Goal: Task Accomplishment & Management: Complete application form

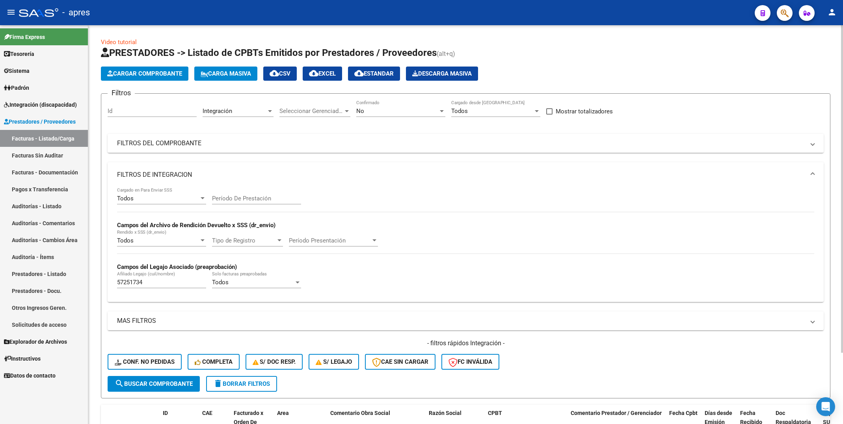
scroll to position [87, 0]
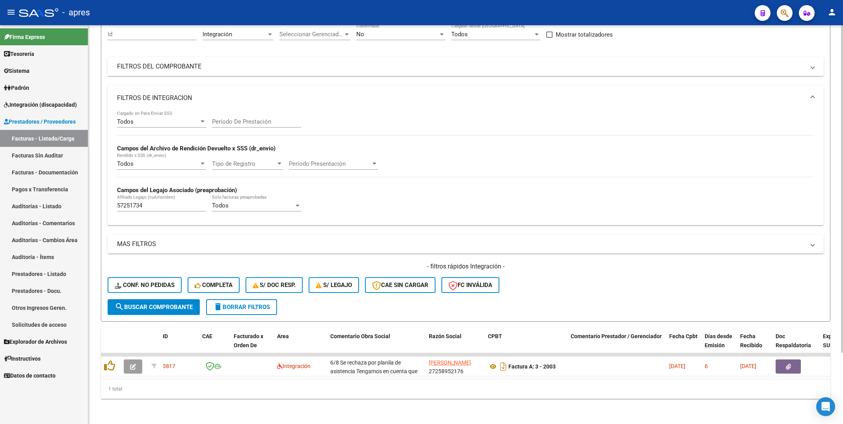
click at [492, 112] on div "Todos Cargado en Para Enviar SSS Período De Prestación Campos del Archivo de Re…" at bounding box center [465, 165] width 697 height 108
drag, startPoint x: 169, startPoint y: 194, endPoint x: -2, endPoint y: 194, distance: 171.8
click at [0, 194] on html "menu - apres person Firma Express Tesorería Extractos Procesados (csv) Extracto…" at bounding box center [421, 212] width 843 height 424
paste input "5202298"
drag, startPoint x: 168, startPoint y: 201, endPoint x: 167, endPoint y: 194, distance: 6.8
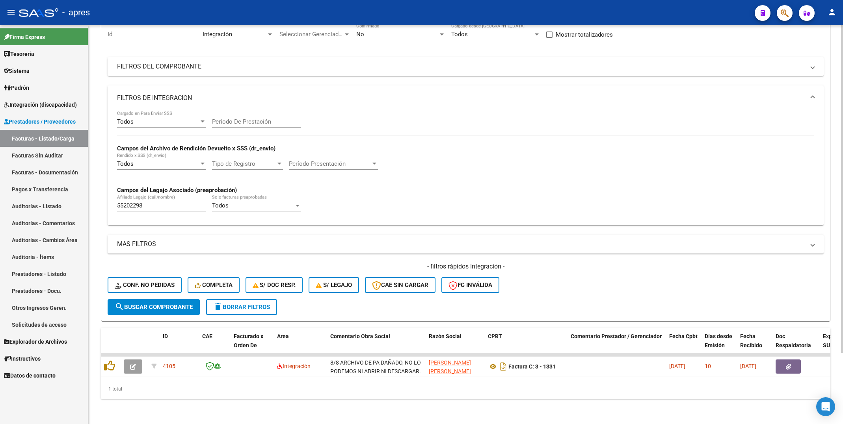
click at [167, 199] on div "55202298 Afiliado Legajo (cuil/nombre)" at bounding box center [161, 203] width 89 height 17
drag, startPoint x: 167, startPoint y: 194, endPoint x: 38, endPoint y: 194, distance: 128.9
click at [38, 194] on mat-sidenav-container "Firma Express Tesorería Extractos Procesados (csv) Extractos Originales (pdf) S…" at bounding box center [421, 224] width 843 height 399
paste input "6868131"
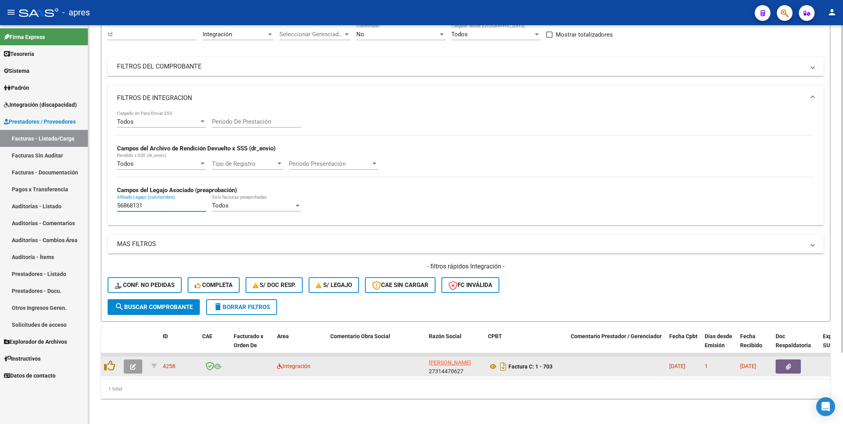
type input "56868131"
click at [128, 360] on button "button" at bounding box center [133, 367] width 19 height 14
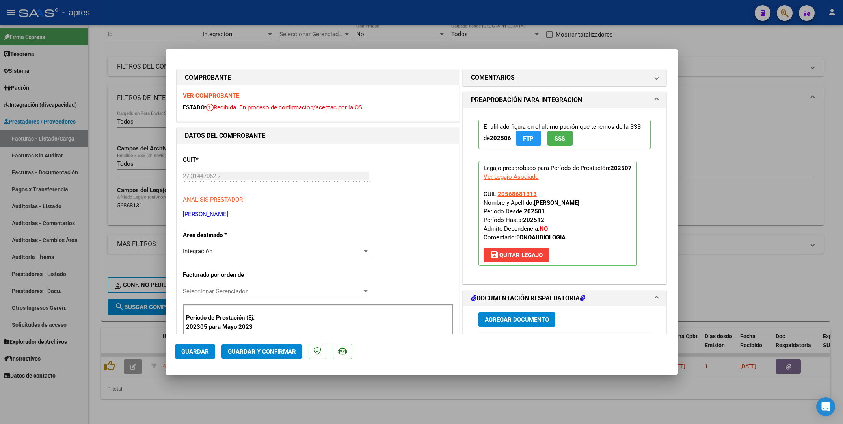
click at [231, 96] on strong "VER COMPROBANTE" at bounding box center [211, 95] width 56 height 7
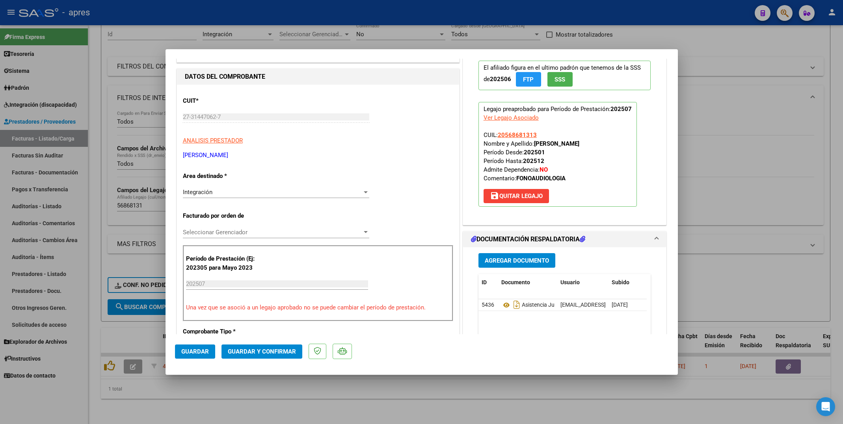
scroll to position [118, 0]
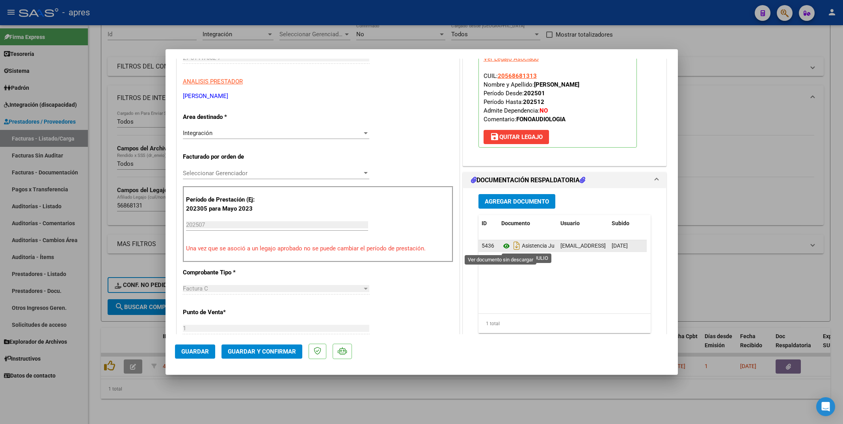
click at [502, 247] on icon at bounding box center [506, 246] width 10 height 9
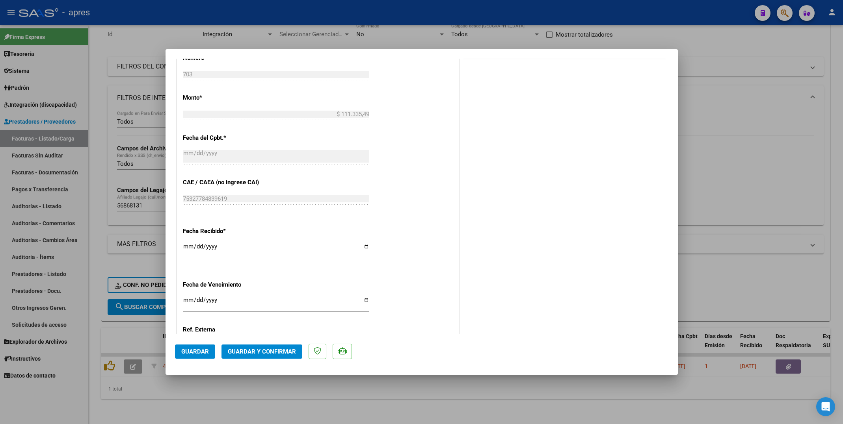
scroll to position [487, 0]
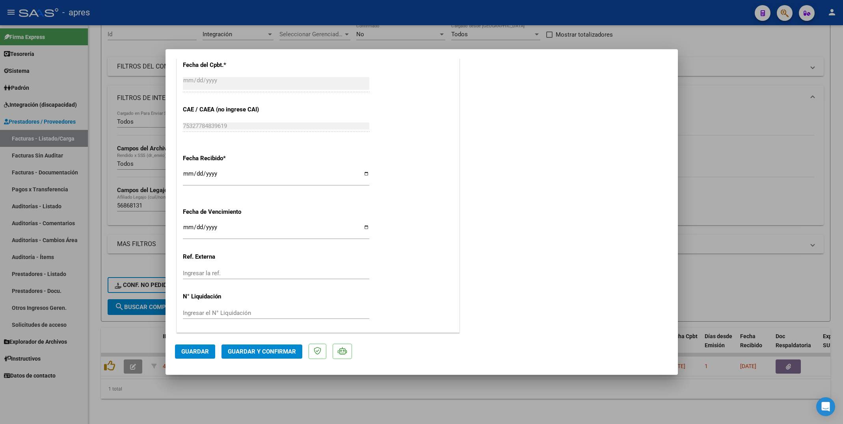
click at [186, 229] on input "Ingresar la fecha" at bounding box center [276, 230] width 186 height 13
type input "[DATE]"
click at [263, 352] on span "Guardar y Confirmar" at bounding box center [262, 351] width 68 height 7
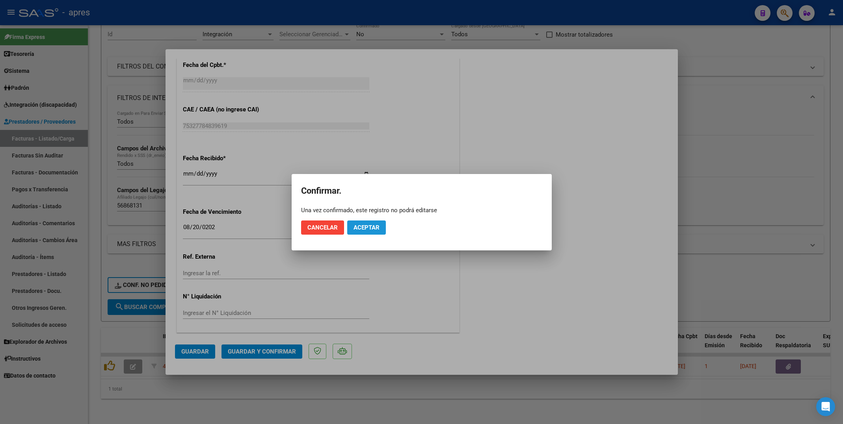
click at [372, 225] on span "Aceptar" at bounding box center [367, 227] width 26 height 7
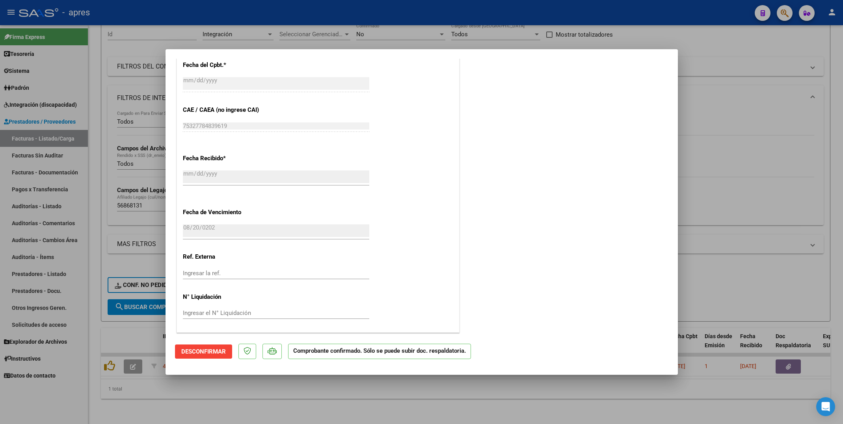
click at [267, 387] on div at bounding box center [421, 212] width 843 height 424
type input "$ 0,00"
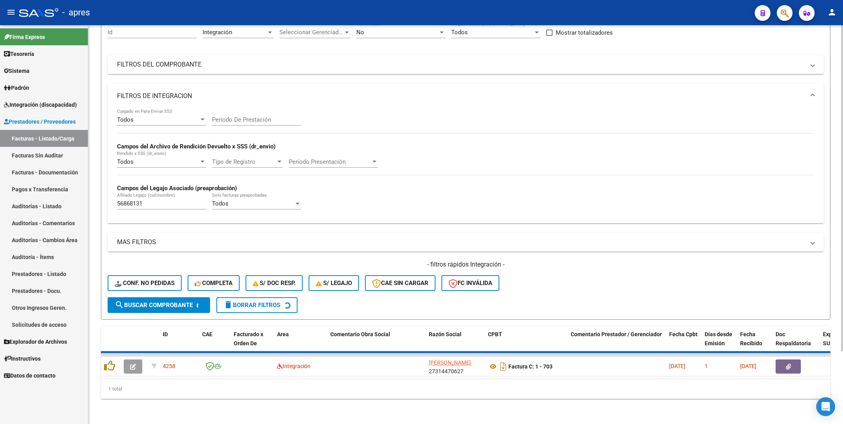
scroll to position [72, 0]
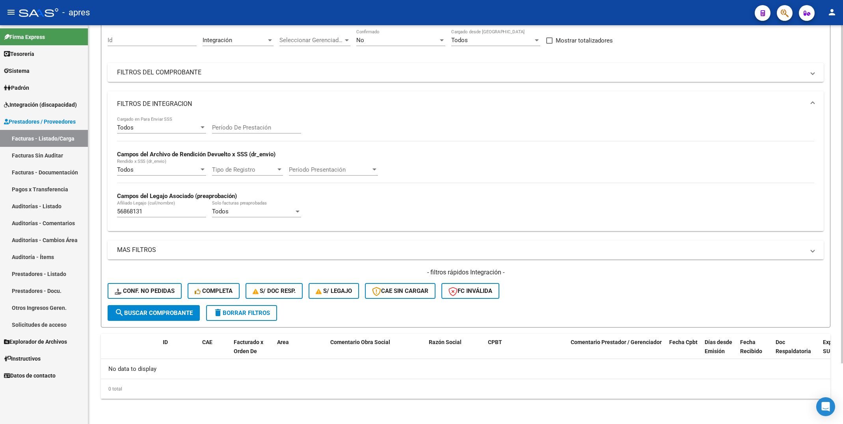
click at [152, 207] on div "56868131 [PERSON_NAME] (cuil/nombre)" at bounding box center [161, 209] width 89 height 17
drag, startPoint x: 153, startPoint y: 214, endPoint x: 71, endPoint y: 212, distance: 82.0
click at [71, 212] on mat-sidenav-container "Firma Express Tesorería Extractos Procesados (csv) Extractos Originales (pdf) S…" at bounding box center [421, 224] width 843 height 399
paste input "4058403"
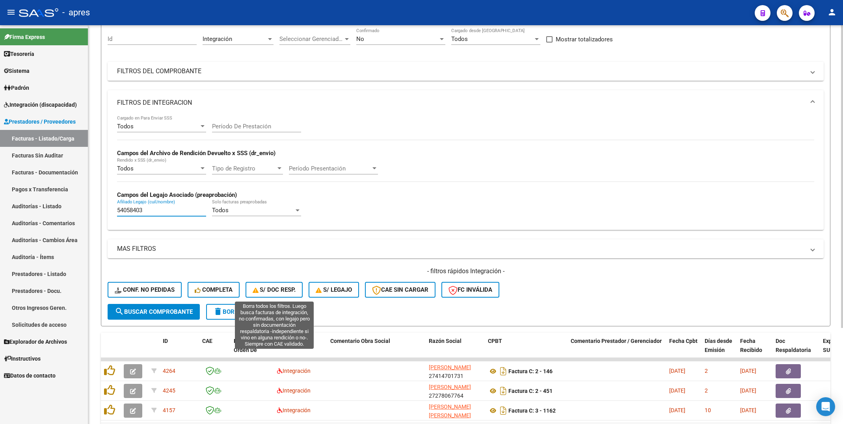
scroll to position [127, 0]
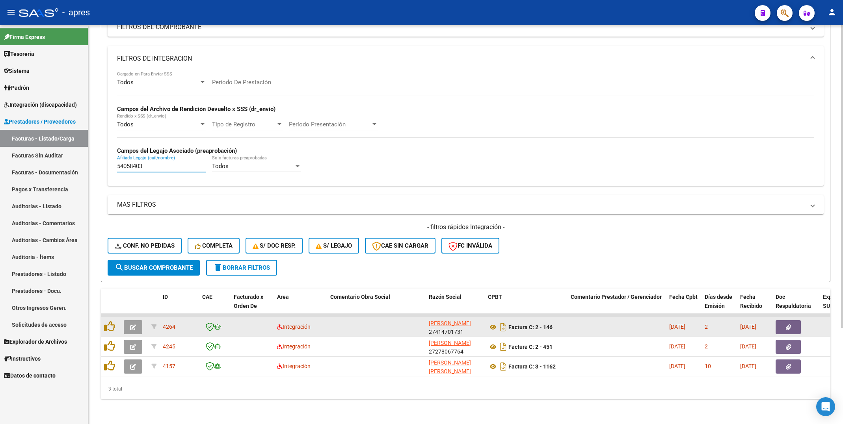
type input "54058403"
click at [127, 320] on button "button" at bounding box center [133, 327] width 19 height 14
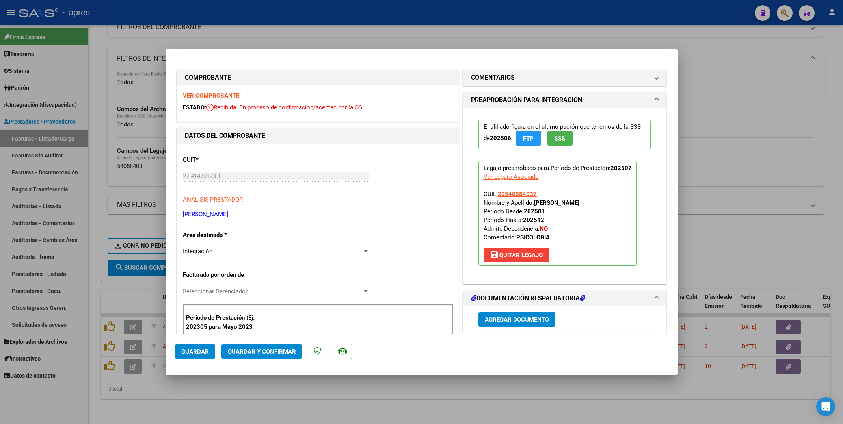
click at [223, 100] on div "VER COMPROBANTE ESTADO: Recibida. En proceso de confirmacion/aceptac por la OS." at bounding box center [318, 104] width 282 height 36
click at [223, 95] on strong "VER COMPROBANTE" at bounding box center [211, 95] width 56 height 7
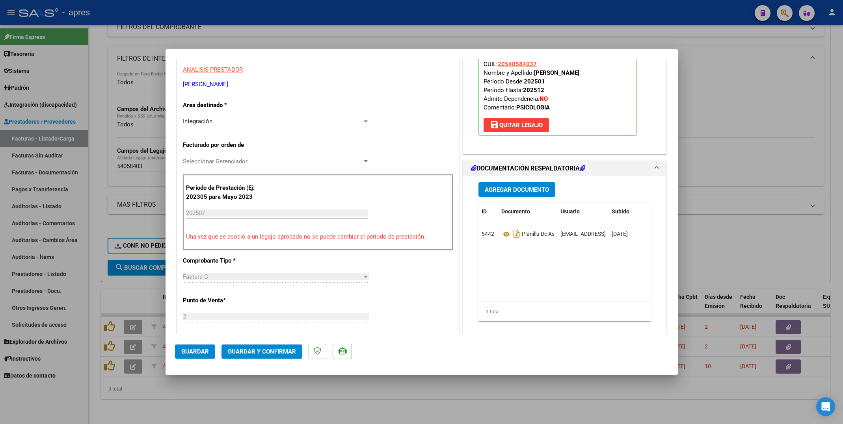
scroll to position [177, 0]
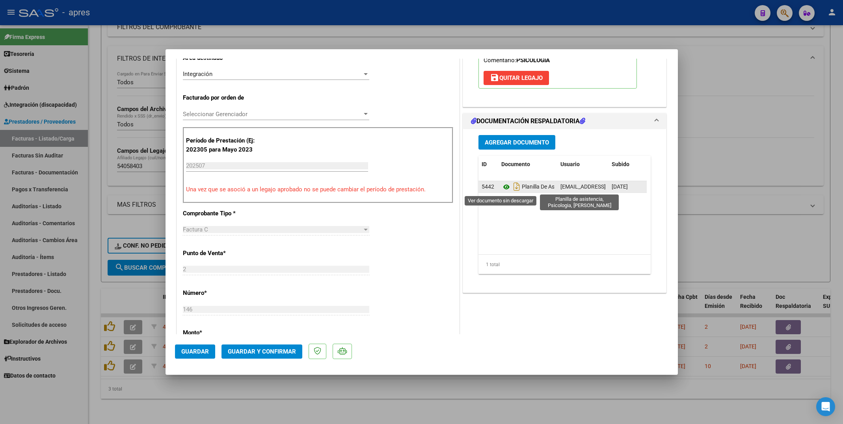
click at [501, 189] on icon at bounding box center [506, 186] width 10 height 9
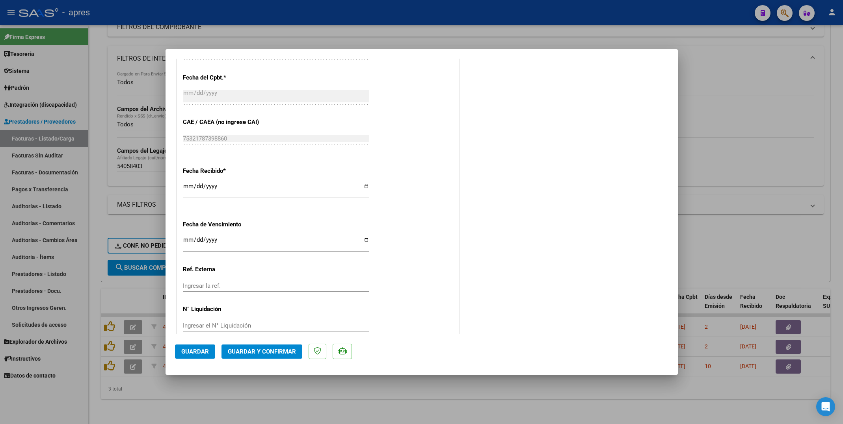
scroll to position [487, 0]
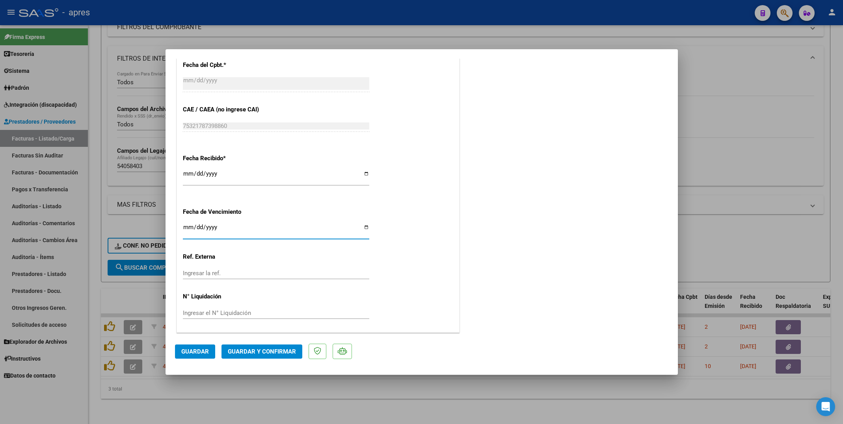
click at [188, 225] on input "Ingresar la fecha" at bounding box center [276, 230] width 186 height 13
type input "[DATE]"
click at [253, 355] on button "Guardar y Confirmar" at bounding box center [261, 352] width 81 height 14
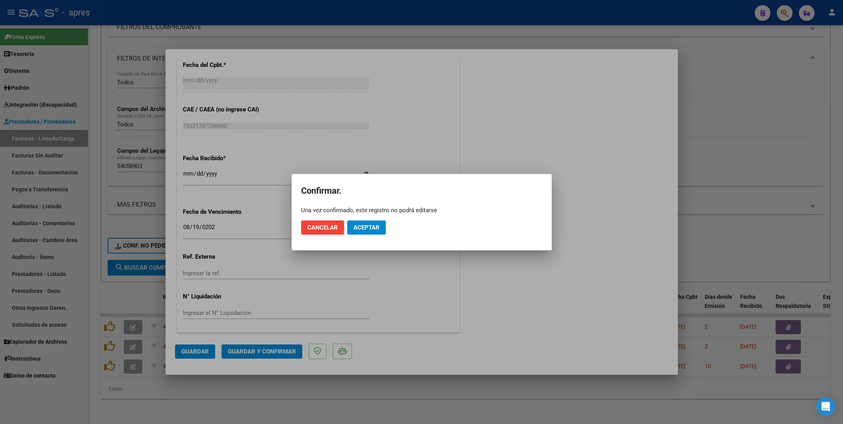
click at [387, 230] on mat-dialog-actions "Cancelar Aceptar" at bounding box center [421, 227] width 241 height 27
click at [361, 230] on span "Aceptar" at bounding box center [367, 227] width 26 height 7
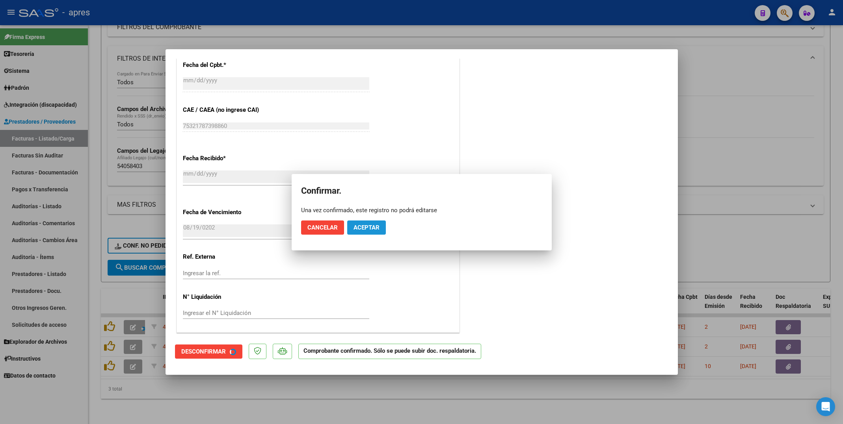
scroll to position [438, 0]
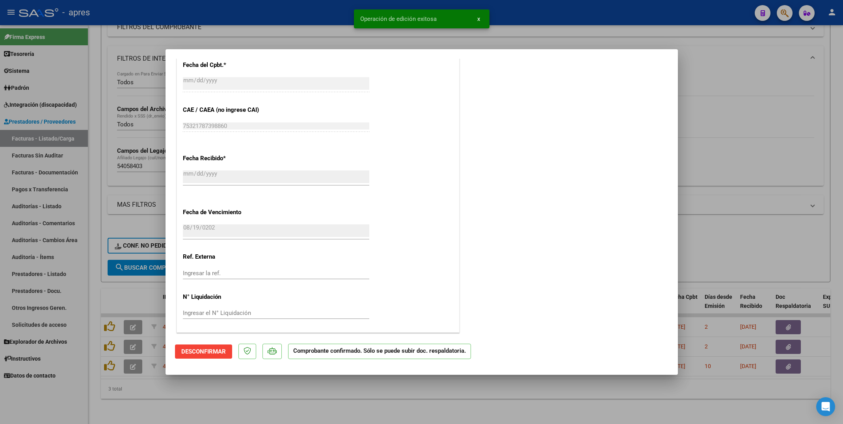
click at [193, 411] on div at bounding box center [421, 212] width 843 height 424
type input "$ 0,00"
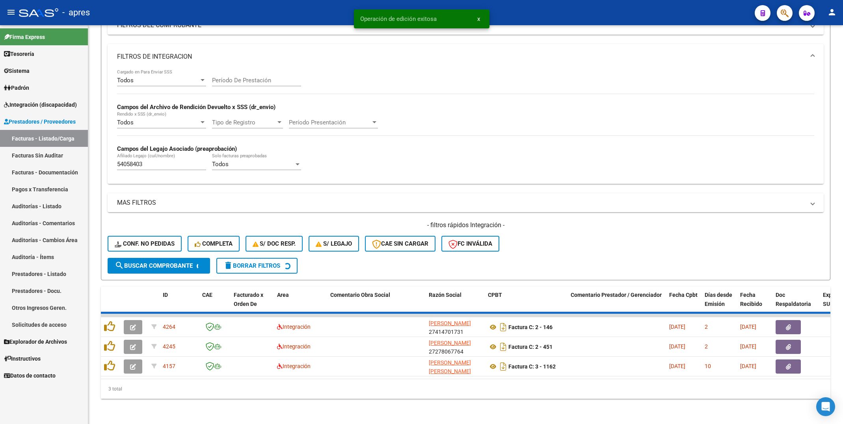
scroll to position [107, 0]
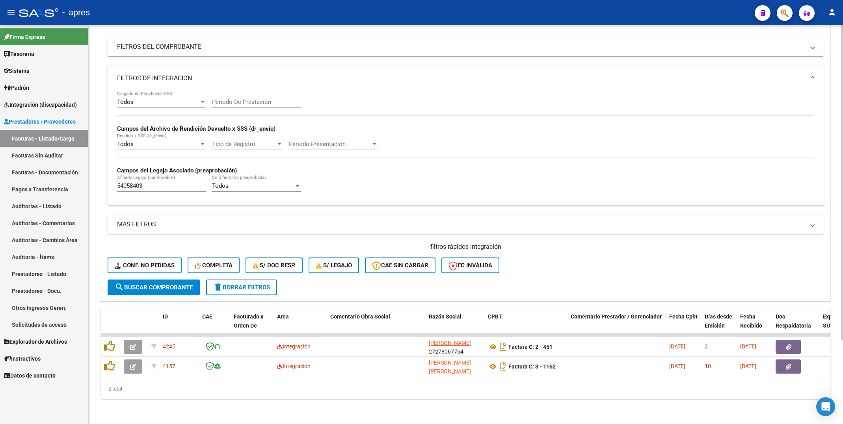
click at [445, 183] on div "Todos Cargado en Para Enviar SSS Período De Prestación Campos del Archivo de Re…" at bounding box center [465, 145] width 697 height 108
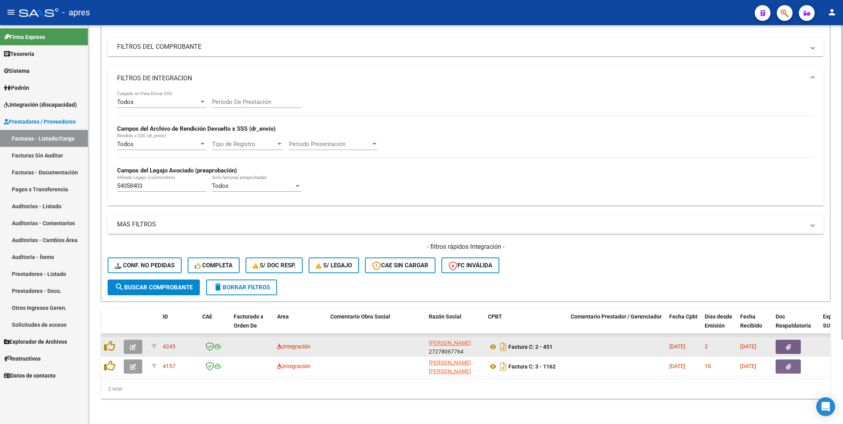
click at [138, 340] on button "button" at bounding box center [133, 347] width 19 height 14
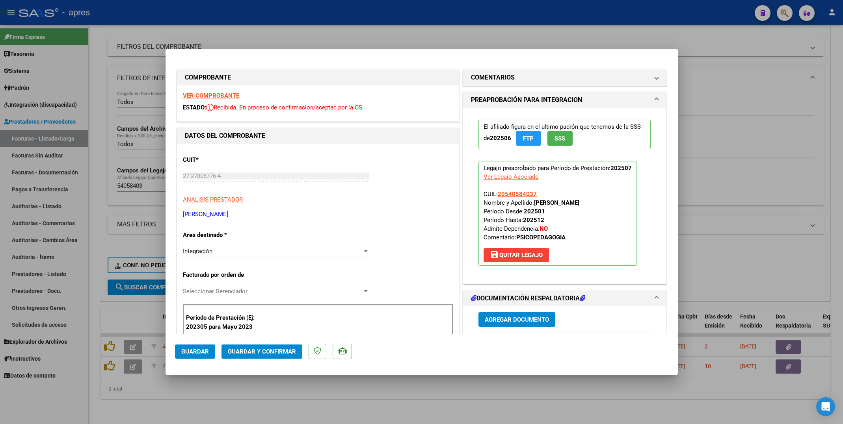
click at [233, 95] on strong "VER COMPROBANTE" at bounding box center [211, 95] width 56 height 7
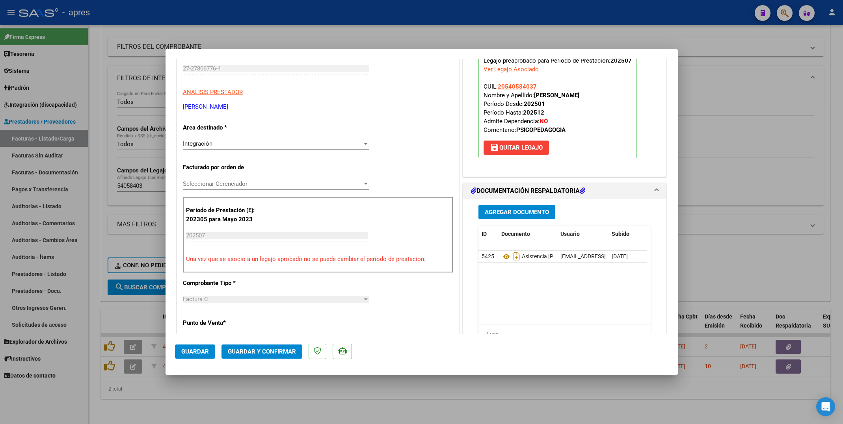
scroll to position [118, 0]
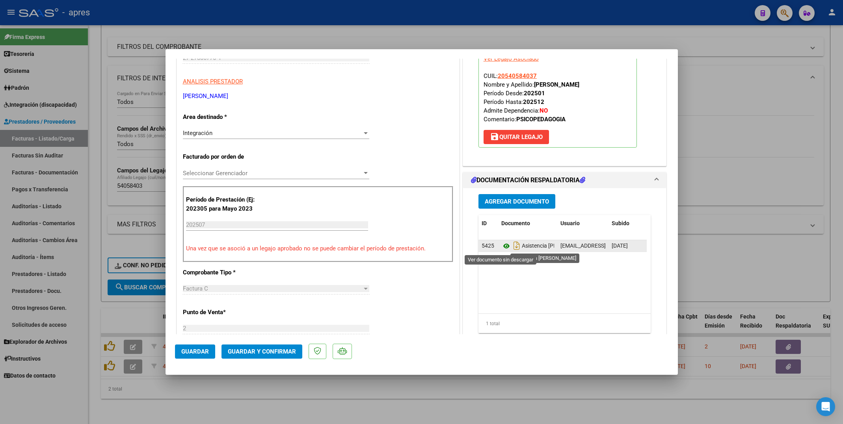
click at [501, 245] on icon at bounding box center [506, 246] width 10 height 9
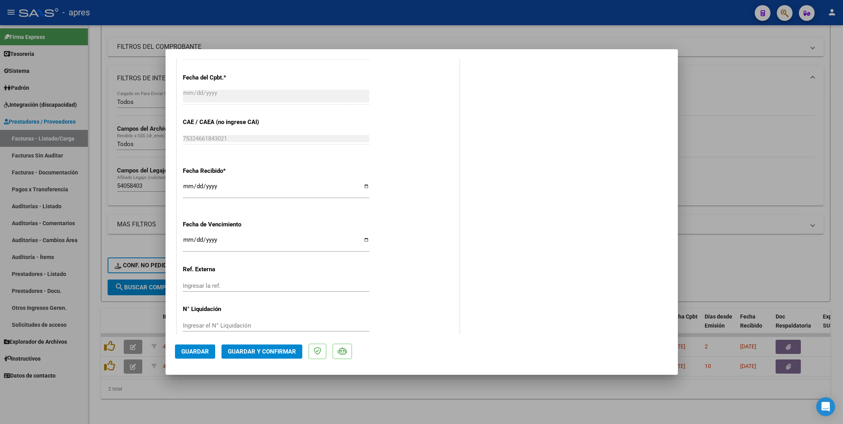
scroll to position [487, 0]
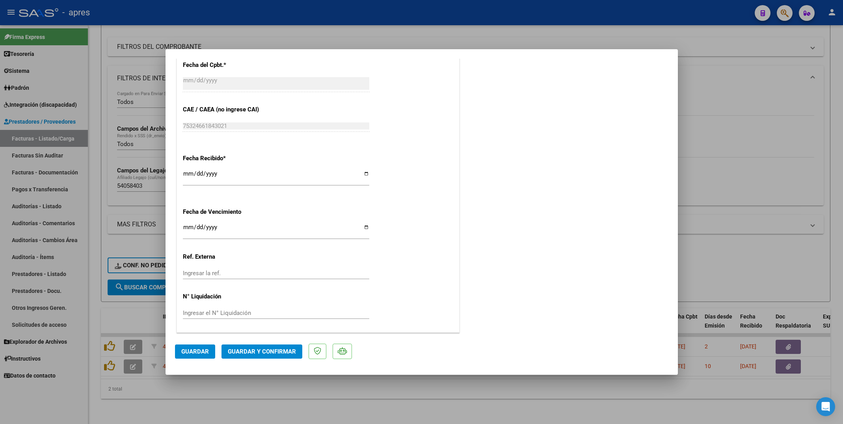
click at [372, 166] on div "Fecha Recibido * [DATE] Ingresar la fecha" at bounding box center [318, 170] width 270 height 45
click at [259, 353] on span "Guardar y Confirmar" at bounding box center [262, 351] width 68 height 7
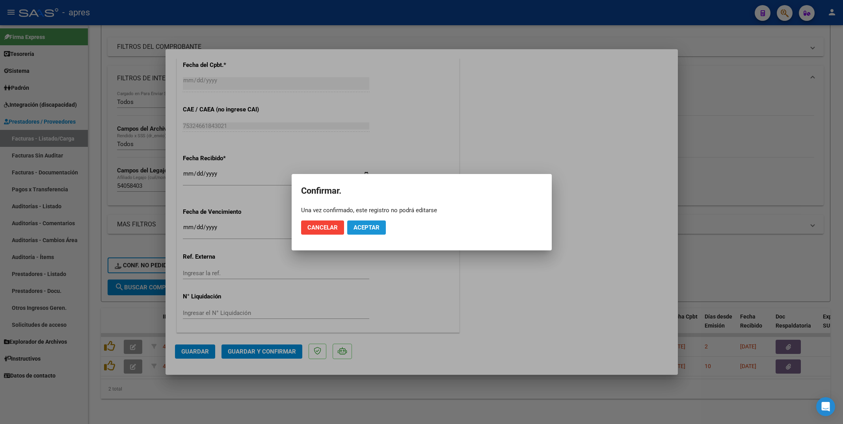
click at [363, 221] on button "Aceptar" at bounding box center [366, 228] width 39 height 14
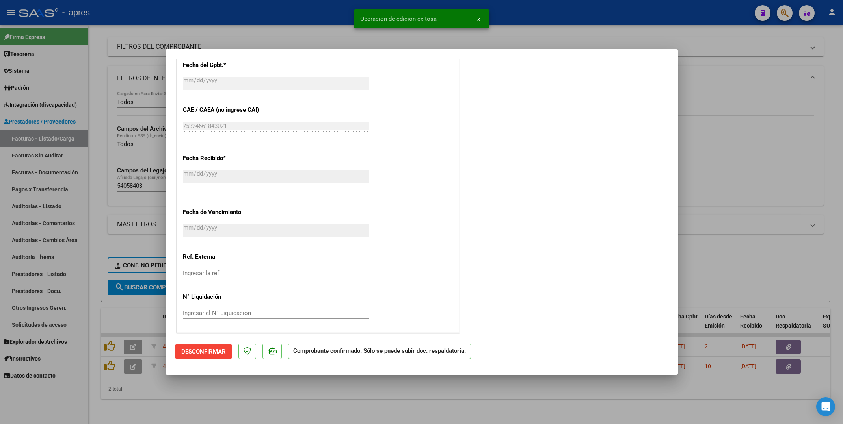
click at [266, 404] on div at bounding box center [421, 212] width 843 height 424
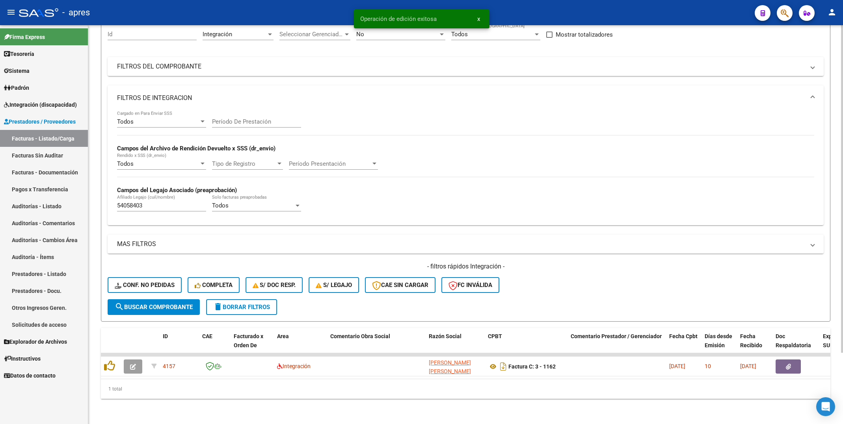
scroll to position [87, 0]
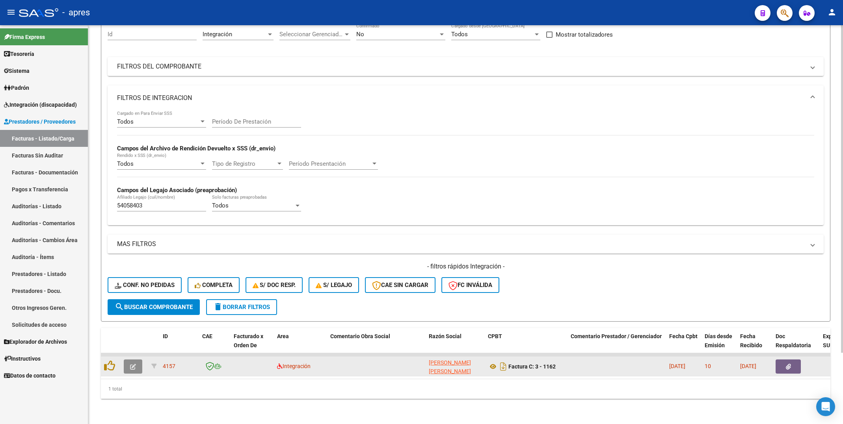
click at [134, 360] on button "button" at bounding box center [133, 367] width 19 height 14
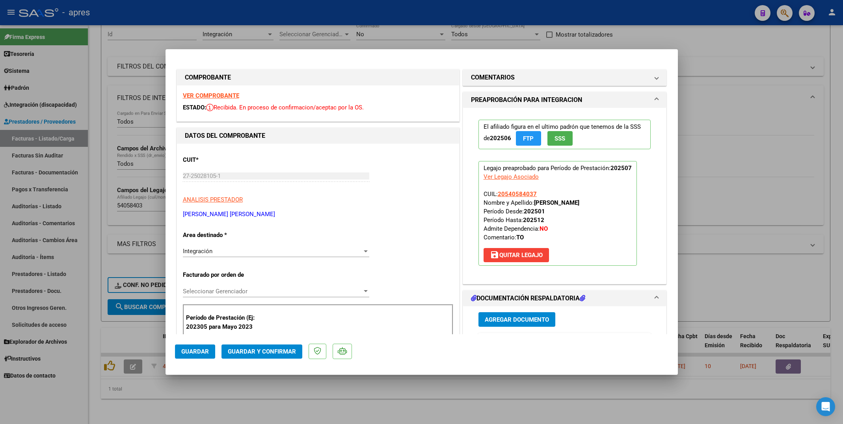
click at [232, 99] on strong "VER COMPROBANTE" at bounding box center [211, 95] width 56 height 7
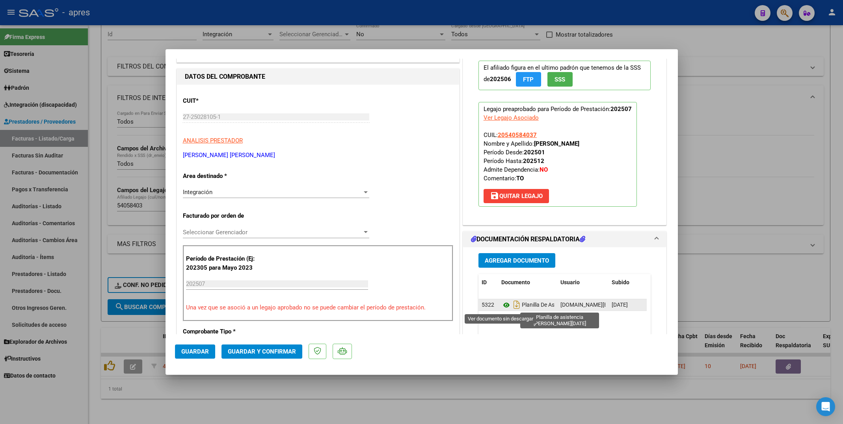
click at [501, 305] on icon at bounding box center [506, 305] width 10 height 9
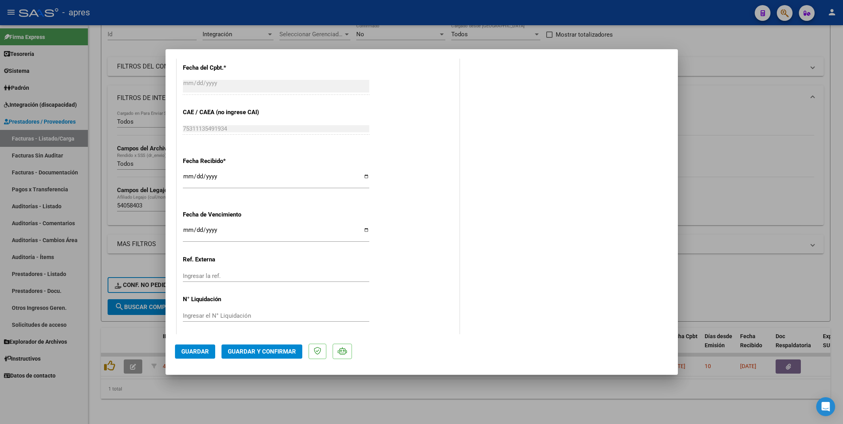
scroll to position [487, 0]
click at [267, 347] on button "Guardar y Confirmar" at bounding box center [261, 352] width 81 height 14
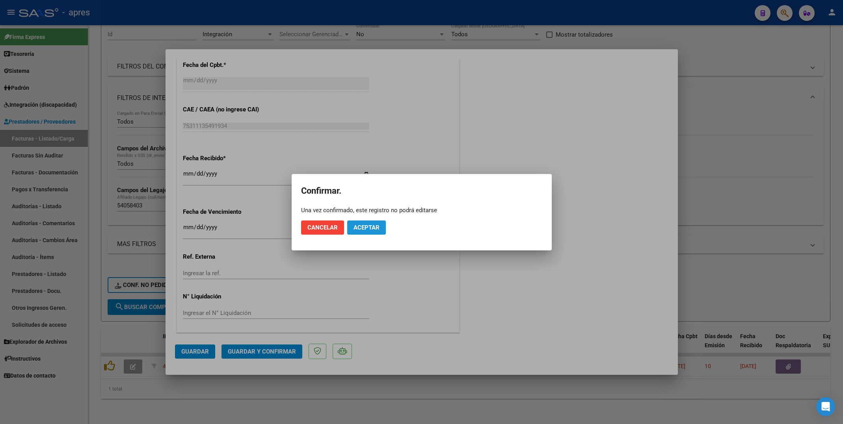
click at [376, 227] on span "Aceptar" at bounding box center [367, 227] width 26 height 7
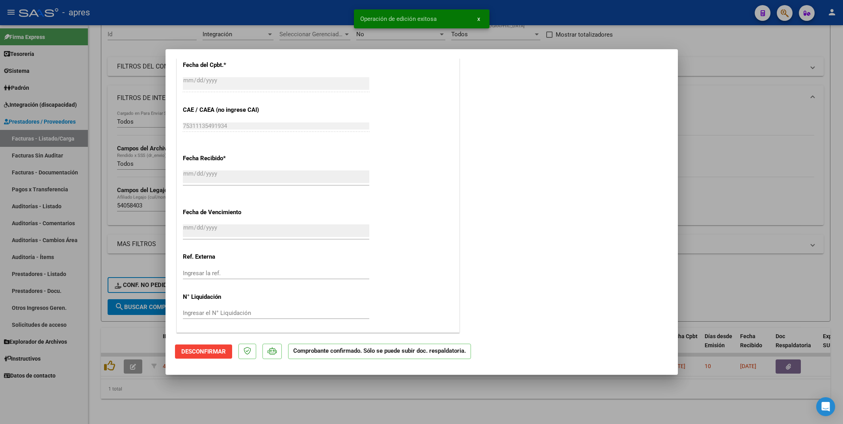
click at [253, 407] on div at bounding box center [421, 212] width 843 height 424
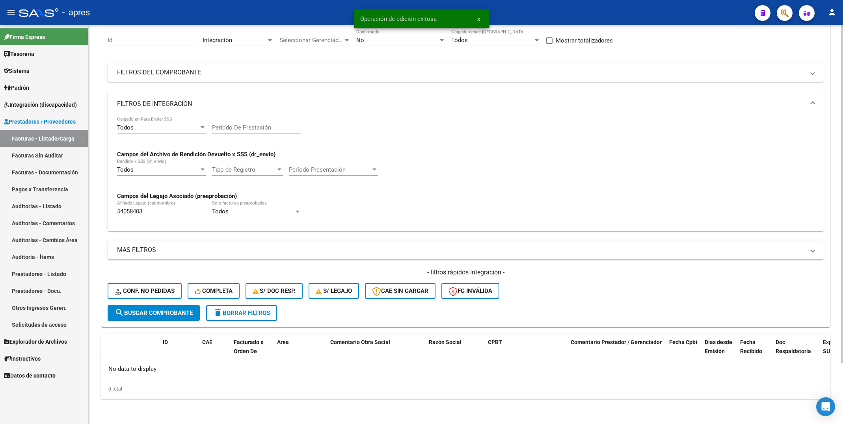
scroll to position [72, 0]
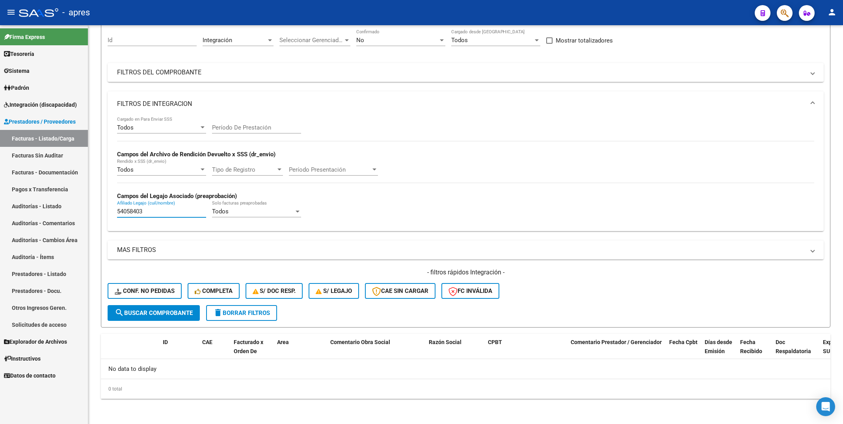
drag, startPoint x: 158, startPoint y: 211, endPoint x: -11, endPoint y: 211, distance: 168.3
click at [0, 211] on html "menu - apres person Firma Express Tesorería Extractos Procesados (csv) Extracto…" at bounding box center [421, 212] width 843 height 424
paste input "5947386"
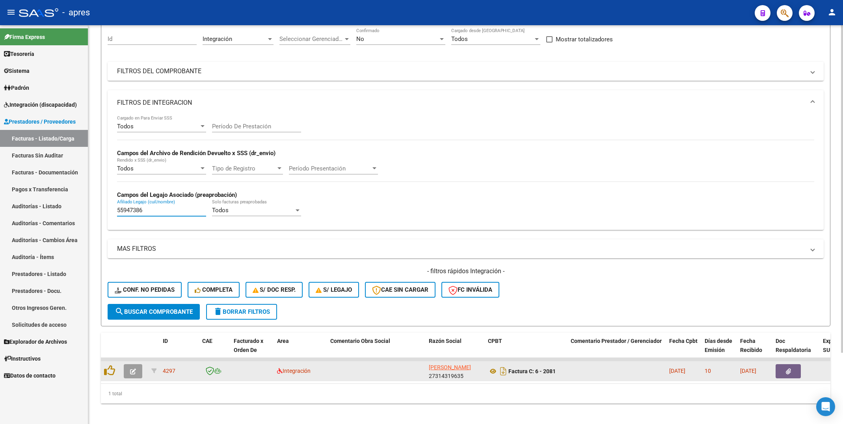
type input "55947386"
click at [130, 369] on icon "button" at bounding box center [133, 372] width 6 height 6
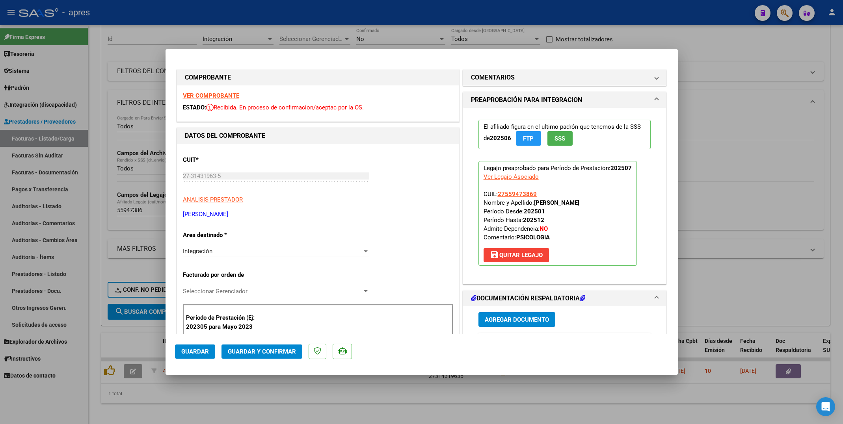
click at [216, 98] on strong "VER COMPROBANTE" at bounding box center [211, 95] width 56 height 7
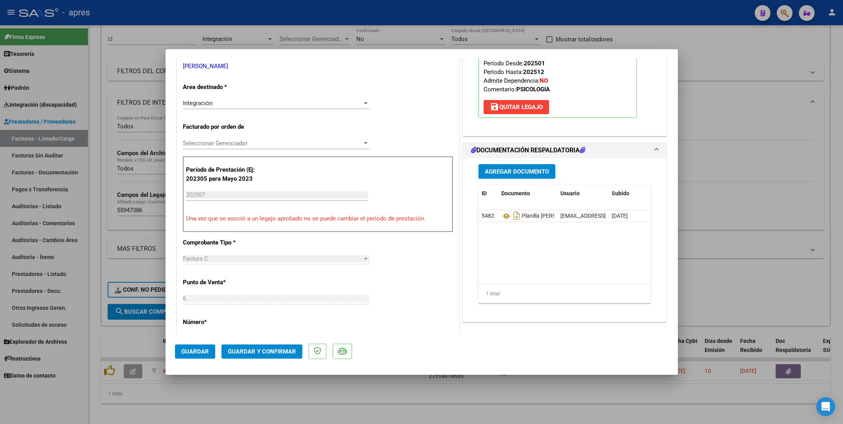
scroll to position [177, 0]
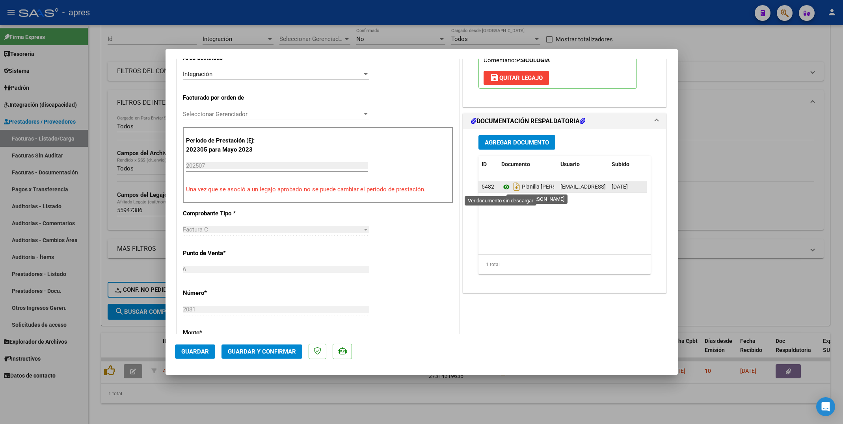
click at [501, 189] on icon at bounding box center [506, 186] width 10 height 9
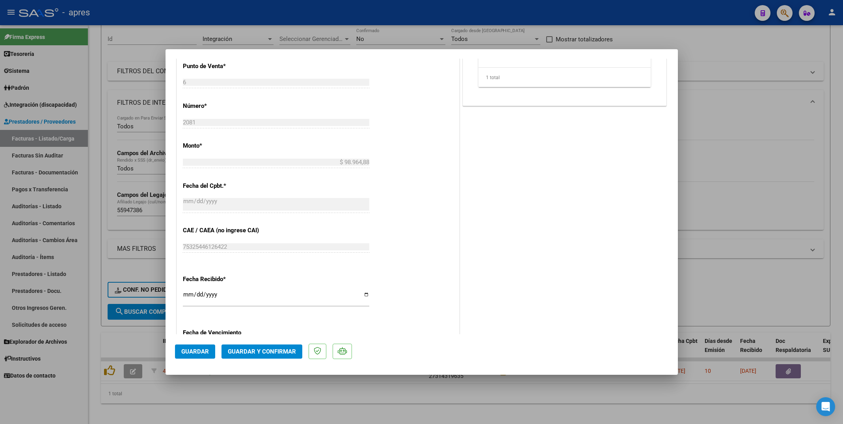
scroll to position [487, 0]
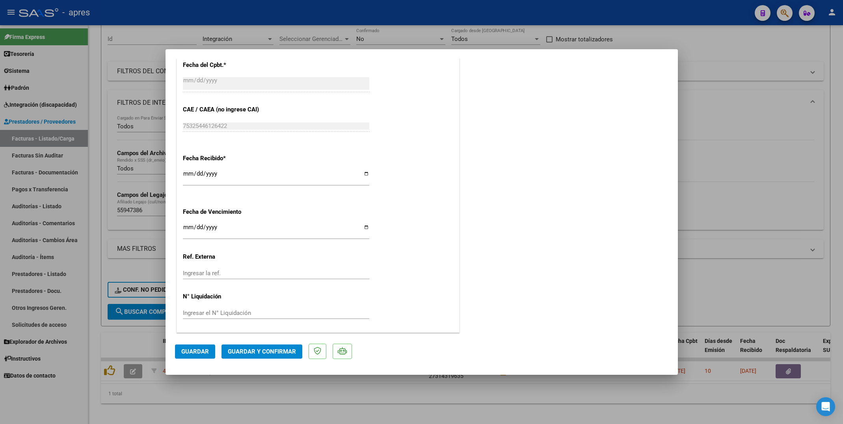
click at [287, 354] on span "Guardar y Confirmar" at bounding box center [262, 351] width 68 height 7
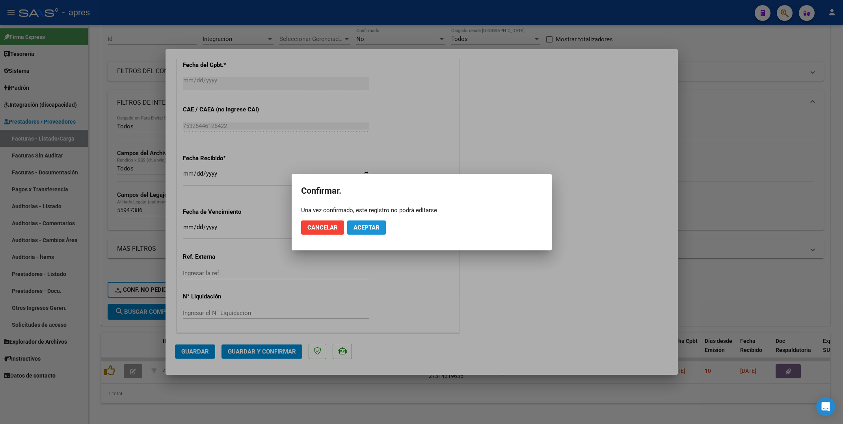
drag, startPoint x: 377, startPoint y: 226, endPoint x: 305, endPoint y: 326, distance: 123.4
click at [376, 226] on span "Aceptar" at bounding box center [367, 227] width 26 height 7
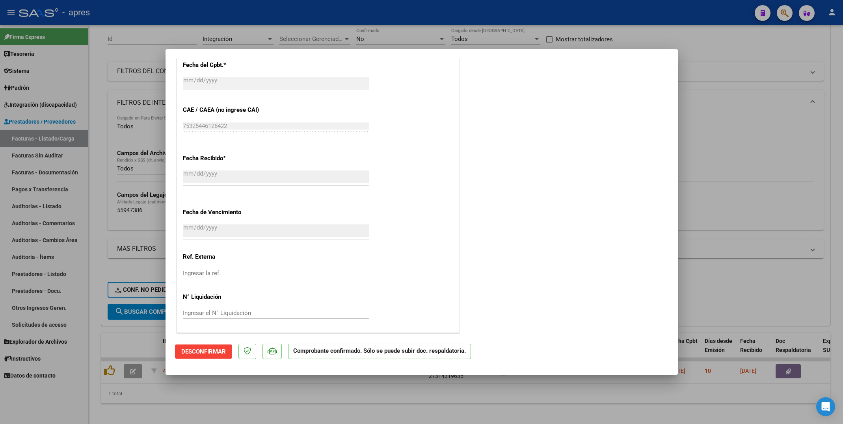
click at [205, 402] on div at bounding box center [421, 212] width 843 height 424
type input "$ 0,00"
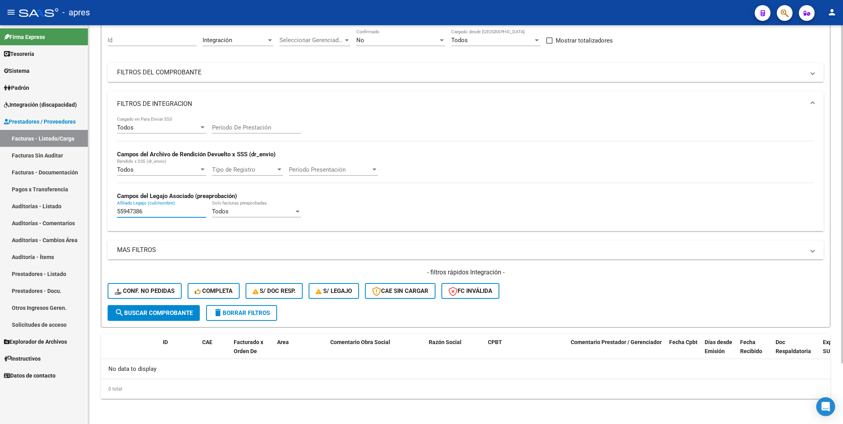
drag, startPoint x: 164, startPoint y: 208, endPoint x: 103, endPoint y: 215, distance: 61.1
click at [103, 215] on form "Filtros Id Integración Area Seleccionar Gerenciador Seleccionar Gerenciador No …" at bounding box center [465, 174] width 729 height 305
paste input "75884"
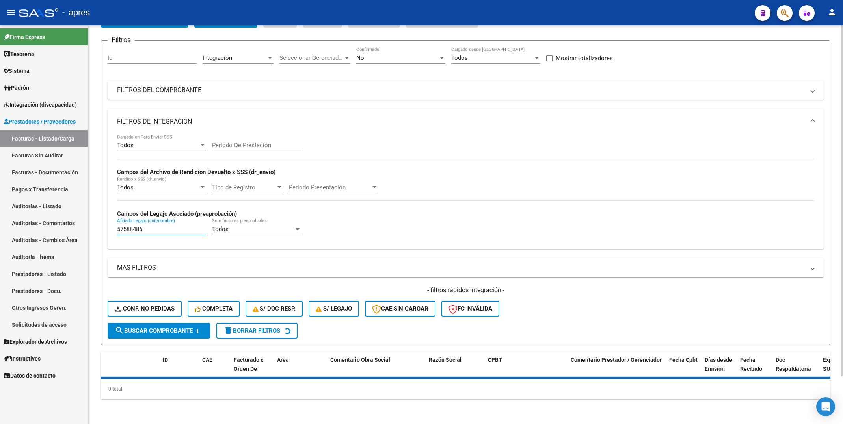
scroll to position [72, 0]
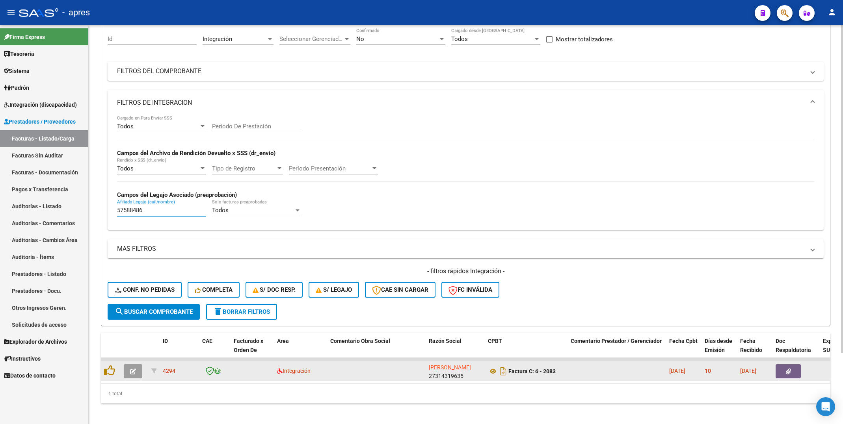
type input "57588486"
click at [130, 374] on icon "button" at bounding box center [133, 372] width 6 height 6
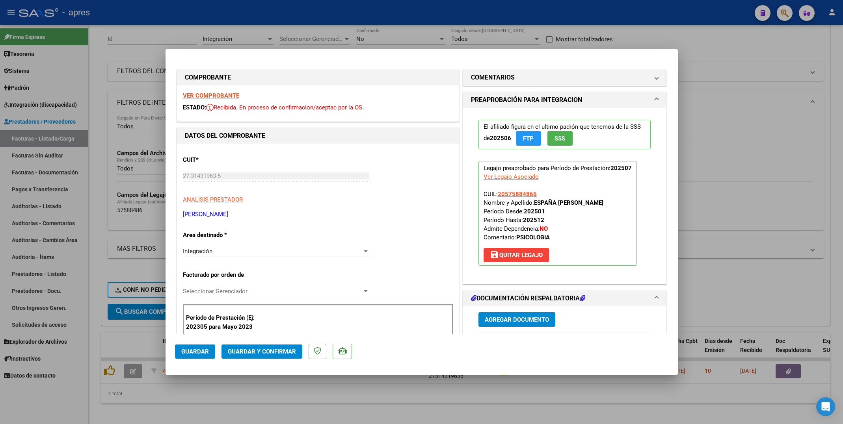
click at [232, 96] on strong "VER COMPROBANTE" at bounding box center [211, 95] width 56 height 7
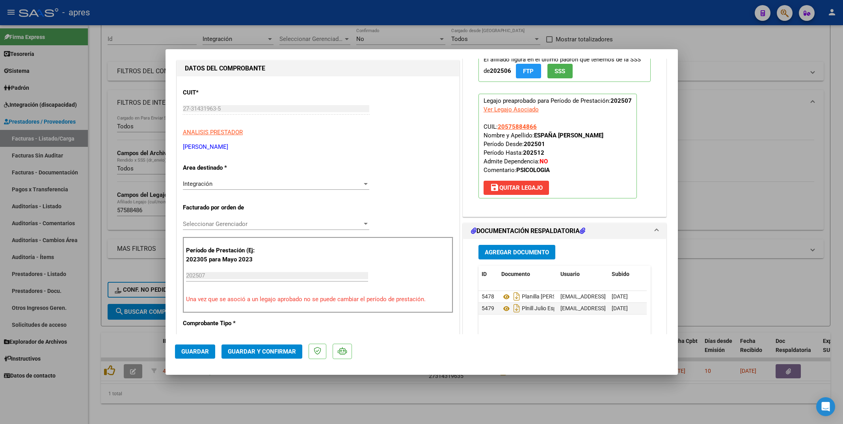
scroll to position [118, 0]
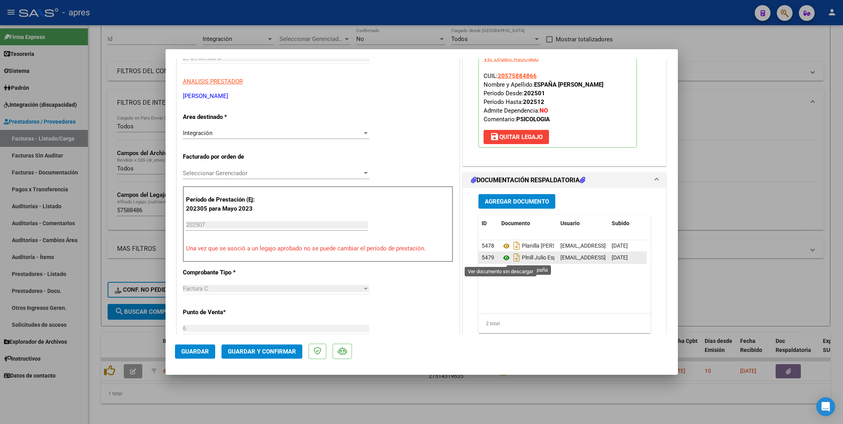
click at [502, 258] on icon at bounding box center [506, 257] width 10 height 9
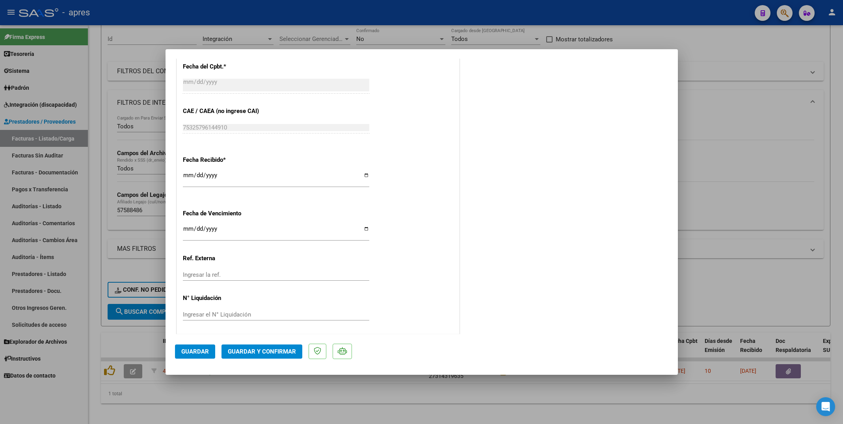
scroll to position [487, 0]
click at [186, 232] on input "[DATE]" at bounding box center [276, 230] width 186 height 13
type input "[DATE]"
click at [260, 356] on button "Guardar y Confirmar" at bounding box center [261, 352] width 81 height 14
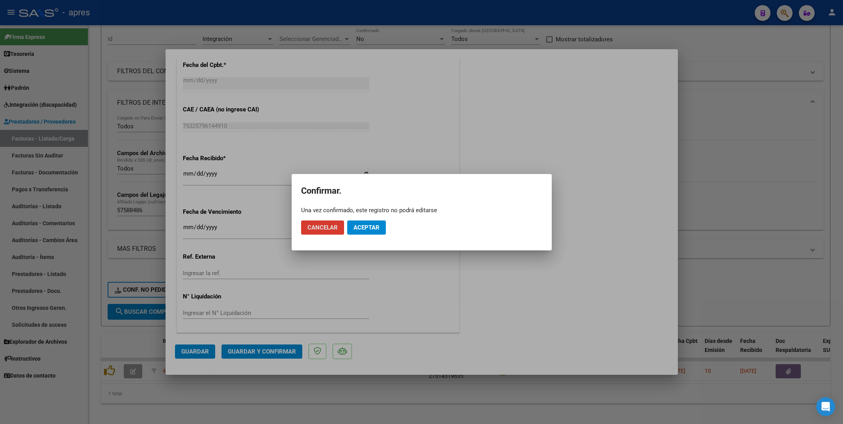
drag, startPoint x: 352, startPoint y: 228, endPoint x: 356, endPoint y: 214, distance: 14.7
click at [353, 227] on button "Aceptar" at bounding box center [366, 228] width 39 height 14
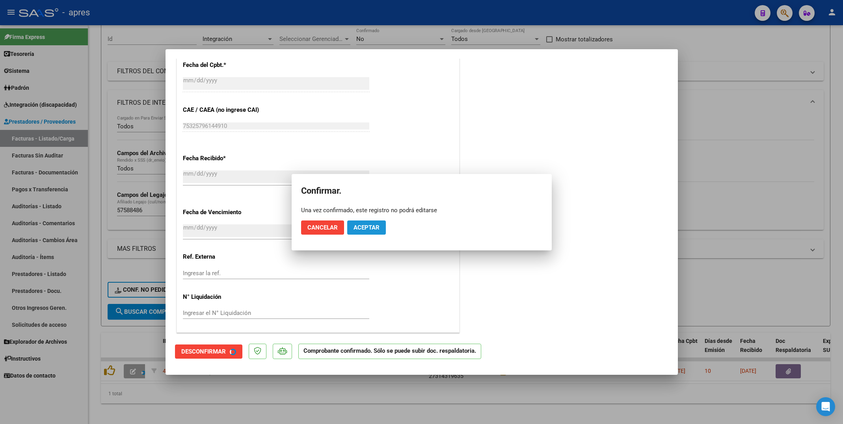
scroll to position [438, 0]
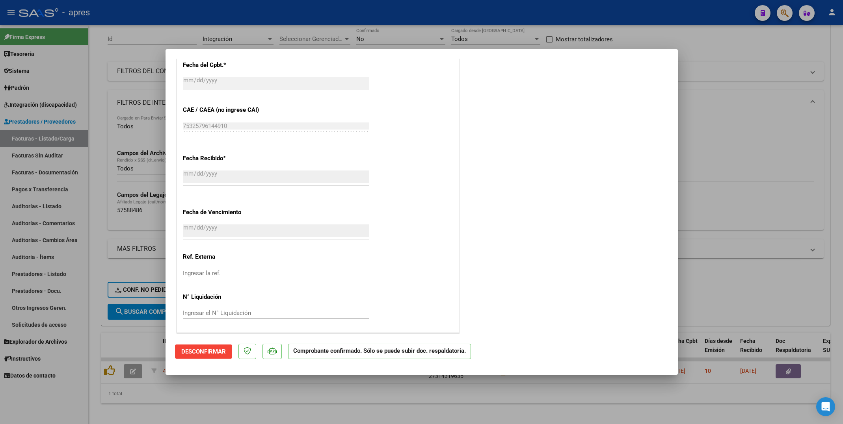
click at [87, 370] on div at bounding box center [421, 212] width 843 height 424
type input "$ 0,00"
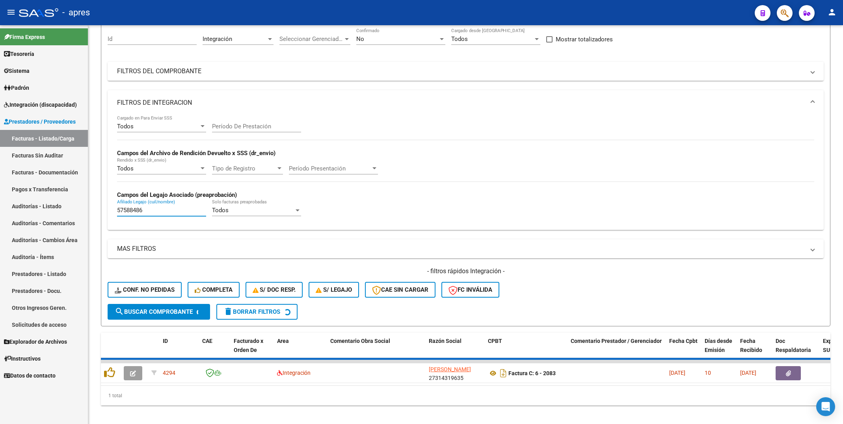
drag, startPoint x: 152, startPoint y: 210, endPoint x: 48, endPoint y: 210, distance: 103.3
click at [48, 210] on mat-sidenav-container "Firma Express Tesorería Extractos Procesados (csv) Extractos Originales (pdf) S…" at bounding box center [421, 224] width 843 height 399
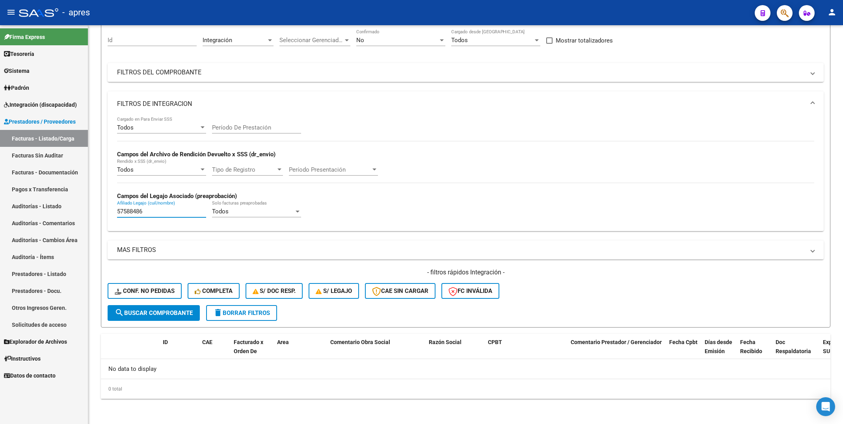
paste input "6649380"
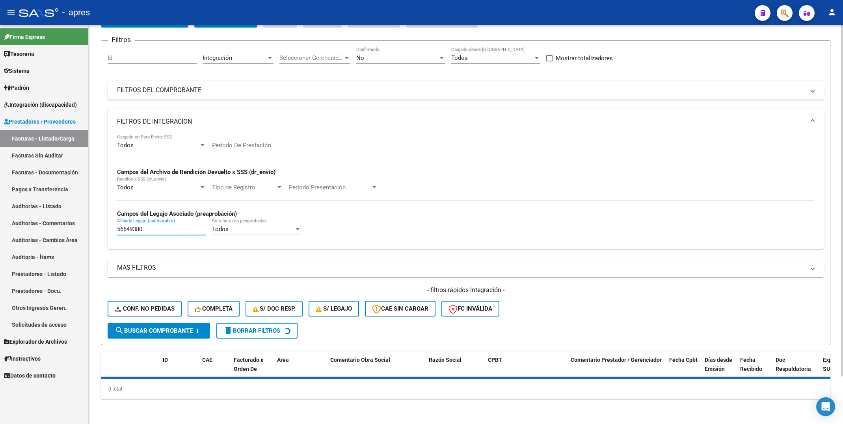
scroll to position [72, 0]
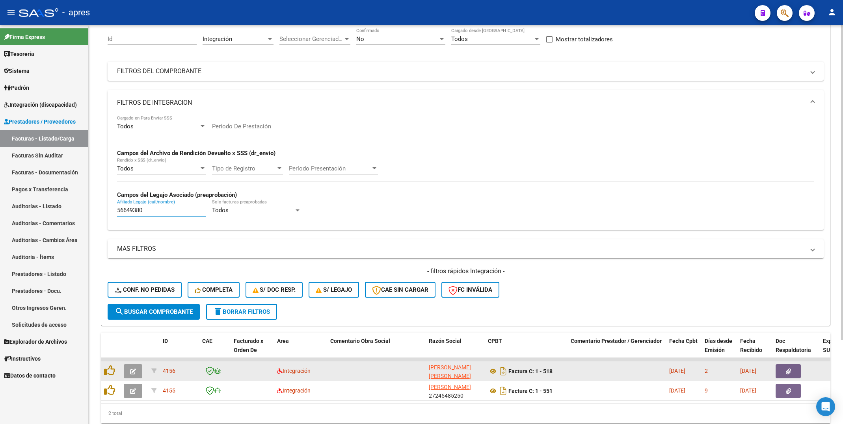
type input "56649380"
click at [134, 370] on icon "button" at bounding box center [133, 372] width 6 height 6
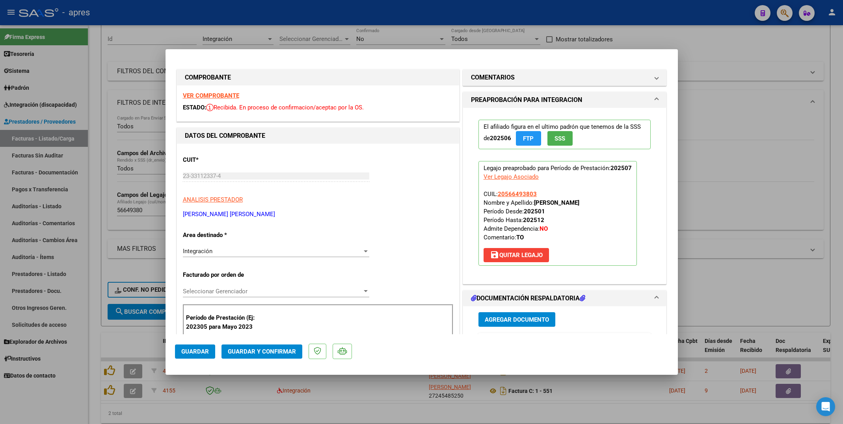
click at [197, 96] on strong "VER COMPROBANTE" at bounding box center [211, 95] width 56 height 7
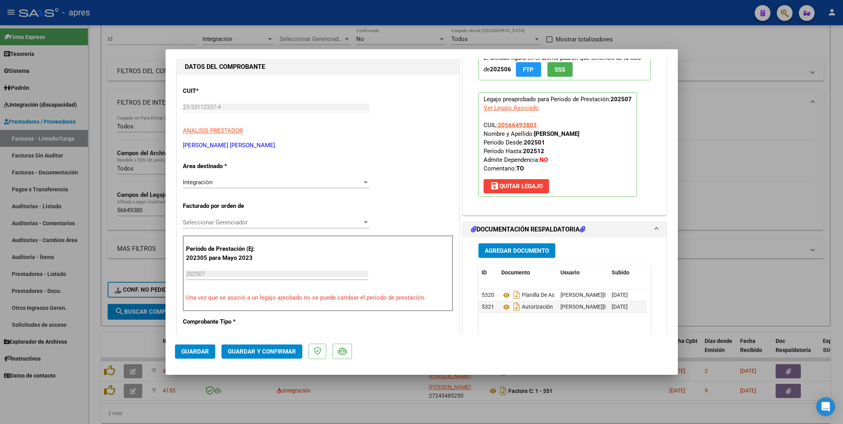
scroll to position [177, 0]
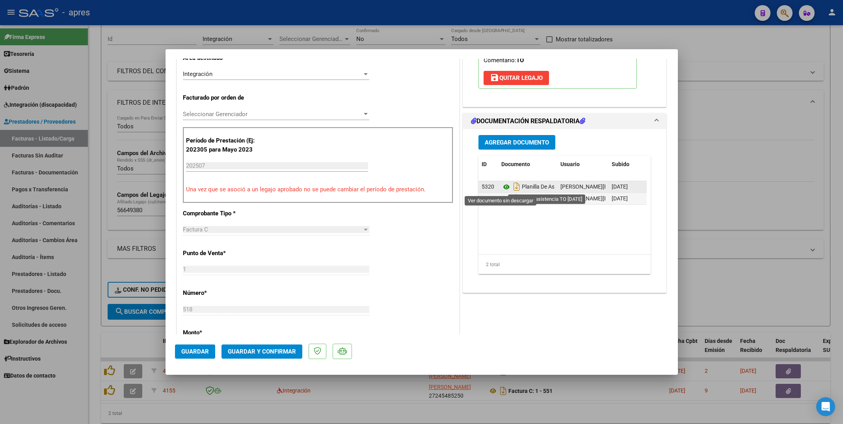
click at [502, 187] on icon at bounding box center [506, 186] width 10 height 9
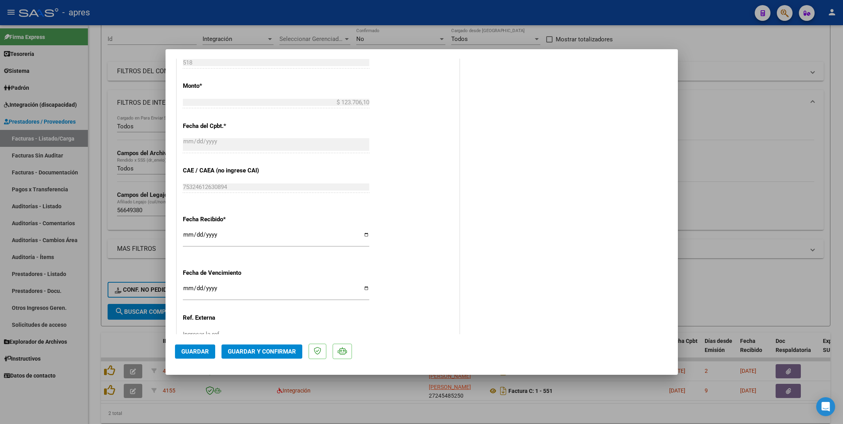
scroll to position [473, 0]
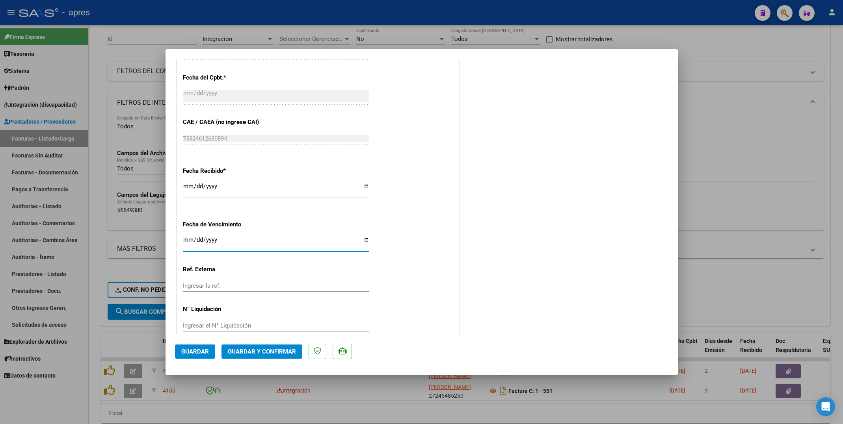
click at [184, 244] on input "Ingresar la fecha" at bounding box center [276, 243] width 186 height 13
type input "[DATE]"
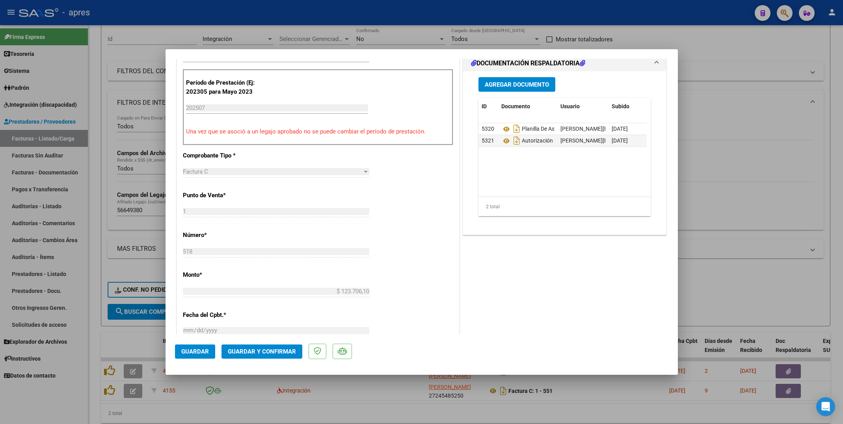
scroll to position [118, 0]
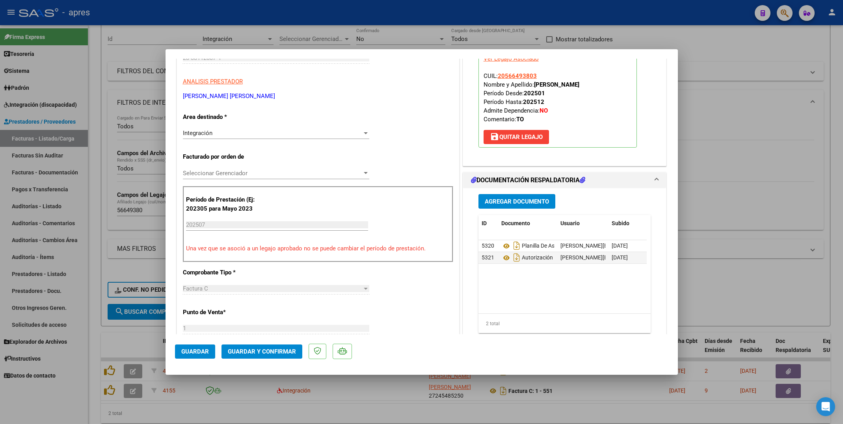
click at [272, 355] on span "Guardar y Confirmar" at bounding box center [262, 351] width 68 height 7
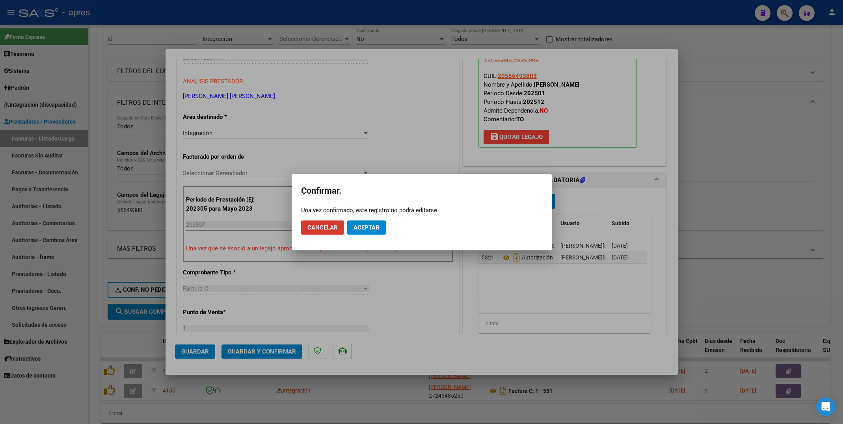
click at [349, 233] on button "Aceptar" at bounding box center [366, 228] width 39 height 14
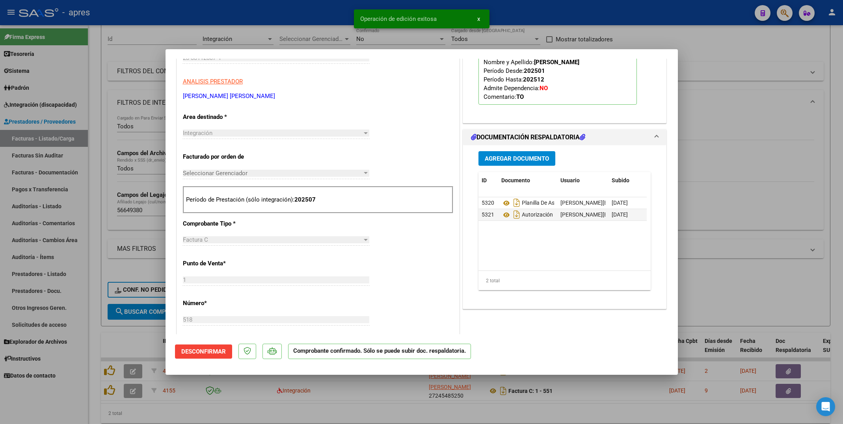
click at [269, 414] on div at bounding box center [421, 212] width 843 height 424
type input "$ 0,00"
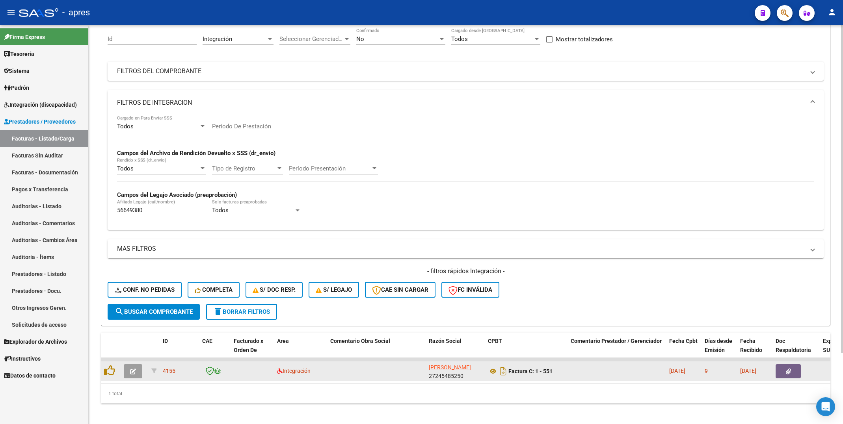
click at [128, 372] on button "button" at bounding box center [133, 372] width 19 height 14
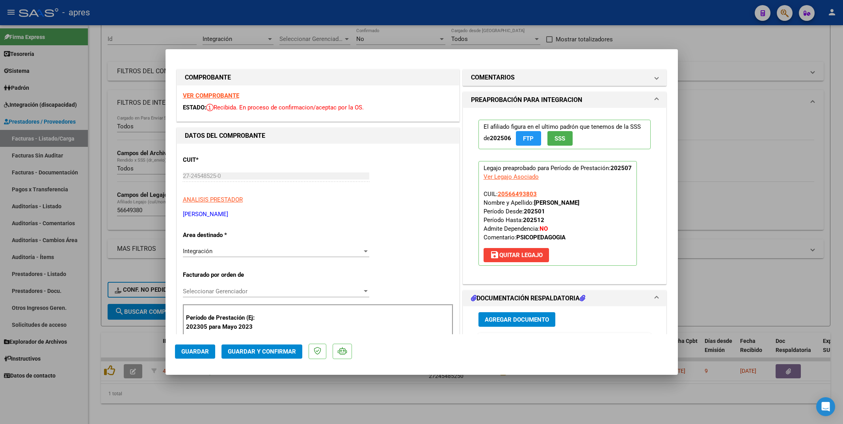
click at [225, 94] on strong "VER COMPROBANTE" at bounding box center [211, 95] width 56 height 7
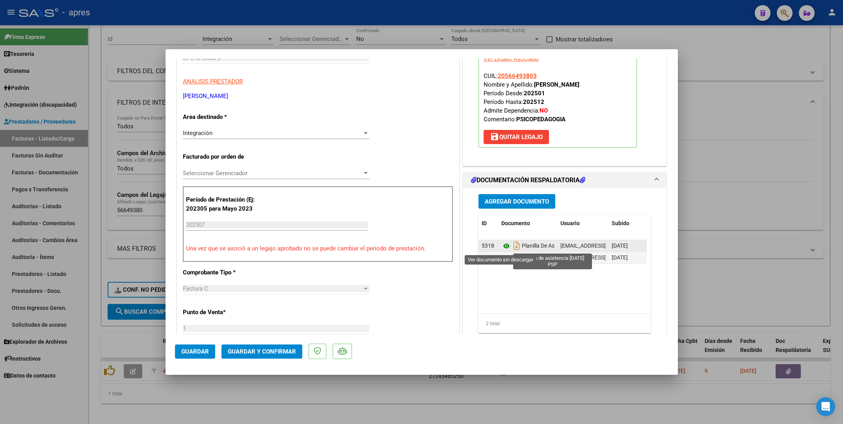
click at [501, 249] on icon at bounding box center [506, 246] width 10 height 9
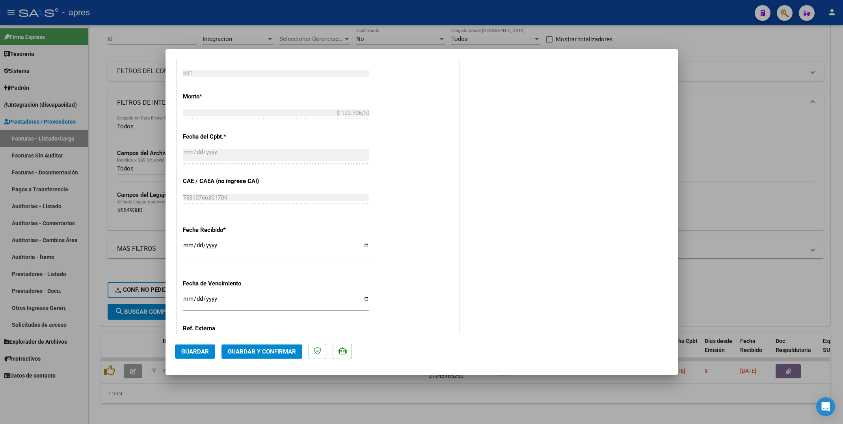
scroll to position [473, 0]
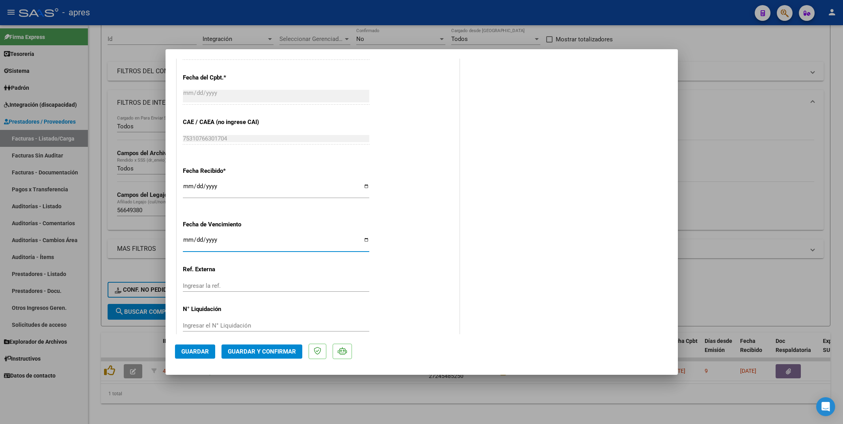
click at [184, 243] on input "Ingresar la fecha" at bounding box center [276, 243] width 186 height 13
type input "[DATE]"
click at [376, 255] on div "CUIT * 27-24548525-0 Ingresar CUIT ANALISIS PRESTADOR [PERSON_NAME] [PERSON_NAM…" at bounding box center [318, 8] width 282 height 674
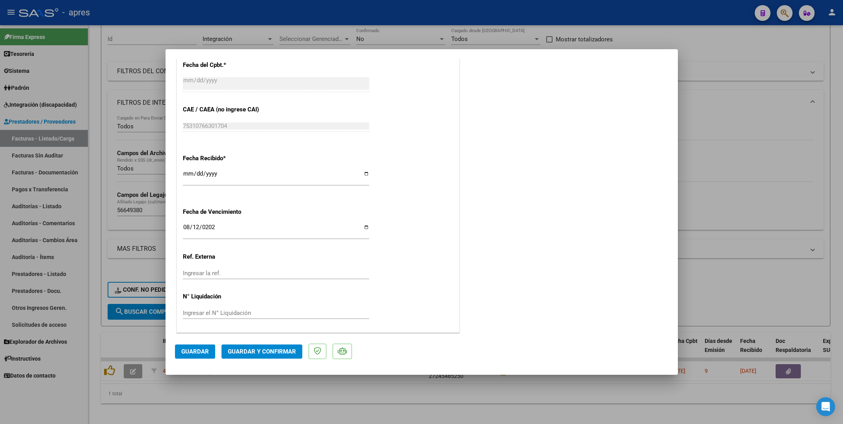
drag, startPoint x: 257, startPoint y: 351, endPoint x: 281, endPoint y: 317, distance: 41.8
click at [281, 317] on mat-dialog-container "COMPROBANTE VER COMPROBANTE ESTADO: Recibida. En proceso de confirmacion/acepta…" at bounding box center [422, 212] width 512 height 326
click at [275, 354] on span "Guardar y Confirmar" at bounding box center [262, 351] width 68 height 7
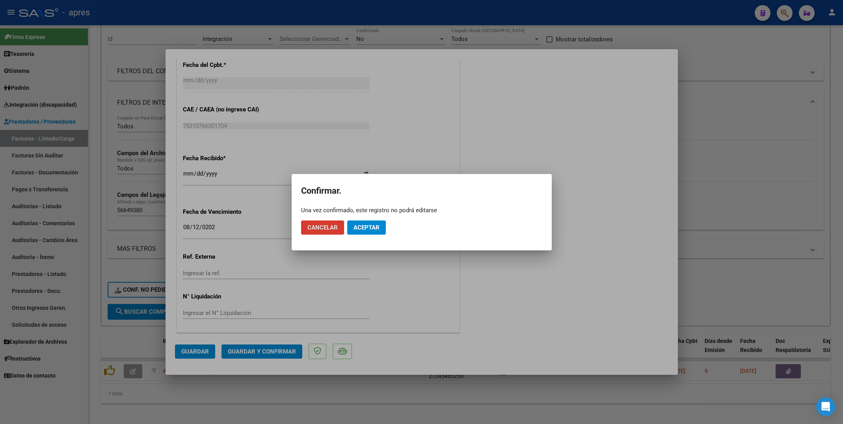
click at [367, 230] on span "Aceptar" at bounding box center [367, 227] width 26 height 7
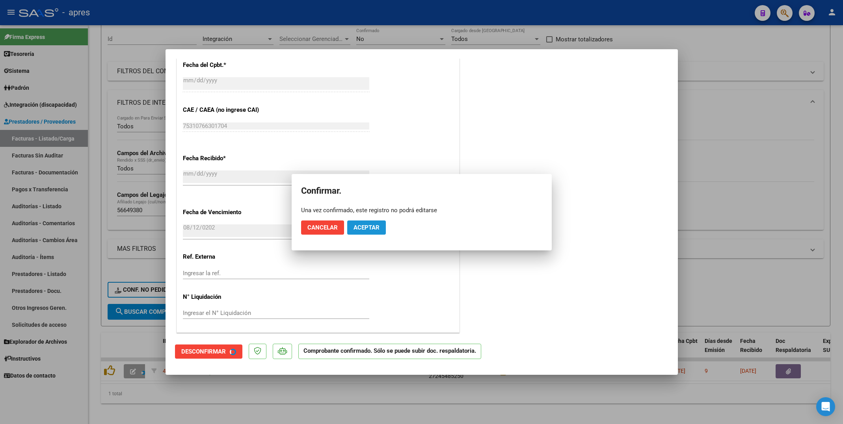
scroll to position [438, 0]
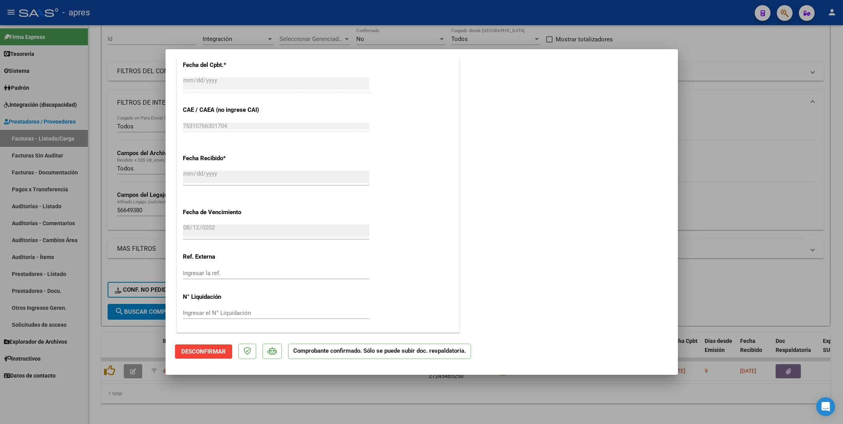
click at [94, 316] on div at bounding box center [421, 212] width 843 height 424
type input "$ 0,00"
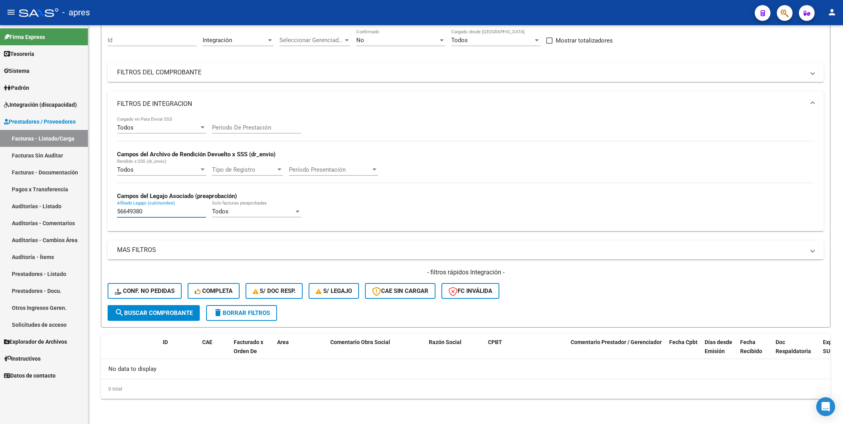
drag, startPoint x: 163, startPoint y: 215, endPoint x: -8, endPoint y: 222, distance: 171.6
click at [0, 222] on html "menu - apres person Firma Express Tesorería Extractos Procesados (csv) Extracto…" at bounding box center [421, 212] width 843 height 424
paste input "581981"
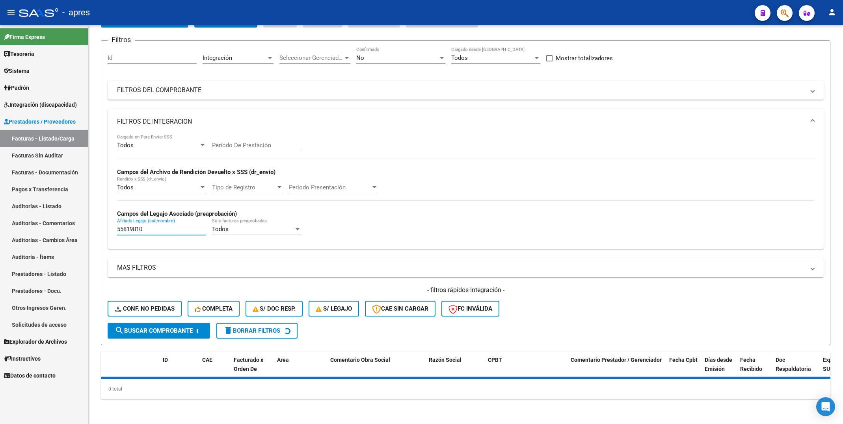
scroll to position [72, 0]
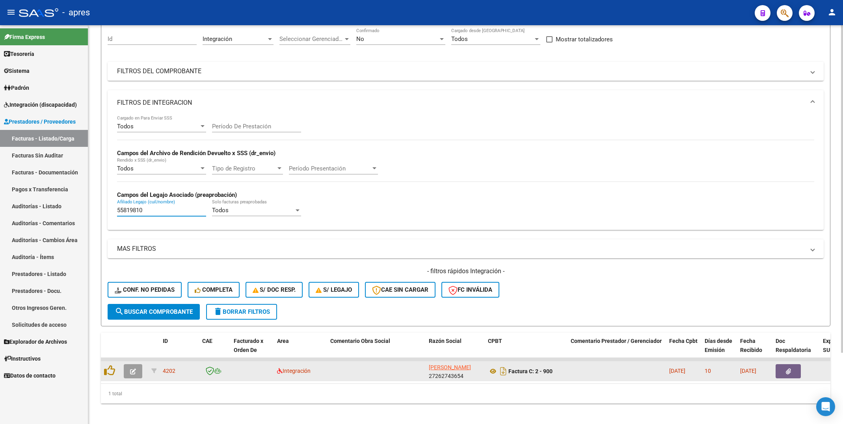
type input "55819810"
click at [136, 376] on button "button" at bounding box center [133, 372] width 19 height 14
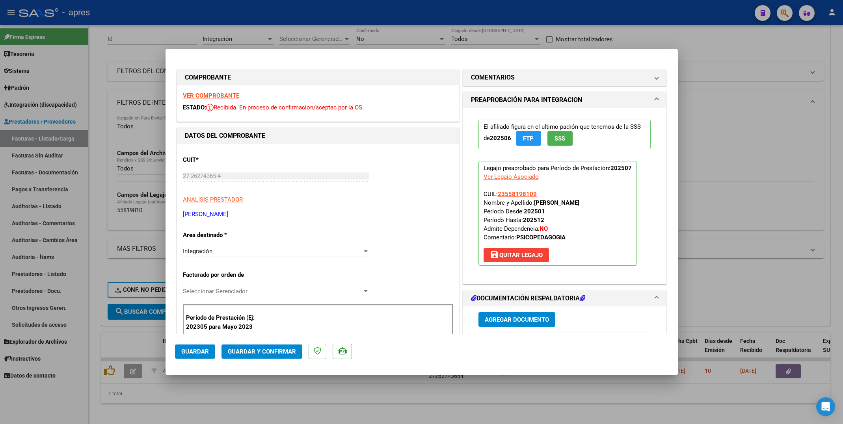
click at [225, 93] on strong "VER COMPROBANTE" at bounding box center [211, 95] width 56 height 7
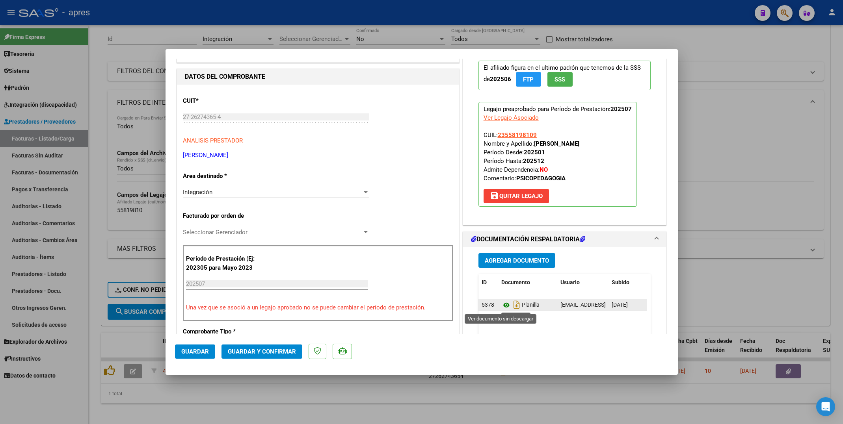
click at [501, 308] on icon at bounding box center [506, 305] width 10 height 9
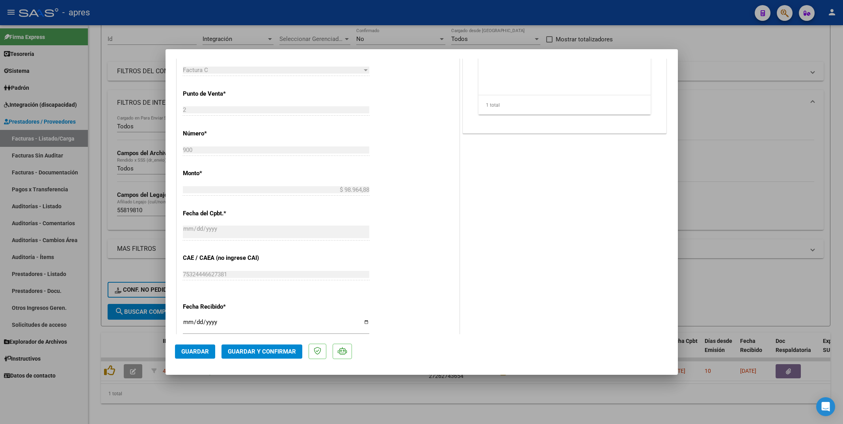
scroll to position [414, 0]
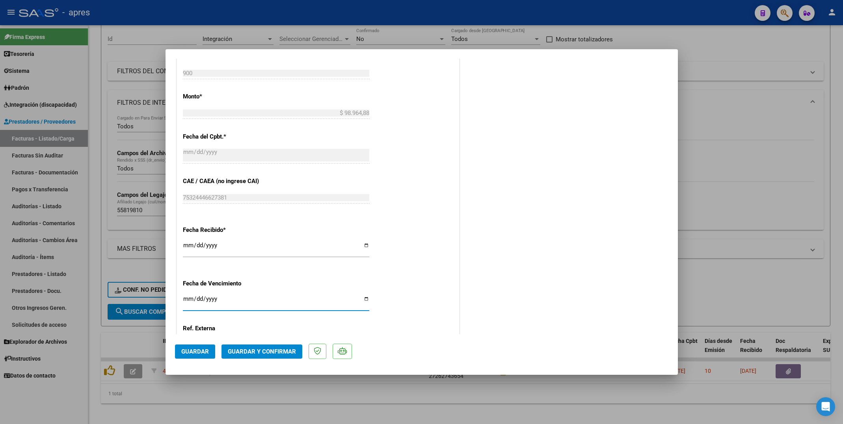
click at [184, 300] on input "Ingresar la fecha" at bounding box center [276, 302] width 186 height 13
type input "[DATE]"
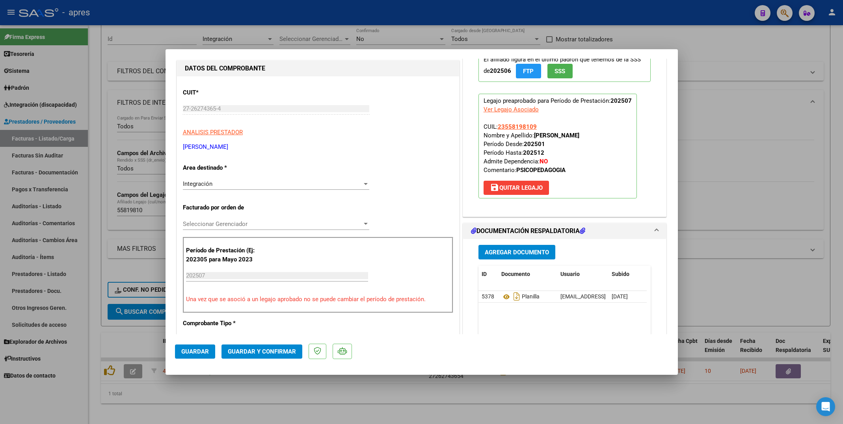
scroll to position [59, 0]
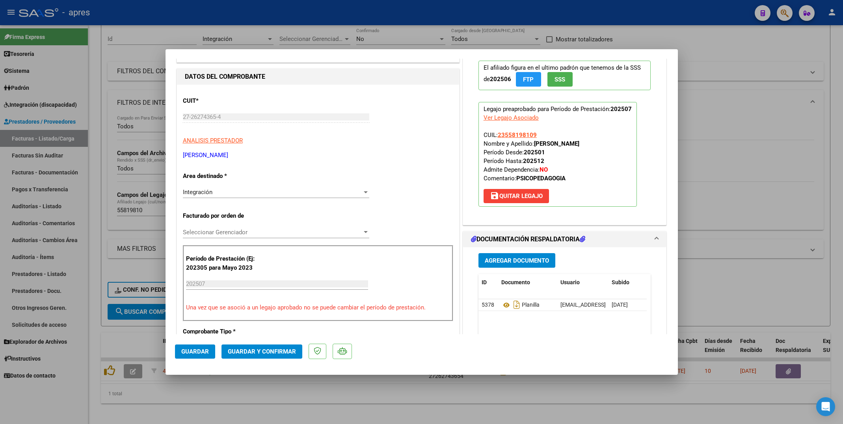
click at [453, 177] on div "CUIT * 27-26274365-4 Ingresar CUIT ANALISIS PRESTADOR [PERSON_NAME] [PERSON_NAM…" at bounding box center [318, 422] width 282 height 674
click at [288, 351] on span "Guardar y Confirmar" at bounding box center [262, 351] width 68 height 7
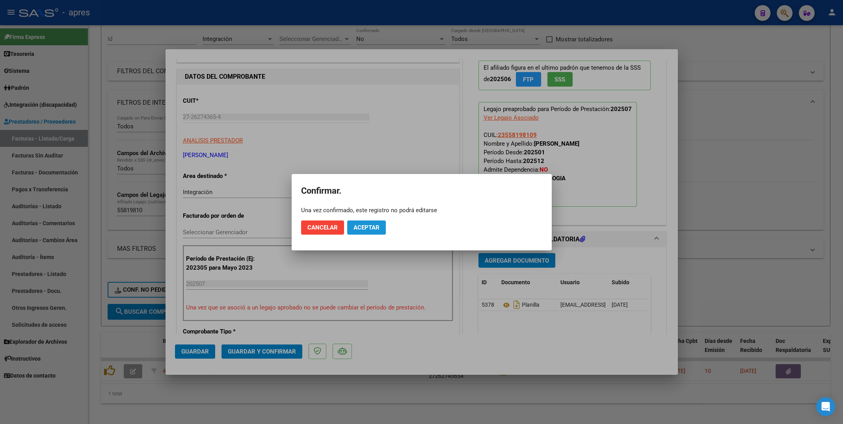
click at [358, 227] on span "Aceptar" at bounding box center [367, 227] width 26 height 7
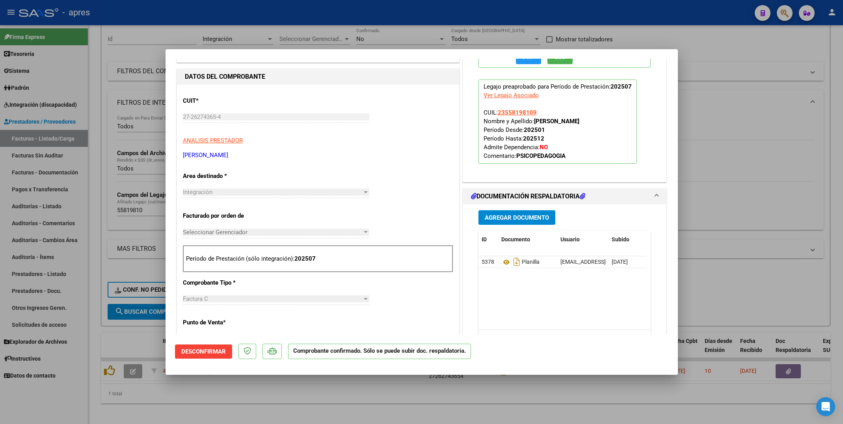
click at [326, 407] on div at bounding box center [421, 212] width 843 height 424
type input "$ 0,00"
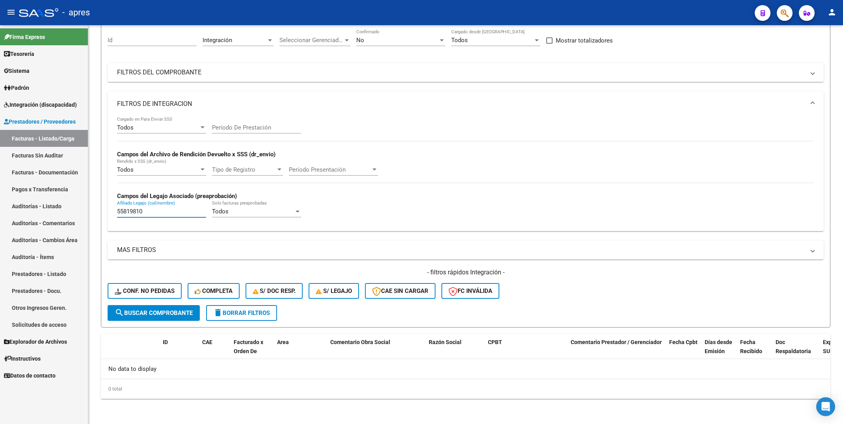
drag, startPoint x: 148, startPoint y: 213, endPoint x: 39, endPoint y: 225, distance: 109.5
click at [39, 225] on mat-sidenav-container "Firma Express Tesorería Extractos Procesados (csv) Extractos Originales (pdf) S…" at bounding box center [421, 224] width 843 height 399
paste input "7375115"
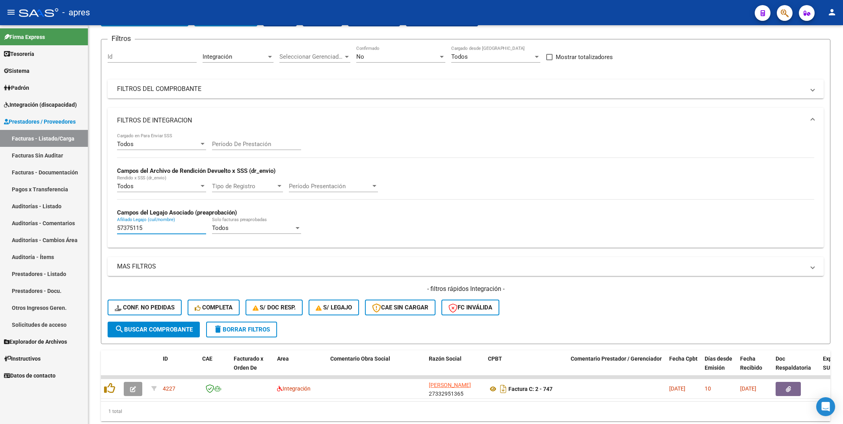
scroll to position [72, 0]
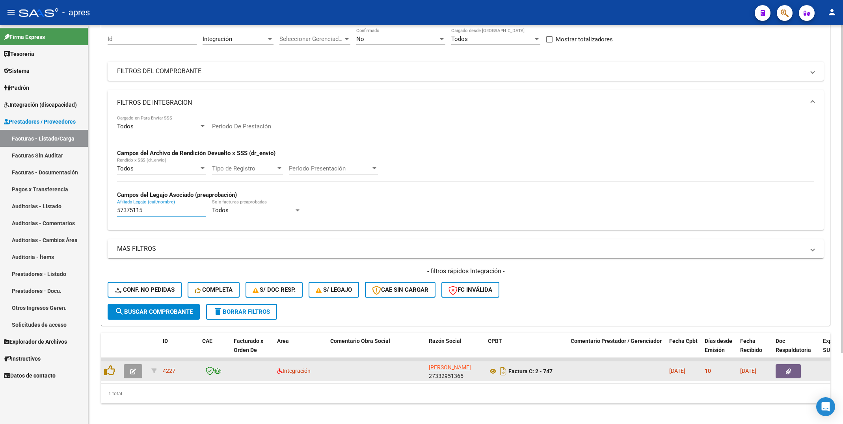
type input "57375115"
click at [132, 374] on icon "button" at bounding box center [133, 372] width 6 height 6
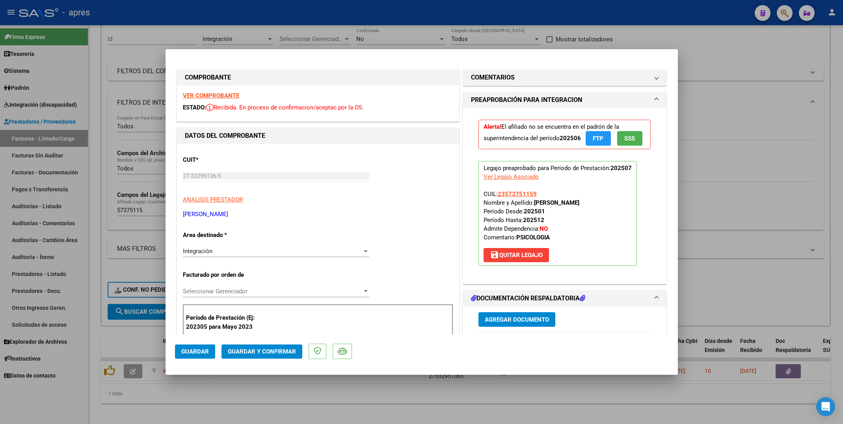
click at [224, 97] on strong "VER COMPROBANTE" at bounding box center [211, 95] width 56 height 7
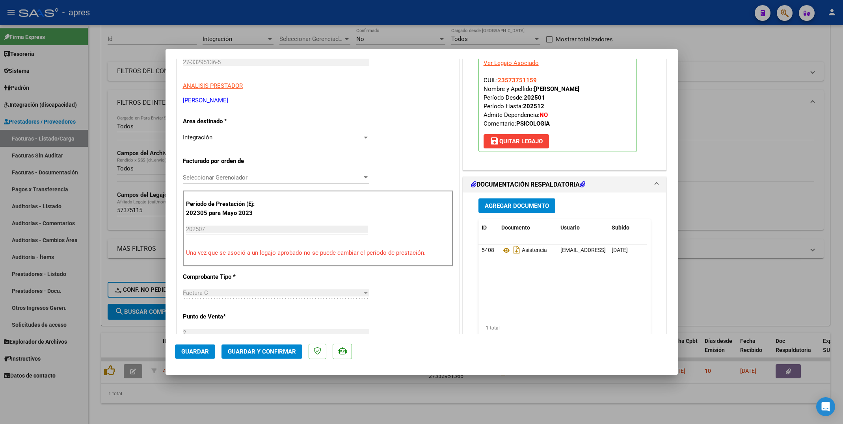
scroll to position [118, 0]
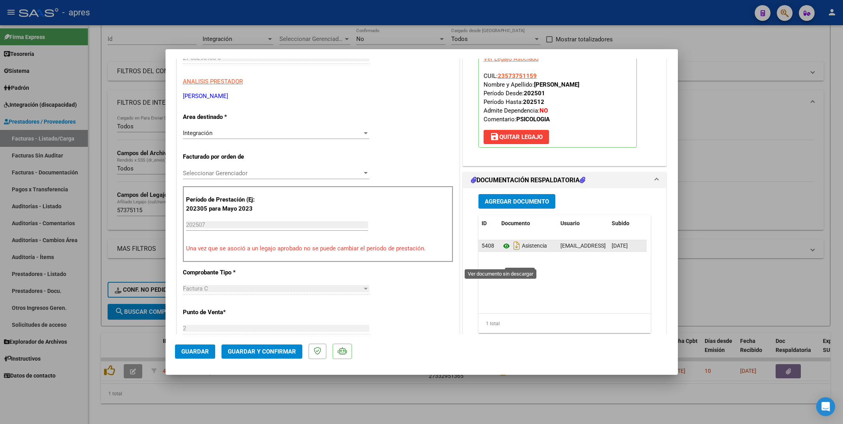
click at [501, 251] on icon at bounding box center [506, 246] width 10 height 9
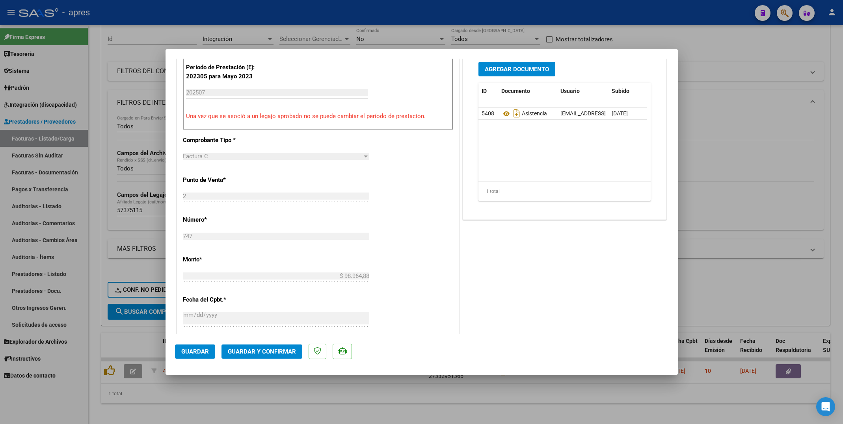
scroll to position [0, 0]
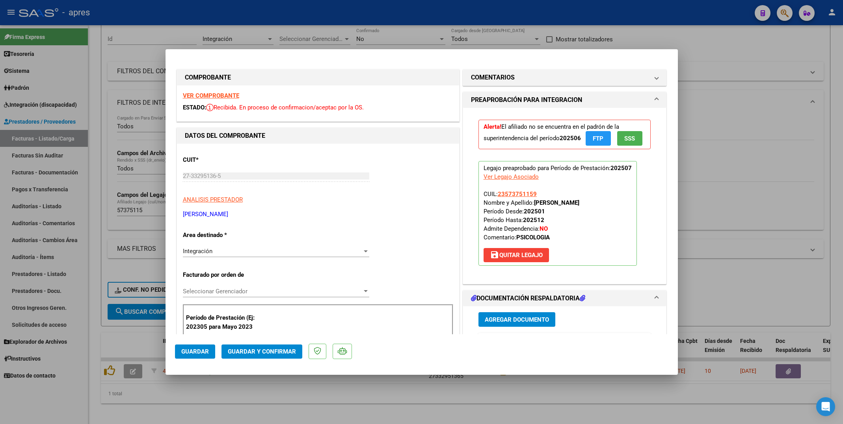
click at [284, 354] on span "Guardar y Confirmar" at bounding box center [262, 351] width 68 height 7
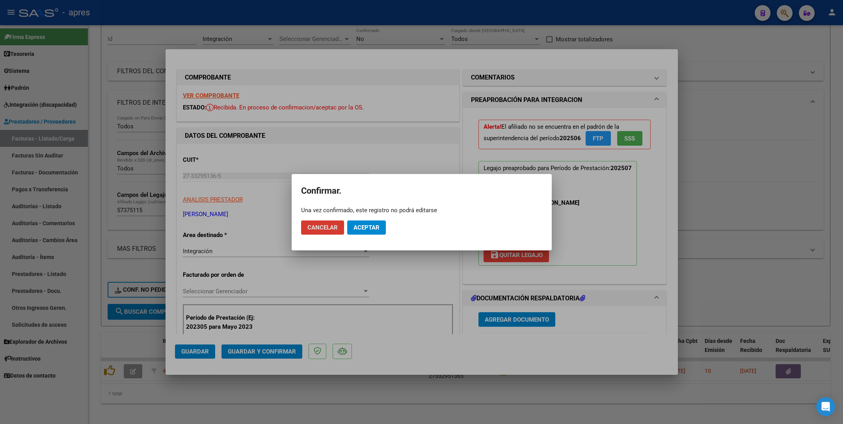
click at [359, 227] on span "Aceptar" at bounding box center [367, 227] width 26 height 7
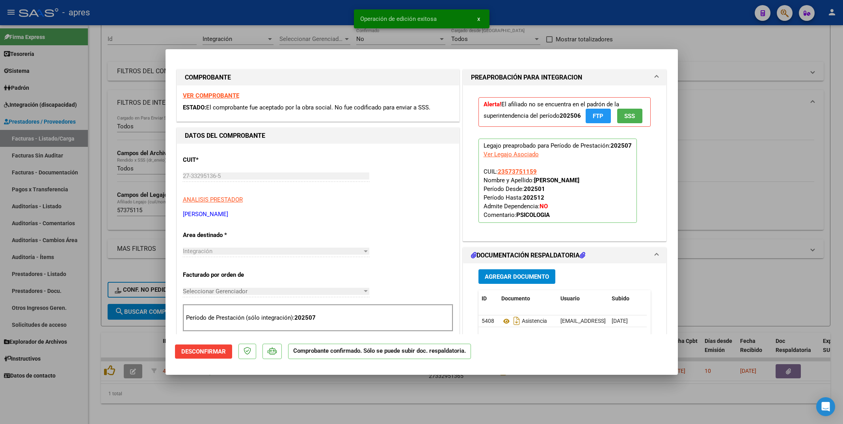
click at [99, 207] on div at bounding box center [421, 212] width 843 height 424
type input "$ 0,00"
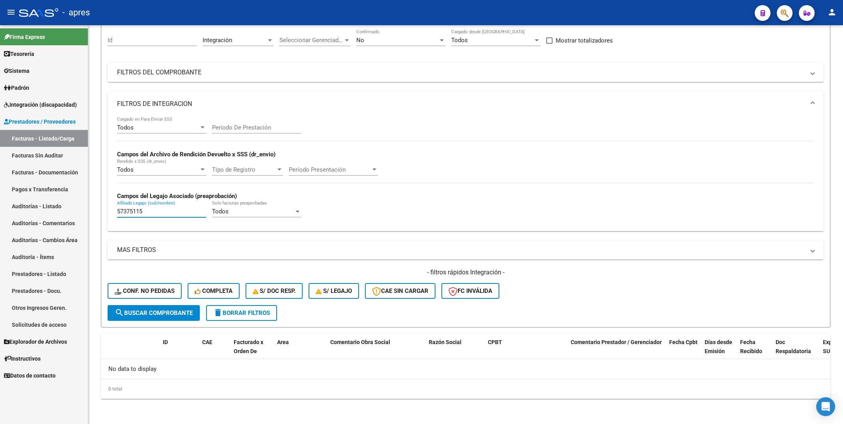
drag, startPoint x: 155, startPoint y: 213, endPoint x: 6, endPoint y: 223, distance: 149.7
click at [8, 225] on mat-sidenav-container "Firma Express Tesorería Extractos Procesados (csv) Extractos Originales (pdf) S…" at bounding box center [421, 224] width 843 height 399
paste input "6503202"
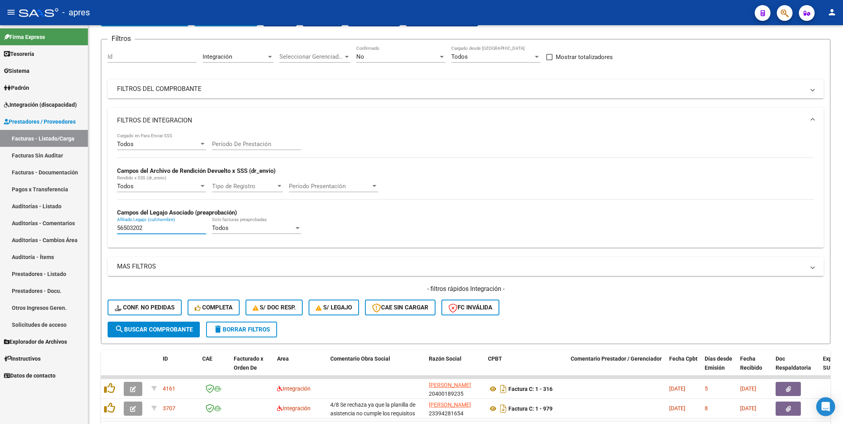
scroll to position [72, 0]
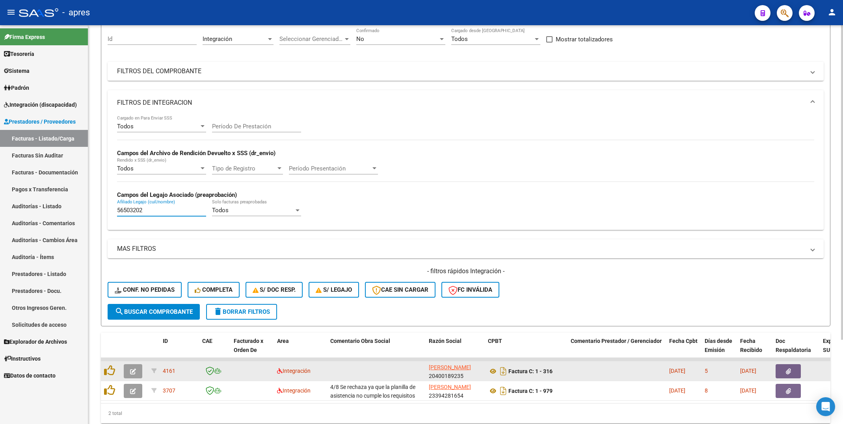
type input "56503202"
click at [136, 374] on button "button" at bounding box center [133, 372] width 19 height 14
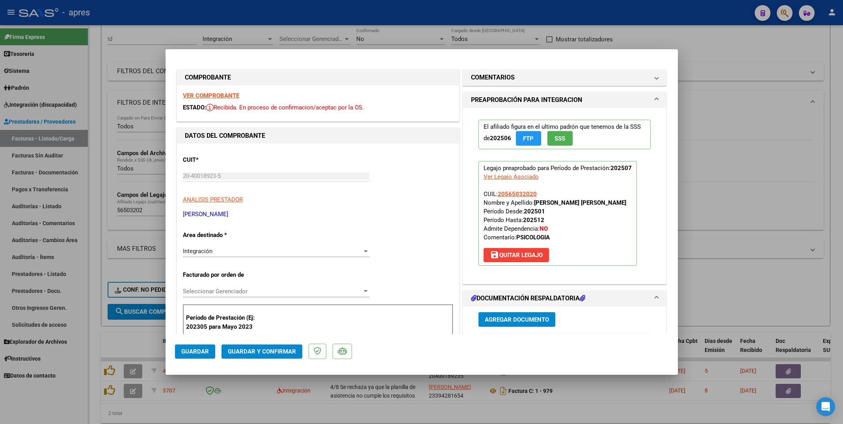
click at [232, 95] on strong "VER COMPROBANTE" at bounding box center [211, 95] width 56 height 7
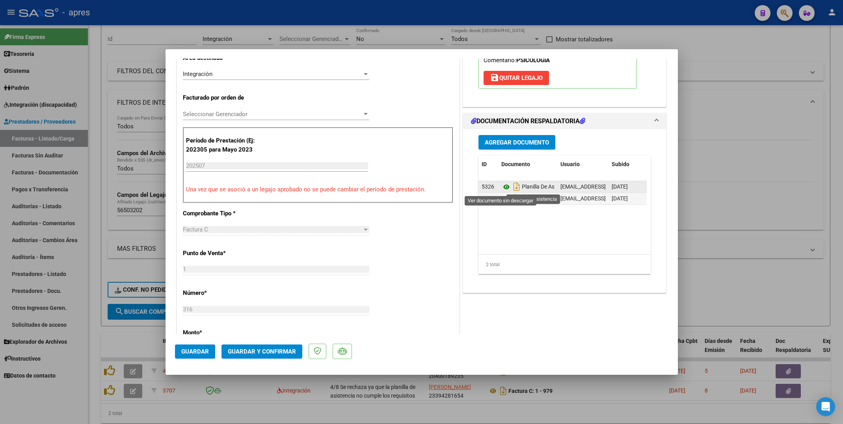
click at [501, 190] on icon at bounding box center [506, 186] width 10 height 9
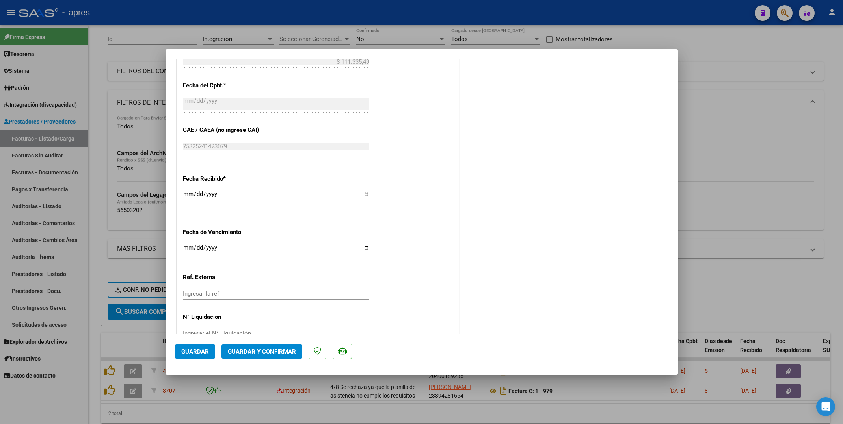
scroll to position [473, 0]
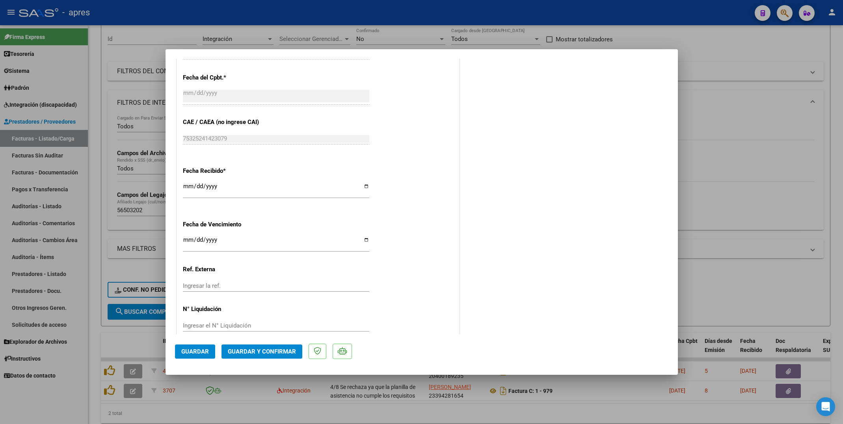
click at [189, 241] on input "Ingresar la fecha" at bounding box center [276, 243] width 186 height 13
type input "[DATE]"
click at [416, 247] on div "CUIT * 20-40018923-5 Ingresar CUIT ANALISIS PRESTADOR [PERSON_NAME] [PERSON_NAM…" at bounding box center [318, 8] width 282 height 674
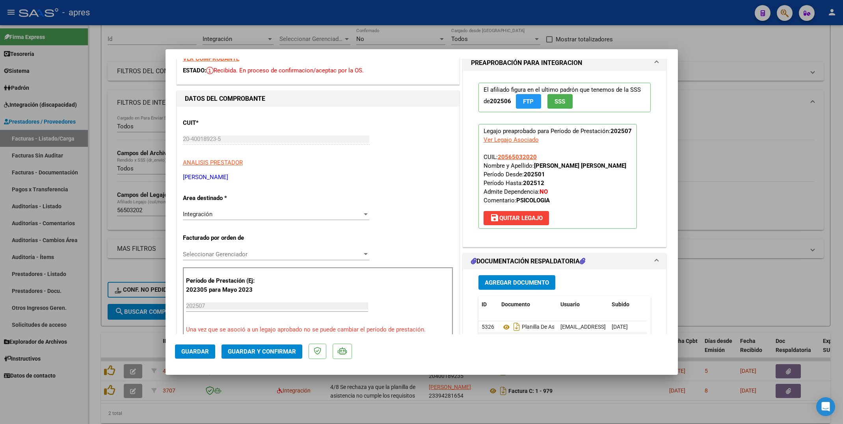
scroll to position [0, 0]
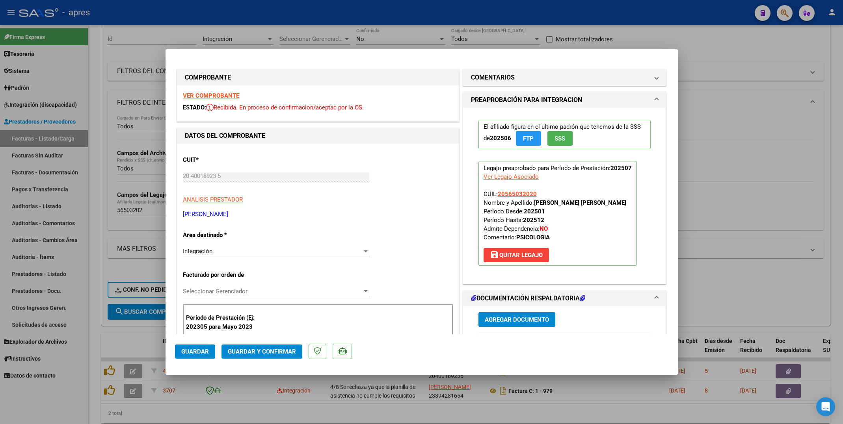
click at [369, 182] on div "CUIT * 20-40018923-5 Ingresar CUIT ANALISIS PRESTADOR [PERSON_NAME] [PERSON_NAM…" at bounding box center [318, 184] width 270 height 69
click at [235, 348] on span "Guardar y Confirmar" at bounding box center [262, 351] width 68 height 7
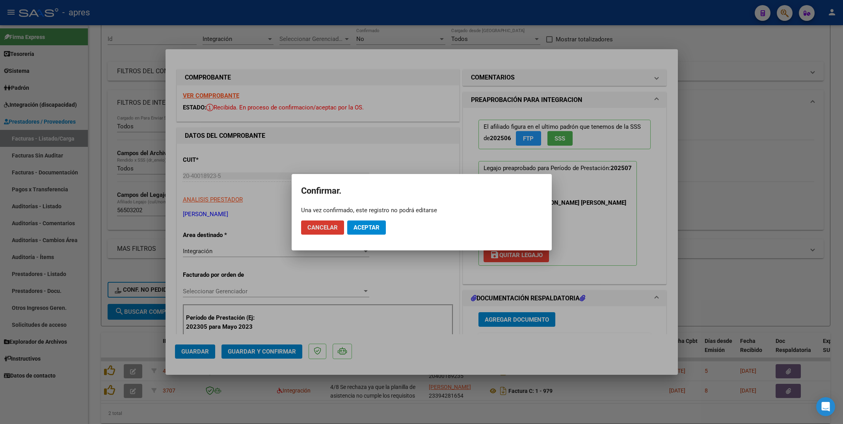
click at [355, 232] on button "Aceptar" at bounding box center [366, 228] width 39 height 14
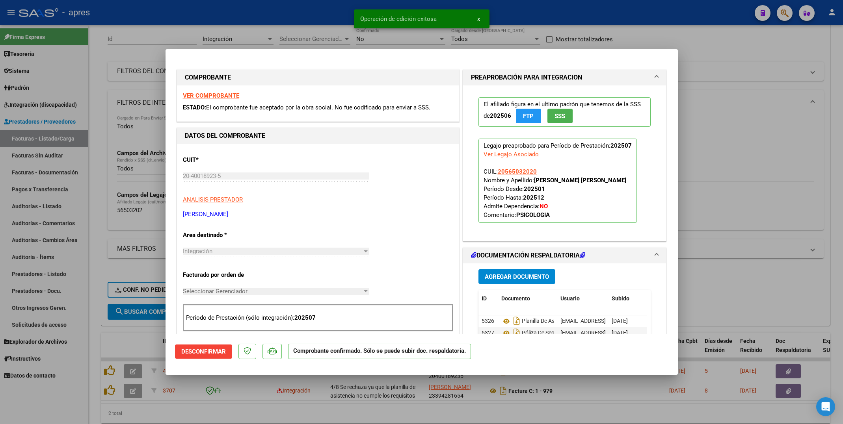
click at [94, 367] on div at bounding box center [421, 212] width 843 height 424
type input "$ 0,00"
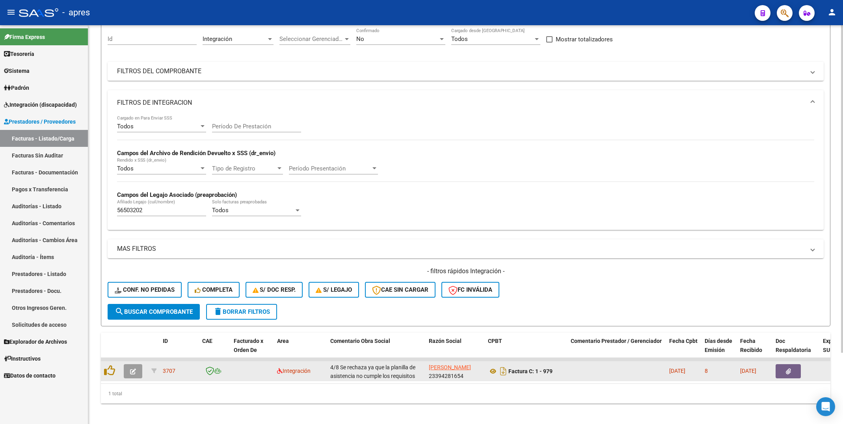
click at [135, 372] on icon "button" at bounding box center [133, 372] width 6 height 6
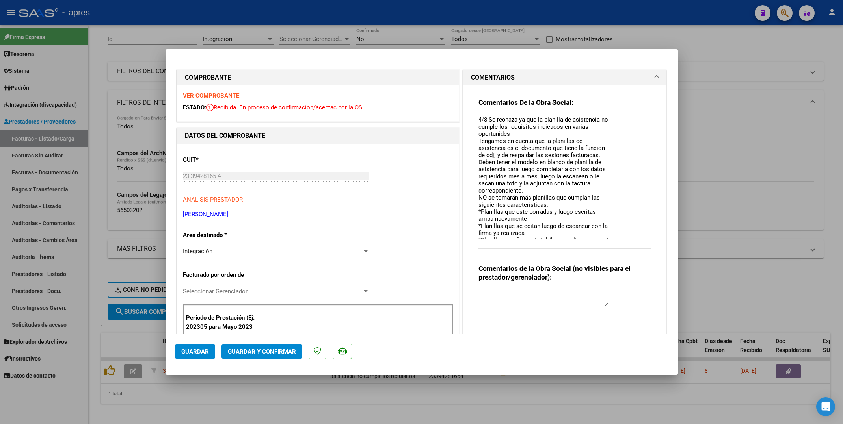
drag, startPoint x: 595, startPoint y: 129, endPoint x: 596, endPoint y: 238, distance: 108.8
click at [596, 238] on textarea "4/8 Se rechaza ya que la planilla de asistencia no cumple los requisitos indica…" at bounding box center [543, 177] width 130 height 124
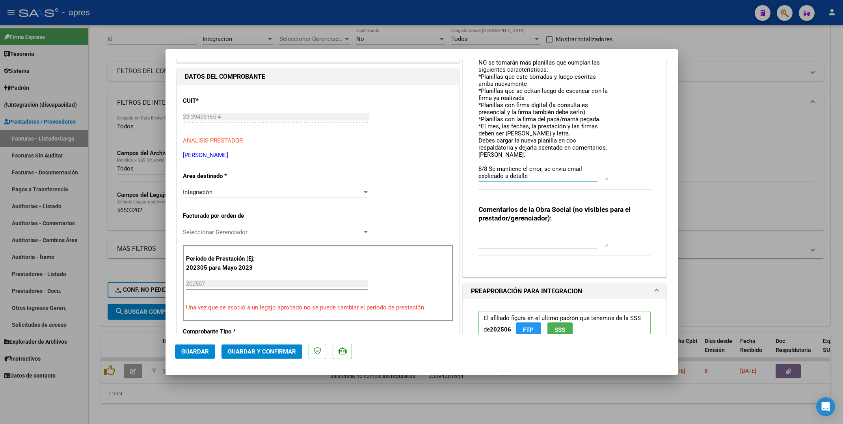
scroll to position [118, 0]
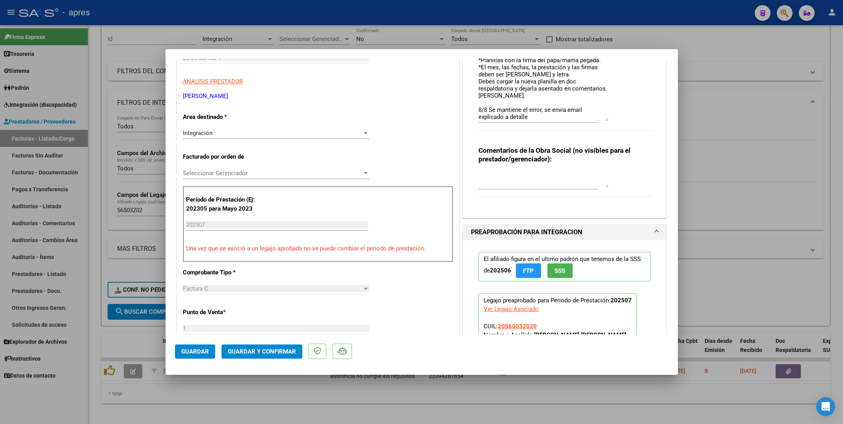
click at [109, 404] on div at bounding box center [421, 212] width 843 height 424
type input "$ 0,00"
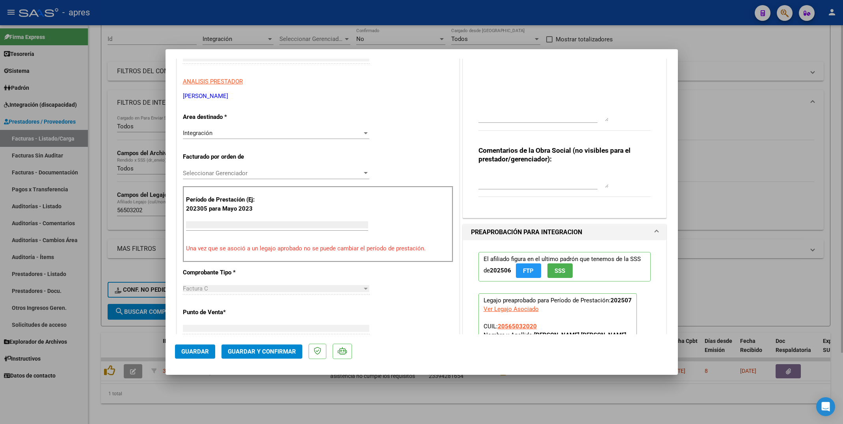
scroll to position [0, 0]
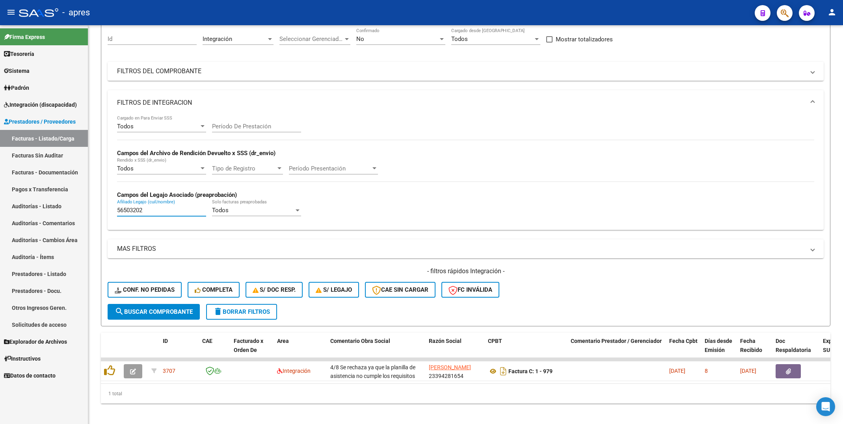
drag, startPoint x: 156, startPoint y: 212, endPoint x: 84, endPoint y: 201, distance: 73.3
click at [89, 205] on div "Video tutorial PRESTADORES -> Listado de CPBTs Emitidos por Prestadores / Prove…" at bounding box center [465, 191] width 755 height 476
paste input "5193686"
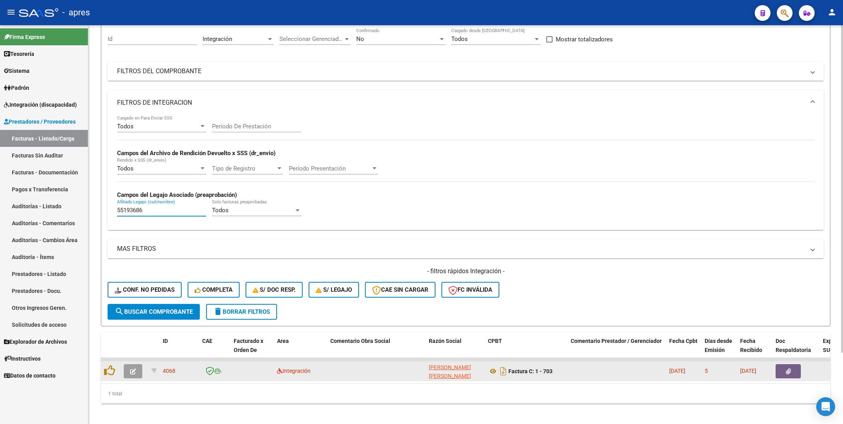
click at [130, 371] on icon "button" at bounding box center [133, 372] width 6 height 6
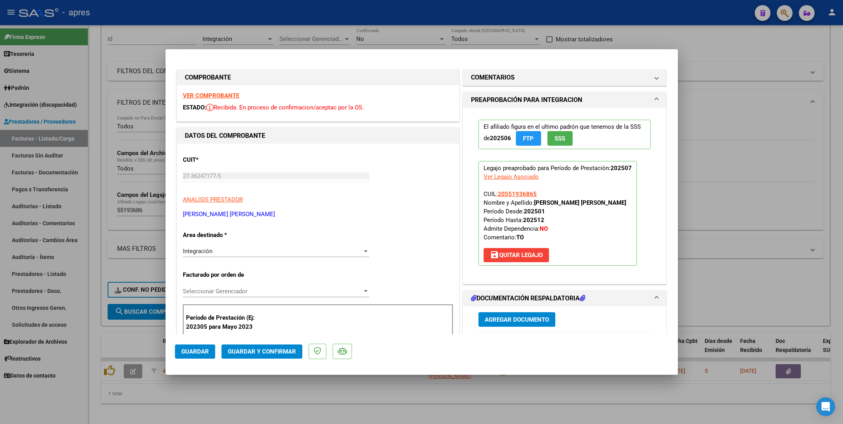
click at [227, 97] on strong "VER COMPROBANTE" at bounding box center [211, 95] width 56 height 7
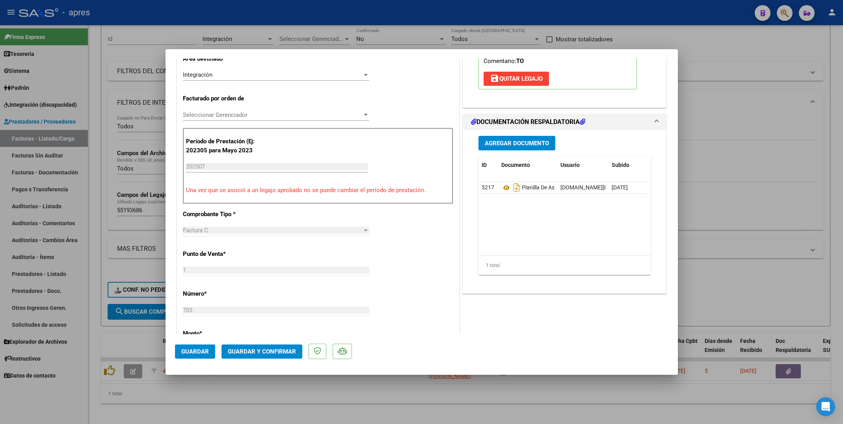
scroll to position [177, 0]
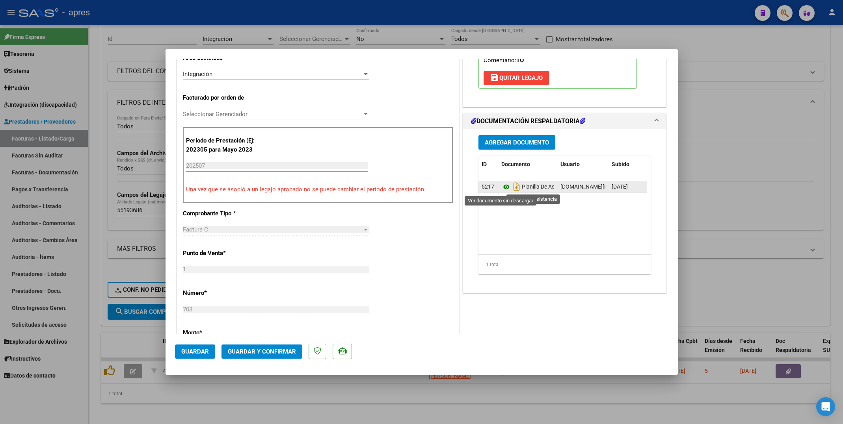
click at [501, 190] on icon at bounding box center [506, 186] width 10 height 9
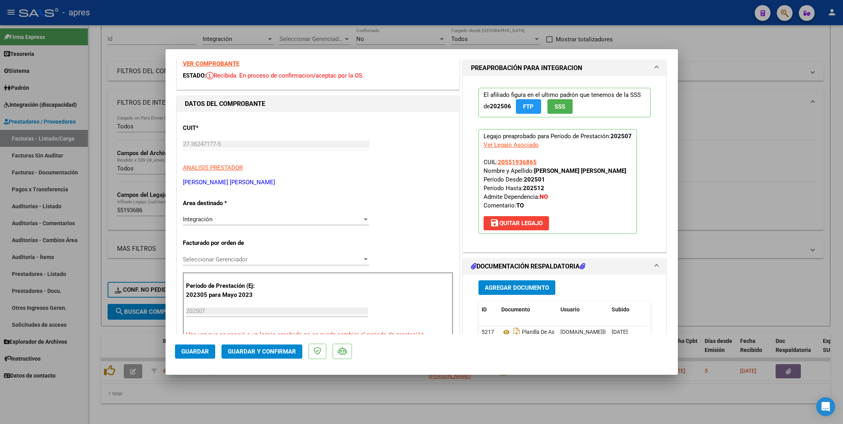
scroll to position [14, 0]
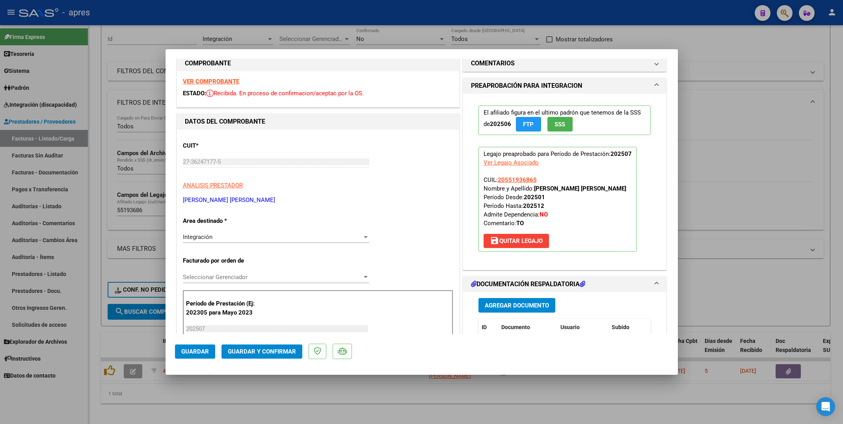
click at [278, 353] on span "Guardar y Confirmar" at bounding box center [262, 351] width 68 height 7
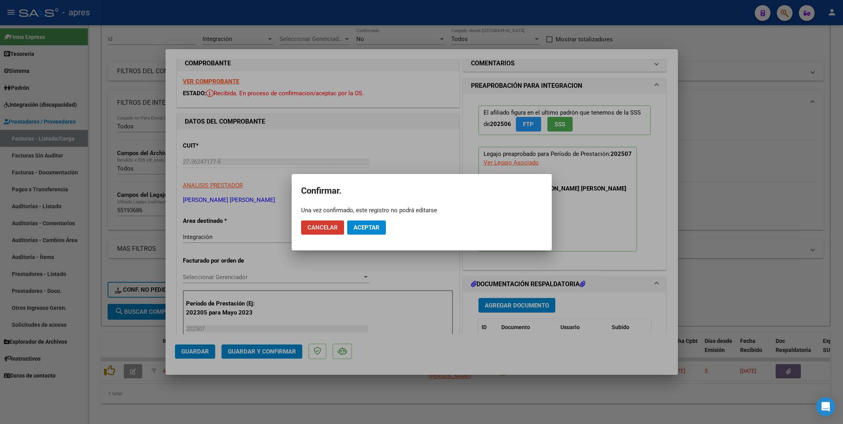
click at [374, 224] on span "Aceptar" at bounding box center [367, 227] width 26 height 7
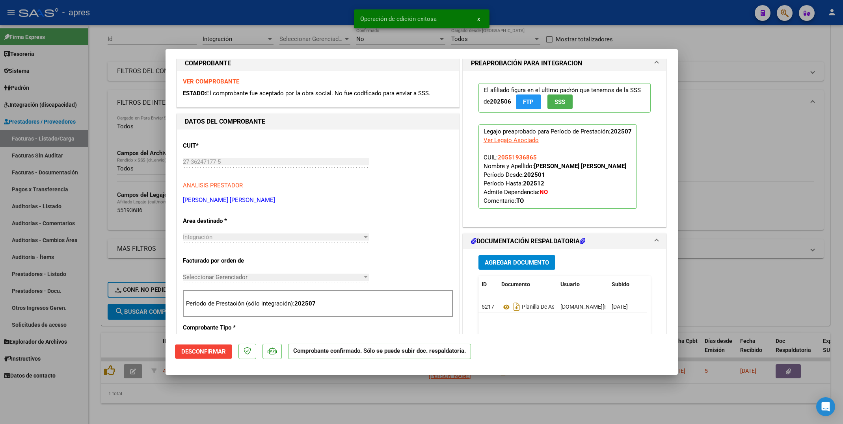
click at [268, 405] on div at bounding box center [421, 212] width 843 height 424
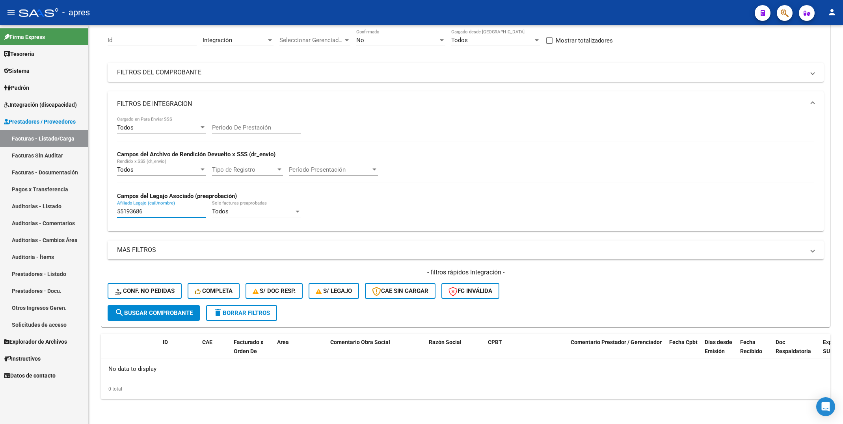
drag, startPoint x: 162, startPoint y: 209, endPoint x: 32, endPoint y: 214, distance: 130.5
click at [32, 214] on mat-sidenav-container "Firma Express Tesorería Extractos Procesados (csv) Extractos Originales (pdf) S…" at bounding box center [421, 224] width 843 height 399
paste input "844046"
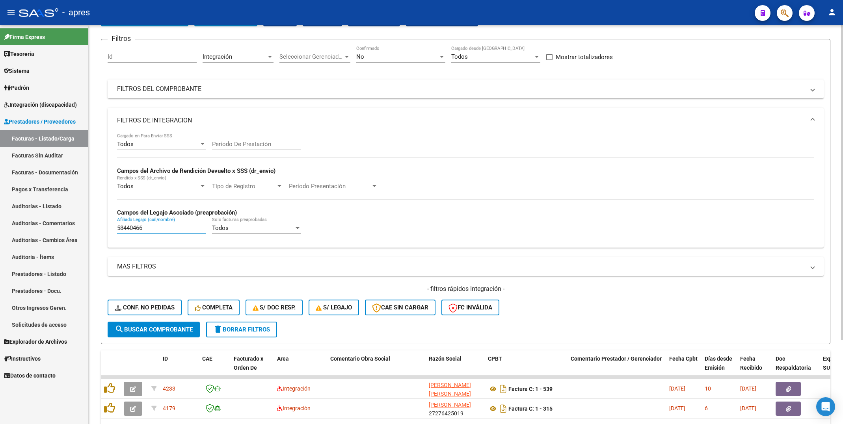
scroll to position [72, 0]
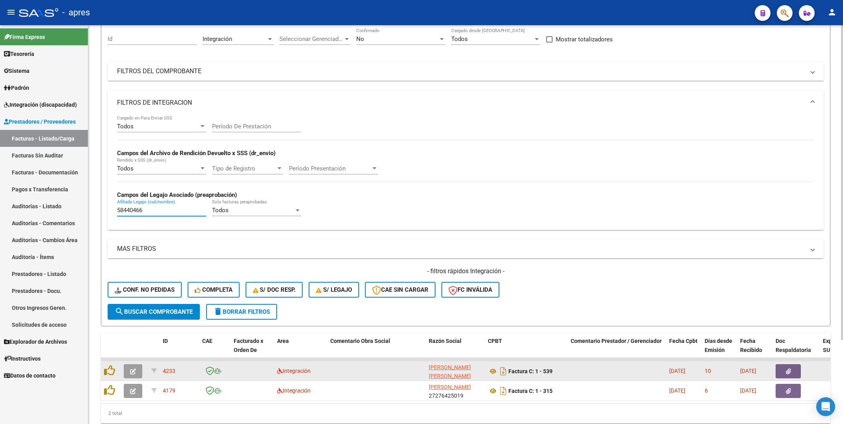
type input "58440466"
click at [137, 369] on button "button" at bounding box center [133, 372] width 19 height 14
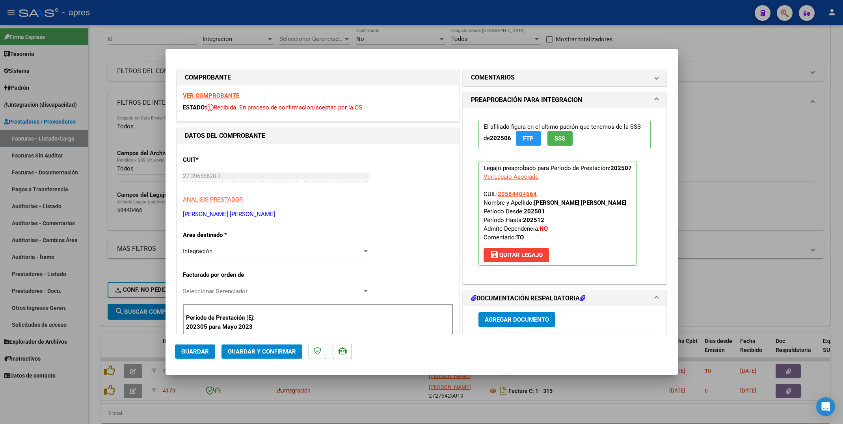
click at [231, 92] on strong "VER COMPROBANTE" at bounding box center [211, 95] width 56 height 7
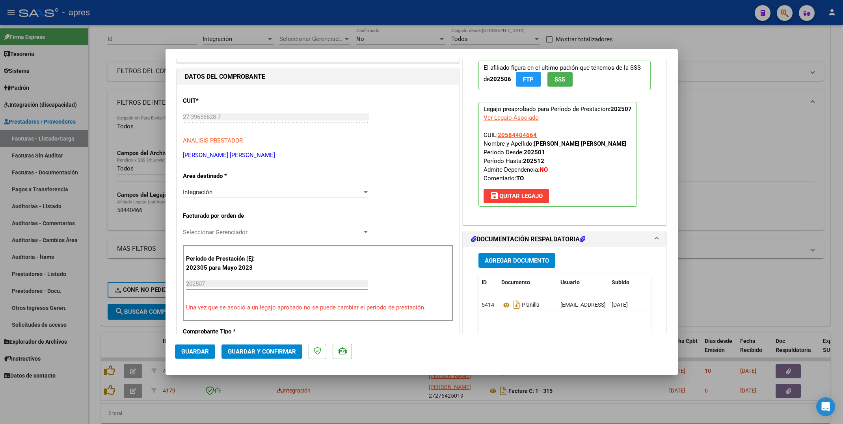
scroll to position [118, 0]
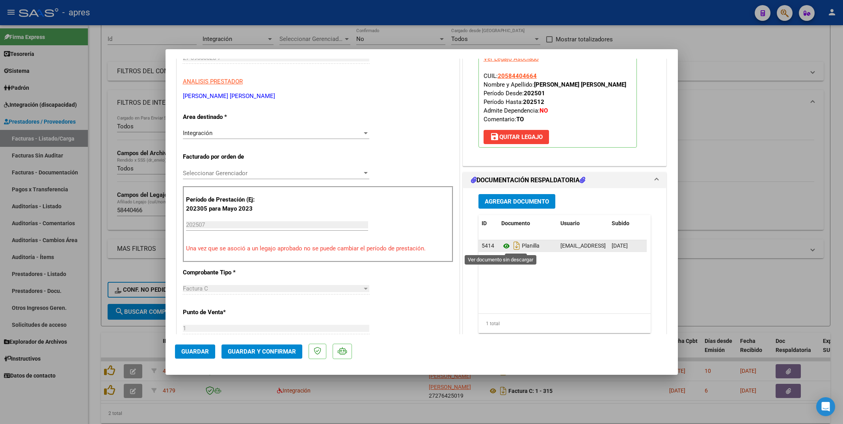
click at [502, 245] on icon at bounding box center [506, 246] width 10 height 9
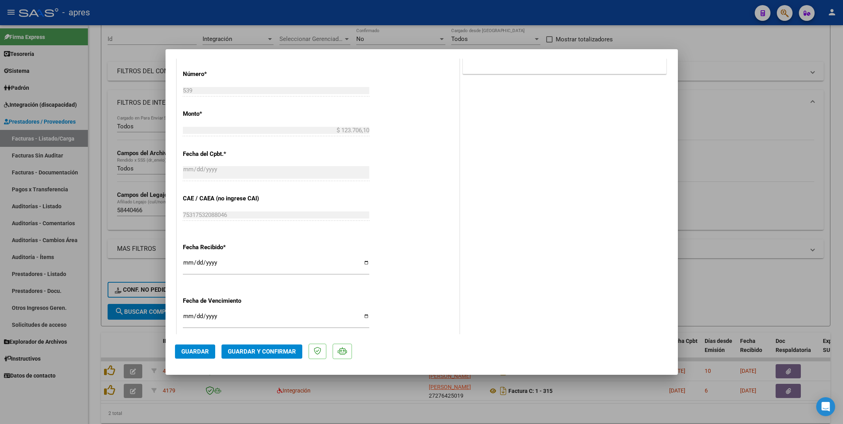
scroll to position [414, 0]
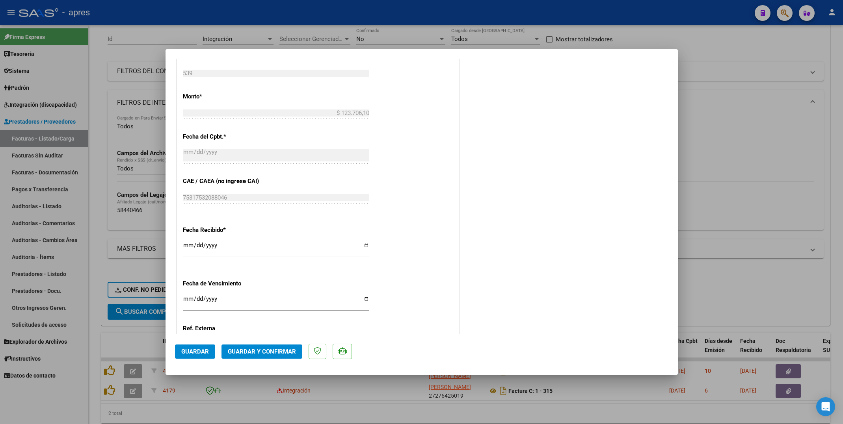
click at [186, 304] on input "Ingresar la fecha" at bounding box center [276, 302] width 186 height 13
type input "[DATE]"
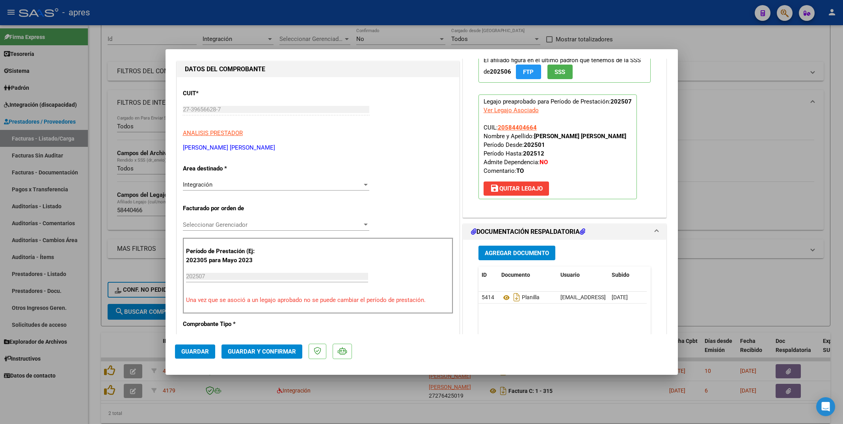
scroll to position [0, 0]
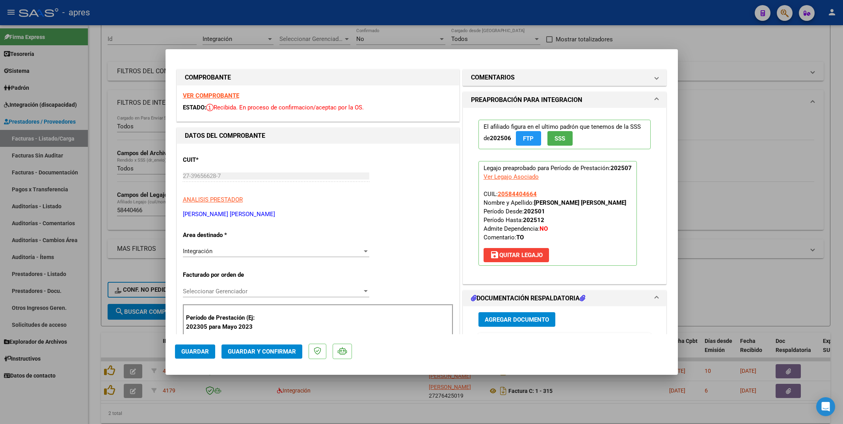
click at [284, 350] on span "Guardar y Confirmar" at bounding box center [262, 351] width 68 height 7
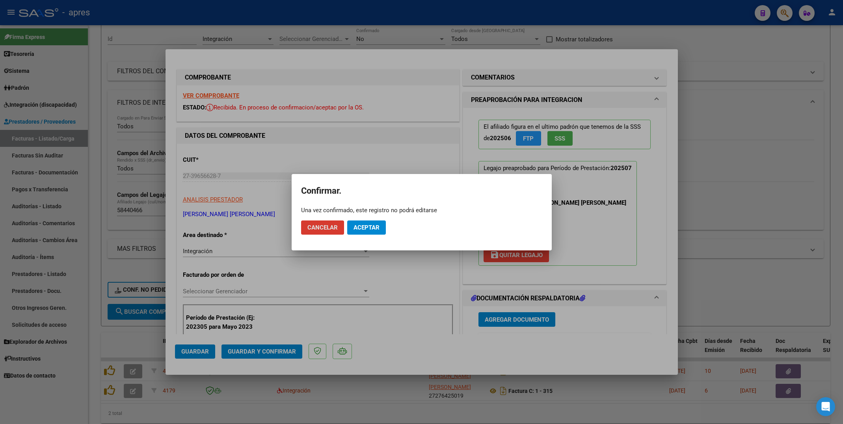
click at [355, 225] on span "Aceptar" at bounding box center [367, 227] width 26 height 7
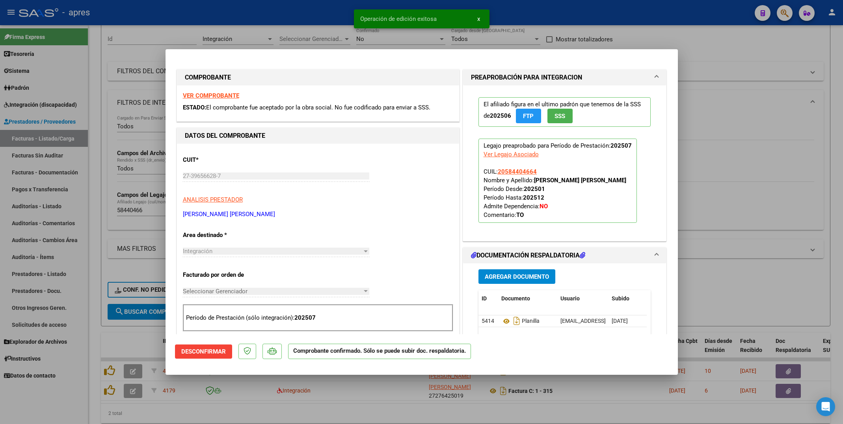
click at [88, 307] on div at bounding box center [421, 212] width 843 height 424
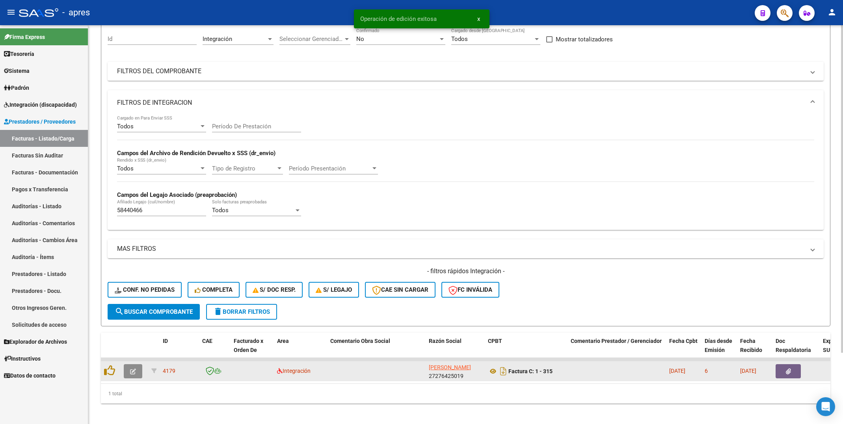
click at [132, 369] on span "button" at bounding box center [133, 371] width 6 height 7
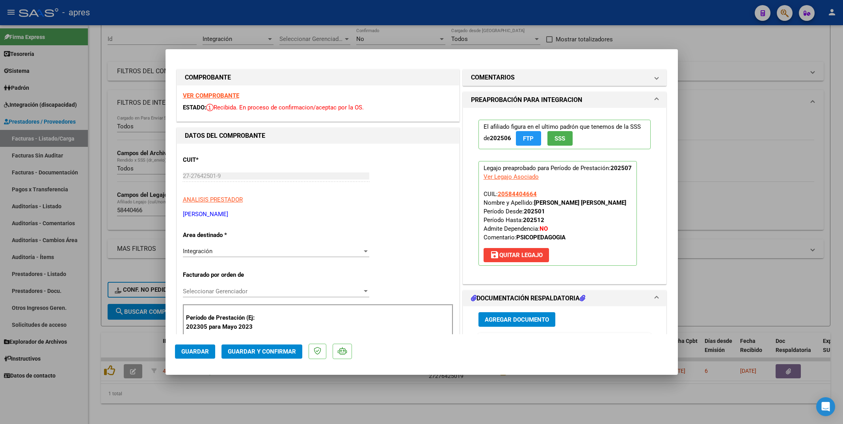
click at [222, 96] on strong "VER COMPROBANTE" at bounding box center [211, 95] width 56 height 7
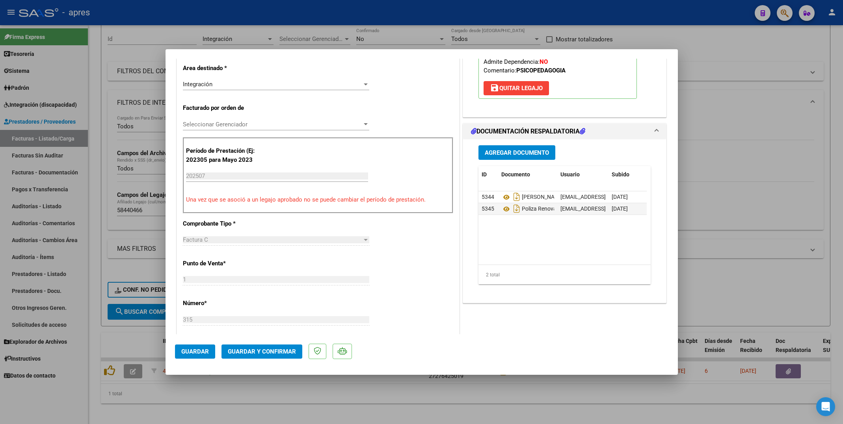
scroll to position [177, 0]
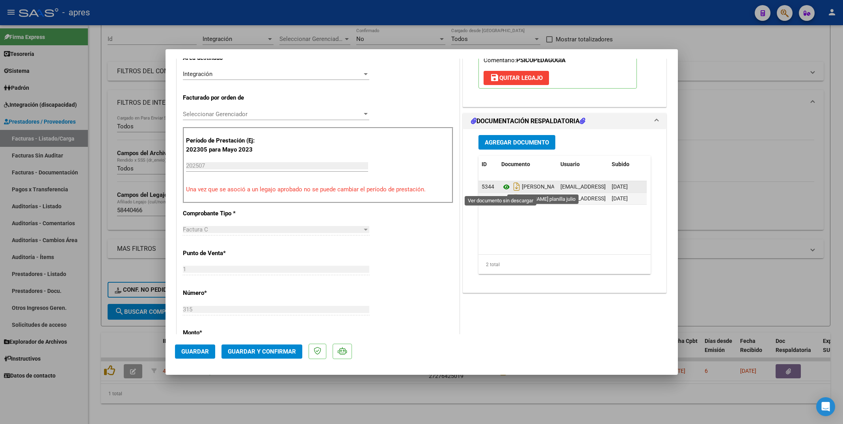
click at [501, 186] on icon at bounding box center [506, 186] width 10 height 9
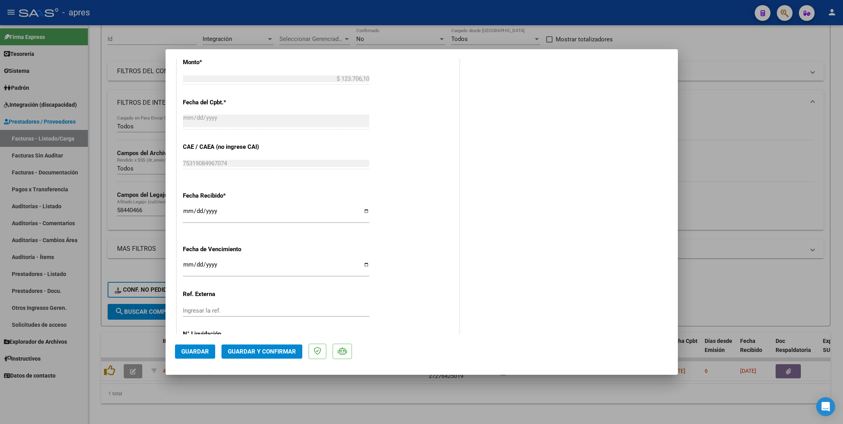
scroll to position [473, 0]
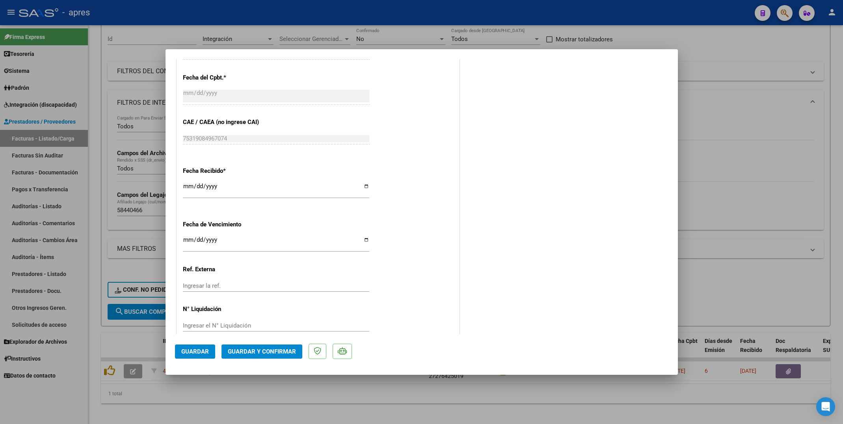
click at [180, 242] on div "CUIT * 27-27642501-9 Ingresar CUIT ANALISIS PRESTADOR KOZ [PERSON_NAME] Area de…" at bounding box center [318, 8] width 282 height 674
click at [184, 242] on input "Ingresar la fecha" at bounding box center [276, 243] width 186 height 13
type input "[DATE]"
click at [265, 353] on span "Guardar y Confirmar" at bounding box center [262, 351] width 68 height 7
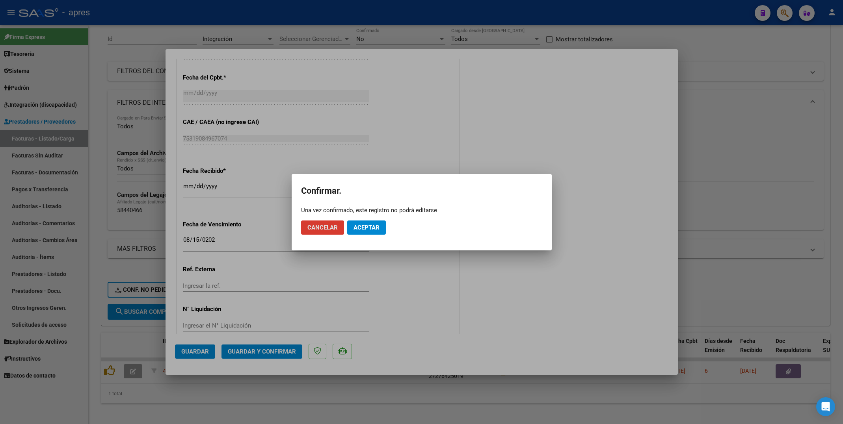
click at [377, 227] on span "Aceptar" at bounding box center [367, 227] width 26 height 7
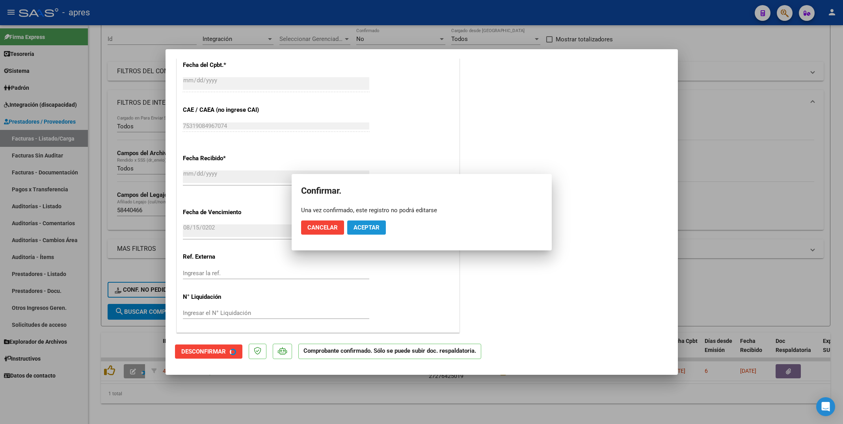
scroll to position [424, 0]
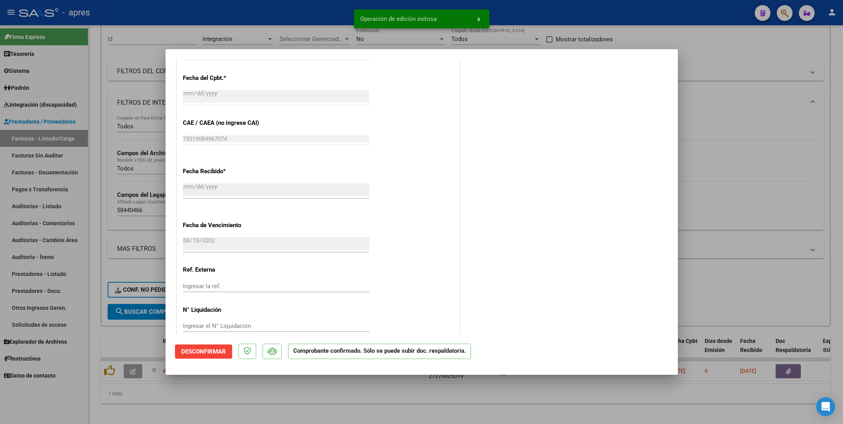
click at [245, 416] on div at bounding box center [421, 212] width 843 height 424
type input "$ 0,00"
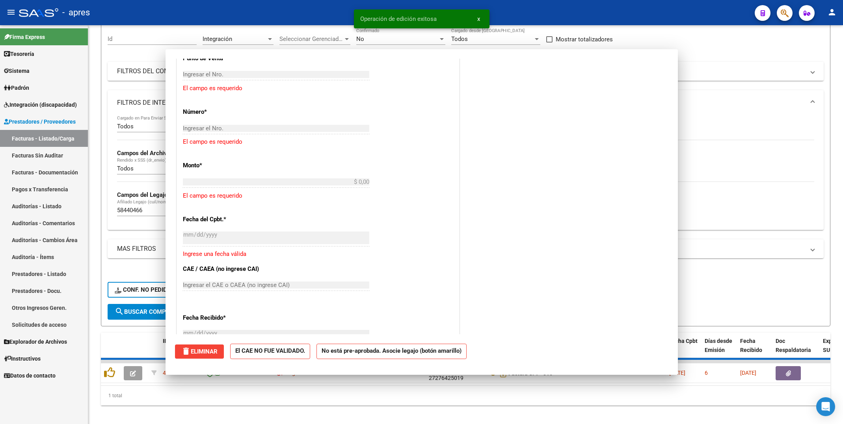
scroll to position [570, 0]
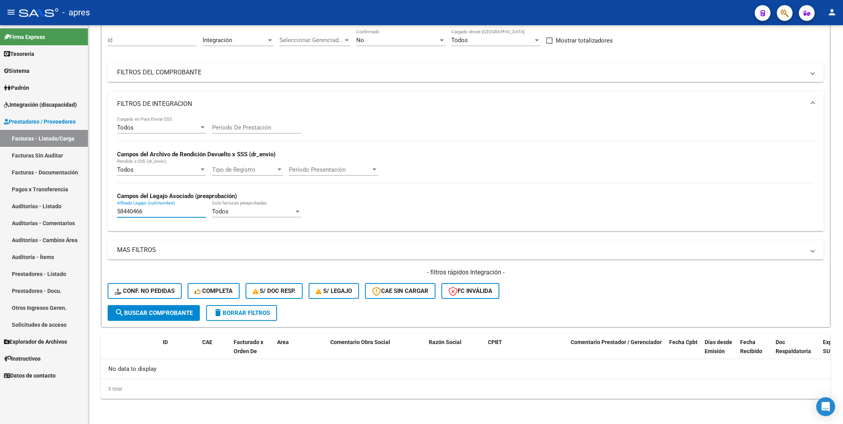
drag, startPoint x: 143, startPoint y: 214, endPoint x: 33, endPoint y: 214, distance: 110.0
click at [38, 217] on mat-sidenav-container "Firma Express Tesorería Extractos Procesados (csv) Extractos Originales (pdf) S…" at bounding box center [421, 224] width 843 height 399
paste input "672441"
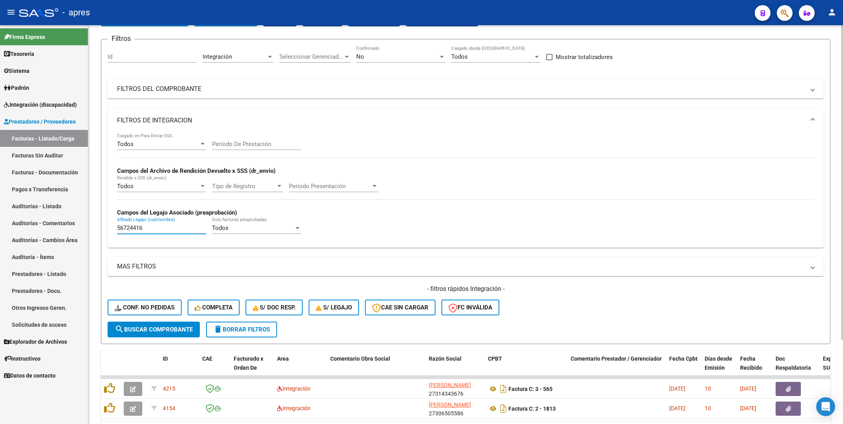
scroll to position [72, 0]
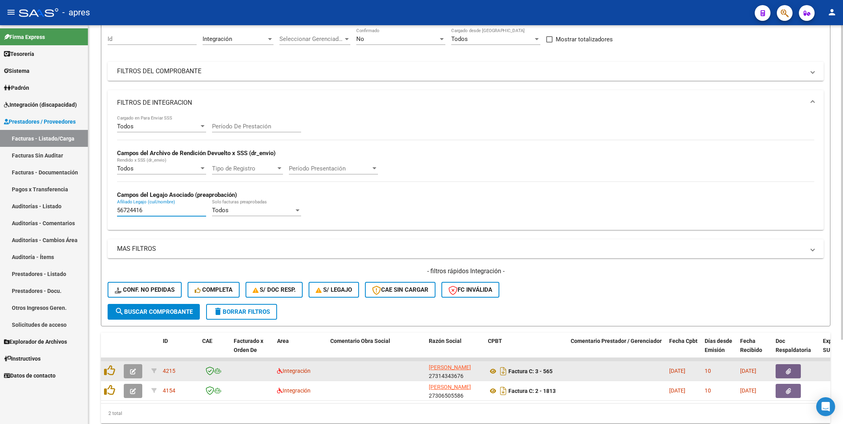
type input "56724416"
click at [129, 368] on button "button" at bounding box center [133, 372] width 19 height 14
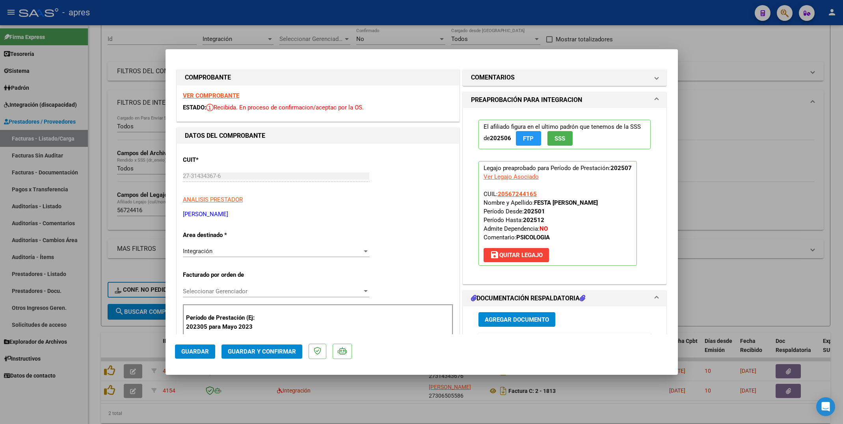
click at [228, 96] on strong "VER COMPROBANTE" at bounding box center [211, 95] width 56 height 7
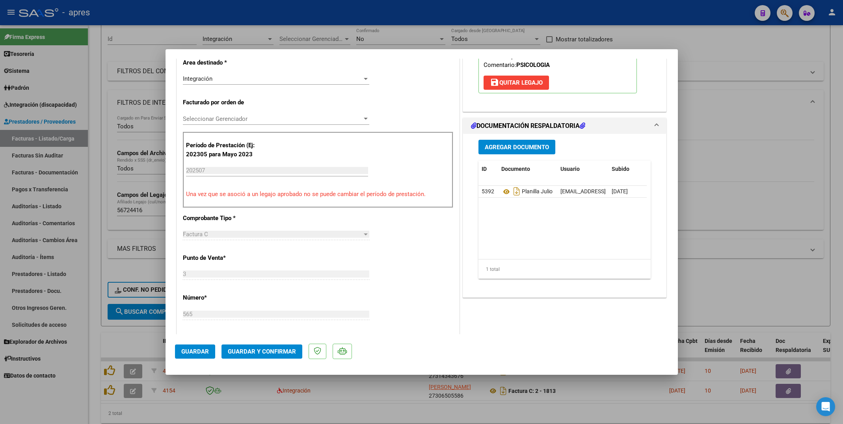
scroll to position [177, 0]
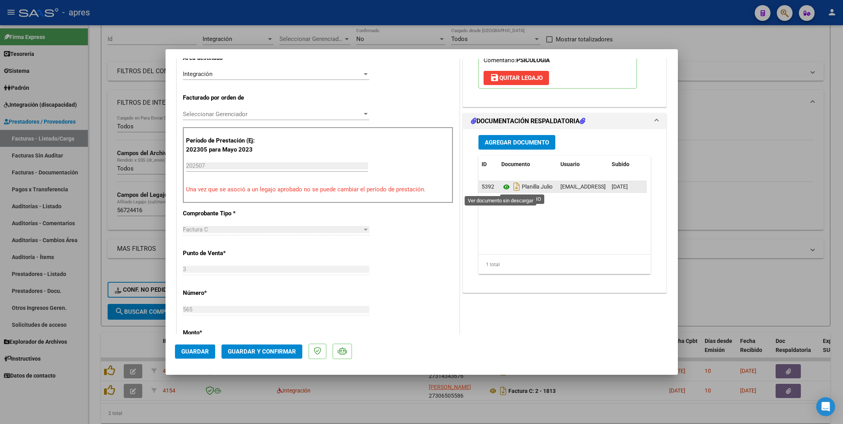
click at [501, 190] on icon at bounding box center [506, 186] width 10 height 9
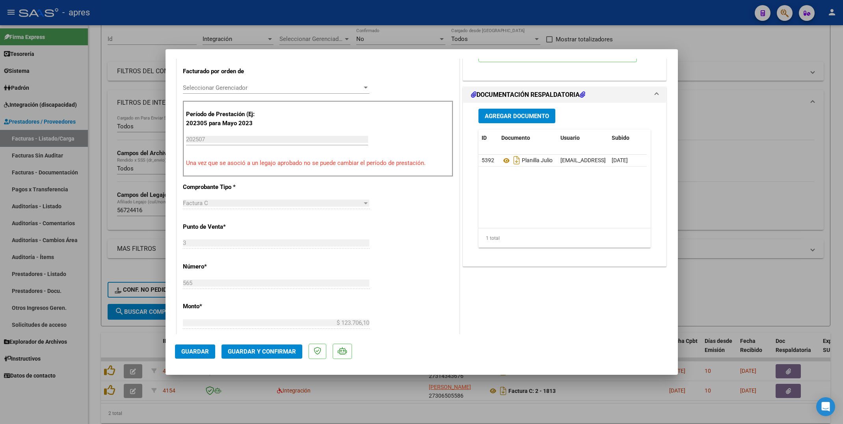
scroll to position [296, 0]
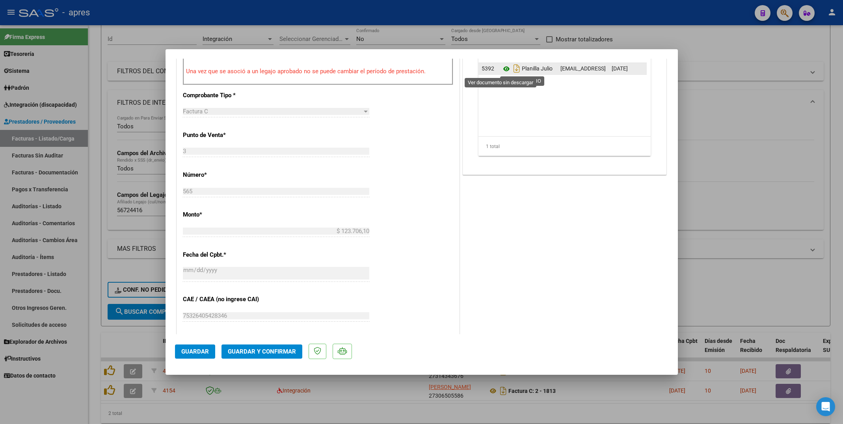
click at [501, 70] on icon at bounding box center [506, 68] width 10 height 9
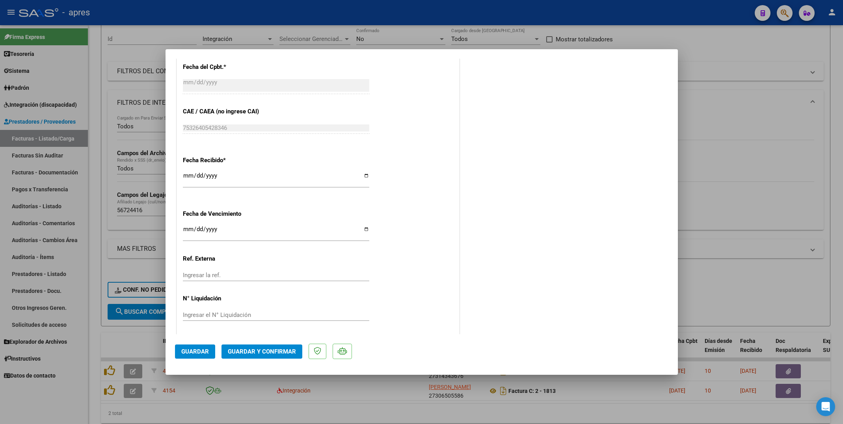
scroll to position [487, 0]
click at [187, 229] on input "Ingresar la fecha" at bounding box center [276, 230] width 186 height 13
type input "[DATE]"
click at [262, 352] on span "Guardar y Confirmar" at bounding box center [262, 351] width 68 height 7
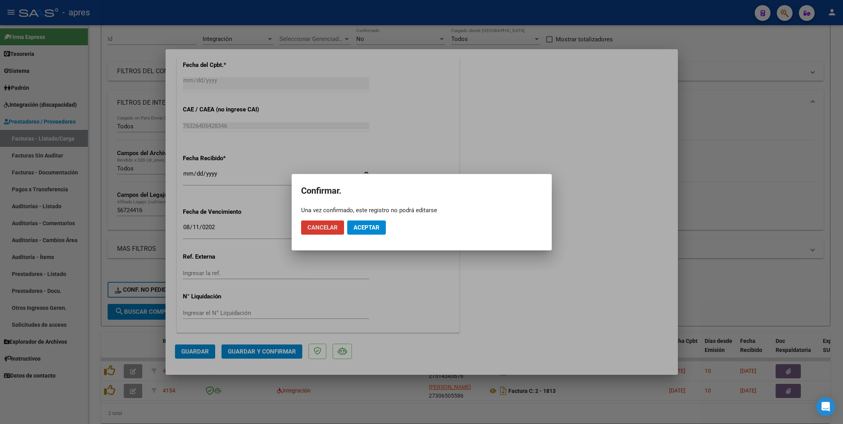
drag, startPoint x: 375, startPoint y: 223, endPoint x: 478, endPoint y: 0, distance: 245.3
click at [375, 219] on mat-dialog-actions "Cancelar Aceptar" at bounding box center [421, 227] width 241 height 27
click at [356, 229] on span "Aceptar" at bounding box center [367, 227] width 26 height 7
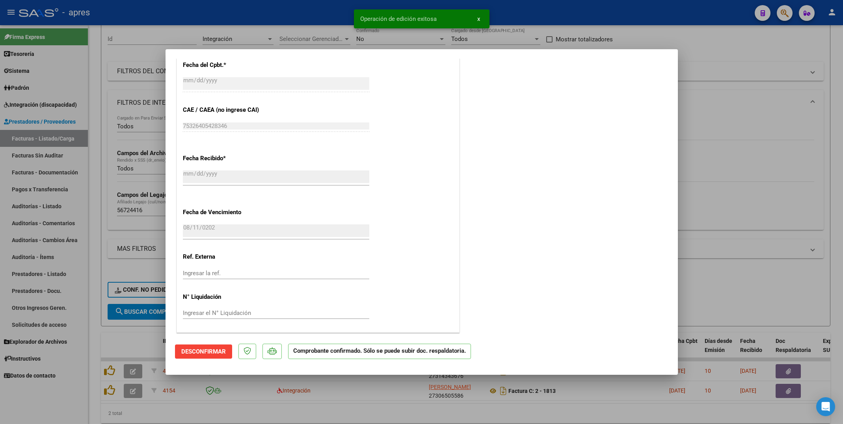
click at [96, 346] on div at bounding box center [421, 212] width 843 height 424
type input "$ 0,00"
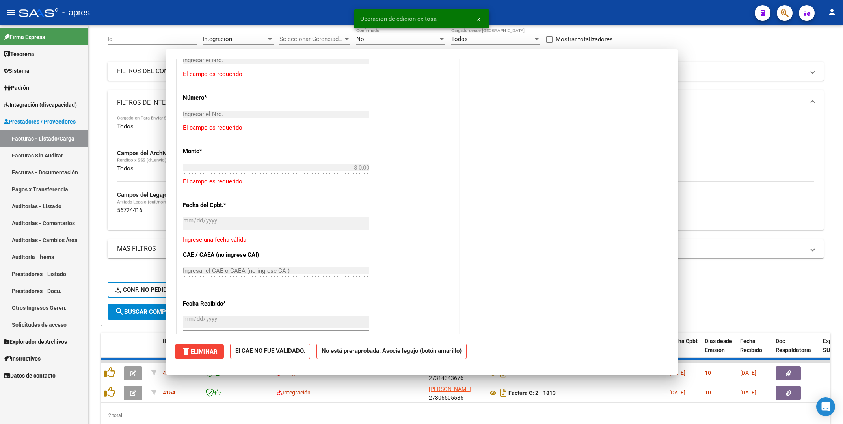
scroll to position [584, 0]
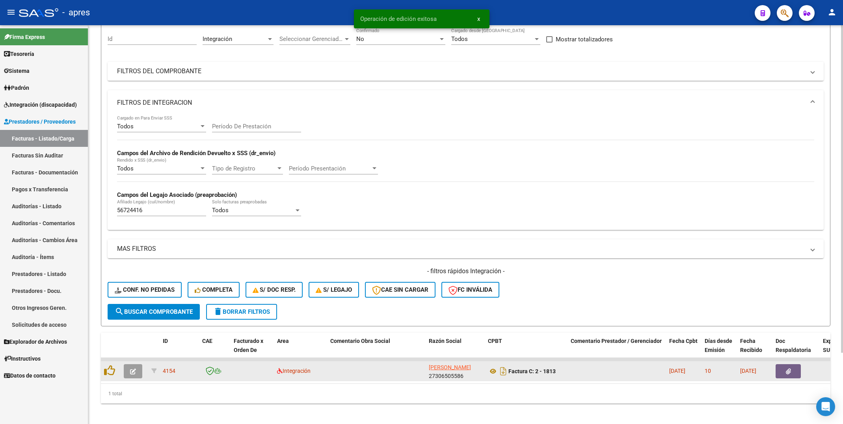
click at [135, 370] on icon "button" at bounding box center [133, 372] width 6 height 6
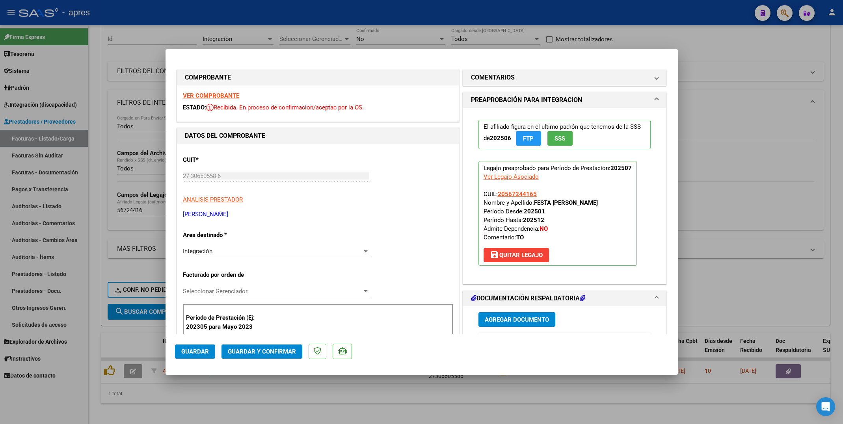
click at [231, 97] on strong "VER COMPROBANTE" at bounding box center [211, 95] width 56 height 7
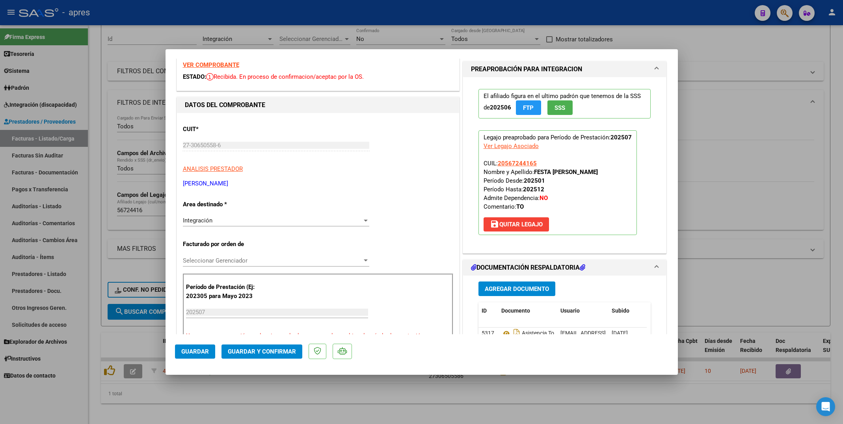
scroll to position [59, 0]
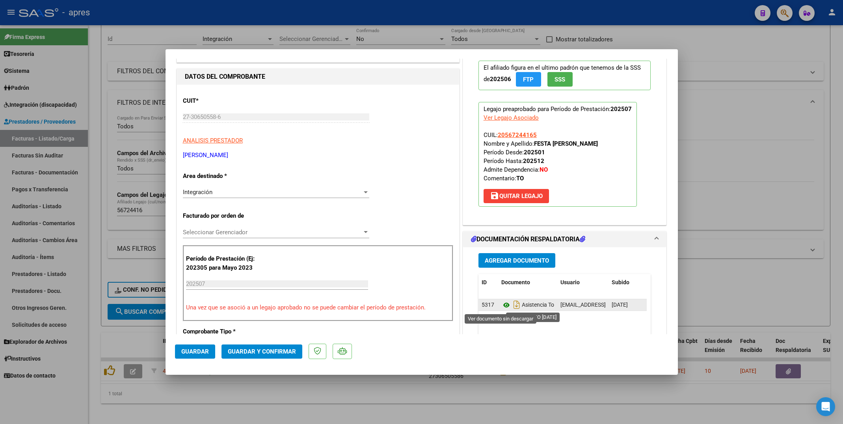
click at [501, 307] on icon at bounding box center [506, 305] width 10 height 9
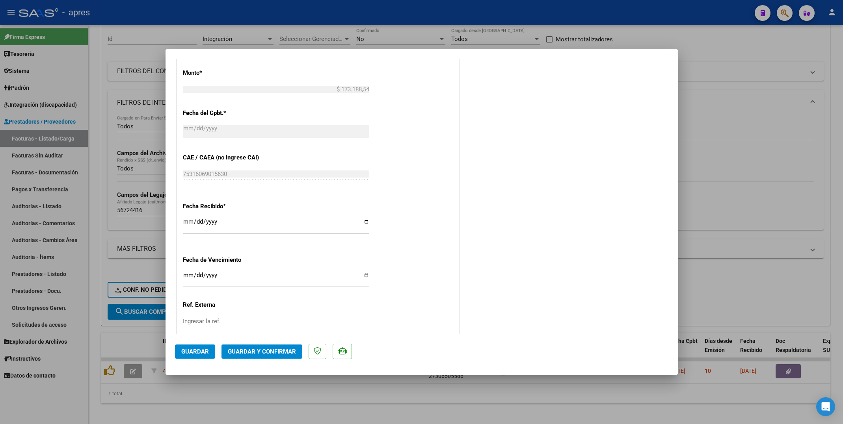
scroll to position [473, 0]
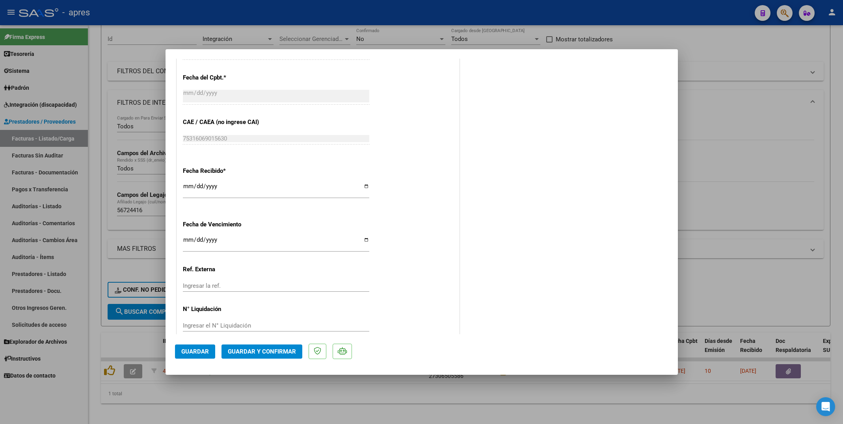
click at [186, 242] on input "Ingresar la fecha" at bounding box center [276, 243] width 186 height 13
type input "[DATE]"
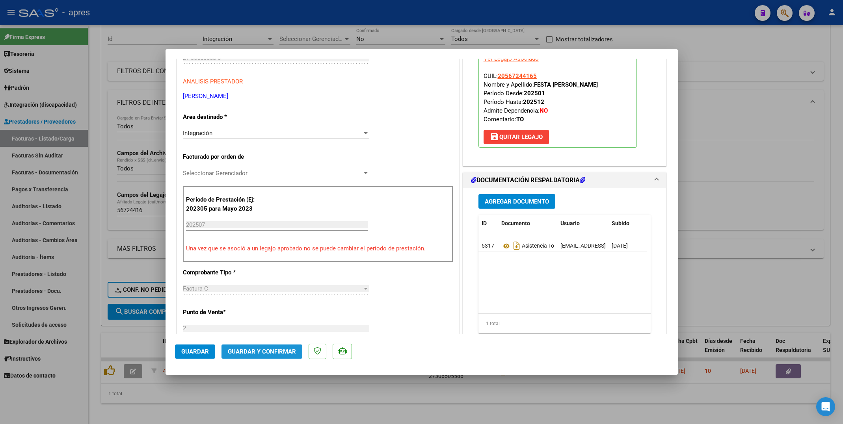
click at [268, 349] on span "Guardar y Confirmar" at bounding box center [262, 351] width 68 height 7
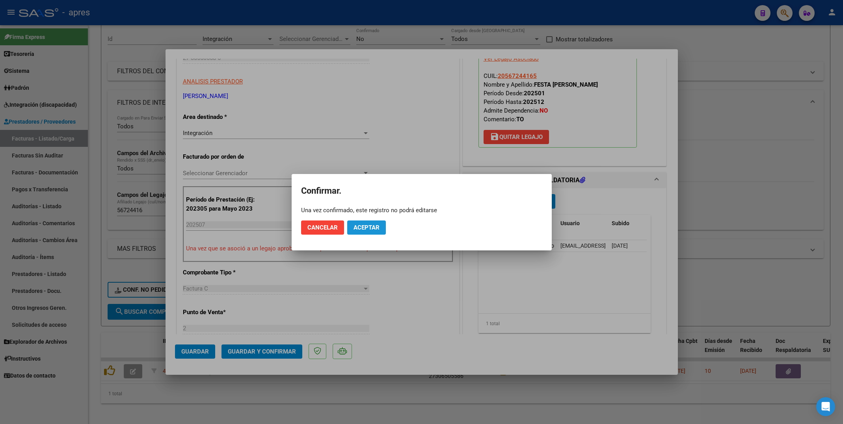
click at [364, 227] on span "Aceptar" at bounding box center [367, 227] width 26 height 7
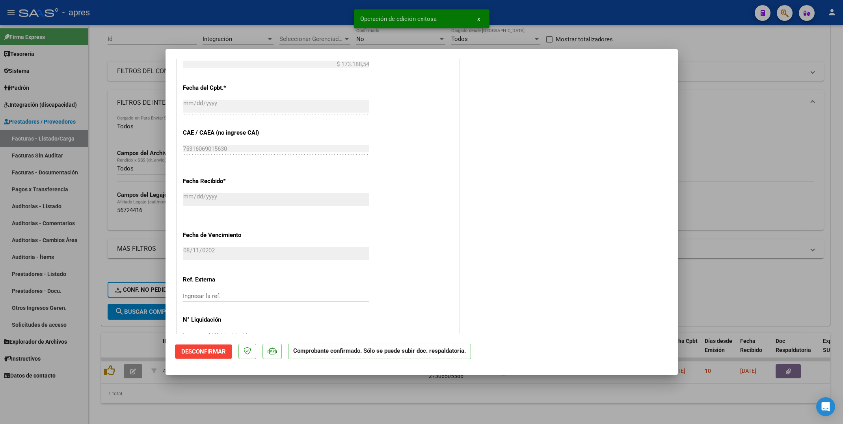
scroll to position [438, 0]
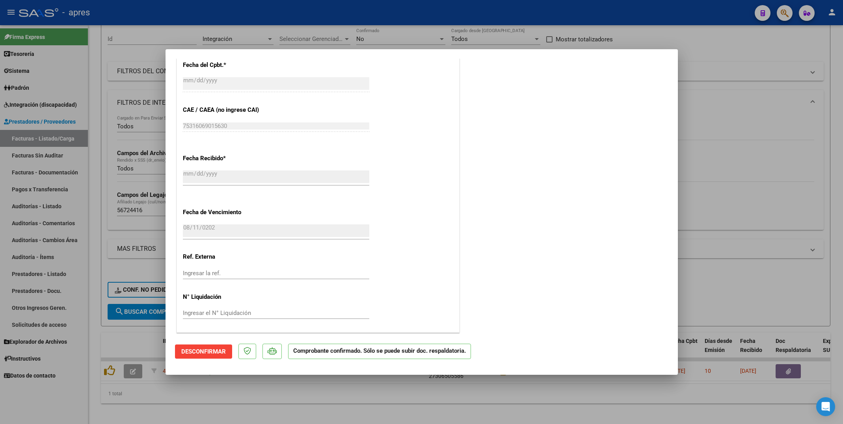
click at [398, 77] on div "CUIT * 27-30650558-6 Ingresar CUIT ANALISIS PRESTADOR [PERSON_NAME] [PERSON_NAM…" at bounding box center [318, 19] width 282 height 625
click at [89, 330] on div at bounding box center [421, 212] width 843 height 424
type input "$ 0,00"
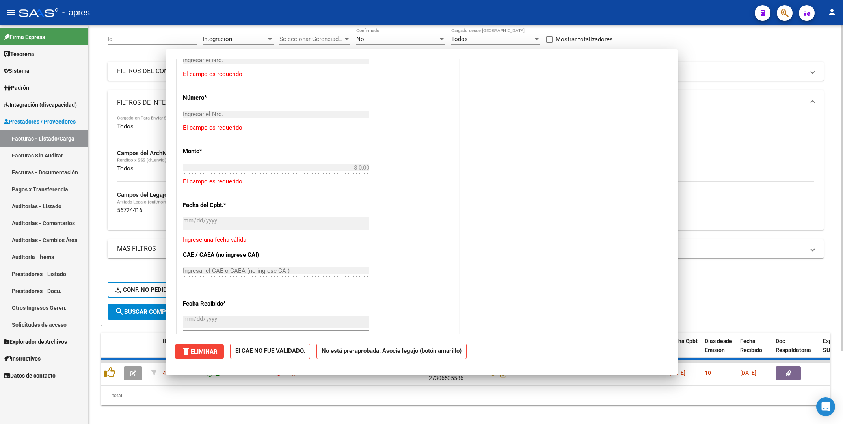
scroll to position [579, 0]
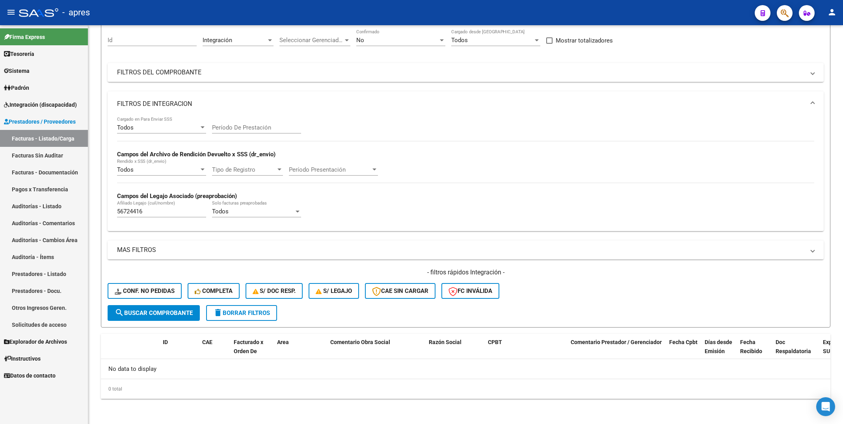
drag, startPoint x: 150, startPoint y: 212, endPoint x: -115, endPoint y: 219, distance: 265.7
click at [0, 219] on html "menu - apres person Firma Express Tesorería Extractos Procesados (csv) Extracto…" at bounding box center [421, 212] width 843 height 424
paste input "5203501"
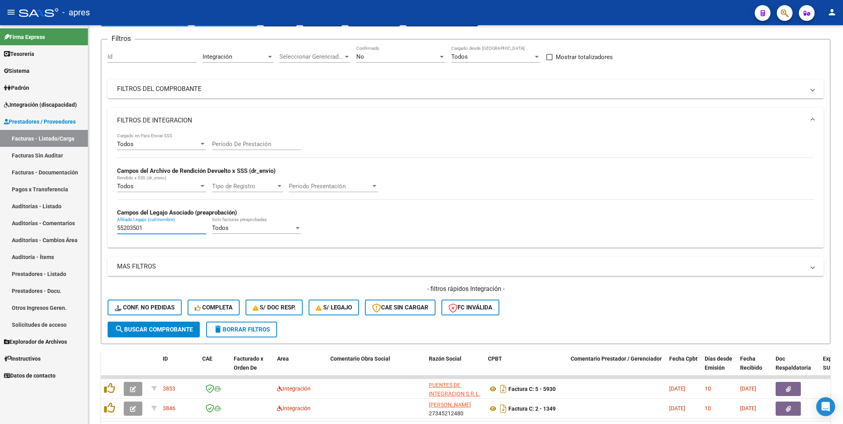
scroll to position [72, 0]
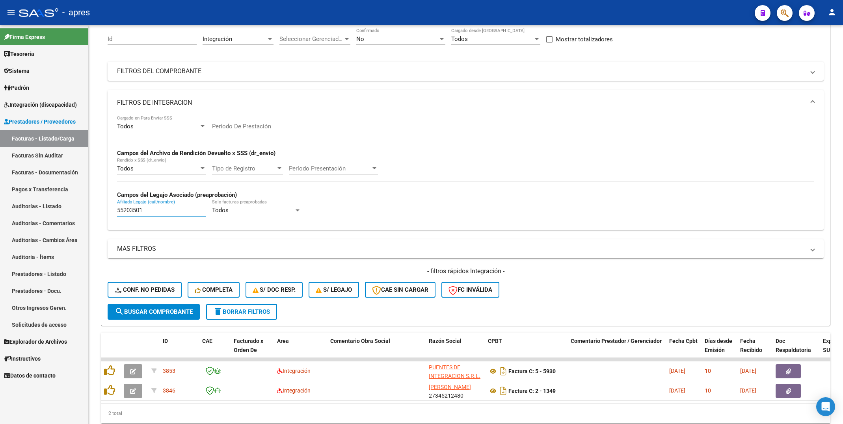
type input "55203501"
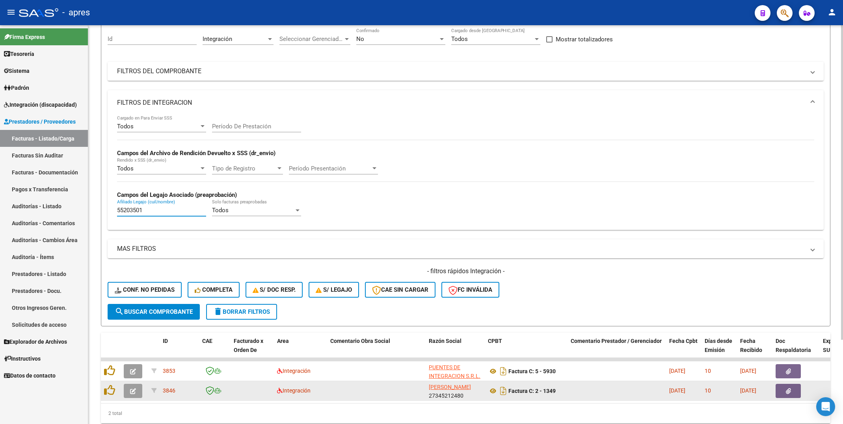
click at [125, 393] on button "button" at bounding box center [133, 391] width 19 height 14
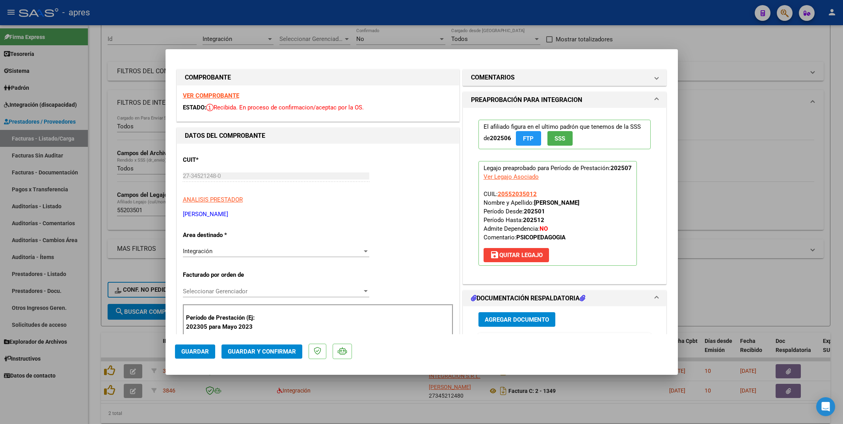
click at [227, 95] on strong "VER COMPROBANTE" at bounding box center [211, 95] width 56 height 7
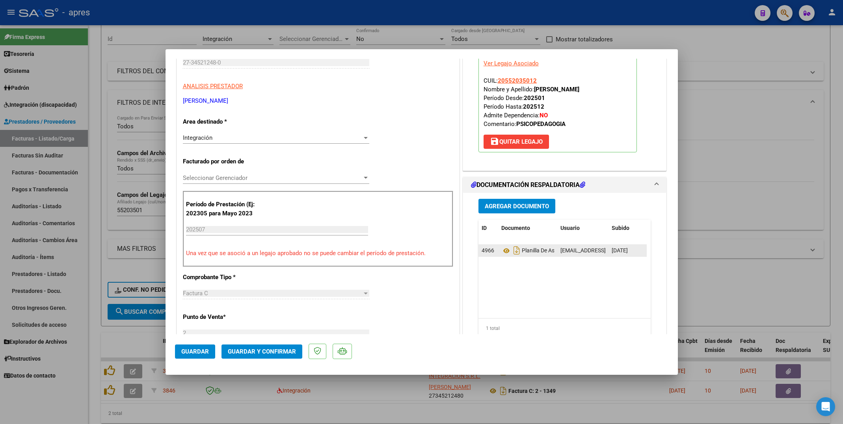
scroll to position [118, 0]
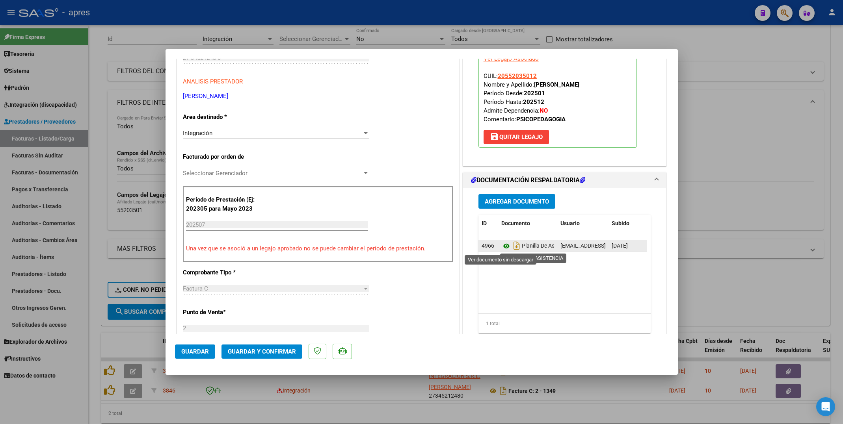
click at [501, 247] on icon at bounding box center [506, 246] width 10 height 9
click at [415, 118] on div "CUIT * 27-34521248-0 Ingresar CUIT ANALISIS PRESTADOR [PERSON_NAME] [PERSON_NAM…" at bounding box center [318, 363] width 282 height 674
drag, startPoint x: 381, startPoint y: 63, endPoint x: 404, endPoint y: 69, distance: 23.1
click at [381, 63] on div "CUIT * 27-34521248-0 Ingresar CUIT ANALISIS PRESTADOR [PERSON_NAME] [PERSON_NAM…" at bounding box center [318, 66] width 270 height 69
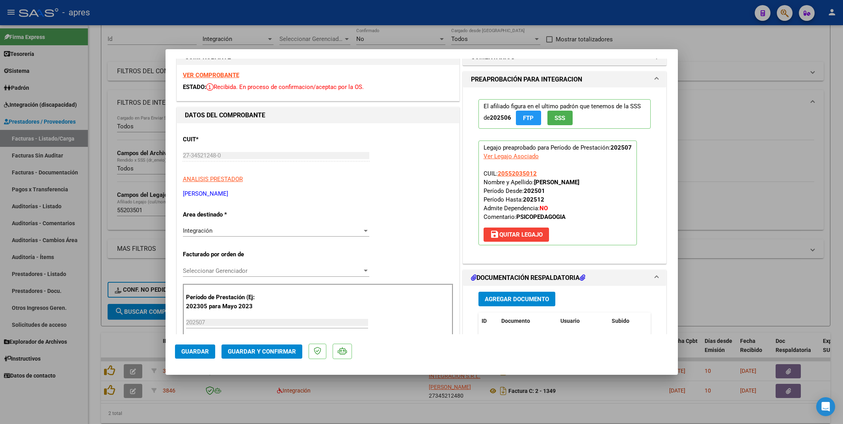
scroll to position [0, 0]
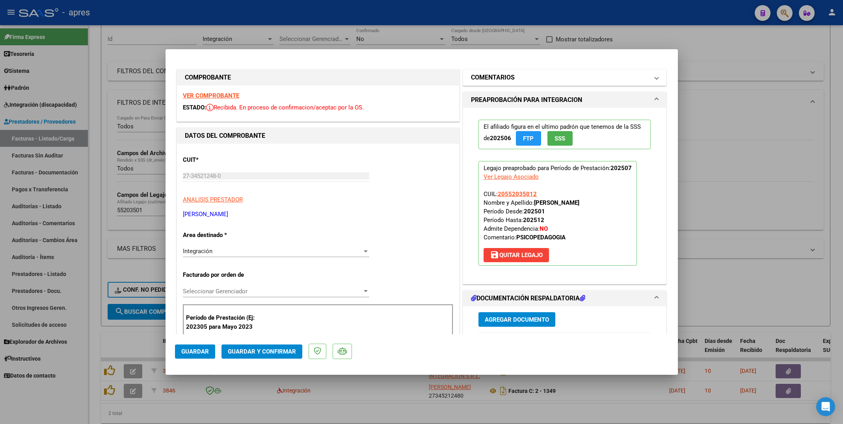
click at [505, 80] on h1 "COMENTARIOS" at bounding box center [493, 77] width 44 height 9
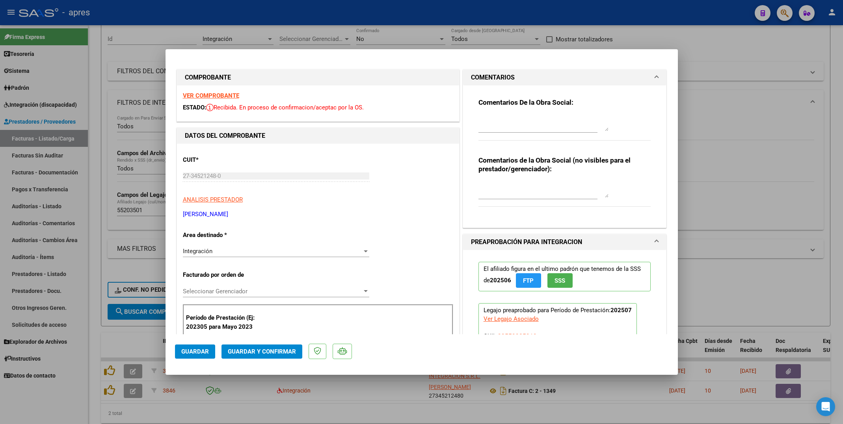
click at [484, 114] on div at bounding box center [543, 123] width 130 height 19
paste textarea "11/8 Se rechaza, no coinciden las firmas de la planilla de asistencia con las s…"
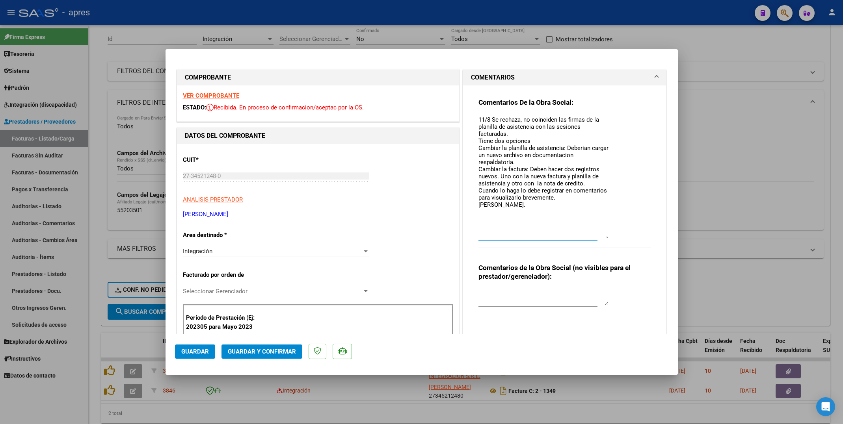
drag, startPoint x: 599, startPoint y: 128, endPoint x: 600, endPoint y: 238, distance: 110.0
click at [600, 238] on textarea "11/8 Se rechaza, no coinciden las firmas de la planilla de asistencia con las s…" at bounding box center [543, 176] width 130 height 123
click at [583, 187] on textarea "11/8 Se rechaza, no coinciden las firmas de la planilla de asistencia con las s…" at bounding box center [543, 177] width 130 height 125
click at [582, 185] on textarea "11/8 Se rechaza, no coinciden las firmas de la planilla de asistencia con las s…" at bounding box center [543, 177] width 130 height 125
type textarea "11/8 Se rechaza, no coinciden las firmas de la planilla de asistencia con las s…"
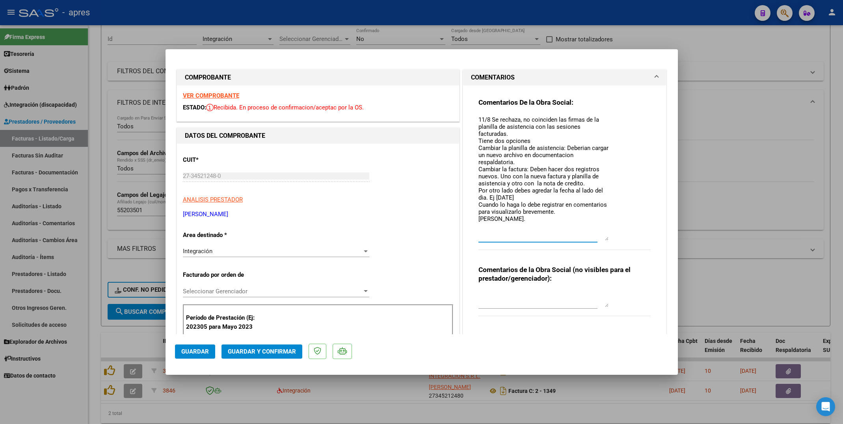
click at [207, 350] on span "Guardar" at bounding box center [195, 351] width 28 height 7
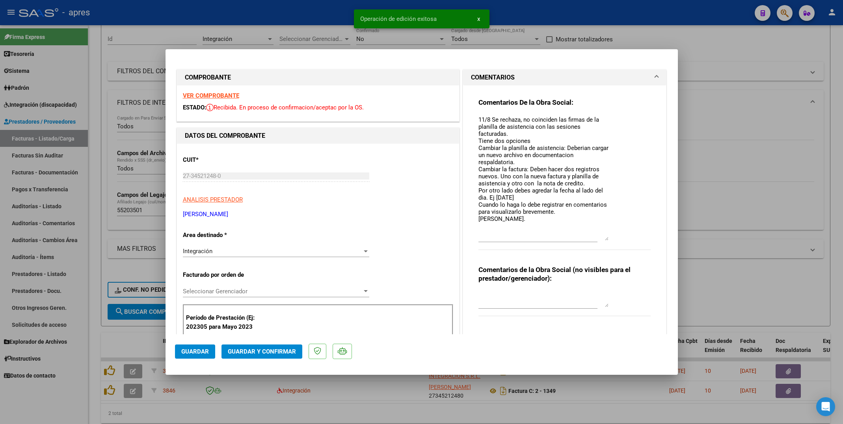
click at [135, 413] on div at bounding box center [421, 212] width 843 height 424
type input "$ 0,00"
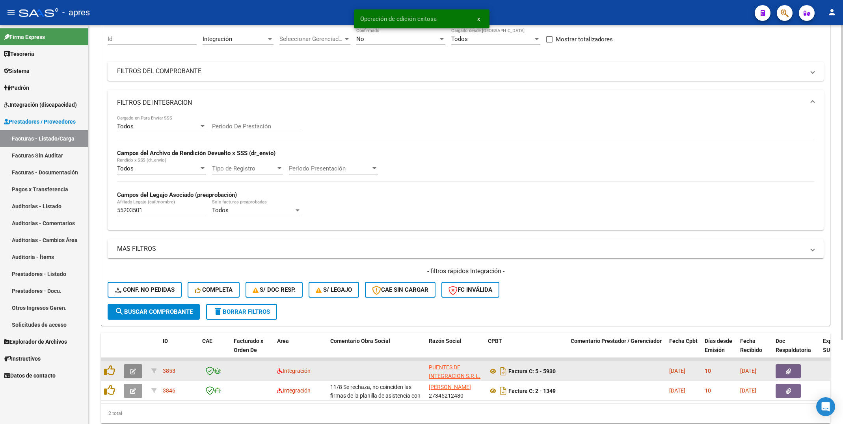
click at [132, 374] on icon "button" at bounding box center [133, 372] width 6 height 6
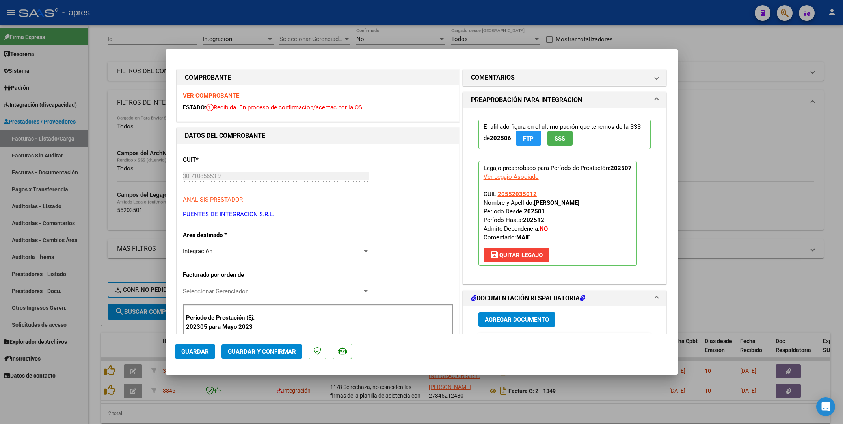
click at [222, 97] on strong "VER COMPROBANTE" at bounding box center [211, 95] width 56 height 7
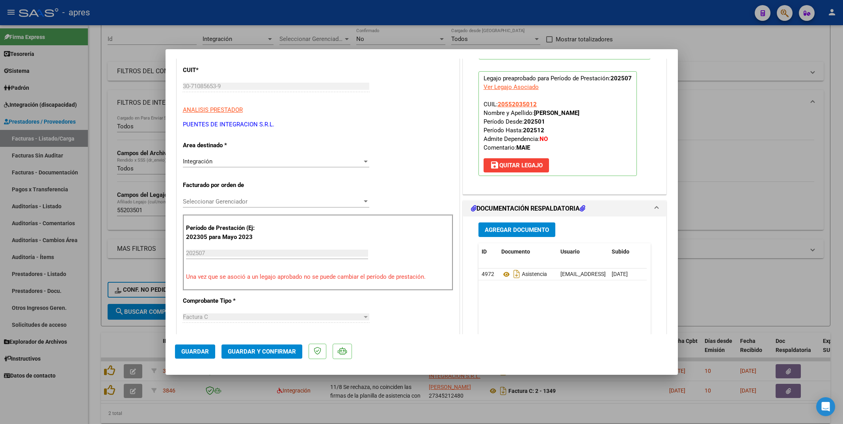
scroll to position [177, 0]
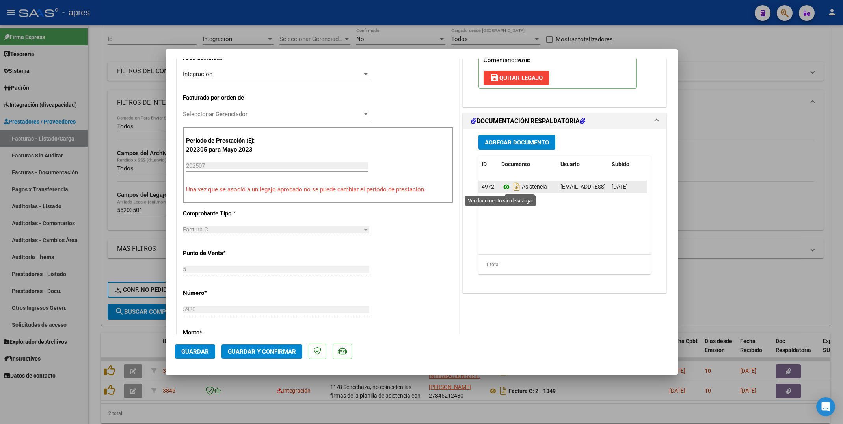
click at [501, 187] on icon at bounding box center [506, 186] width 10 height 9
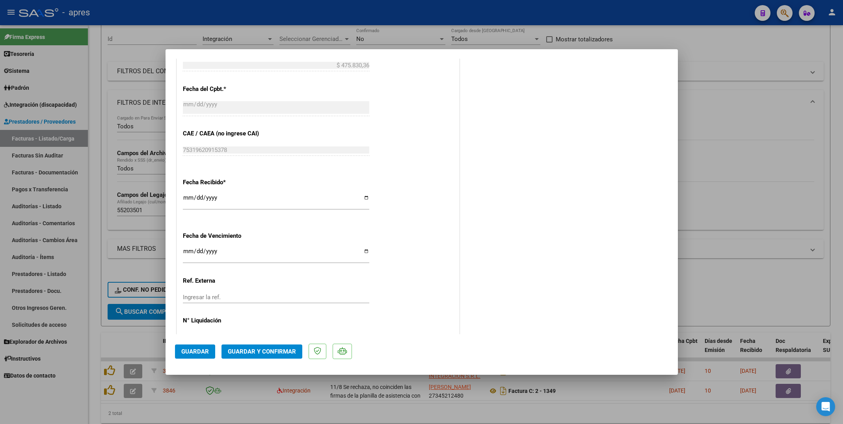
scroll to position [473, 0]
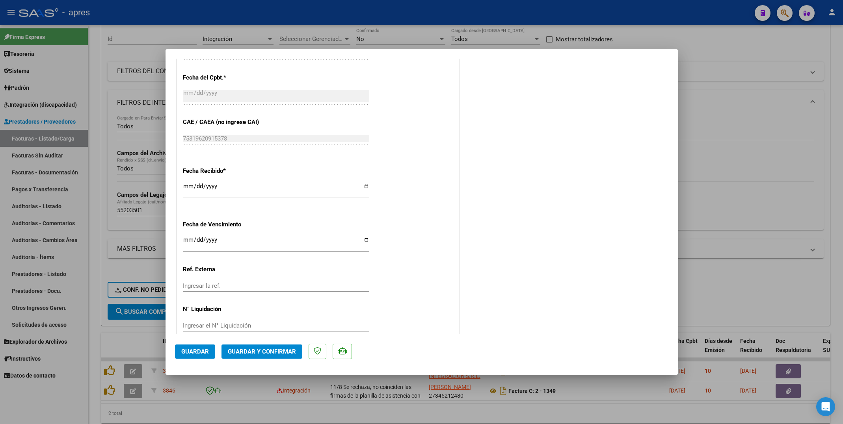
click at [187, 244] on input "Ingresar la fecha" at bounding box center [276, 243] width 186 height 13
type input "[DATE]"
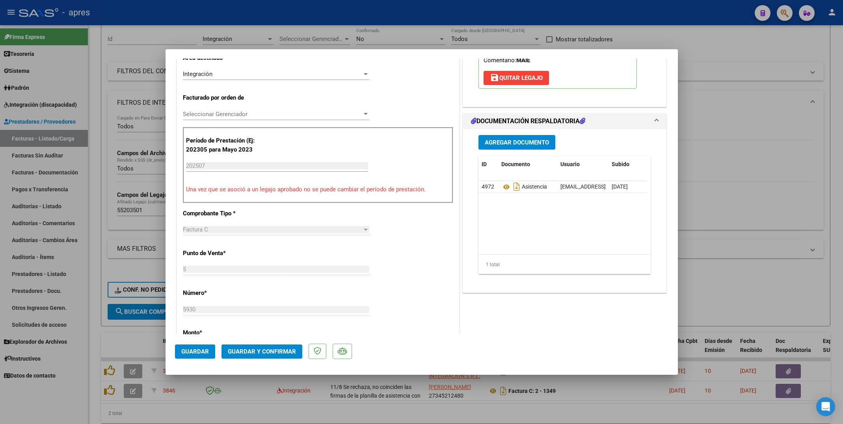
scroll to position [0, 0]
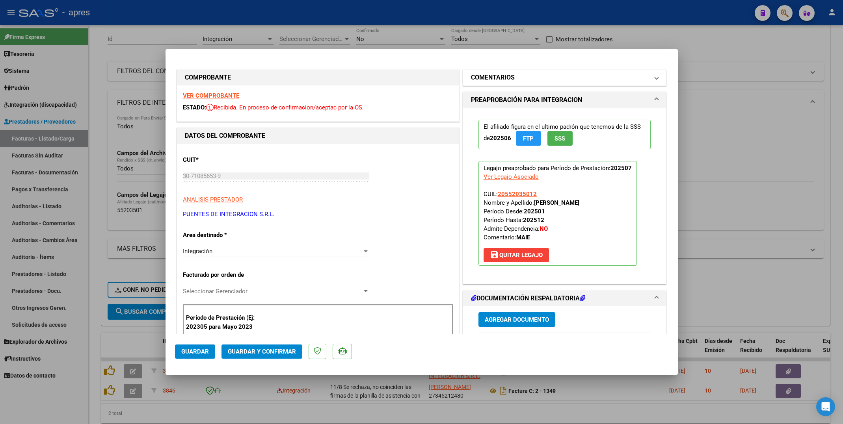
click at [497, 70] on mat-expansion-panel-header "COMENTARIOS" at bounding box center [564, 78] width 203 height 16
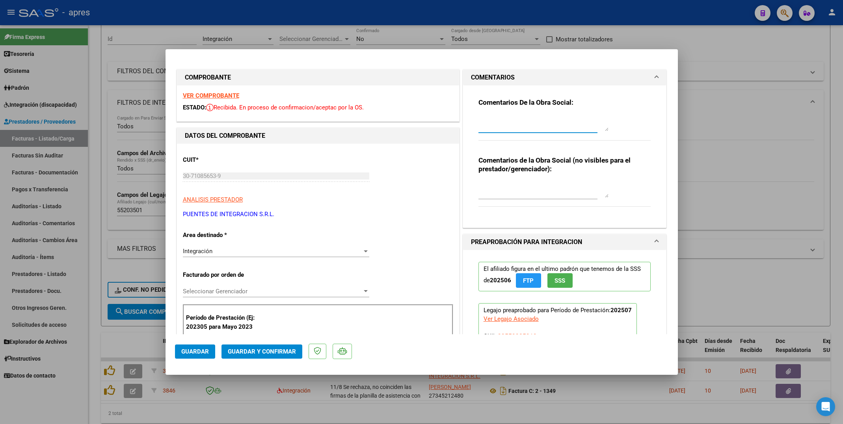
click at [487, 116] on textarea at bounding box center [543, 123] width 130 height 16
type textarea "el siguiente mes la PA debe tener el mes [PERSON_NAME] y letra"
click at [237, 350] on span "Guardar y Confirmar" at bounding box center [262, 351] width 68 height 7
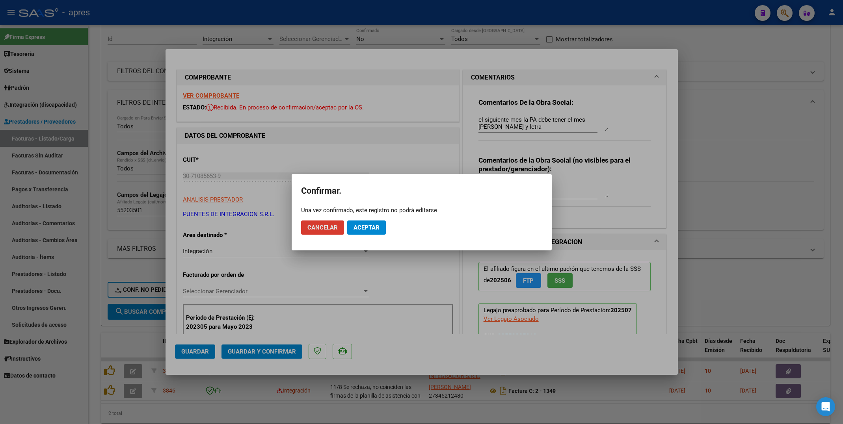
click at [361, 236] on mat-dialog-actions "Cancelar Aceptar" at bounding box center [421, 227] width 241 height 27
click at [361, 224] on span "Aceptar" at bounding box center [367, 227] width 26 height 7
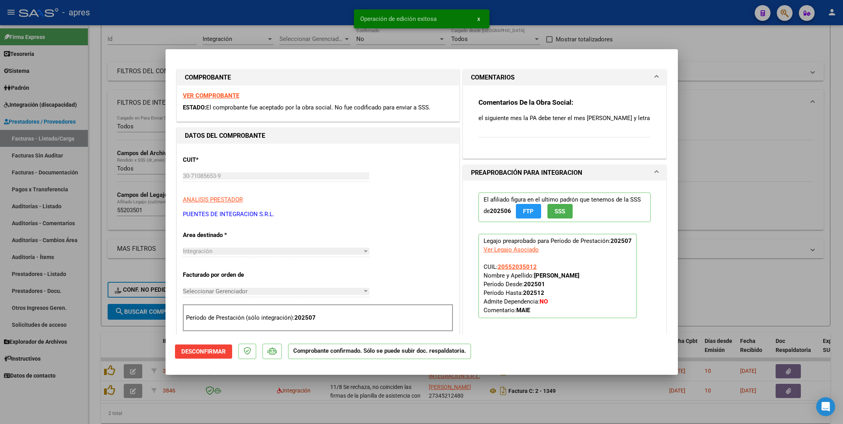
click at [91, 343] on div at bounding box center [421, 212] width 843 height 424
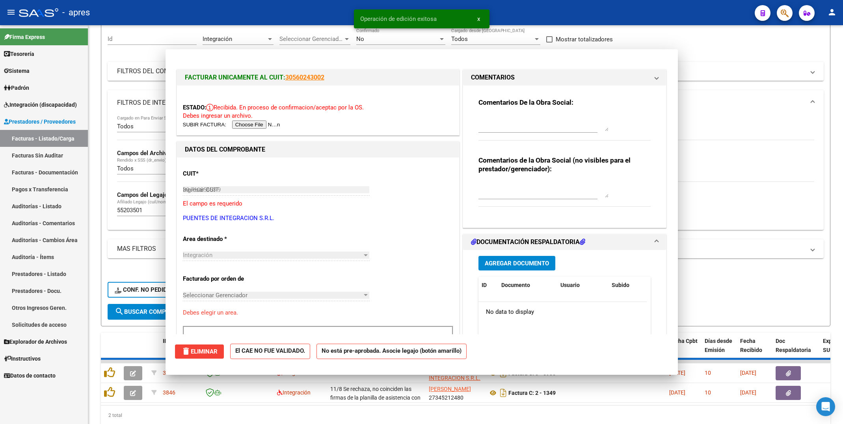
type input "$ 0,00"
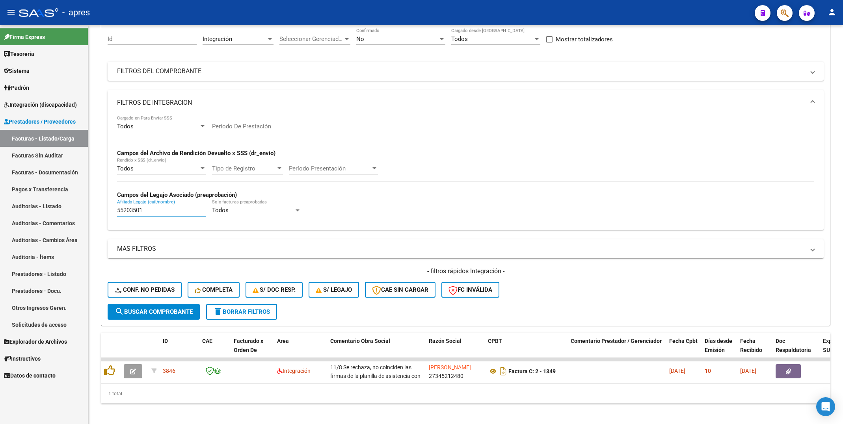
drag, startPoint x: 169, startPoint y: 210, endPoint x: -49, endPoint y: 210, distance: 218.7
click at [0, 210] on html "menu - apres person Firma Express Tesorería Extractos Procesados (csv) Extracto…" at bounding box center [421, 212] width 843 height 424
paste input "730049"
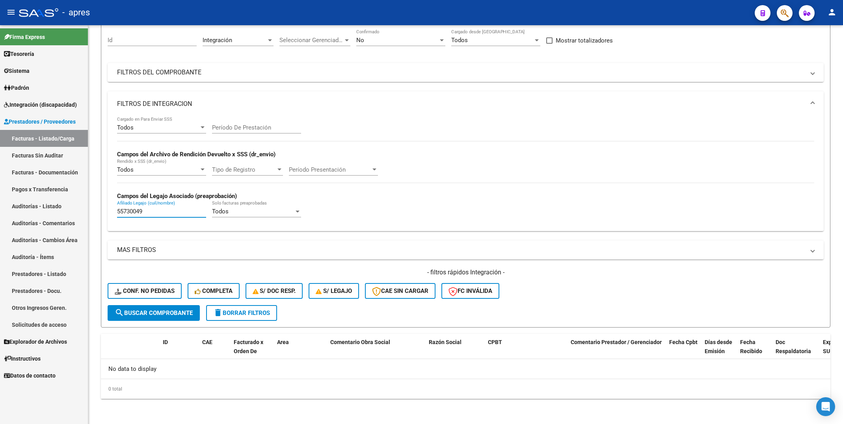
drag, startPoint x: 155, startPoint y: 215, endPoint x: 25, endPoint y: 215, distance: 129.7
click at [25, 215] on mat-sidenav-container "Firma Express Tesorería Extractos Procesados (csv) Extractos Originales (pdf) S…" at bounding box center [421, 224] width 843 height 399
paste input "2784106"
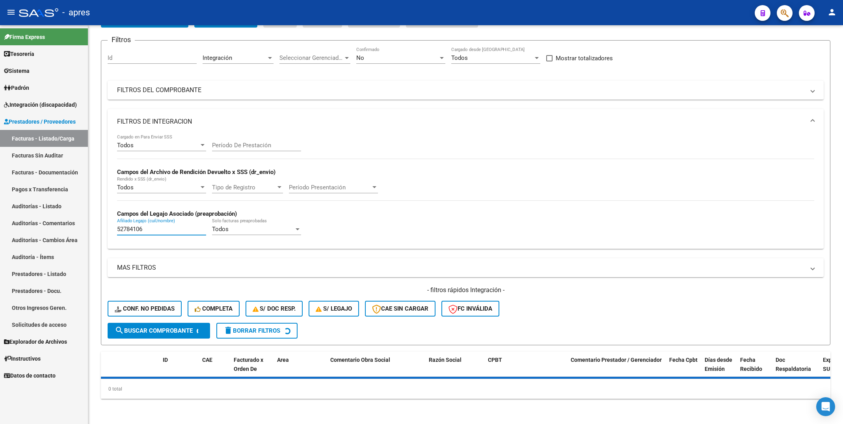
scroll to position [72, 0]
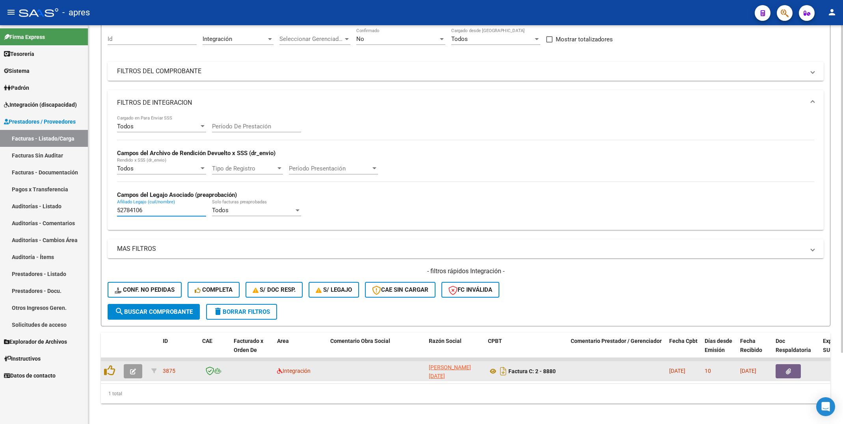
type input "52784106"
click at [135, 370] on icon "button" at bounding box center [133, 372] width 6 height 6
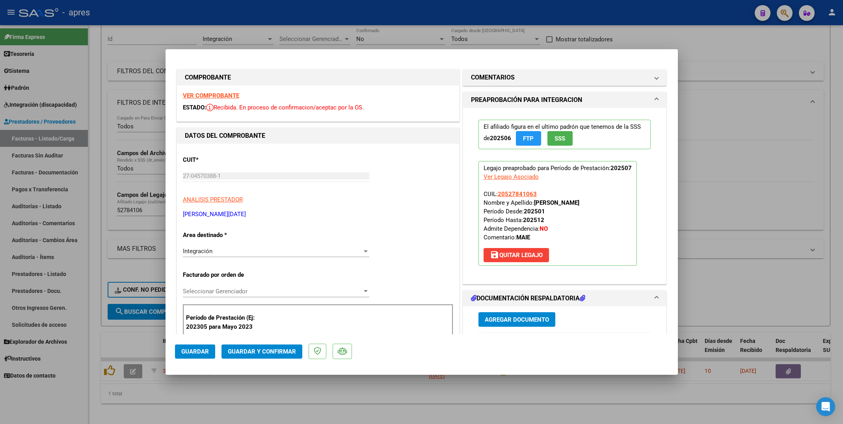
drag, startPoint x: 212, startPoint y: 104, endPoint x: 212, endPoint y: 99, distance: 5.5
click at [212, 99] on div "VER COMPROBANTE ESTADO: Recibida. En proceso de confirmacion/aceptac por la OS." at bounding box center [318, 104] width 282 height 36
click at [213, 95] on strong "VER COMPROBANTE" at bounding box center [211, 95] width 56 height 7
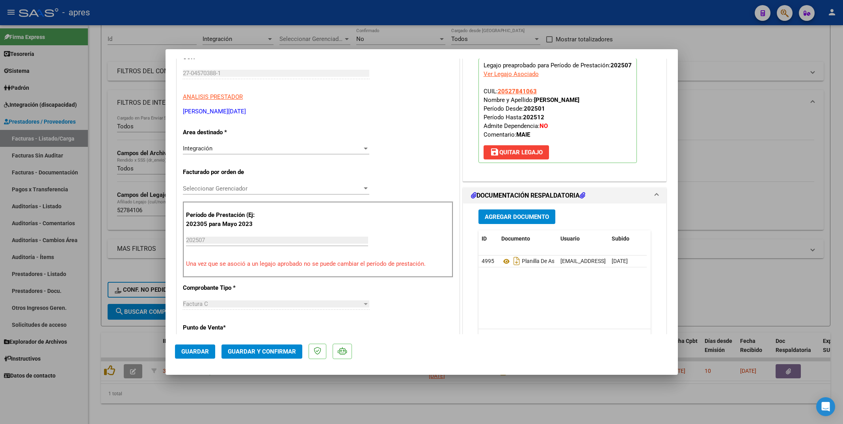
scroll to position [118, 0]
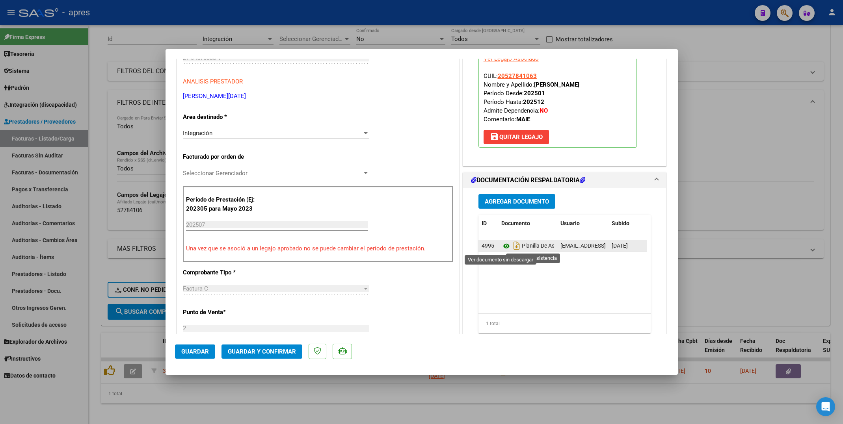
click at [501, 247] on icon at bounding box center [506, 246] width 10 height 9
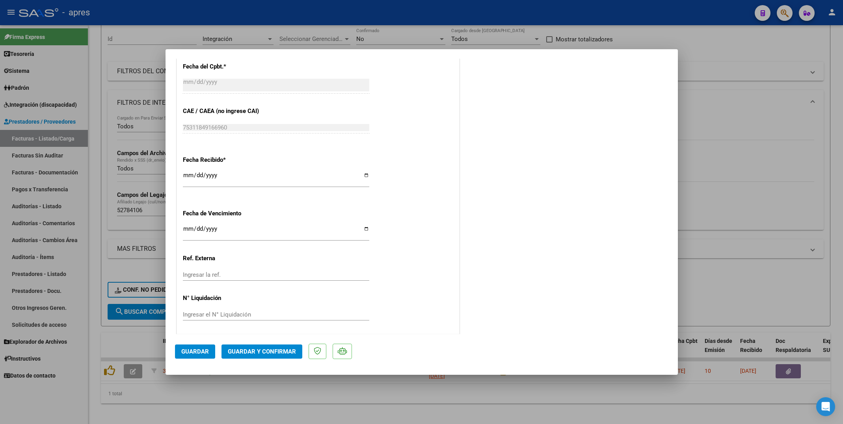
scroll to position [487, 0]
click at [259, 354] on span "Guardar y Confirmar" at bounding box center [262, 351] width 68 height 7
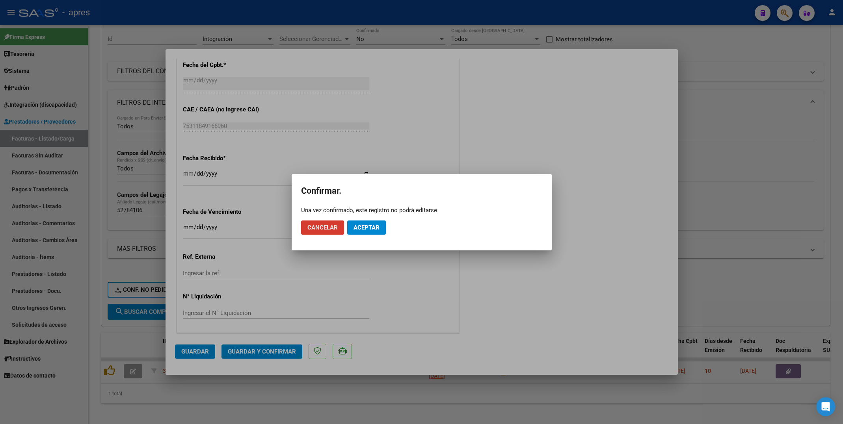
click at [369, 229] on span "Aceptar" at bounding box center [367, 227] width 26 height 7
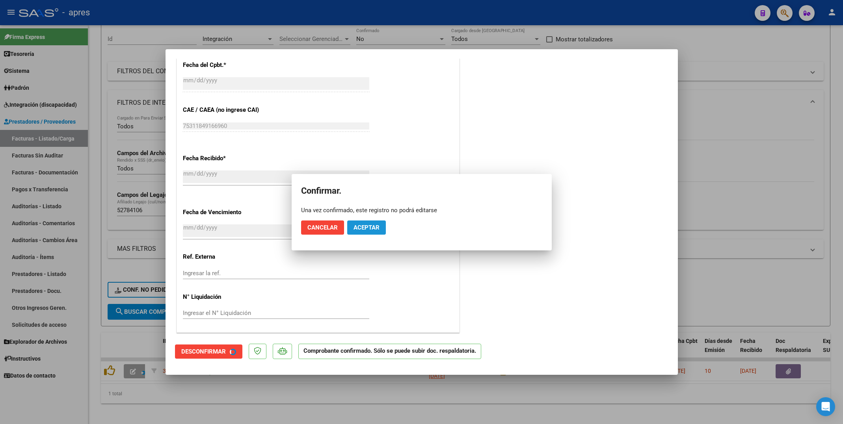
scroll to position [438, 0]
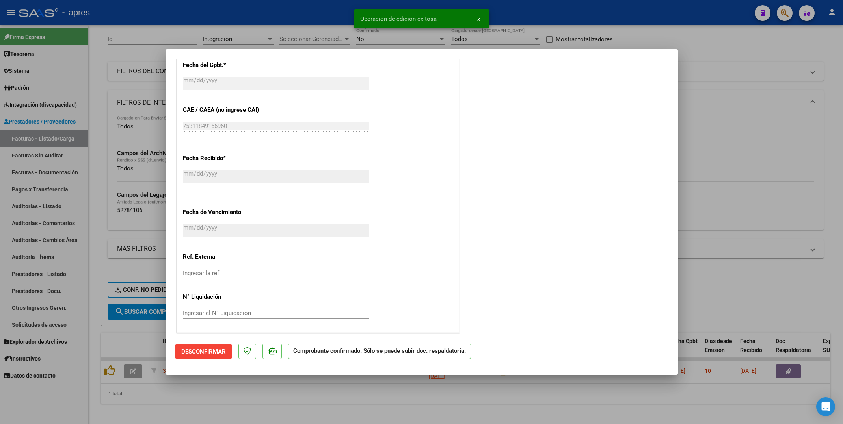
click at [214, 401] on div at bounding box center [421, 212] width 843 height 424
type input "$ 0,00"
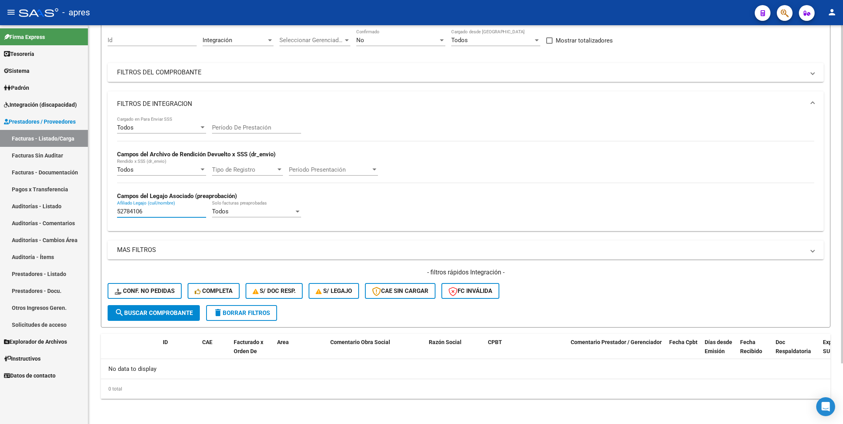
drag, startPoint x: 134, startPoint y: 216, endPoint x: 90, endPoint y: 216, distance: 43.7
click at [90, 216] on div "Video tutorial PRESTADORES -> Listado de CPBTs Emitidos por Prestadores / Prove…" at bounding box center [465, 189] width 755 height 470
paste input "8028164"
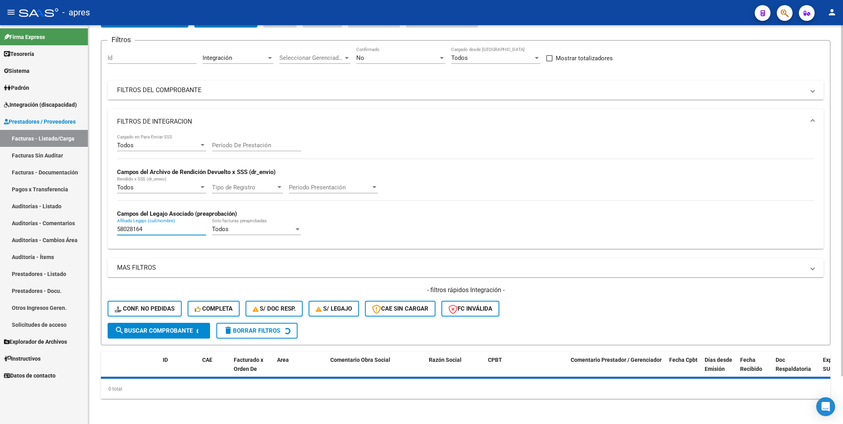
scroll to position [72, 0]
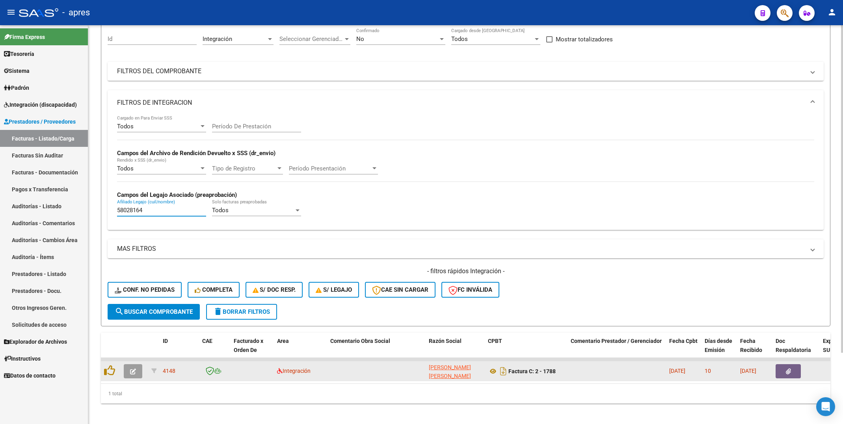
type input "58028164"
click at [129, 372] on button "button" at bounding box center [133, 372] width 19 height 14
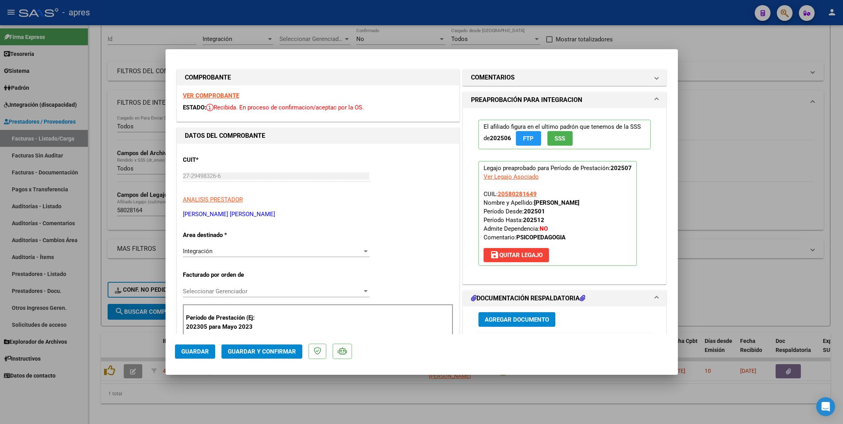
click at [213, 95] on strong "VER COMPROBANTE" at bounding box center [211, 95] width 56 height 7
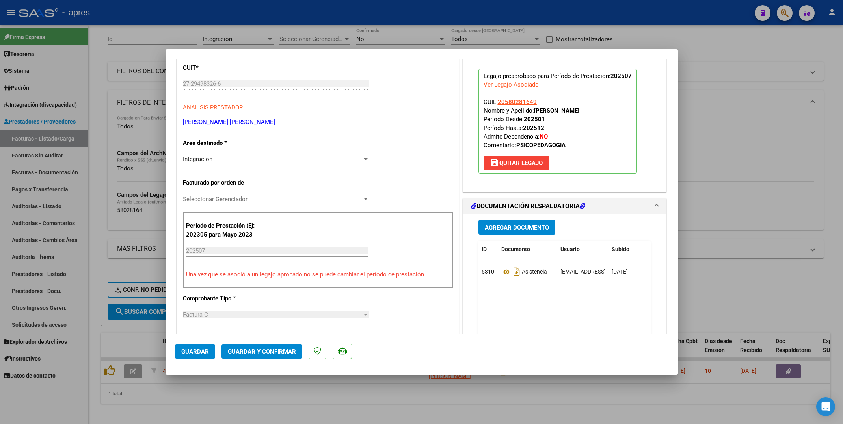
scroll to position [118, 0]
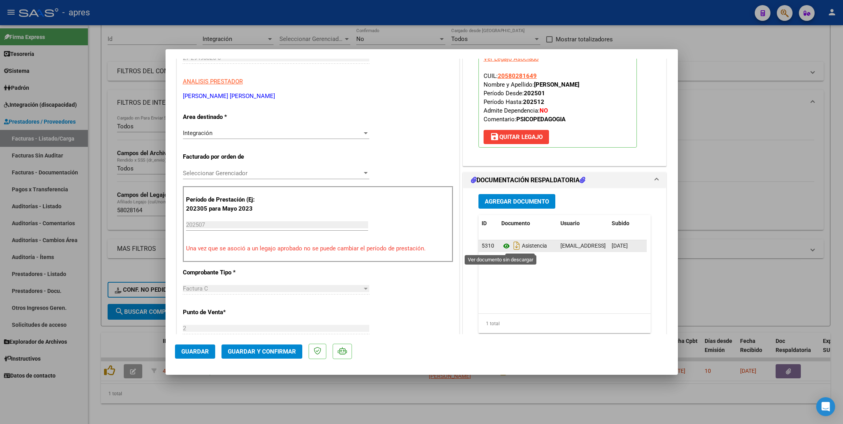
click at [501, 249] on icon at bounding box center [506, 246] width 10 height 9
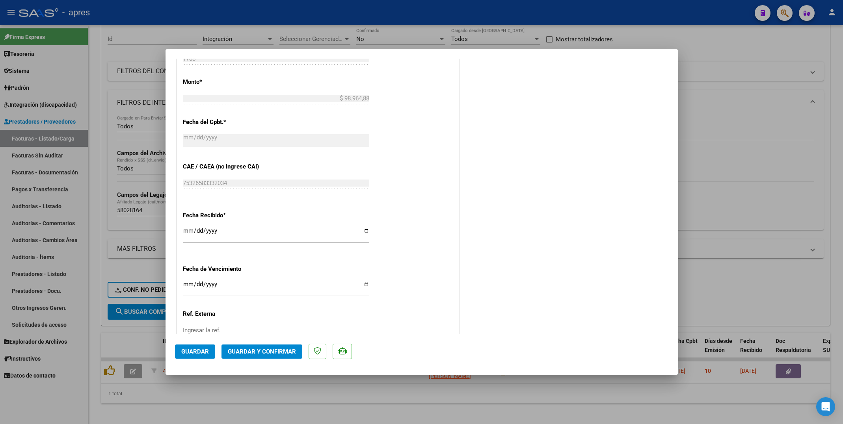
scroll to position [428, 0]
click at [262, 349] on span "Guardar y Confirmar" at bounding box center [262, 351] width 68 height 7
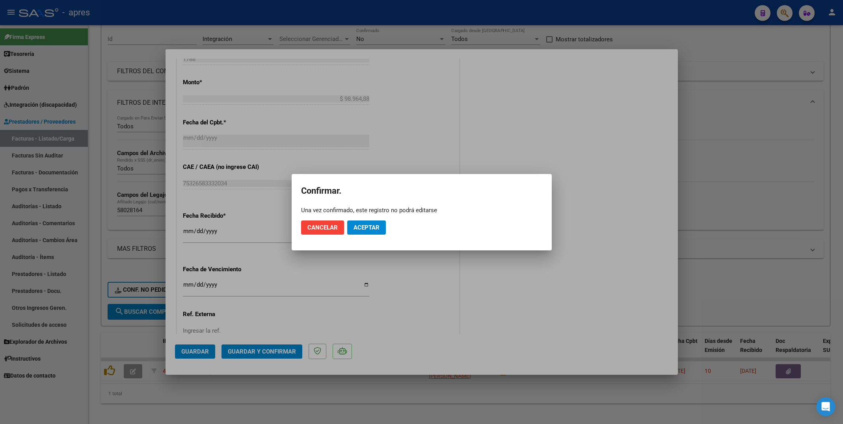
click at [365, 236] on mat-dialog-actions "Cancelar Aceptar" at bounding box center [421, 227] width 241 height 27
click at [364, 226] on span "Aceptar" at bounding box center [367, 227] width 26 height 7
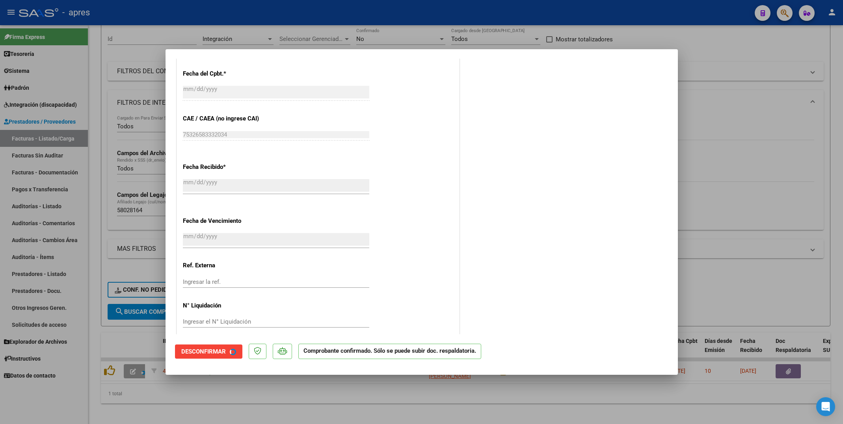
scroll to position [379, 0]
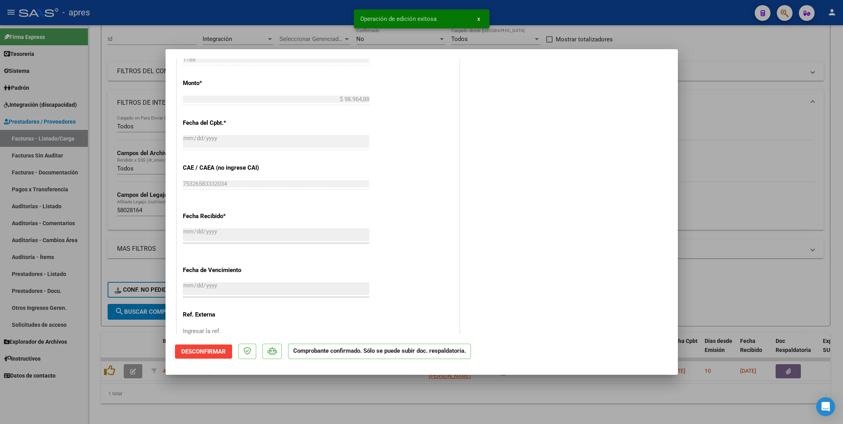
click at [266, 413] on div at bounding box center [421, 212] width 843 height 424
type input "$ 0,00"
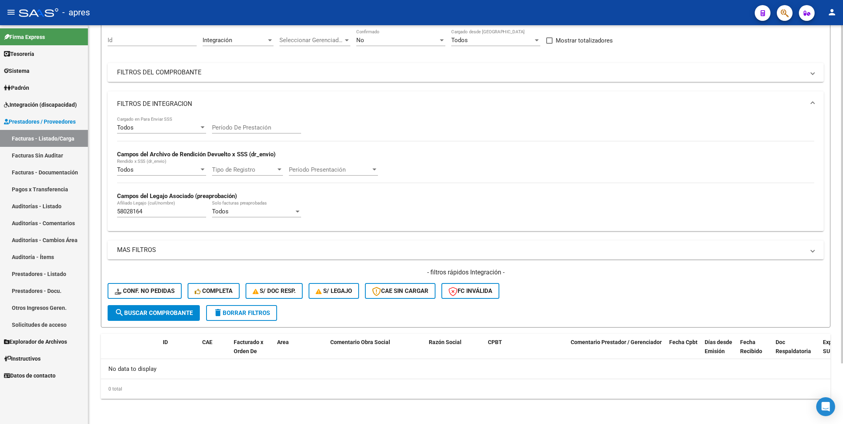
click at [521, 171] on div "Todos Cargado en Para Enviar SSS Período De Prestación Campos del Archivo de Re…" at bounding box center [465, 171] width 697 height 108
click at [179, 321] on form "Filtros Id Integración Area Seleccionar Gerenciador Seleccionar Gerenciador No …" at bounding box center [465, 174] width 729 height 305
click at [179, 314] on span "search Buscar Comprobante" at bounding box center [154, 313] width 78 height 7
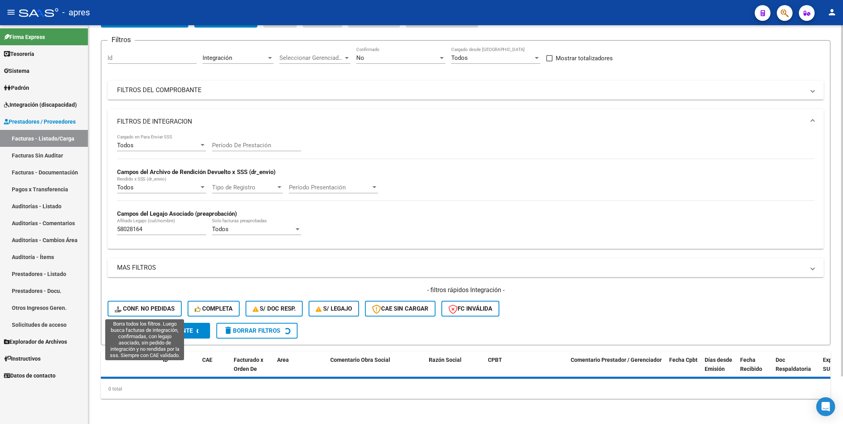
scroll to position [72, 0]
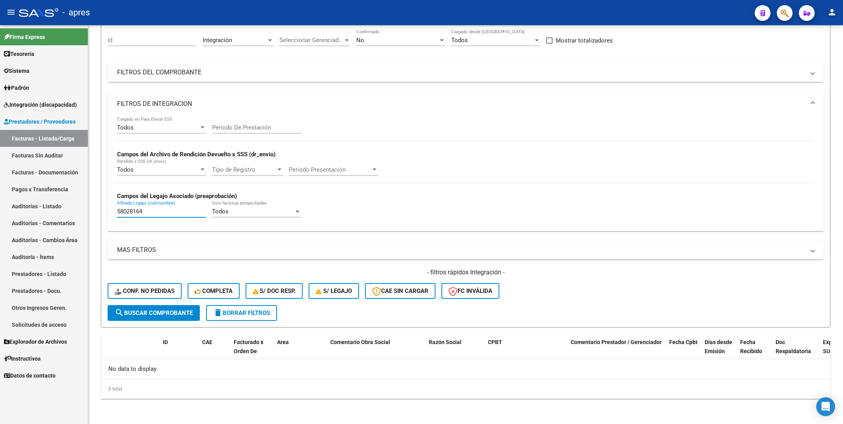
drag, startPoint x: 181, startPoint y: 213, endPoint x: 67, endPoint y: 213, distance: 113.9
click at [67, 213] on mat-sidenav-container "Firma Express Tesorería Extractos Procesados (csv) Extractos Originales (pdf) S…" at bounding box center [421, 224] width 843 height 399
paste input "7014128"
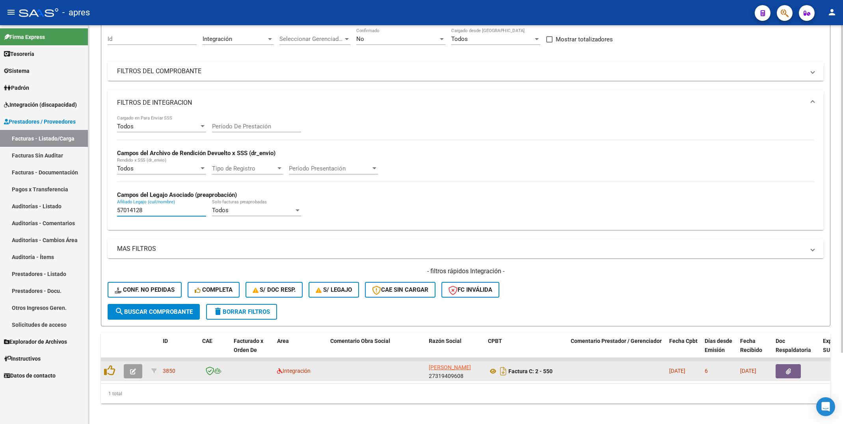
type input "57014128"
click at [132, 373] on icon "button" at bounding box center [133, 372] width 6 height 6
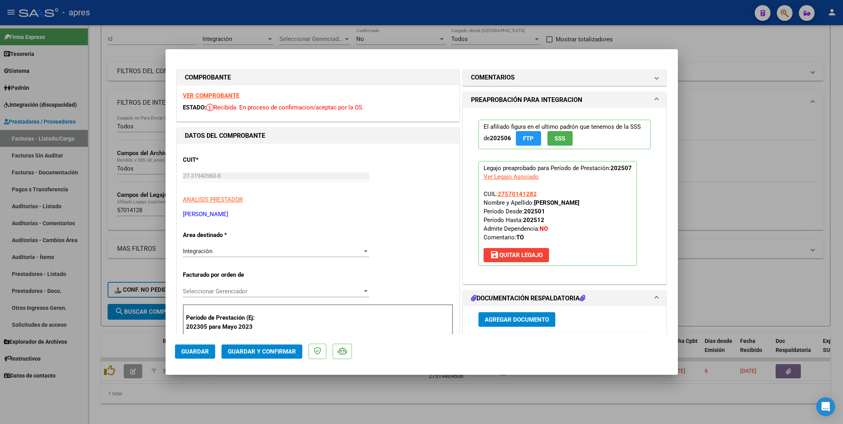
click at [222, 93] on strong "VER COMPROBANTE" at bounding box center [211, 95] width 56 height 7
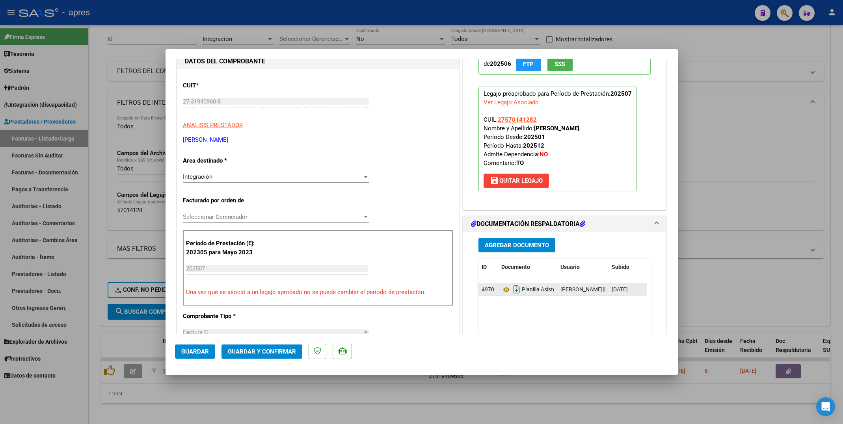
scroll to position [118, 0]
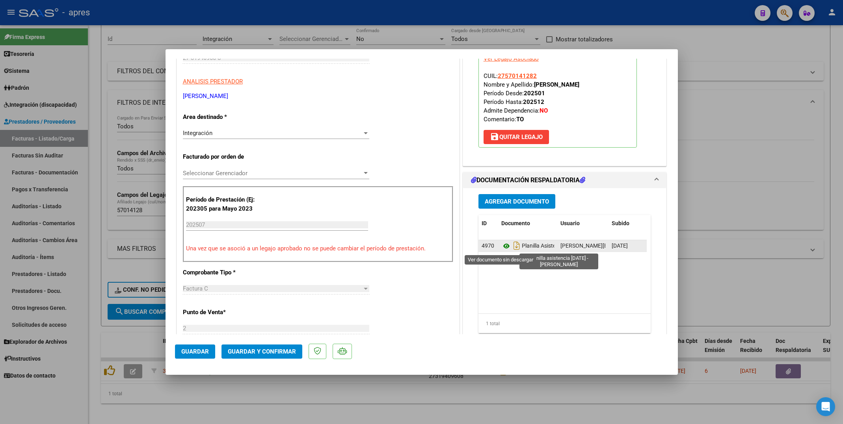
click at [501, 247] on icon at bounding box center [506, 246] width 10 height 9
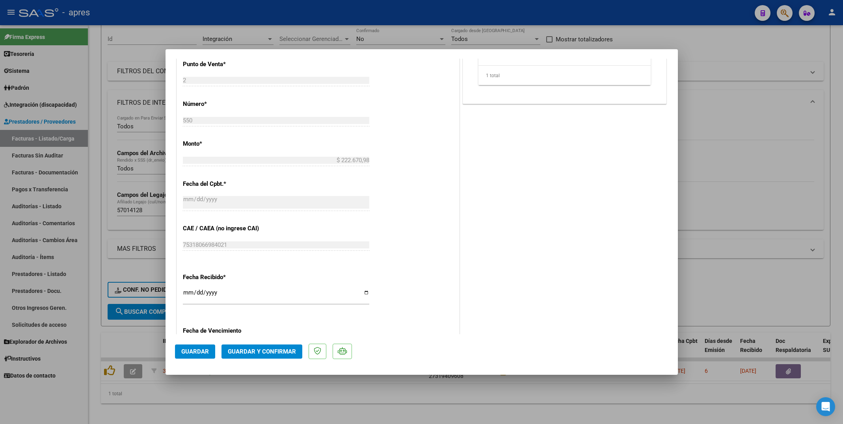
scroll to position [414, 0]
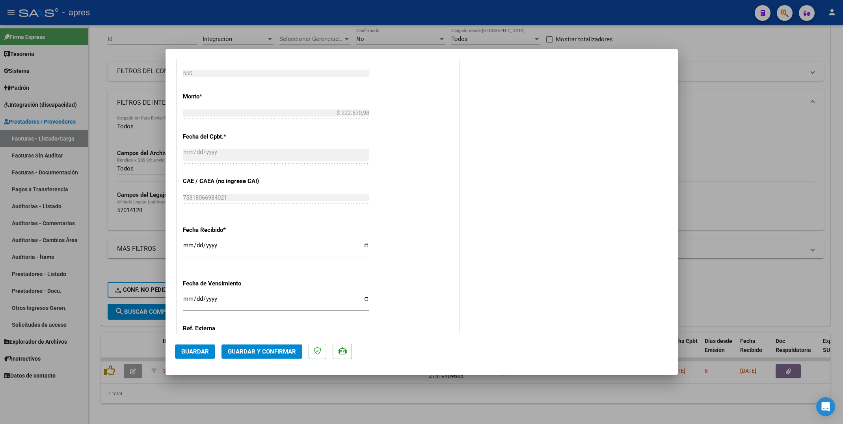
click at [187, 300] on input "Ingresar la fecha" at bounding box center [276, 302] width 186 height 13
type input "[DATE]"
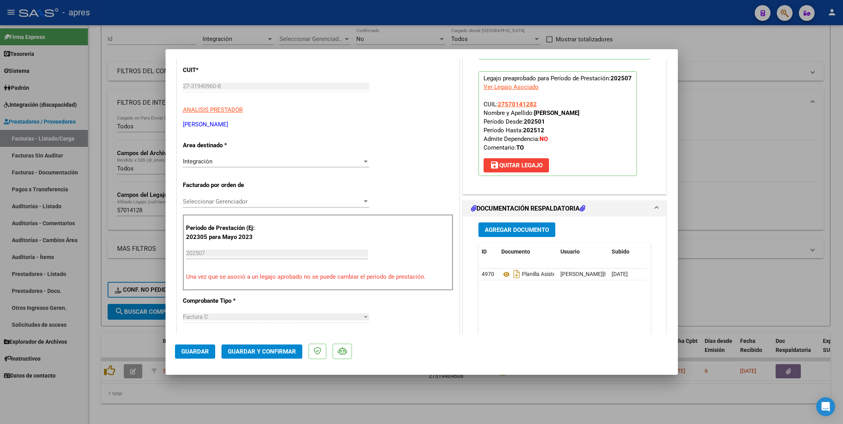
scroll to position [0, 0]
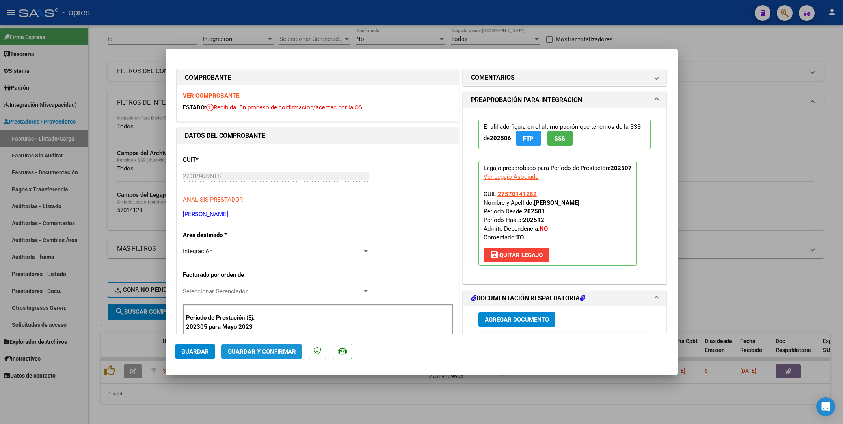
click at [268, 358] on button "Guardar y Confirmar" at bounding box center [261, 352] width 81 height 14
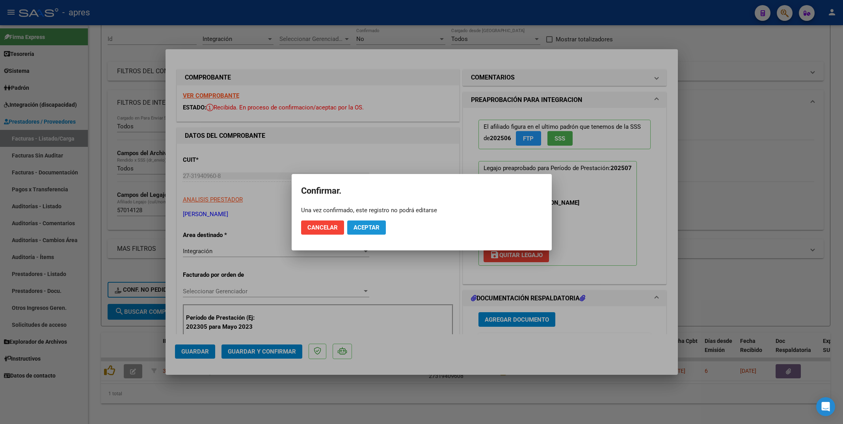
click at [372, 231] on button "Aceptar" at bounding box center [366, 228] width 39 height 14
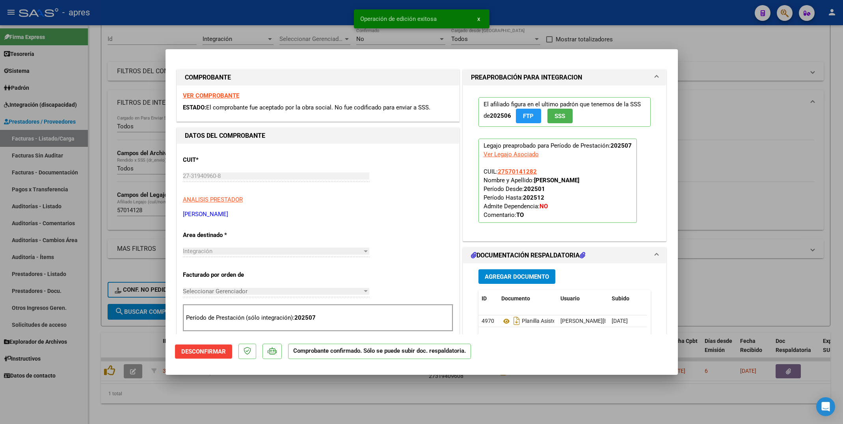
click at [85, 356] on div at bounding box center [421, 212] width 843 height 424
type input "$ 0,00"
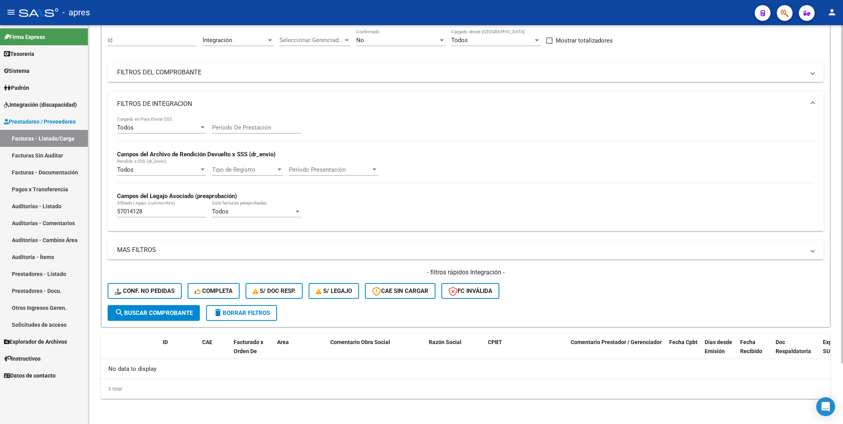
drag, startPoint x: 157, startPoint y: 207, endPoint x: 94, endPoint y: 207, distance: 63.4
click at [94, 207] on div "Video tutorial PRESTADORES -> Listado de CPBTs Emitidos por Prestadores / Prove…" at bounding box center [465, 189] width 755 height 470
drag, startPoint x: 144, startPoint y: 209, endPoint x: -13, endPoint y: 207, distance: 156.9
click at [0, 207] on html "menu - apres person Firma Express Tesorería Extractos Procesados (csv) Extracto…" at bounding box center [421, 212] width 843 height 424
paste input "2605822"
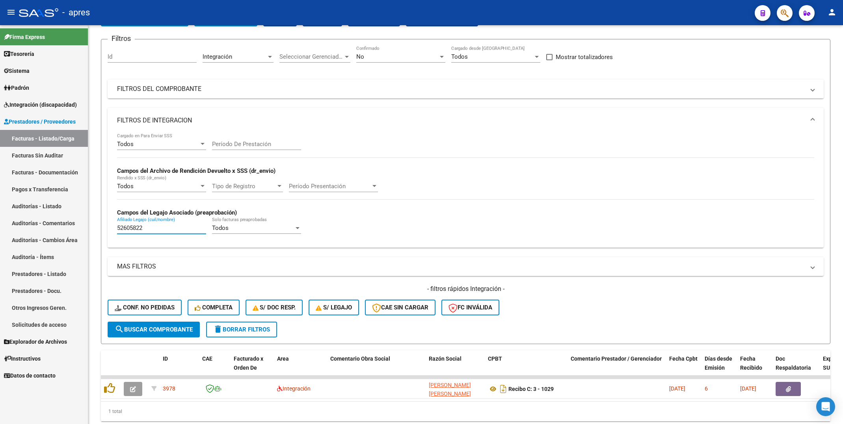
scroll to position [72, 0]
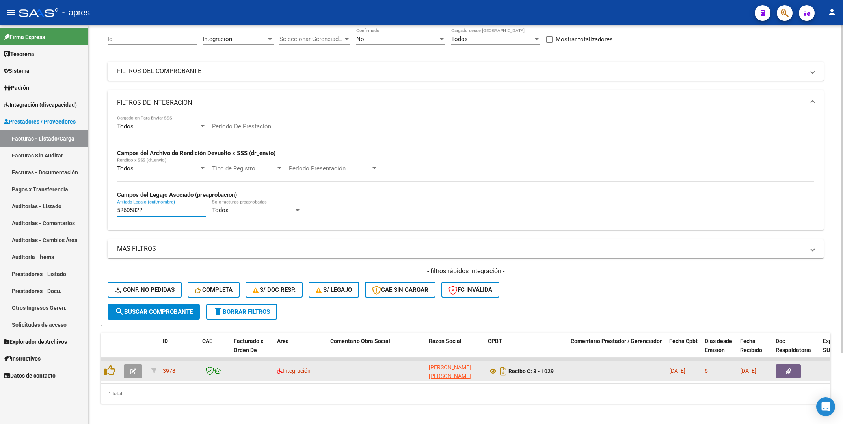
type input "52605822"
click at [132, 372] on icon "button" at bounding box center [133, 372] width 6 height 6
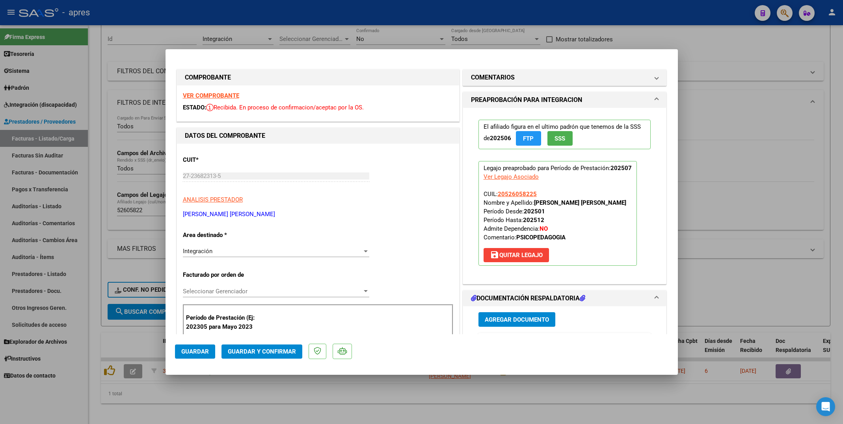
click at [219, 95] on strong "VER COMPROBANTE" at bounding box center [211, 95] width 56 height 7
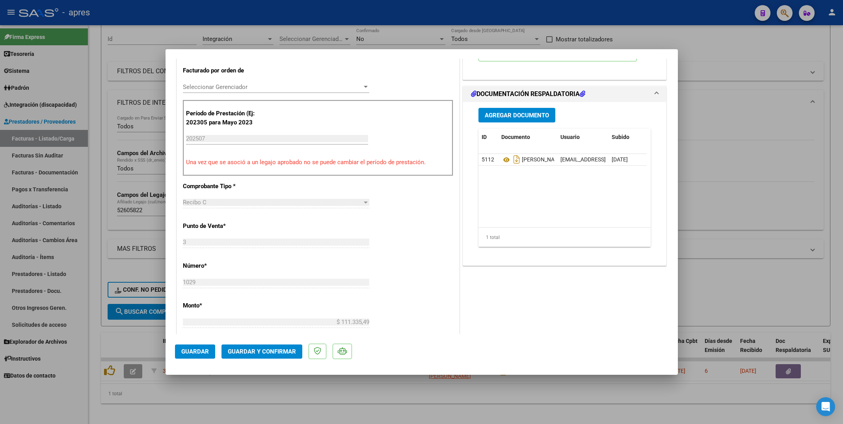
scroll to position [236, 0]
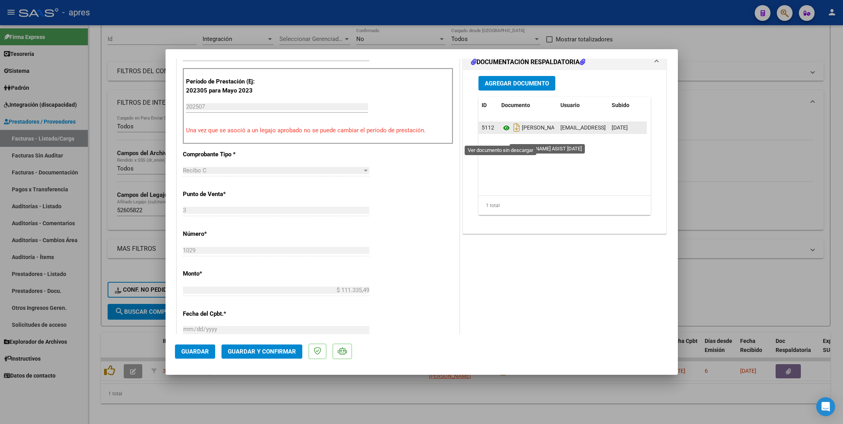
click at [501, 133] on icon at bounding box center [506, 127] width 10 height 9
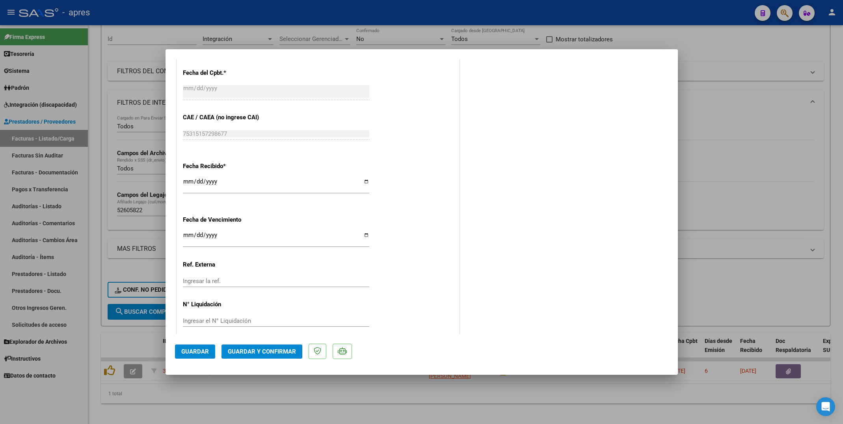
scroll to position [487, 0]
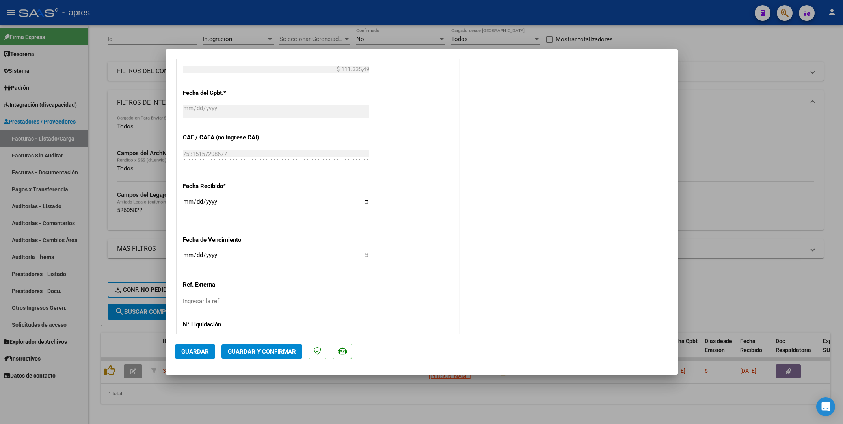
scroll to position [473, 0]
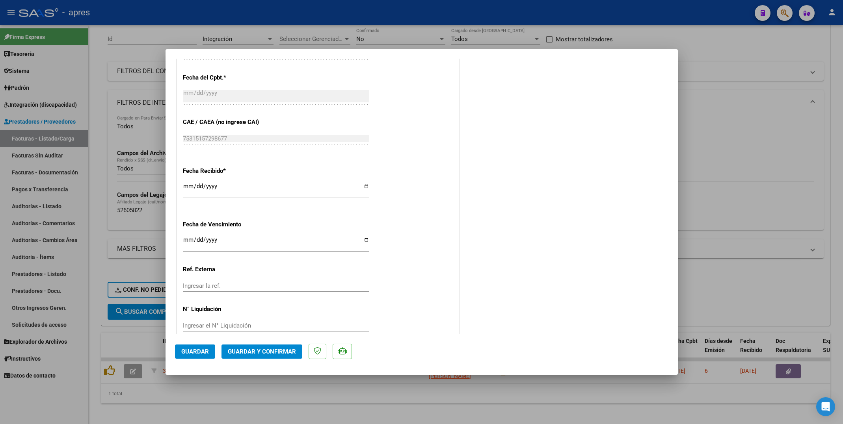
click at [276, 353] on span "Guardar y Confirmar" at bounding box center [262, 351] width 68 height 7
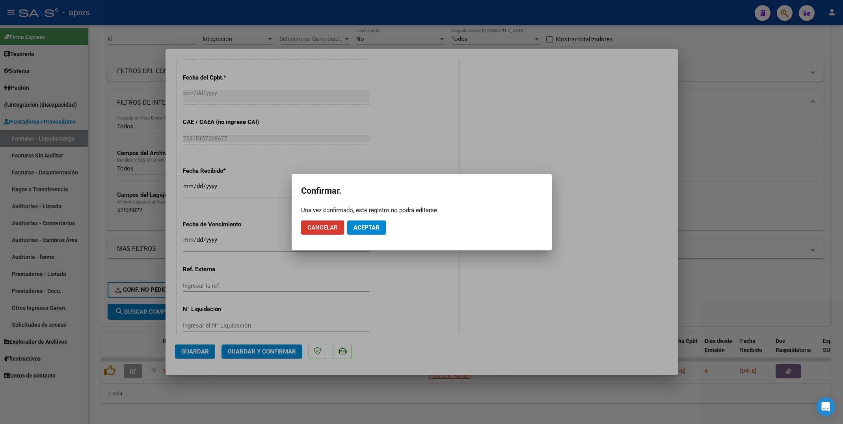
click at [365, 231] on button "Aceptar" at bounding box center [366, 228] width 39 height 14
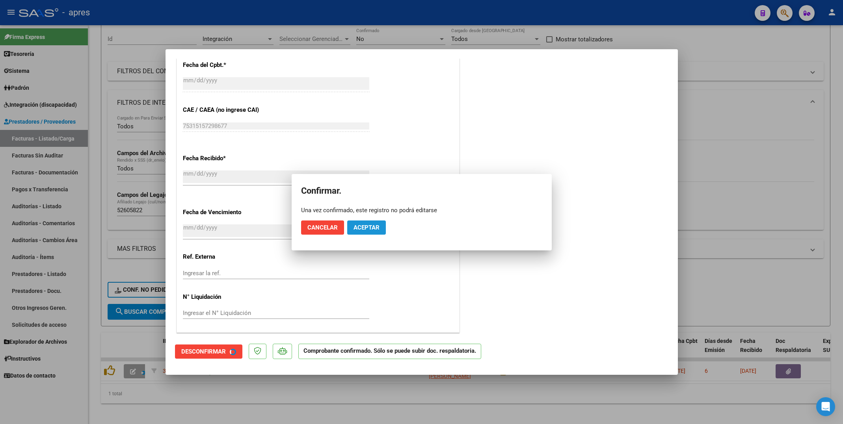
scroll to position [424, 0]
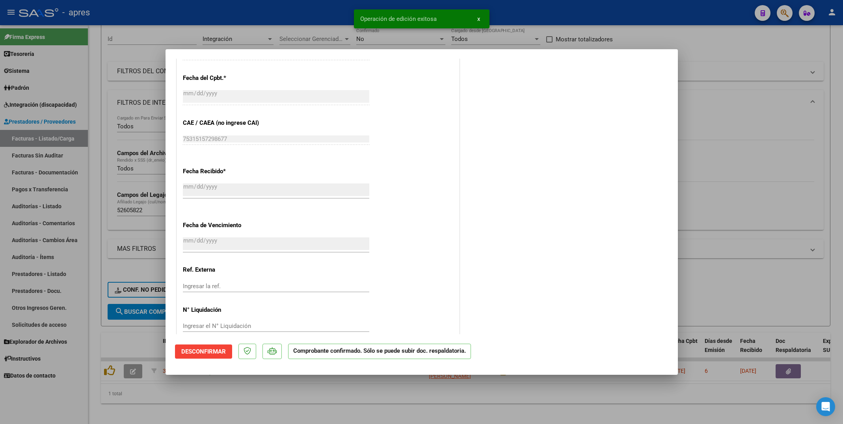
click at [324, 402] on div at bounding box center [421, 212] width 843 height 424
type input "$ 0,00"
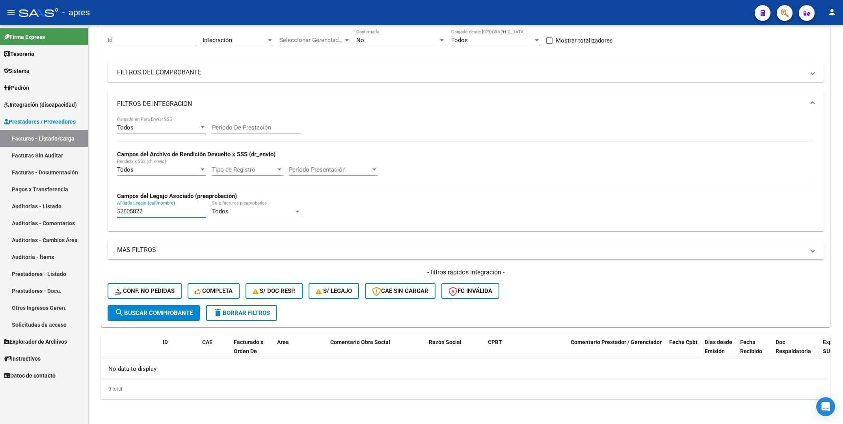
drag, startPoint x: 151, startPoint y: 215, endPoint x: 37, endPoint y: 206, distance: 114.6
click at [38, 205] on mat-sidenav-container "Firma Express Tesorería Extractos Procesados (csv) Extractos Originales (pdf) S…" at bounding box center [421, 224] width 843 height 399
paste input "19287"
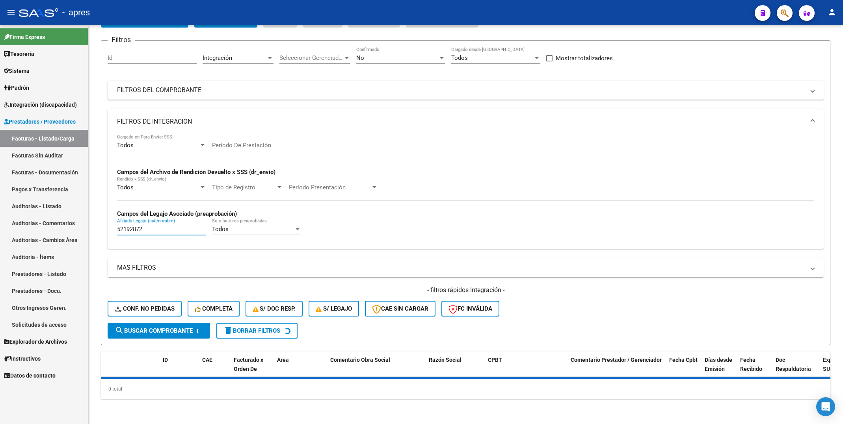
scroll to position [72, 0]
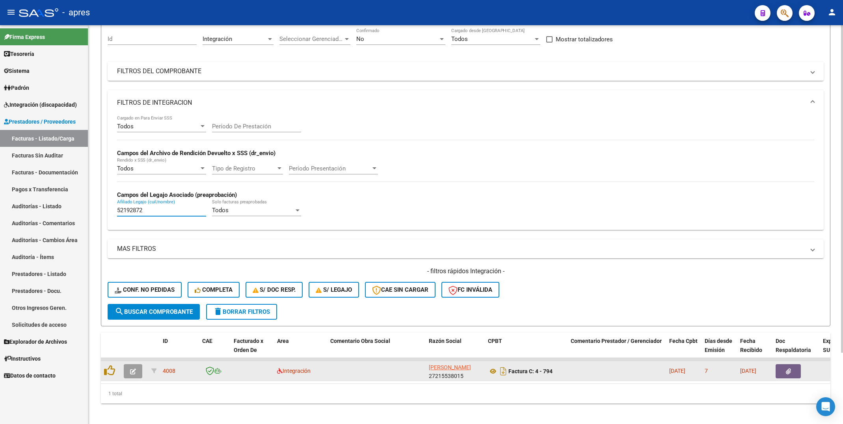
type input "52192872"
click at [125, 374] on button "button" at bounding box center [133, 372] width 19 height 14
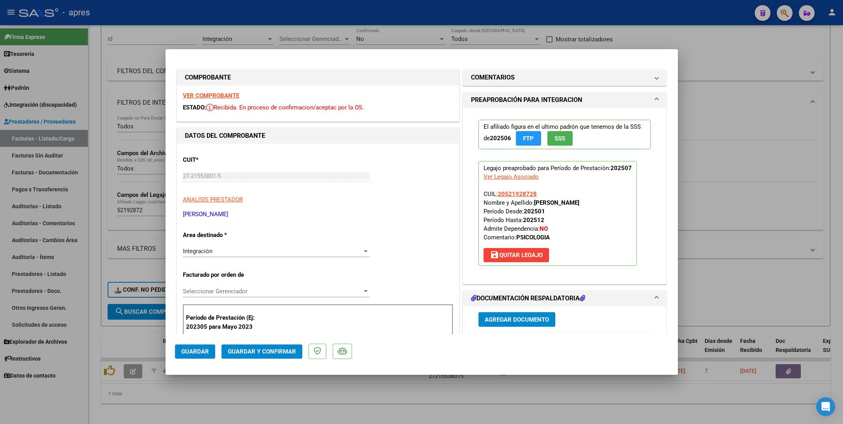
click at [226, 101] on div "VER COMPROBANTE ESTADO: Recibida. En proceso de confirmacion/aceptac por la OS." at bounding box center [318, 104] width 282 height 36
click at [227, 95] on strong "VER COMPROBANTE" at bounding box center [211, 95] width 56 height 7
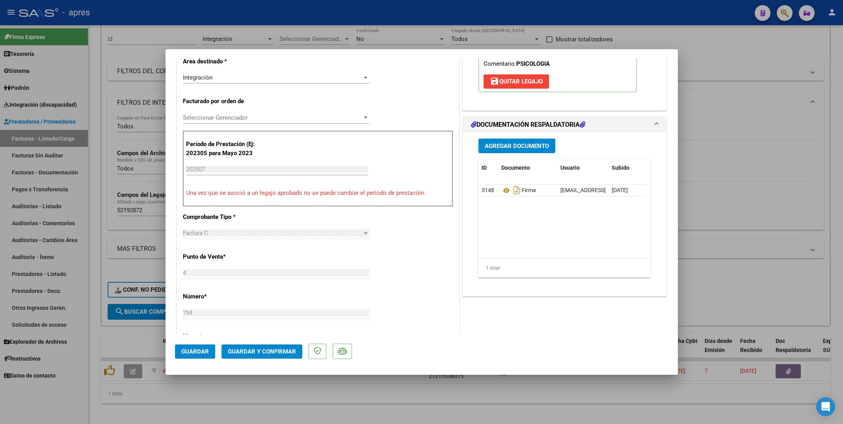
scroll to position [236, 0]
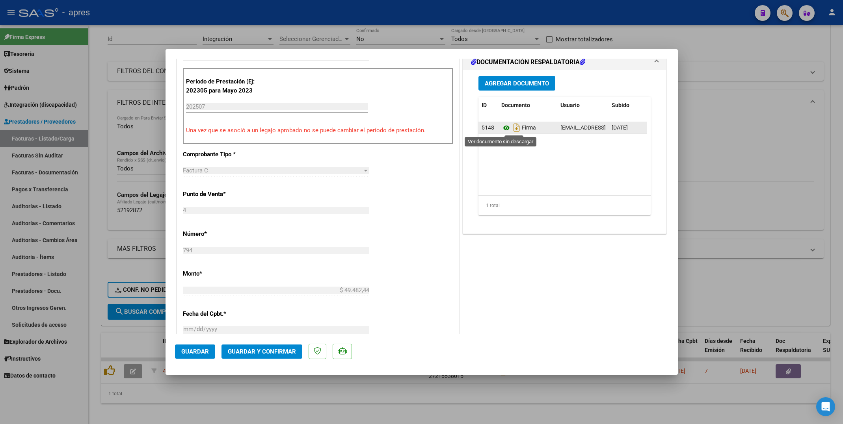
click at [501, 130] on icon at bounding box center [506, 127] width 10 height 9
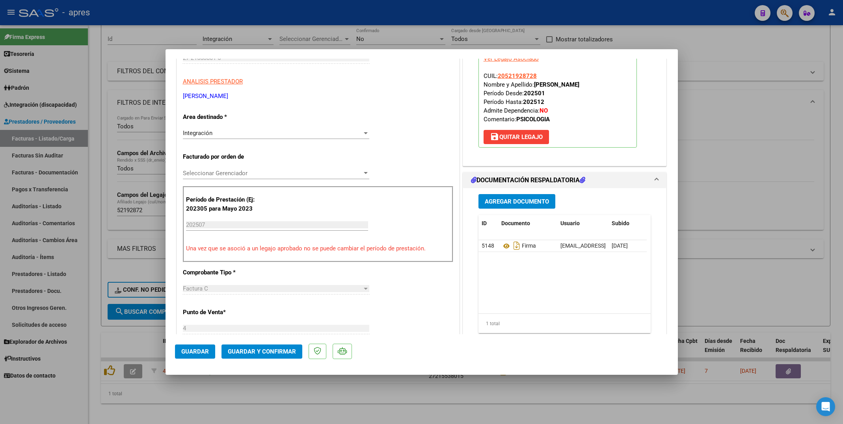
click at [265, 352] on span "Guardar y Confirmar" at bounding box center [262, 351] width 68 height 7
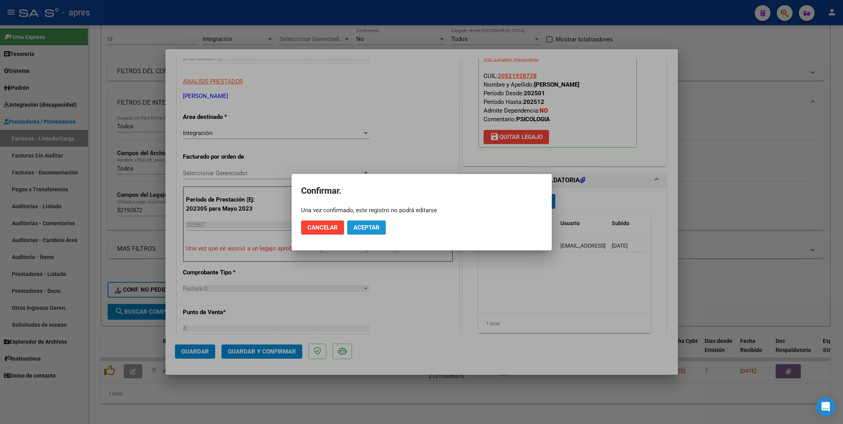
click at [359, 226] on span "Aceptar" at bounding box center [367, 227] width 26 height 7
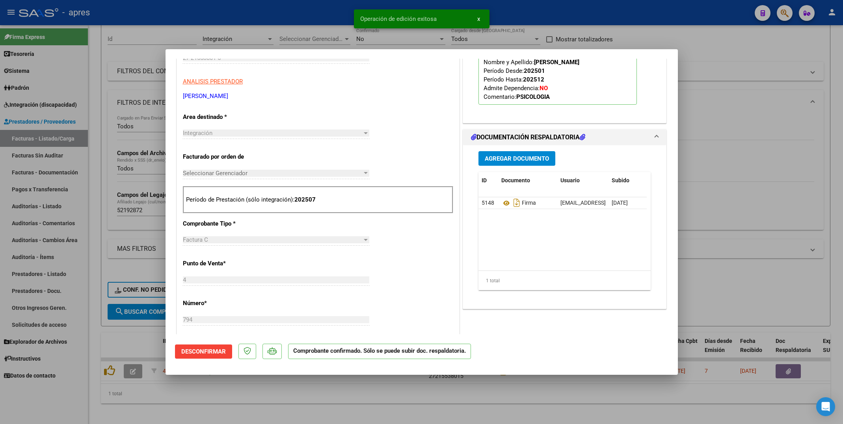
click at [94, 325] on div at bounding box center [421, 212] width 843 height 424
type input "$ 0,00"
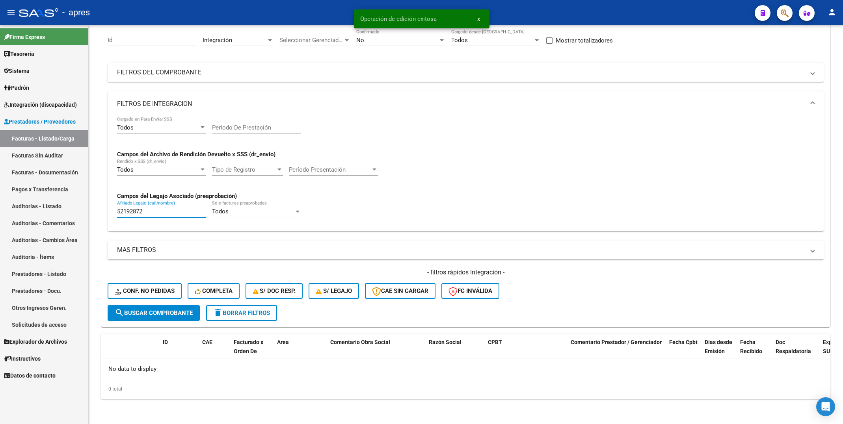
drag, startPoint x: 160, startPoint y: 213, endPoint x: 43, endPoint y: 213, distance: 117.0
click at [43, 213] on mat-sidenav-container "Firma Express Tesorería Extractos Procesados (csv) Extractos Originales (pdf) S…" at bounding box center [421, 224] width 843 height 399
paste input "8523616"
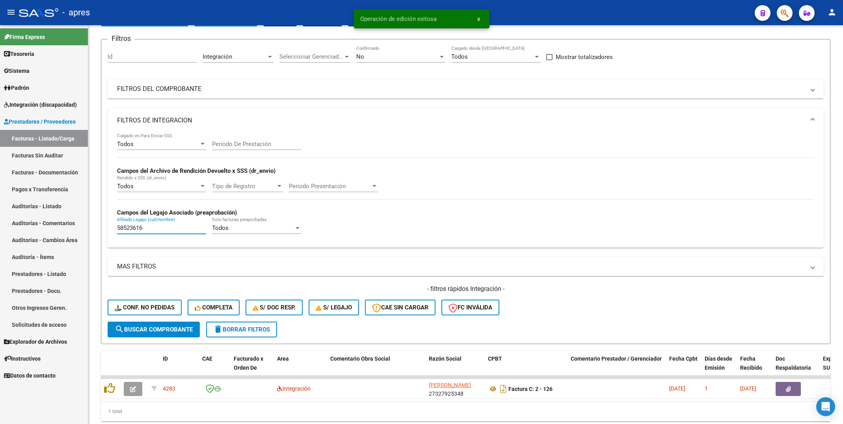
scroll to position [72, 0]
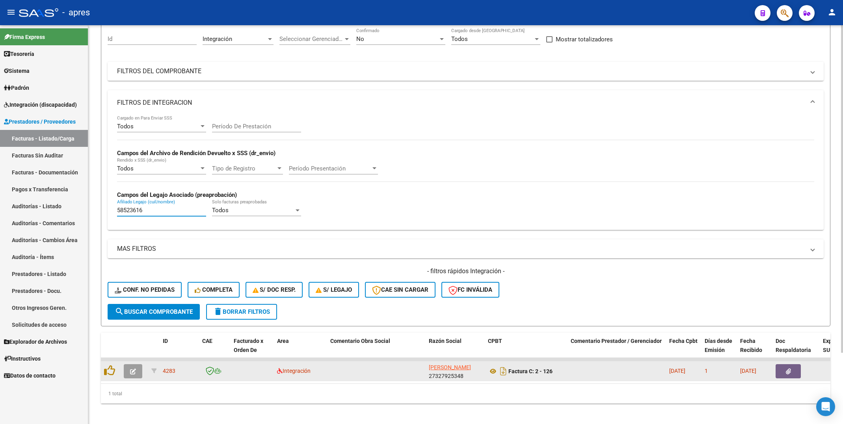
type input "58523616"
click at [139, 372] on button "button" at bounding box center [133, 372] width 19 height 14
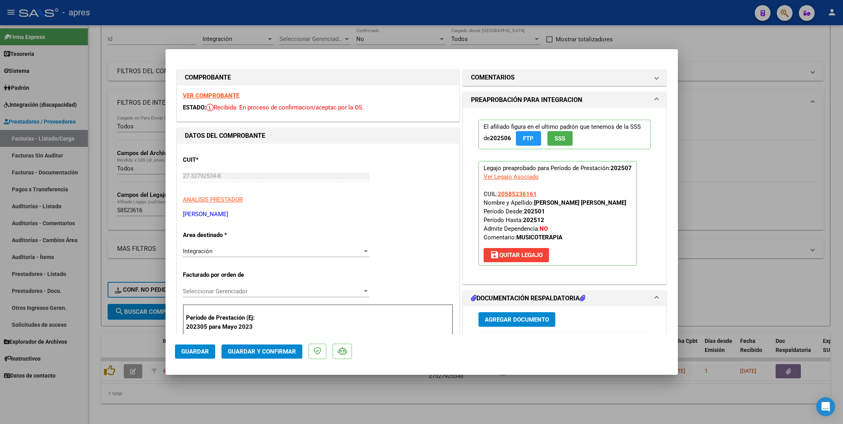
click at [215, 93] on strong "VER COMPROBANTE" at bounding box center [211, 95] width 56 height 7
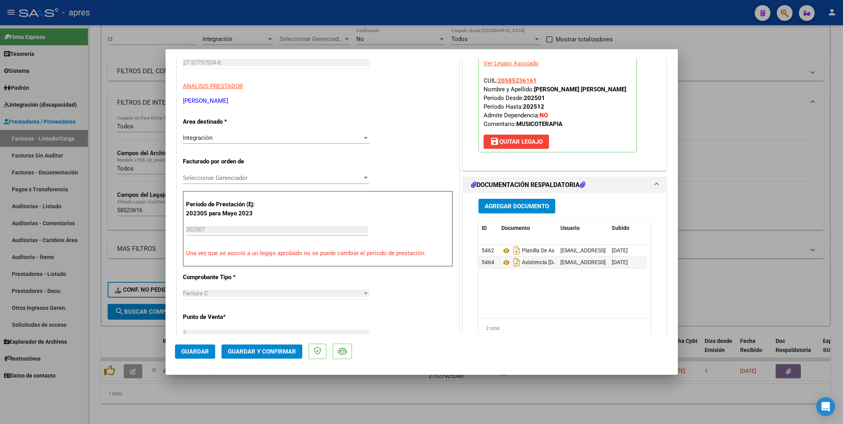
scroll to position [118, 0]
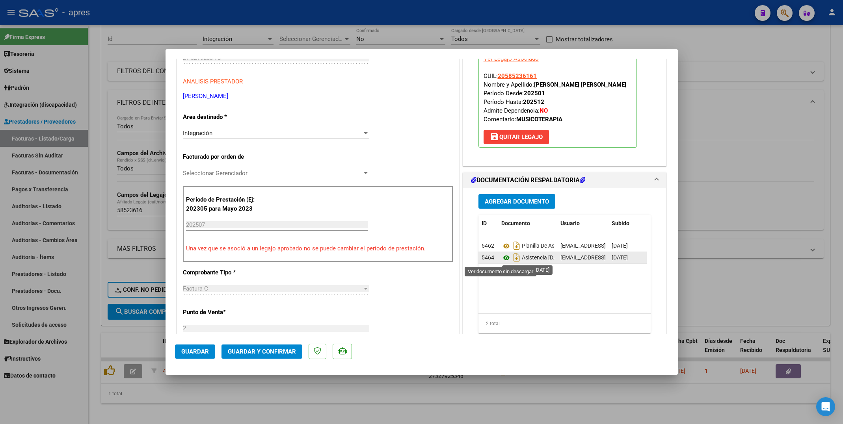
click at [501, 259] on icon at bounding box center [506, 257] width 10 height 9
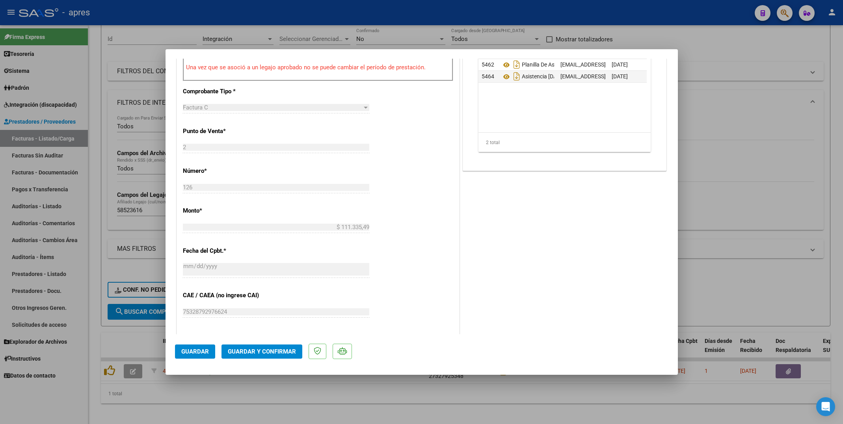
scroll to position [355, 0]
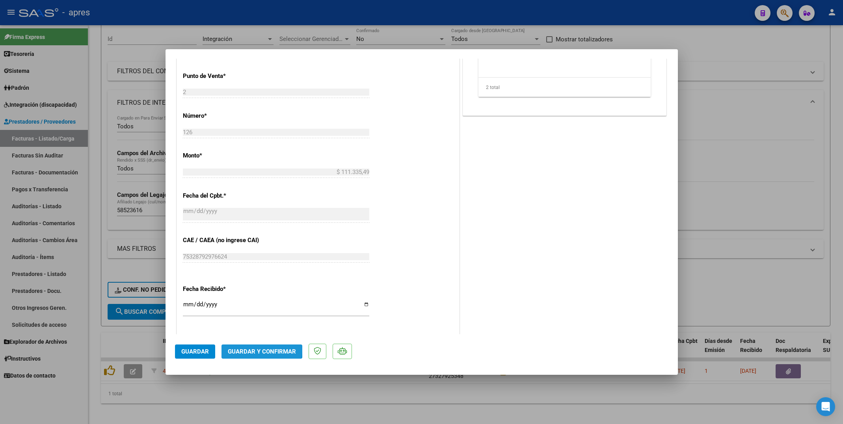
click at [260, 350] on span "Guardar y Confirmar" at bounding box center [262, 351] width 68 height 7
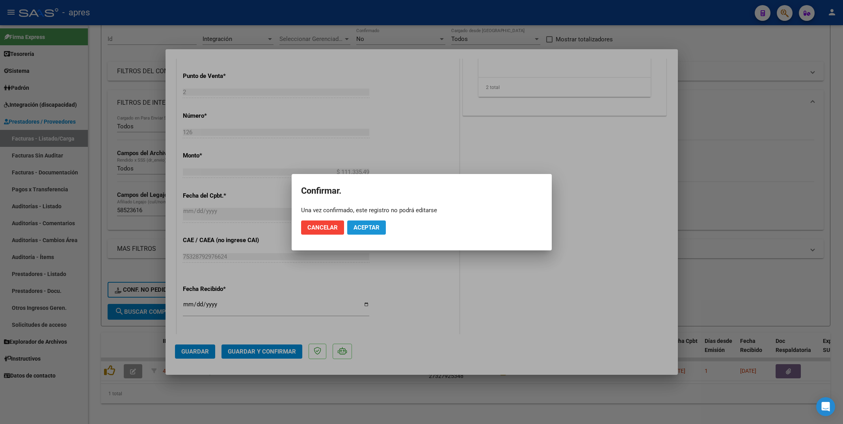
click at [361, 221] on button "Aceptar" at bounding box center [366, 228] width 39 height 14
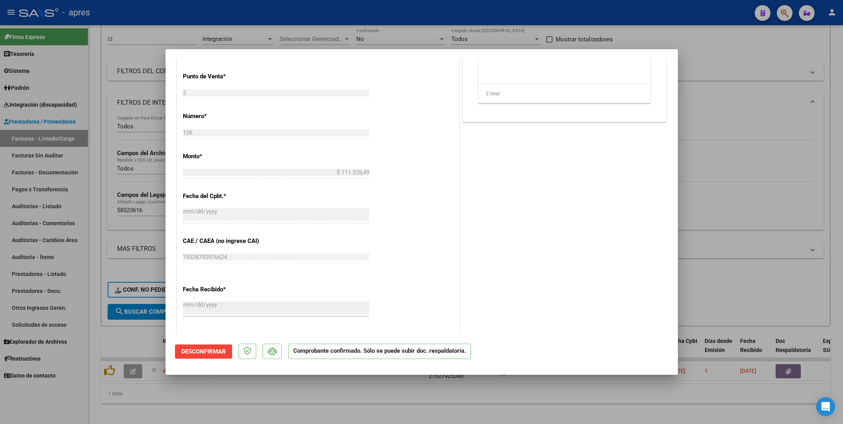
click at [88, 248] on div at bounding box center [421, 212] width 843 height 424
type input "$ 0,00"
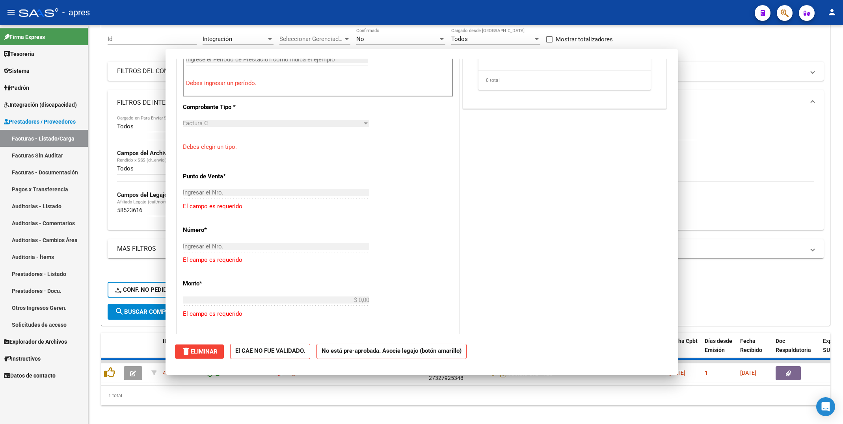
scroll to position [0, 0]
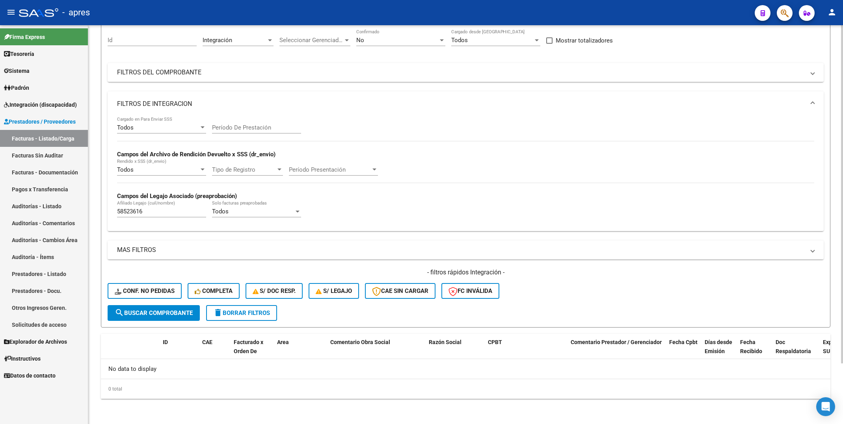
drag, startPoint x: 178, startPoint y: 216, endPoint x: 125, endPoint y: 216, distance: 52.4
click at [125, 216] on div "58523616 Afiliado Legajo (cuil/nombre)" at bounding box center [161, 209] width 89 height 17
drag, startPoint x: 142, startPoint y: 212, endPoint x: 75, endPoint y: 213, distance: 67.4
click at [75, 213] on mat-sidenav-container "Firma Express Tesorería Extractos Procesados (csv) Extractos Originales (pdf) S…" at bounding box center [421, 224] width 843 height 399
paste input "655477"
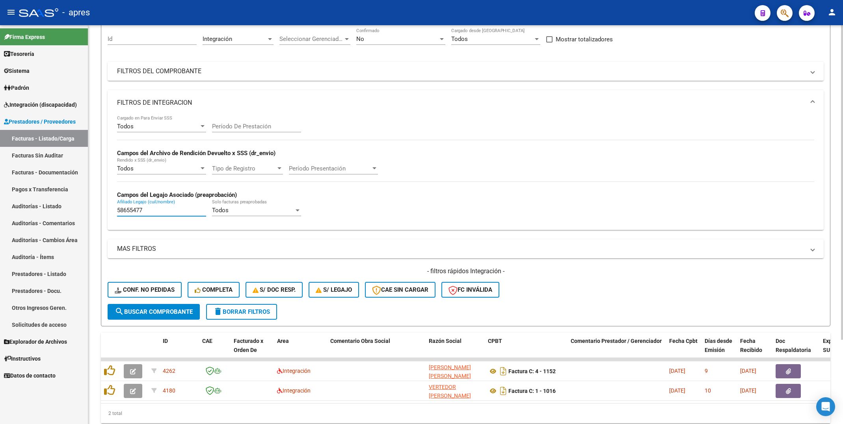
scroll to position [107, 0]
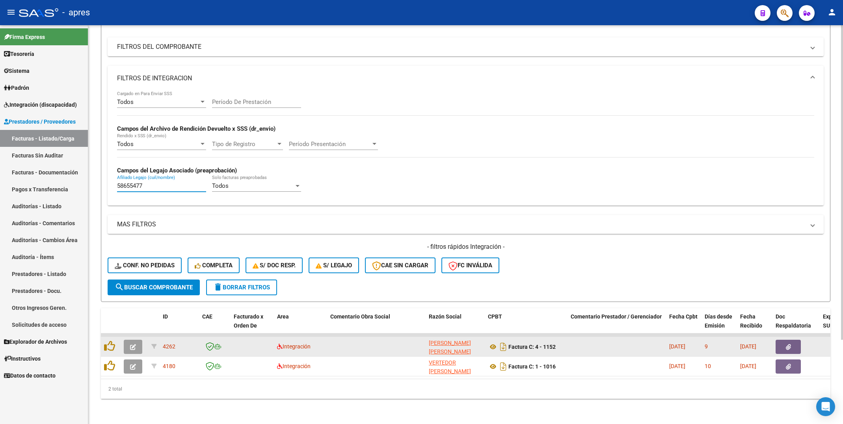
click at [132, 344] on icon "button" at bounding box center [133, 347] width 6 height 6
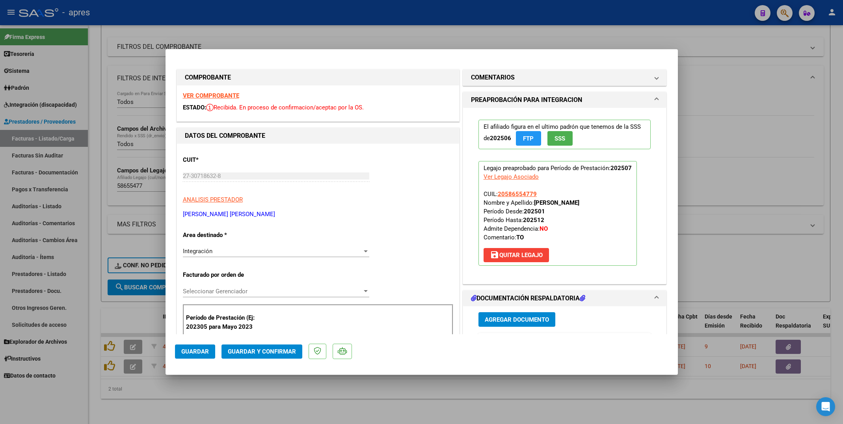
click at [229, 94] on strong "VER COMPROBANTE" at bounding box center [211, 95] width 56 height 7
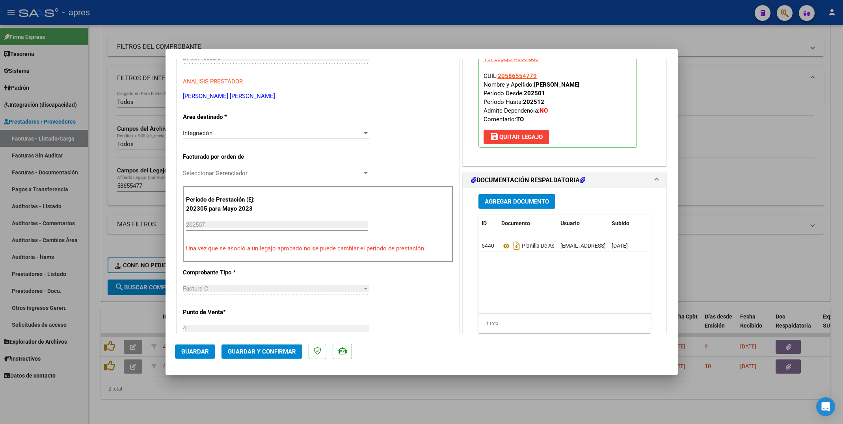
scroll to position [177, 0]
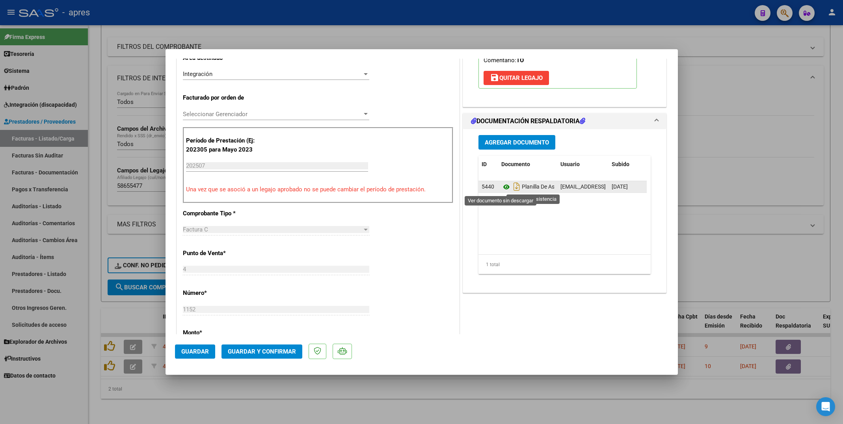
click at [501, 186] on icon at bounding box center [506, 186] width 10 height 9
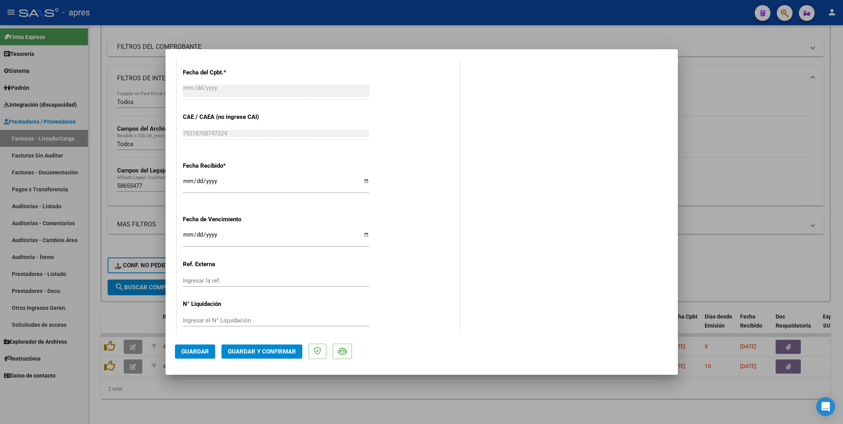
scroll to position [487, 0]
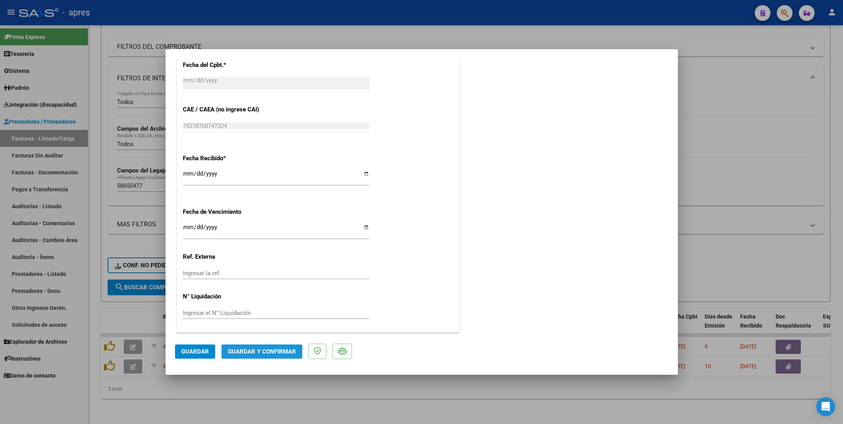
click at [245, 348] on span "Guardar y Confirmar" at bounding box center [262, 351] width 68 height 7
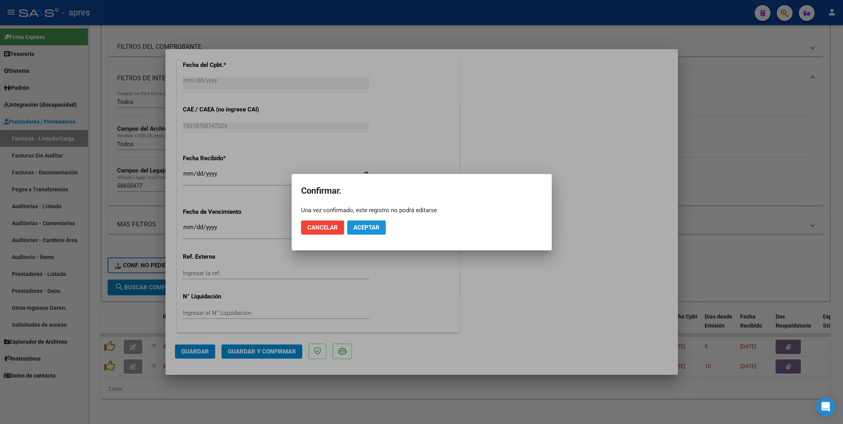
drag, startPoint x: 369, startPoint y: 226, endPoint x: 341, endPoint y: 330, distance: 108.2
click at [369, 227] on span "Aceptar" at bounding box center [367, 227] width 26 height 7
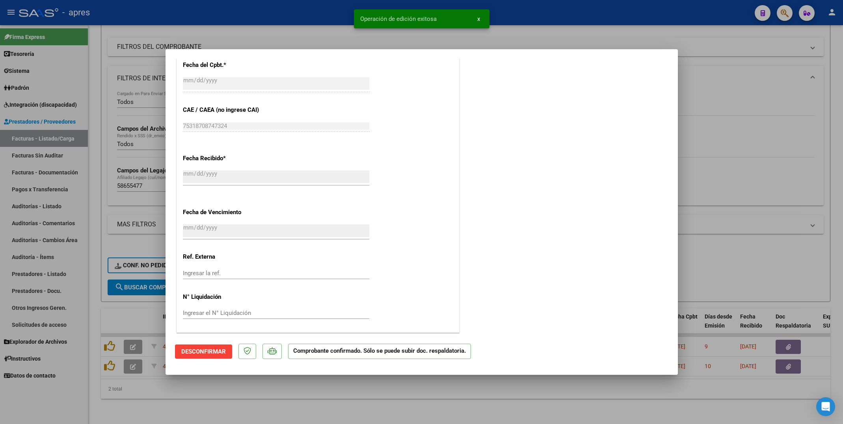
click at [162, 406] on div at bounding box center [421, 212] width 843 height 424
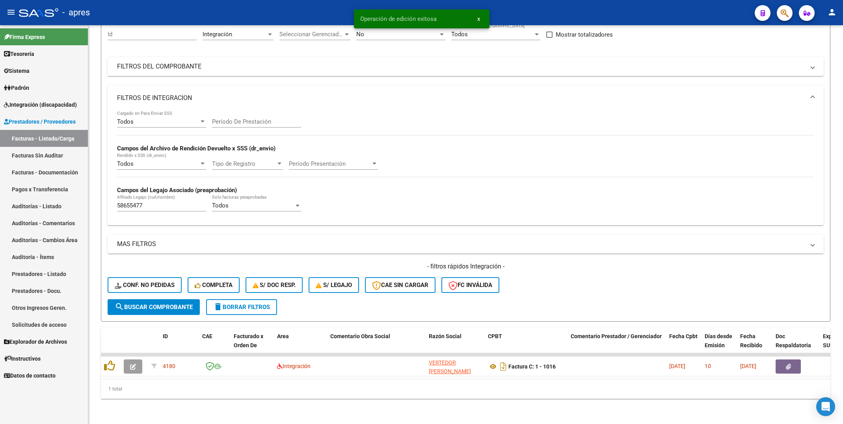
scroll to position [87, 0]
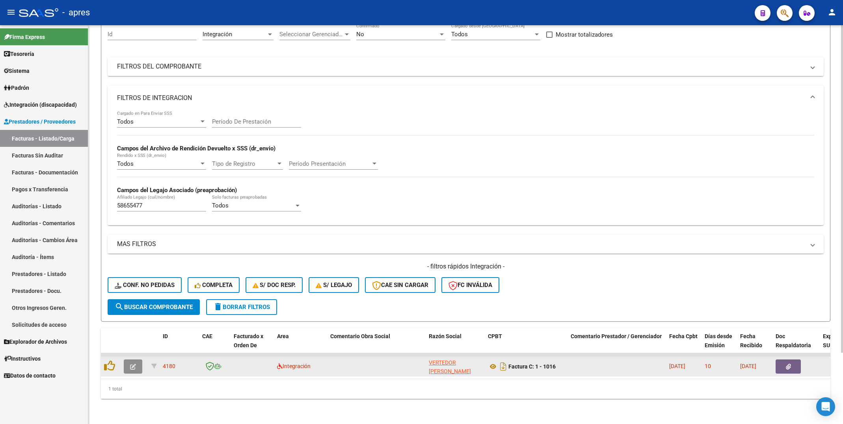
click at [125, 360] on button "button" at bounding box center [133, 367] width 19 height 14
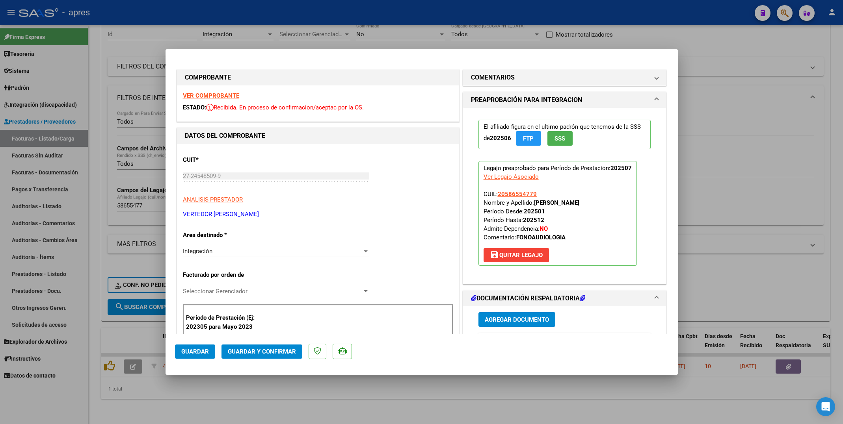
click at [230, 97] on strong "VER COMPROBANTE" at bounding box center [211, 95] width 56 height 7
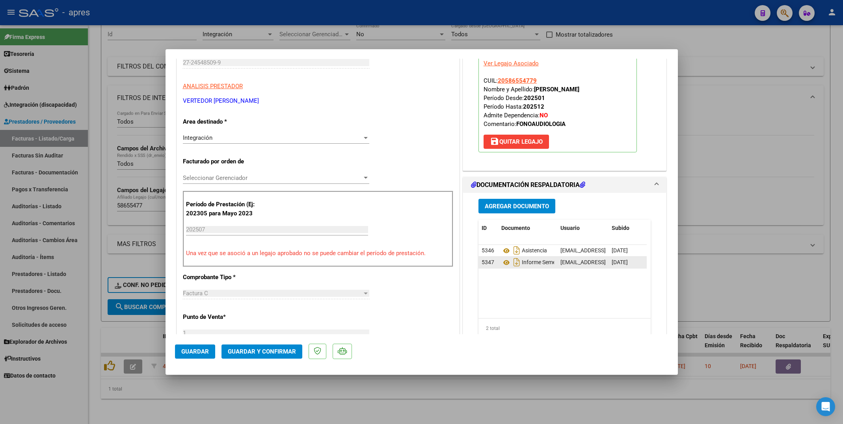
scroll to position [118, 0]
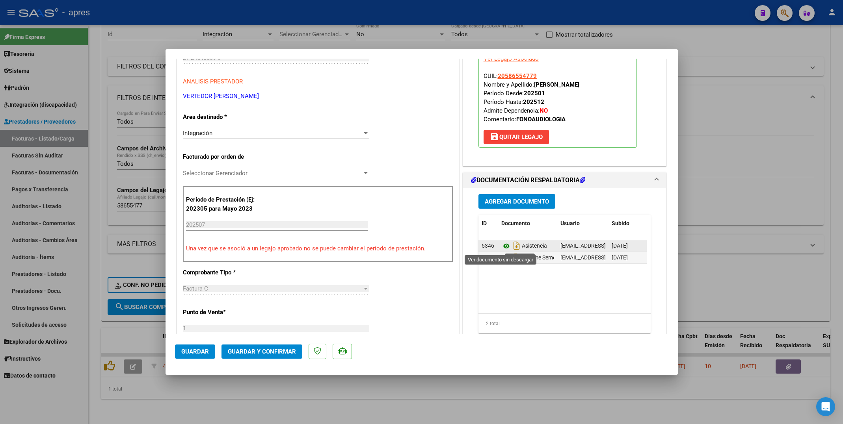
click at [501, 249] on icon at bounding box center [506, 246] width 10 height 9
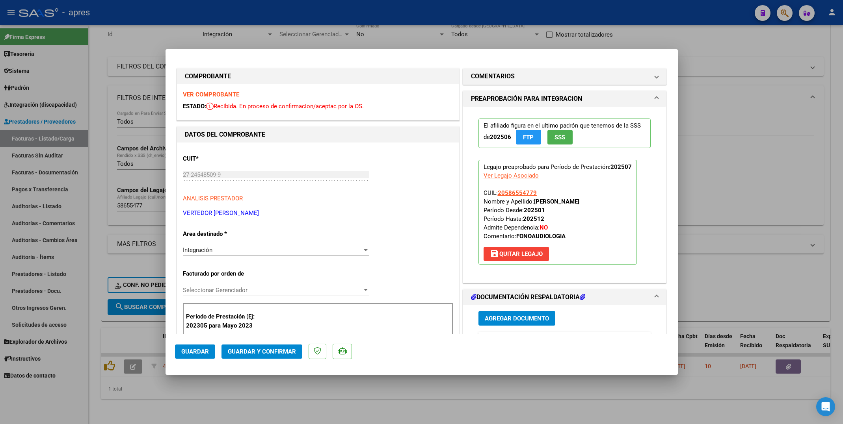
scroll to position [0, 0]
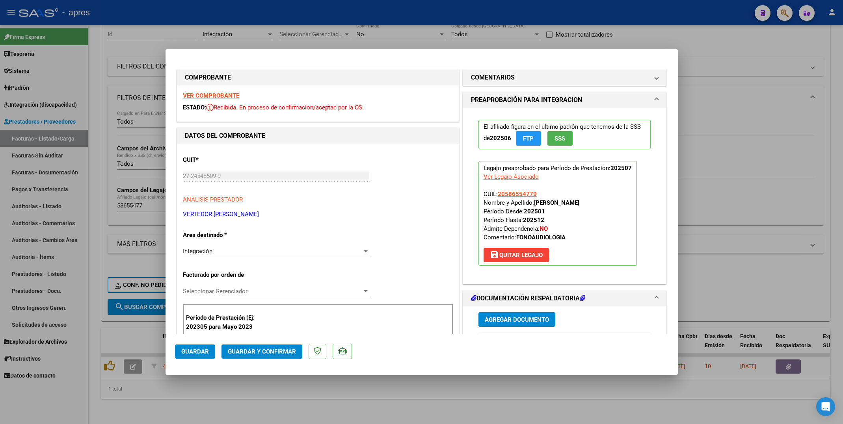
click at [276, 354] on span "Guardar y Confirmar" at bounding box center [262, 351] width 68 height 7
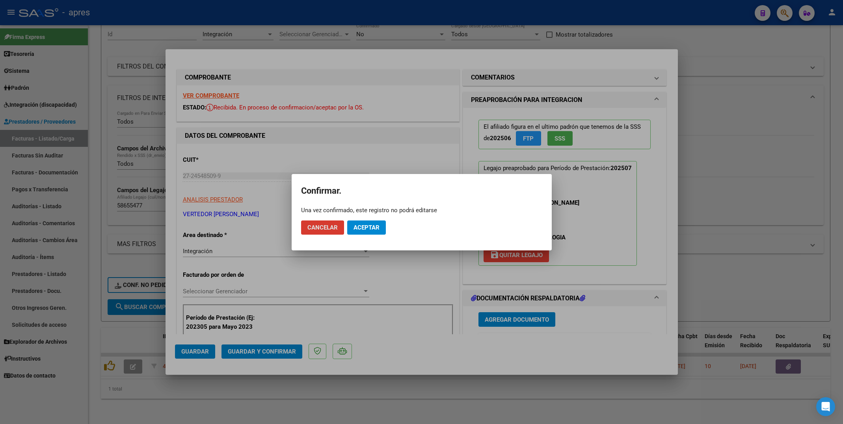
click at [368, 229] on span "Aceptar" at bounding box center [367, 227] width 26 height 7
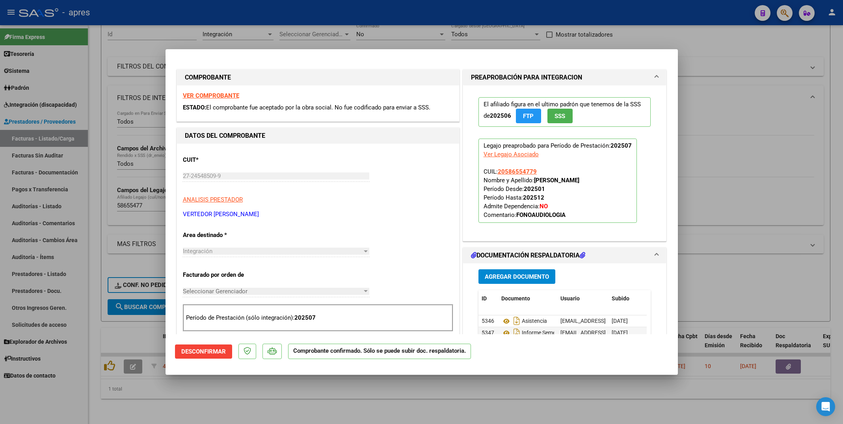
click at [206, 398] on div at bounding box center [421, 212] width 843 height 424
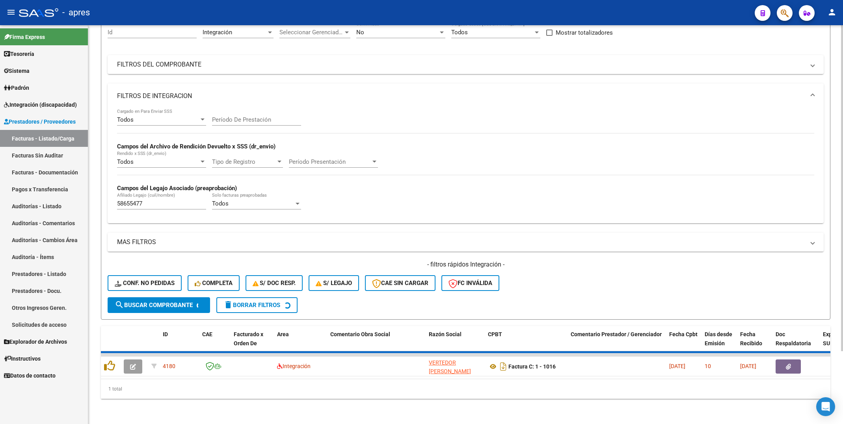
scroll to position [72, 0]
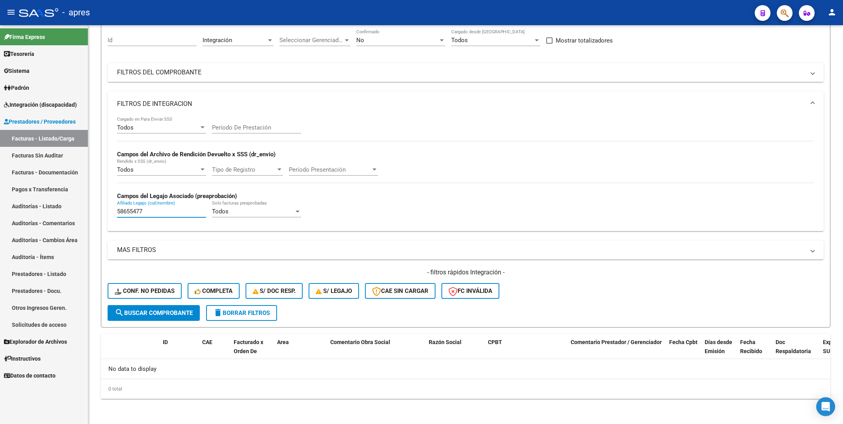
drag, startPoint x: 143, startPoint y: 214, endPoint x: 57, endPoint y: 215, distance: 86.3
click at [58, 215] on mat-sidenav-container "Firma Express Tesorería Extractos Procesados (csv) Extractos Originales (pdf) S…" at bounding box center [421, 224] width 843 height 399
paste input "4610163"
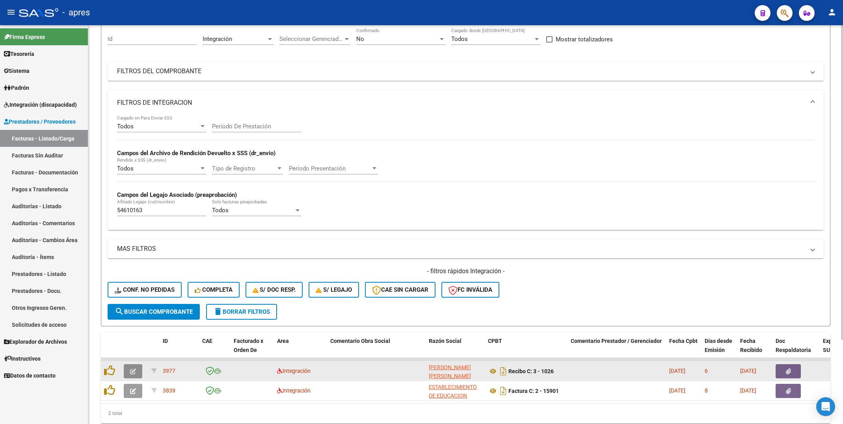
click at [132, 370] on icon "button" at bounding box center [133, 372] width 6 height 6
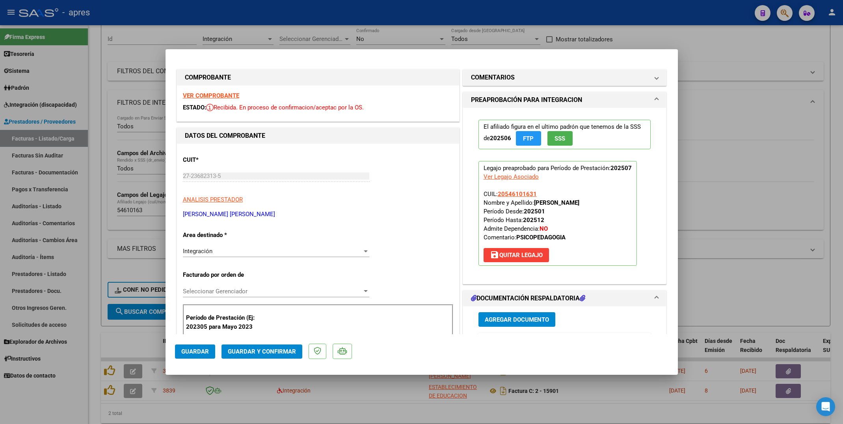
click at [208, 95] on strong "VER COMPROBANTE" at bounding box center [211, 95] width 56 height 7
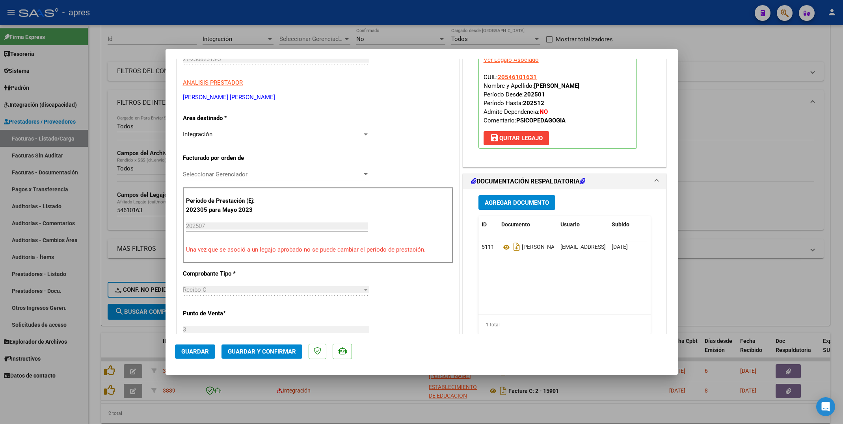
scroll to position [118, 0]
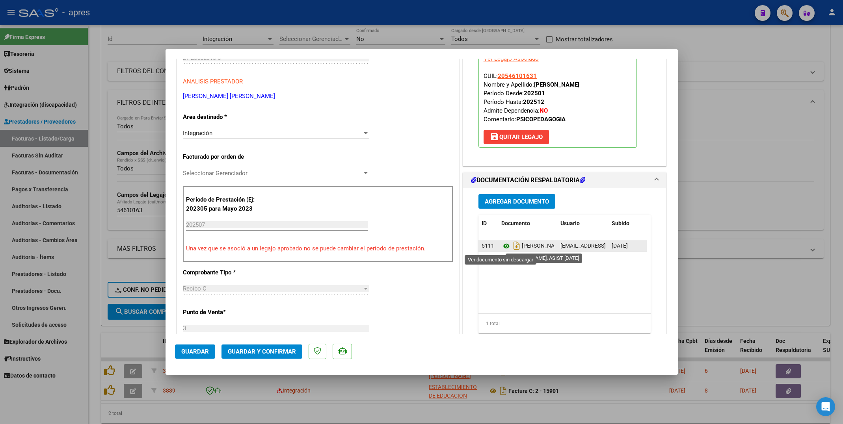
click at [501, 247] on icon at bounding box center [506, 246] width 10 height 9
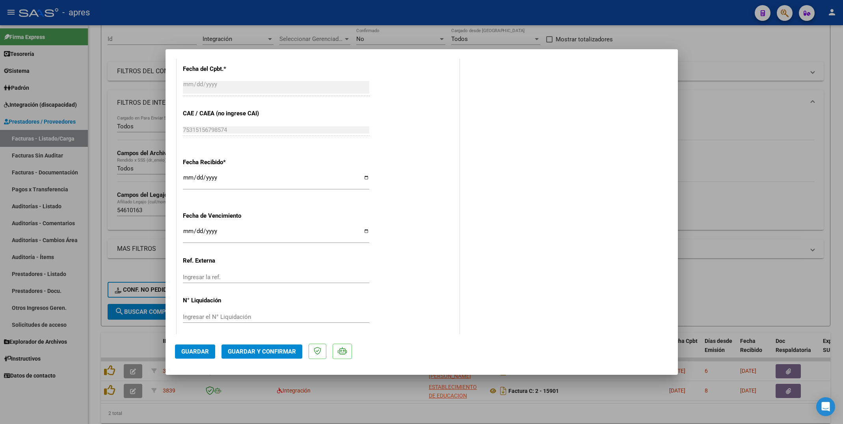
scroll to position [487, 0]
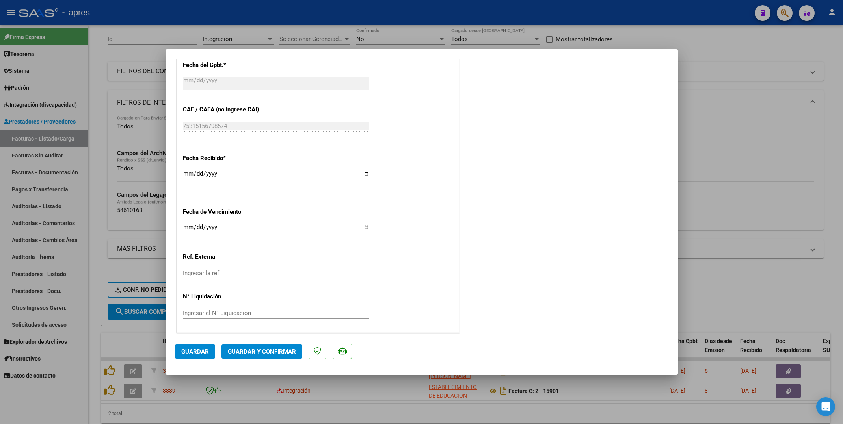
click at [261, 351] on span "Guardar y Confirmar" at bounding box center [262, 351] width 68 height 7
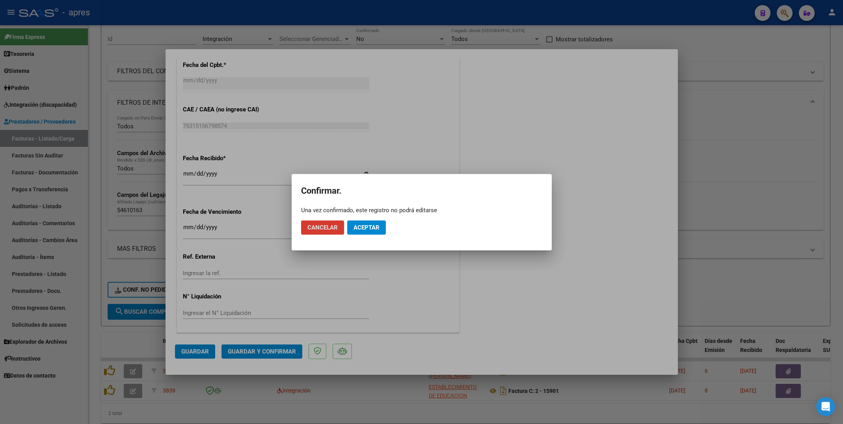
click at [365, 225] on span "Aceptar" at bounding box center [367, 227] width 26 height 7
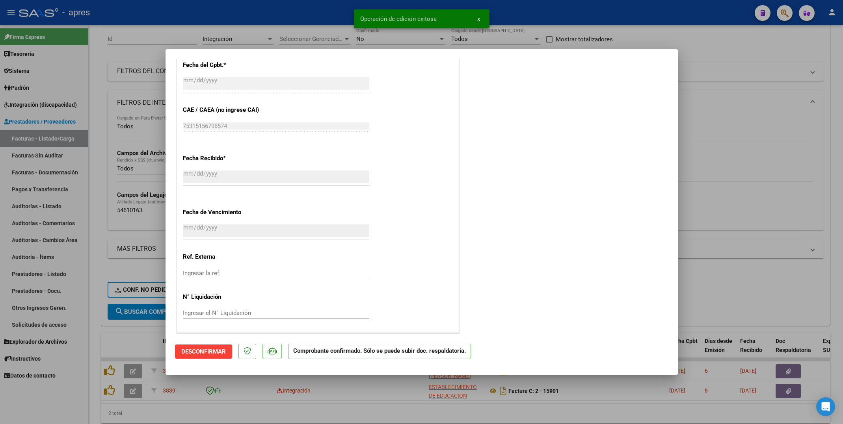
click at [96, 362] on div at bounding box center [421, 212] width 843 height 424
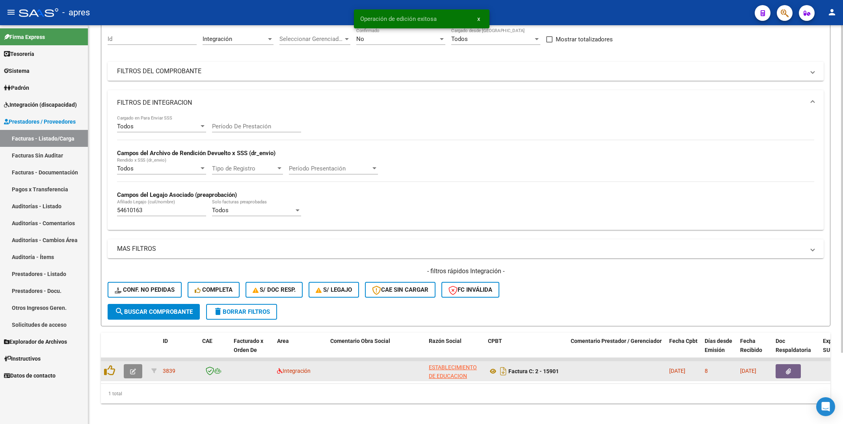
click at [138, 374] on button "button" at bounding box center [133, 372] width 19 height 14
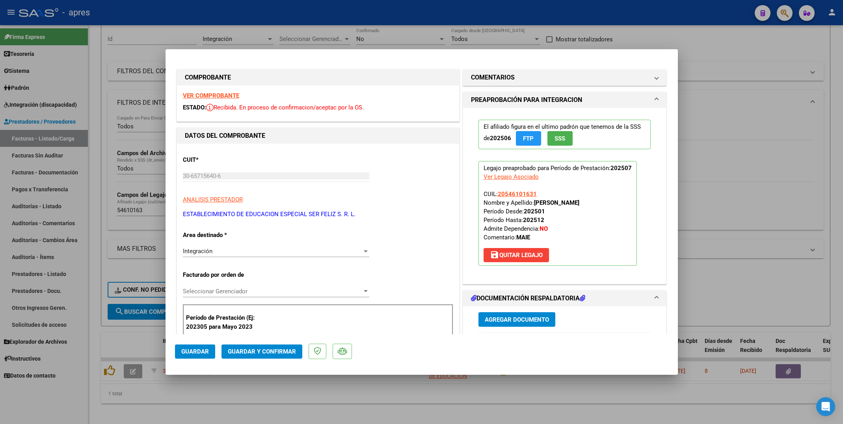
click at [219, 97] on strong "VER COMPROBANTE" at bounding box center [211, 95] width 56 height 7
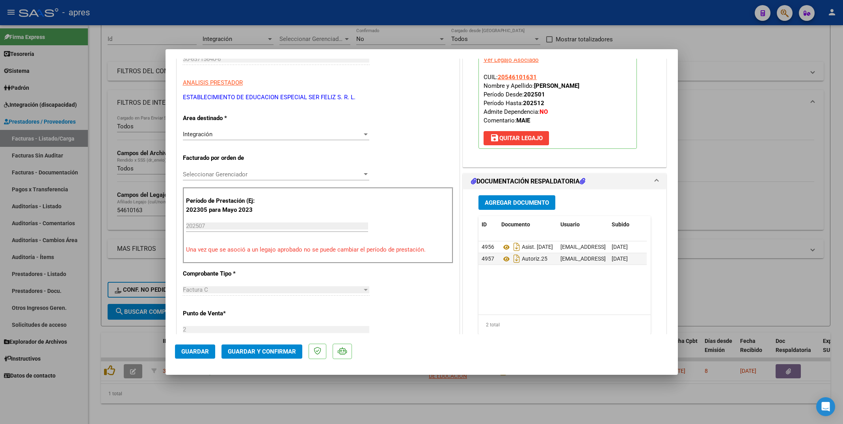
scroll to position [118, 0]
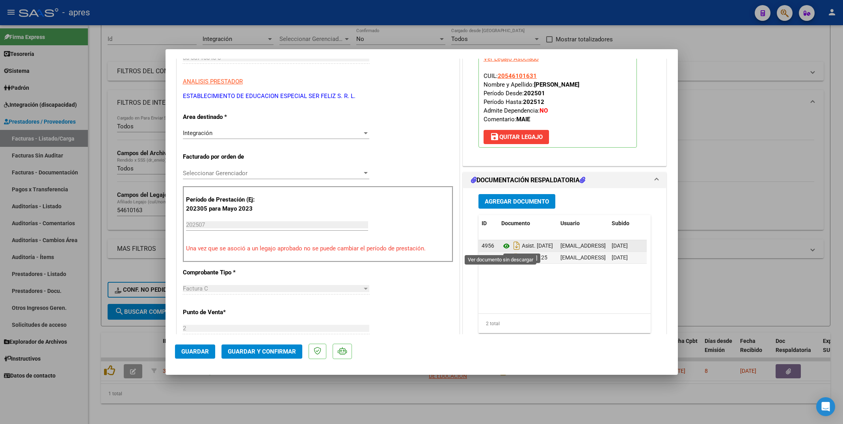
click at [501, 250] on icon at bounding box center [506, 246] width 10 height 9
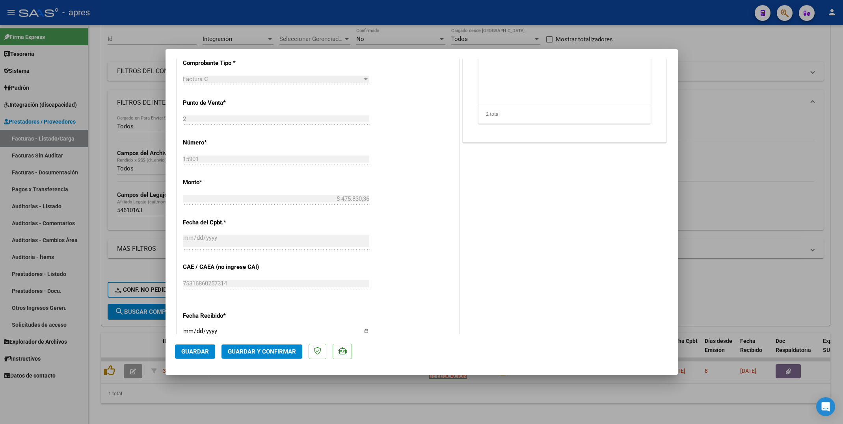
scroll to position [310, 0]
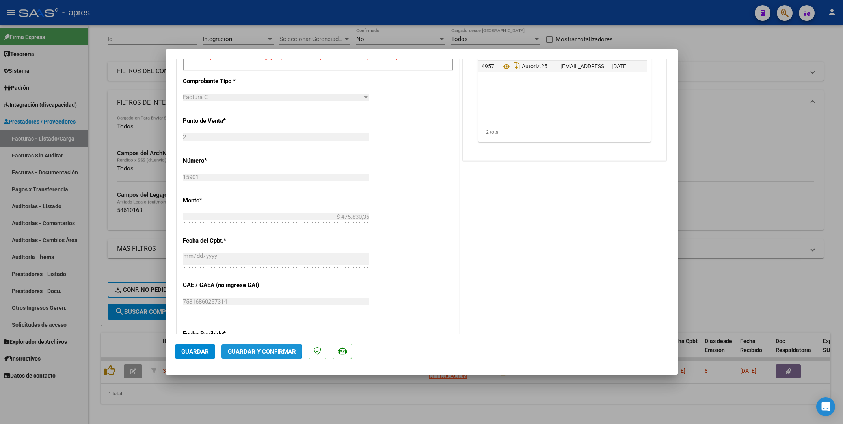
click at [247, 351] on span "Guardar y Confirmar" at bounding box center [262, 351] width 68 height 7
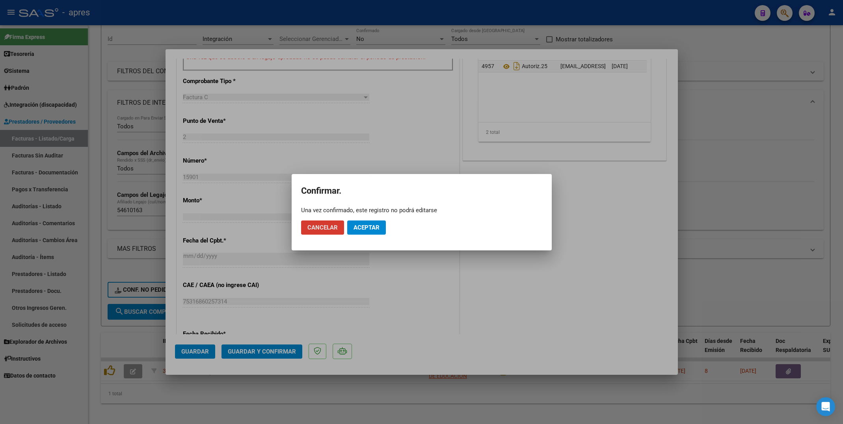
click at [369, 221] on button "Aceptar" at bounding box center [366, 228] width 39 height 14
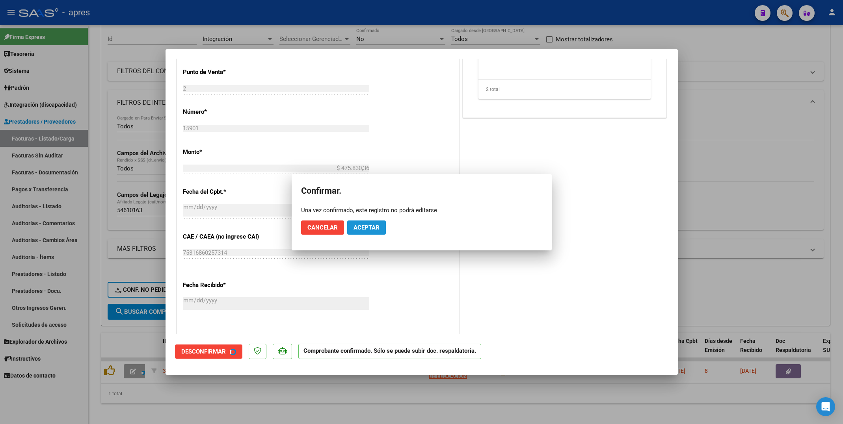
scroll to position [260, 0]
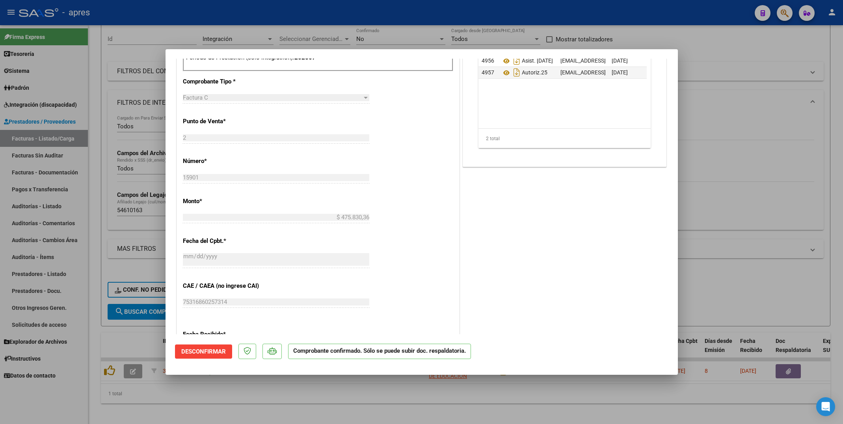
click at [93, 264] on div at bounding box center [421, 212] width 843 height 424
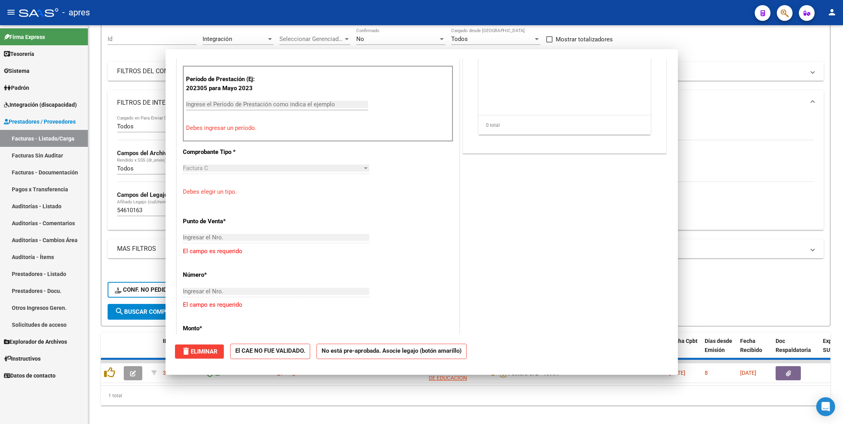
scroll to position [407, 0]
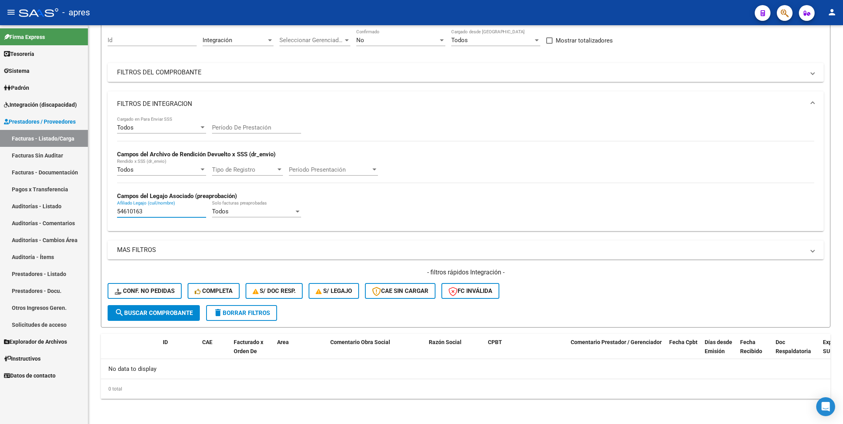
drag, startPoint x: 153, startPoint y: 211, endPoint x: 34, endPoint y: 211, distance: 118.2
click at [34, 211] on mat-sidenav-container "Firma Express Tesorería Extractos Procesados (csv) Extractos Originales (pdf) S…" at bounding box center [421, 224] width 843 height 399
paste input "3304274"
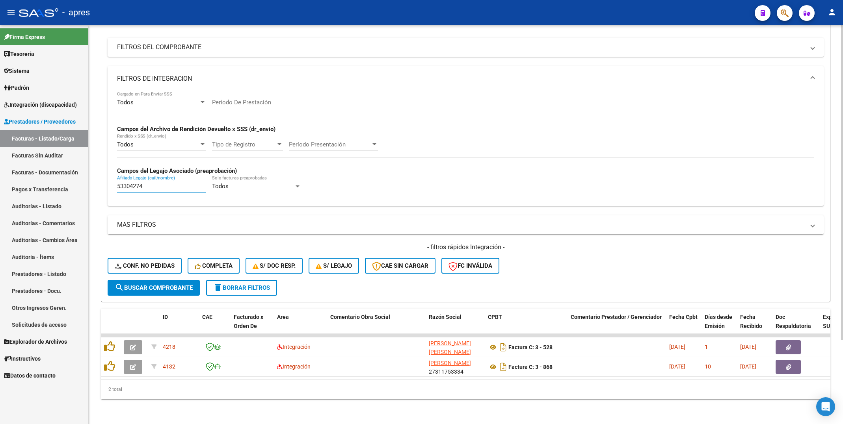
scroll to position [107, 0]
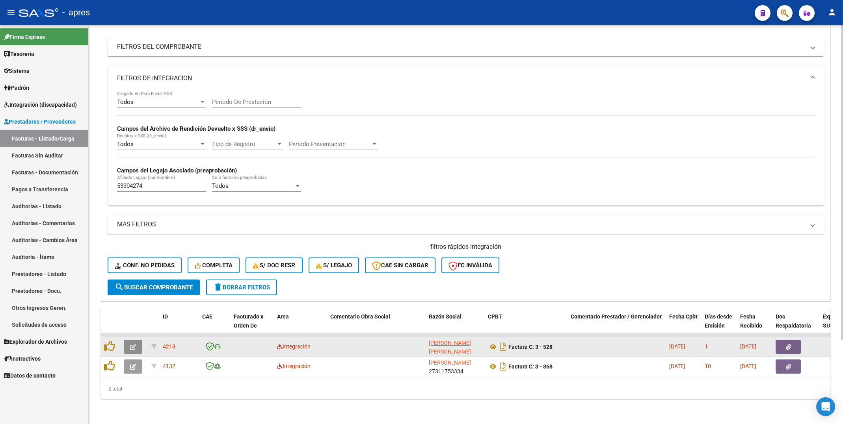
click at [135, 344] on icon "button" at bounding box center [133, 347] width 6 height 6
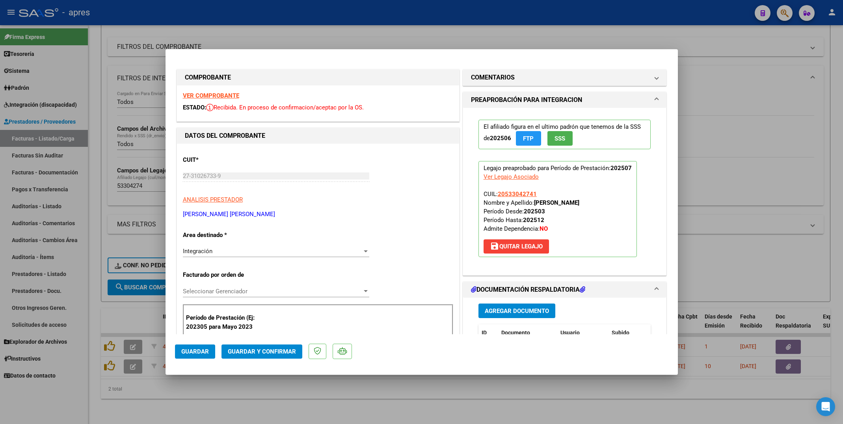
click at [233, 94] on strong "VER COMPROBANTE" at bounding box center [211, 95] width 56 height 7
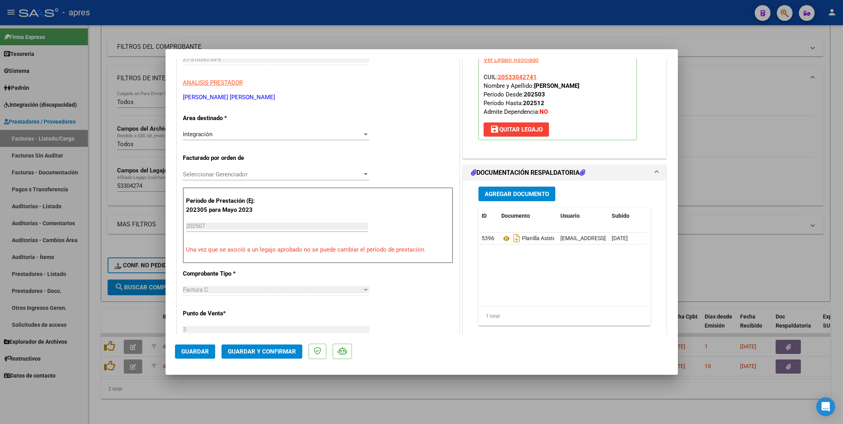
scroll to position [118, 0]
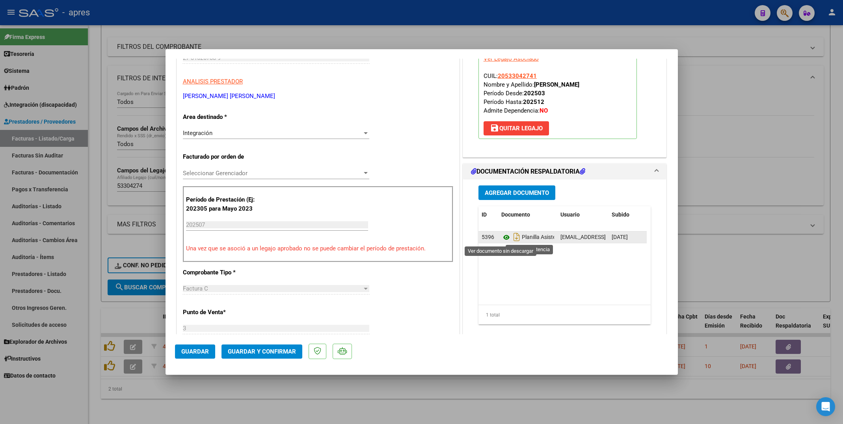
click at [501, 240] on icon at bounding box center [506, 237] width 10 height 9
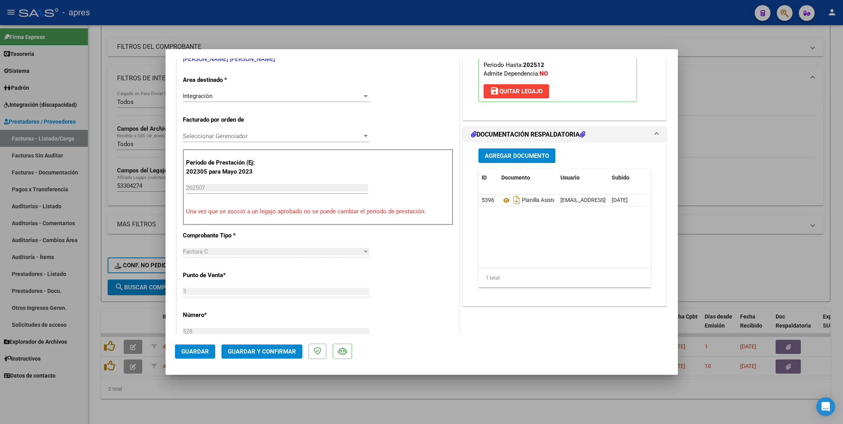
scroll to position [14, 0]
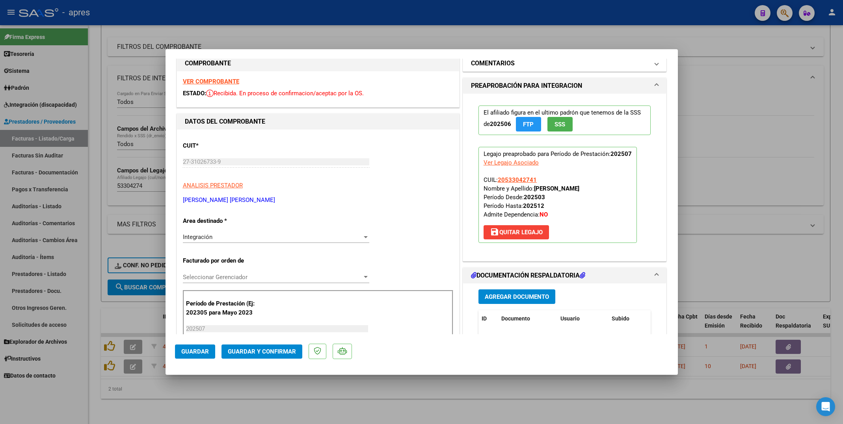
click at [518, 65] on mat-panel-title "COMENTARIOS" at bounding box center [560, 63] width 178 height 9
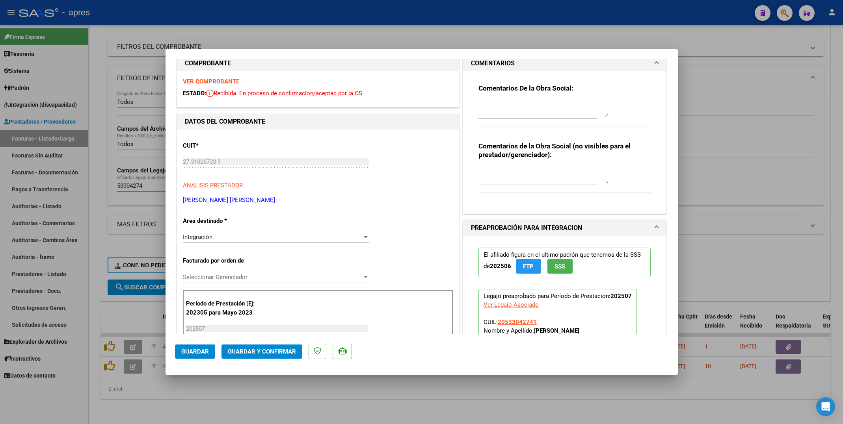
click at [489, 96] on div "Comentarios De la Obra Social:" at bounding box center [564, 109] width 173 height 51
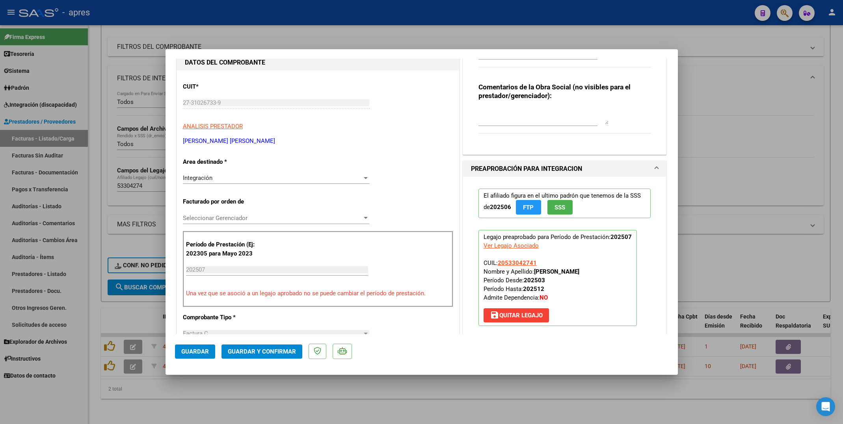
scroll to position [0, 0]
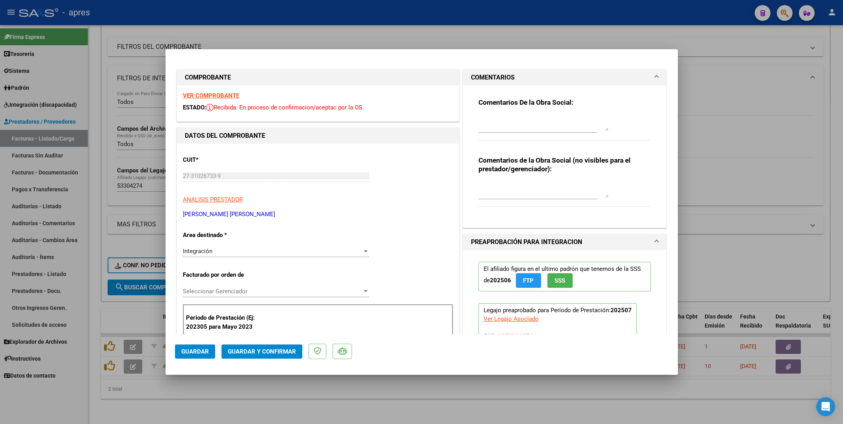
click at [212, 92] on strong "VER COMPROBANTE" at bounding box center [211, 95] width 56 height 7
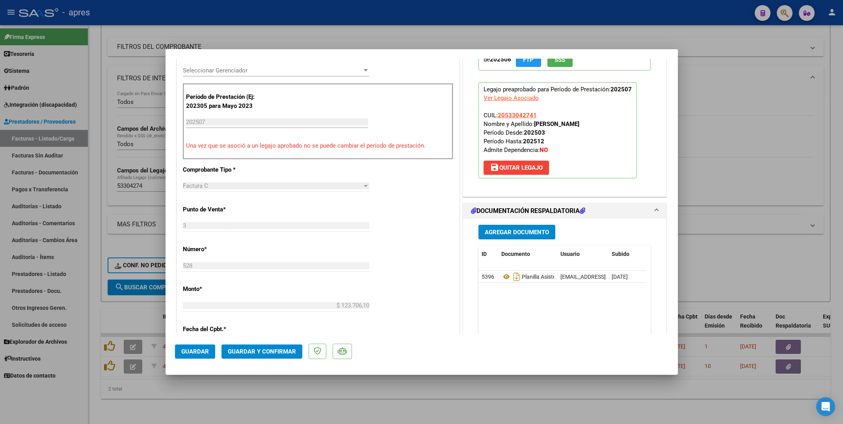
scroll to position [236, 0]
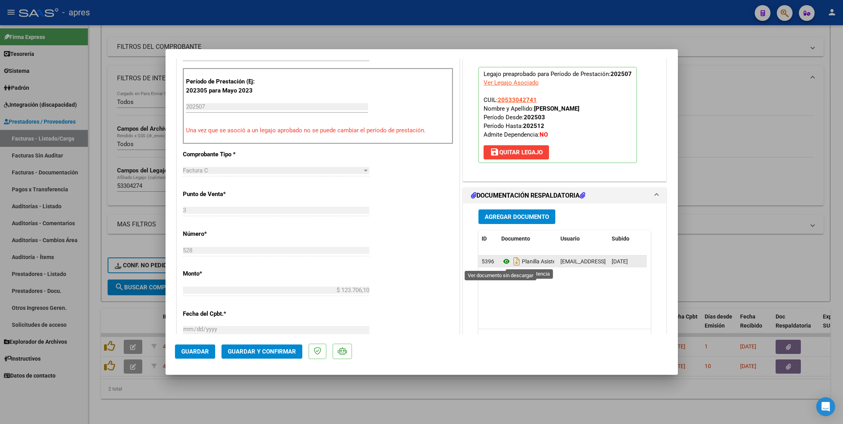
click at [501, 263] on icon at bounding box center [506, 261] width 10 height 9
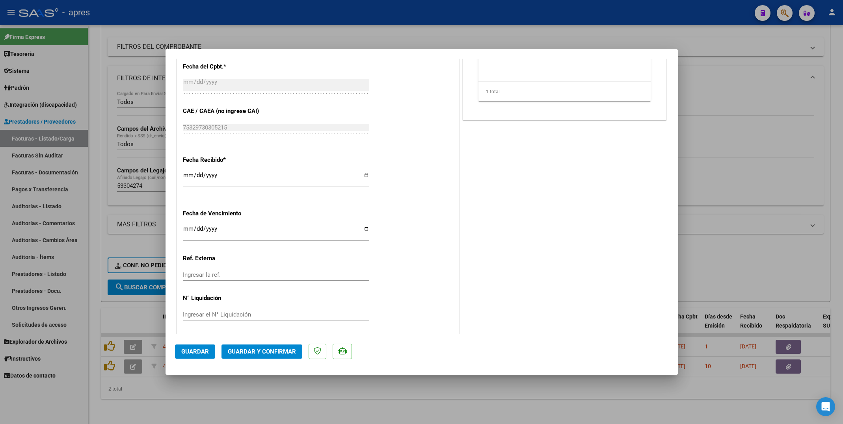
scroll to position [487, 0]
click at [259, 352] on span "Guardar y Confirmar" at bounding box center [262, 351] width 68 height 7
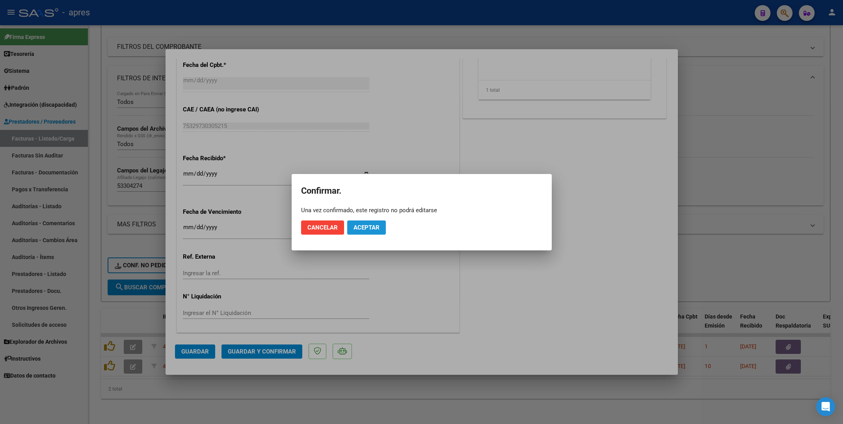
click at [367, 233] on button "Aceptar" at bounding box center [366, 228] width 39 height 14
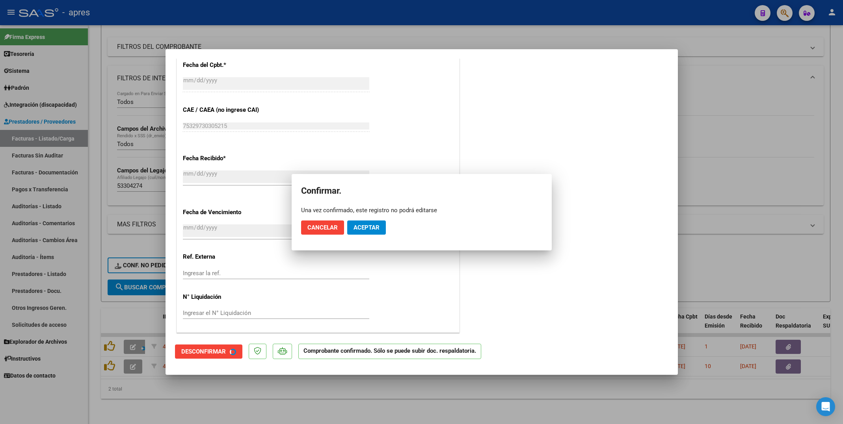
scroll to position [438, 0]
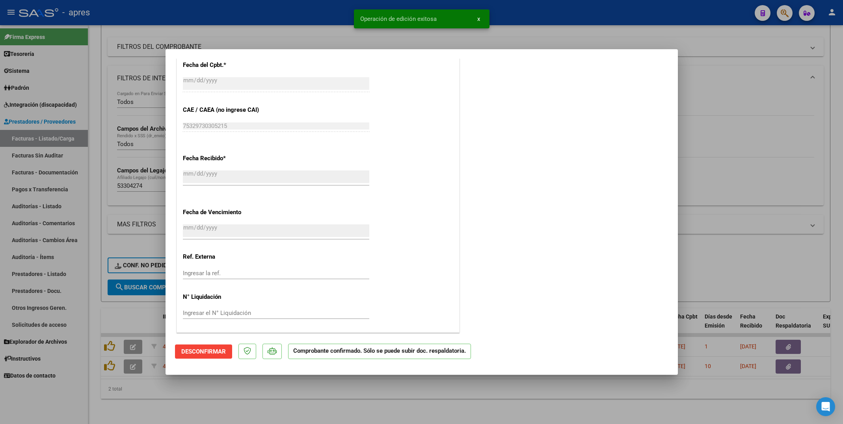
click at [182, 393] on div at bounding box center [421, 212] width 843 height 424
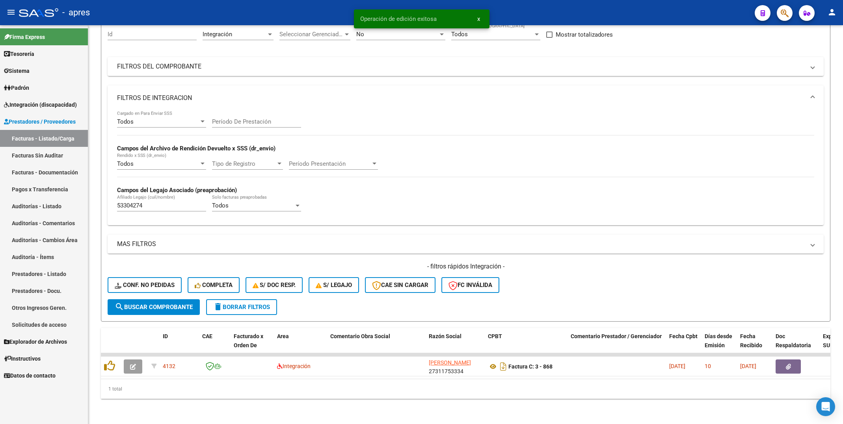
scroll to position [87, 0]
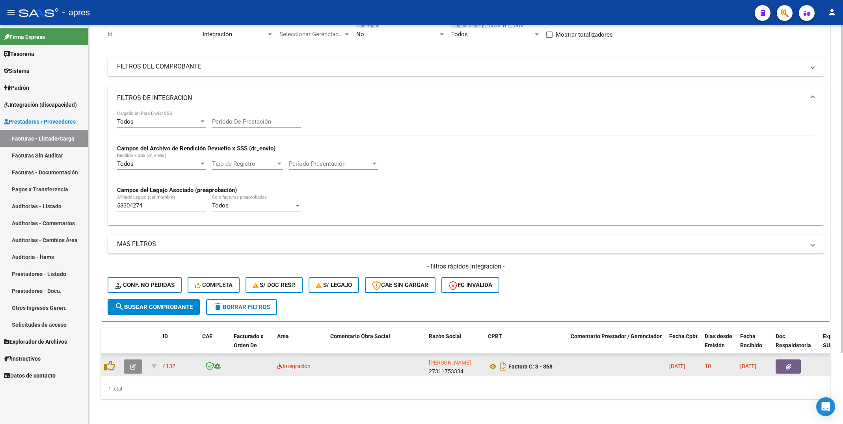
click at [135, 363] on span "button" at bounding box center [133, 366] width 6 height 7
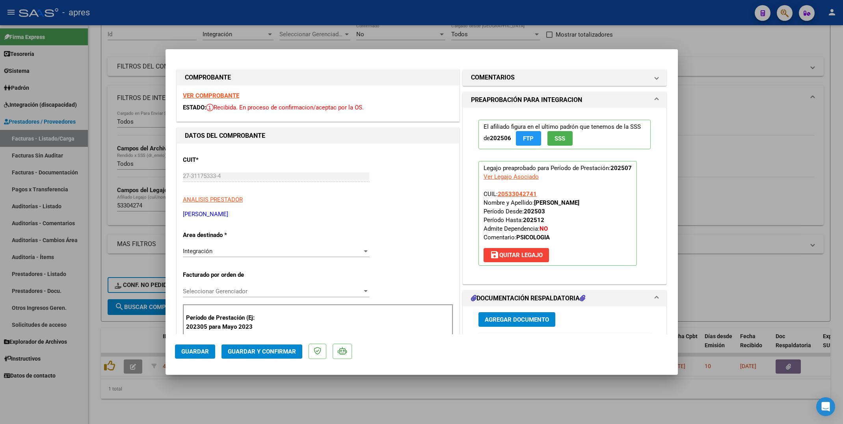
click at [233, 94] on strong "VER COMPROBANTE" at bounding box center [211, 95] width 56 height 7
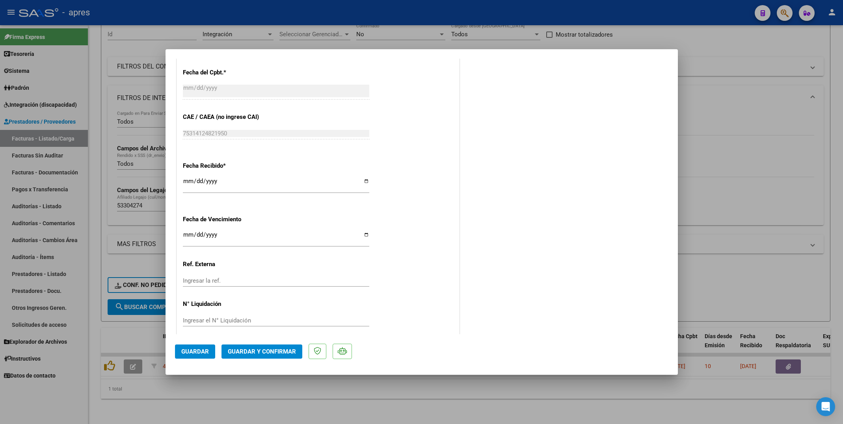
scroll to position [487, 0]
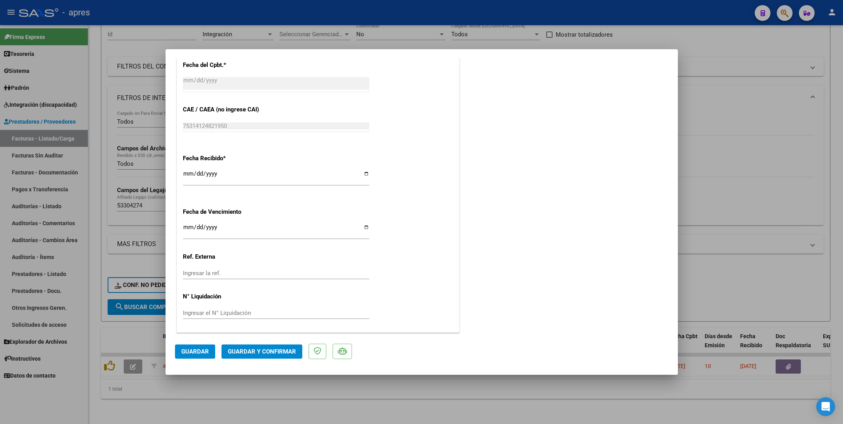
click at [186, 229] on input "Ingresar la fecha" at bounding box center [276, 230] width 186 height 13
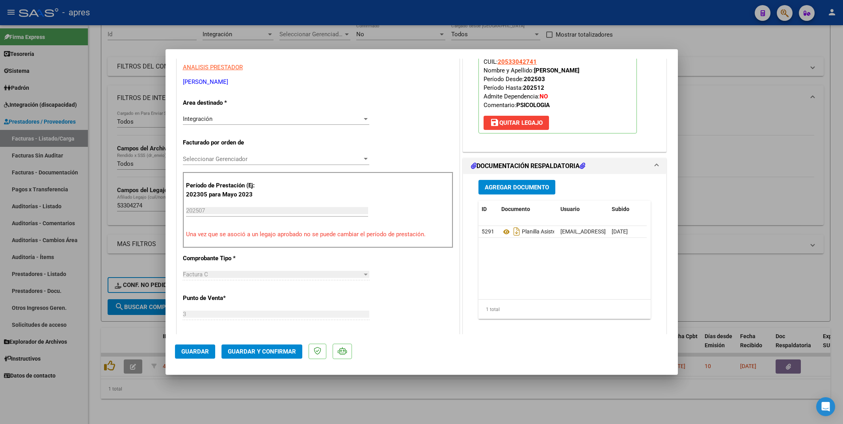
scroll to position [0, 0]
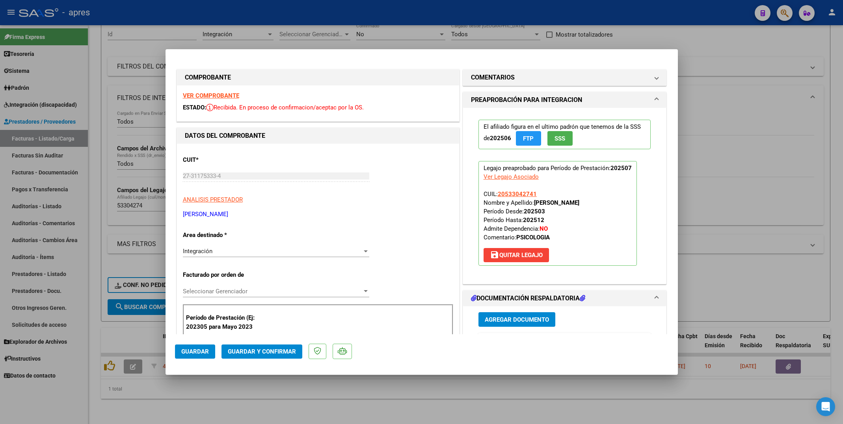
click at [266, 352] on span "Guardar y Confirmar" at bounding box center [262, 351] width 68 height 7
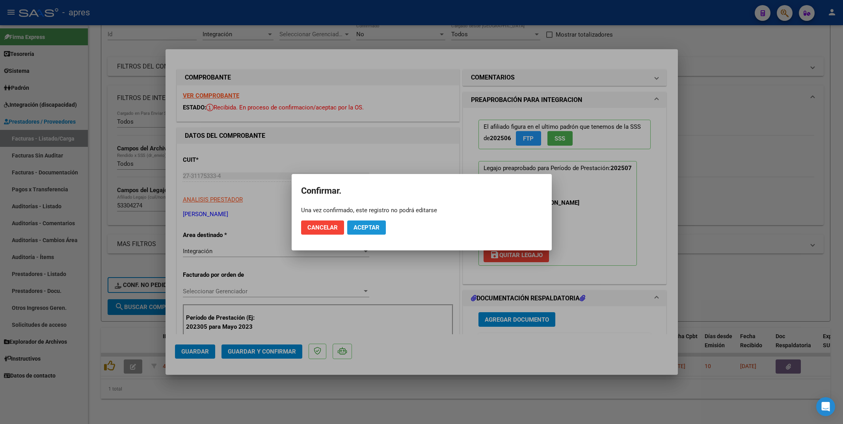
click at [365, 221] on button "Aceptar" at bounding box center [366, 228] width 39 height 14
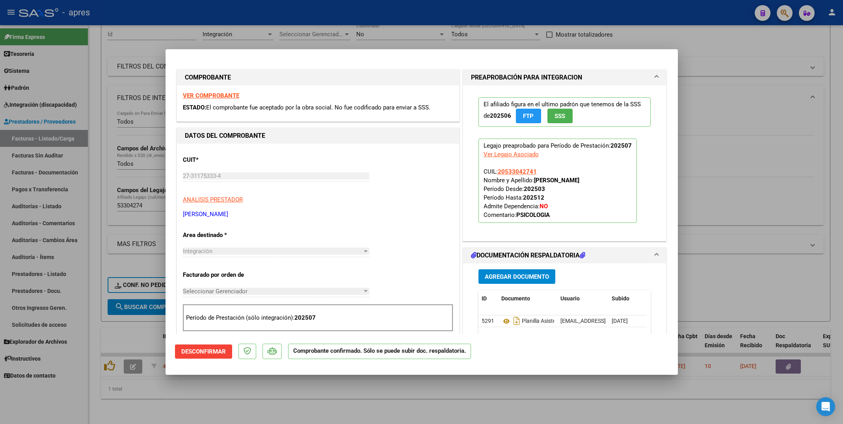
drag, startPoint x: 95, startPoint y: 55, endPoint x: 86, endPoint y: 35, distance: 21.3
click at [95, 55] on div at bounding box center [421, 212] width 843 height 424
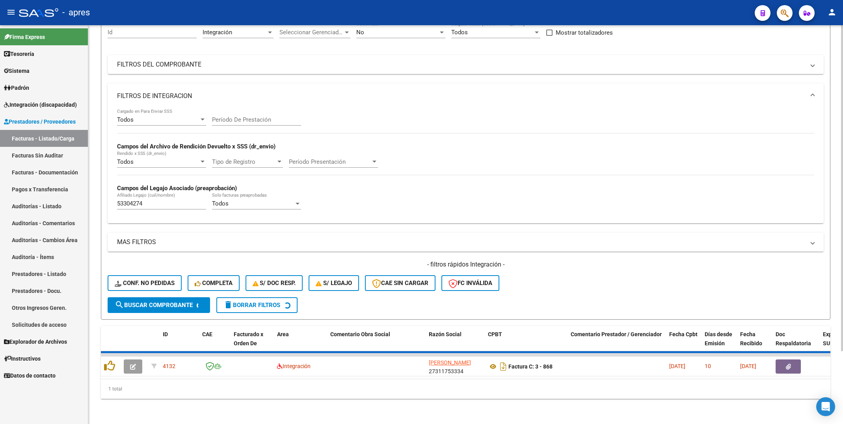
click at [100, 154] on div "Video tutorial PRESTADORES -> Listado de CPBTs Emitidos por Prestadores / Prove…" at bounding box center [465, 185] width 755 height 478
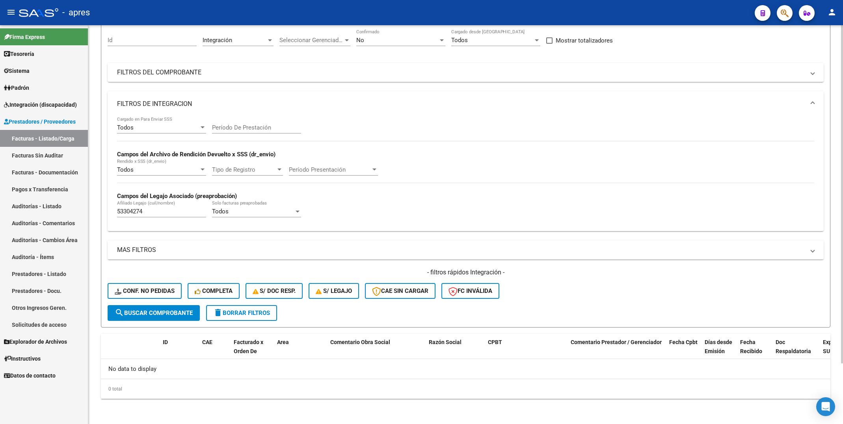
scroll to position [72, 0]
drag, startPoint x: 156, startPoint y: 215, endPoint x: 37, endPoint y: 218, distance: 119.4
click at [37, 218] on mat-sidenav-container "Firma Express Tesorería Extractos Procesados (csv) Extractos Originales (pdf) S…" at bounding box center [421, 224] width 843 height 399
paste input "6201088"
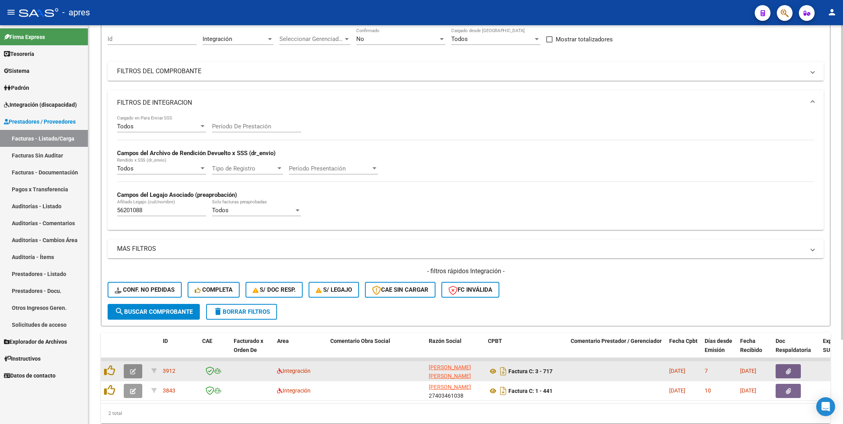
click at [132, 372] on icon "button" at bounding box center [133, 372] width 6 height 6
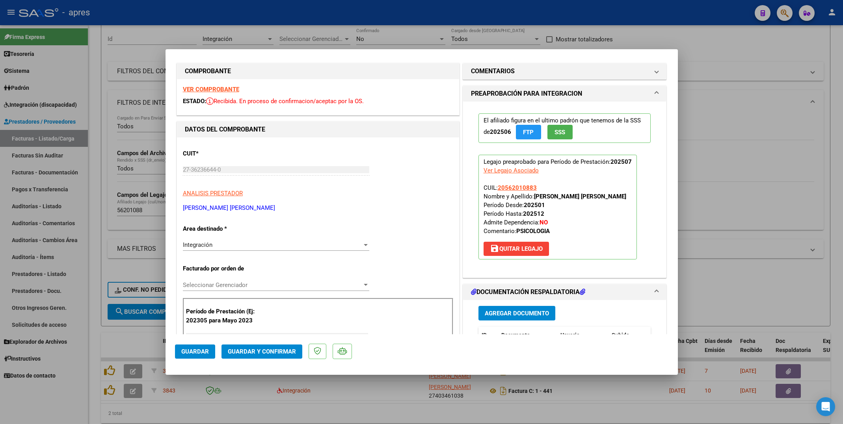
scroll to position [0, 0]
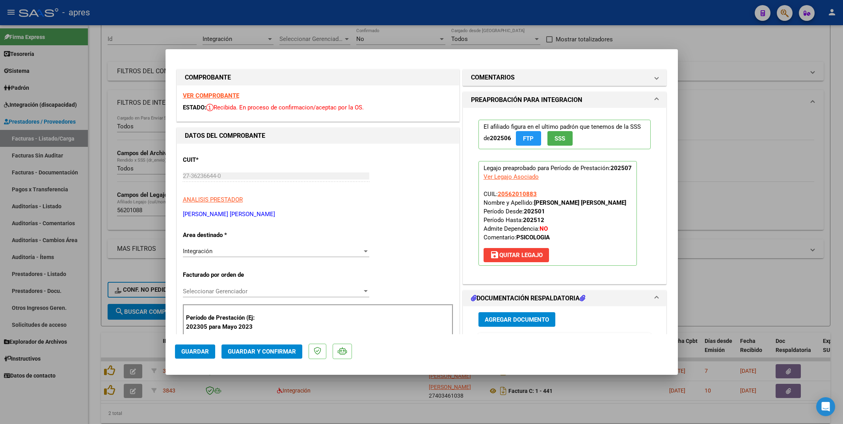
click at [231, 97] on strong "VER COMPROBANTE" at bounding box center [211, 95] width 56 height 7
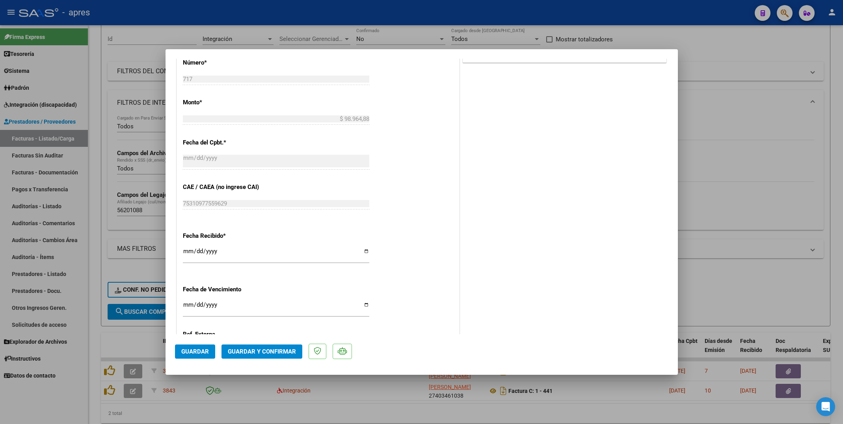
scroll to position [487, 0]
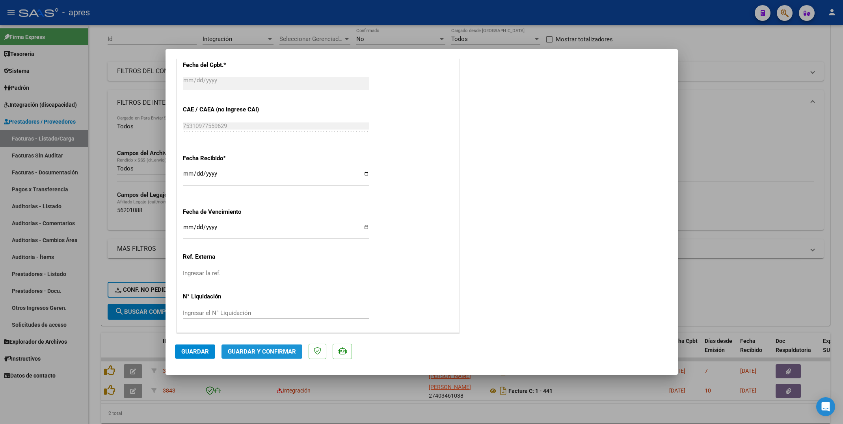
click at [238, 348] on span "Guardar y Confirmar" at bounding box center [262, 351] width 68 height 7
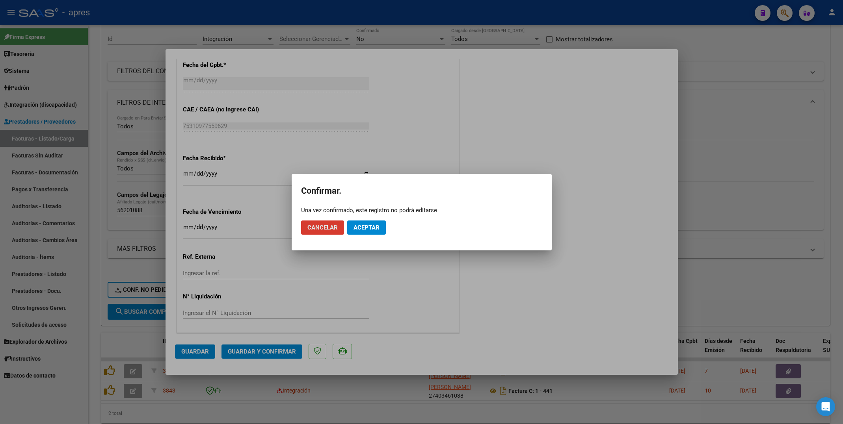
drag, startPoint x: 373, startPoint y: 224, endPoint x: 447, endPoint y: 89, distance: 153.8
click at [375, 219] on mat-dialog-actions "Cancelar Aceptar" at bounding box center [421, 227] width 241 height 27
click at [364, 231] on span "Aceptar" at bounding box center [367, 227] width 26 height 7
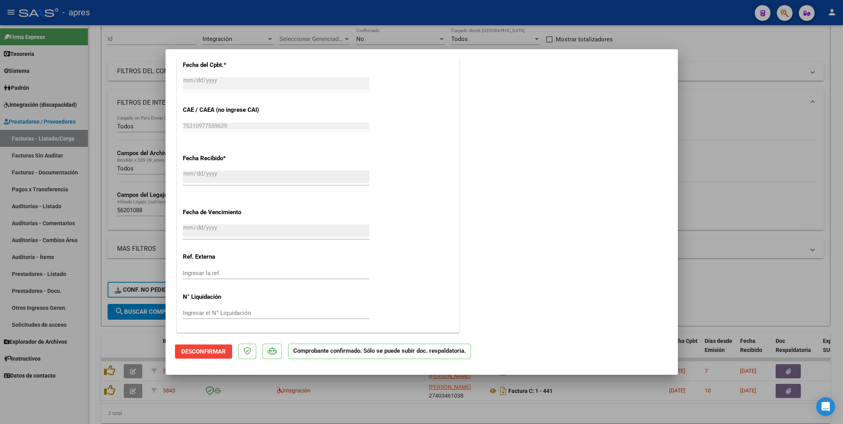
click at [96, 382] on div at bounding box center [421, 212] width 843 height 424
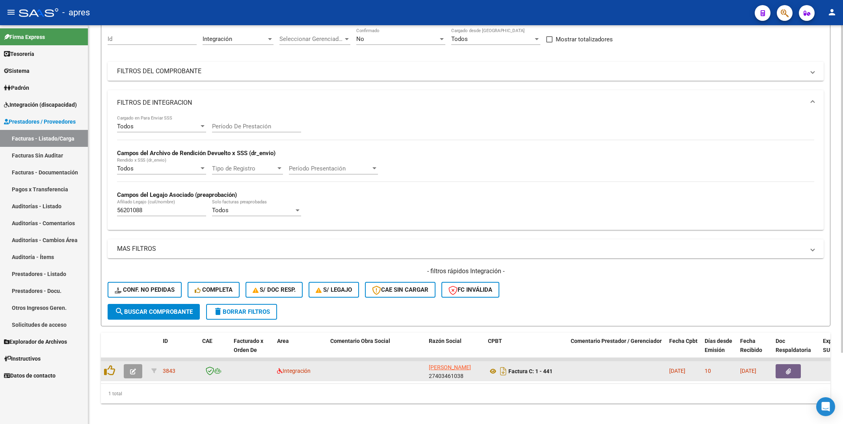
click at [136, 374] on button "button" at bounding box center [133, 372] width 19 height 14
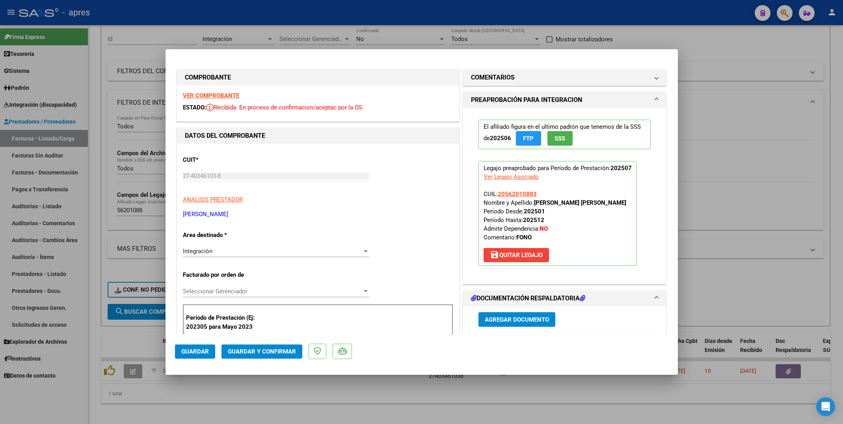
click at [220, 94] on strong "VER COMPROBANTE" at bounding box center [211, 95] width 56 height 7
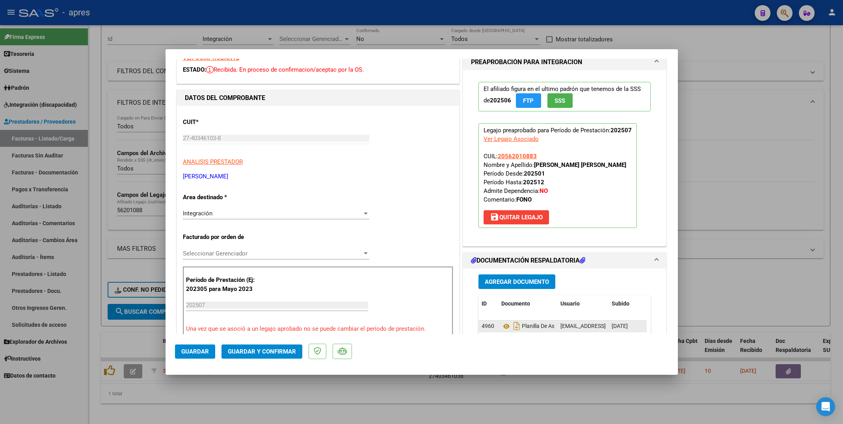
scroll to position [118, 0]
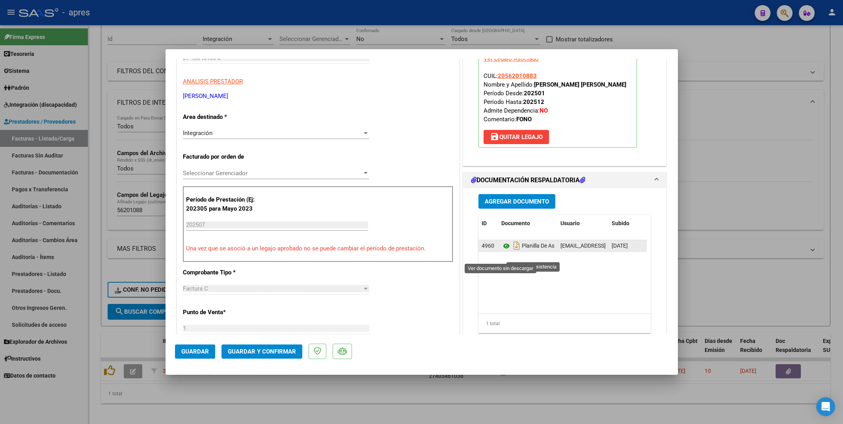
click at [501, 251] on icon at bounding box center [506, 246] width 10 height 9
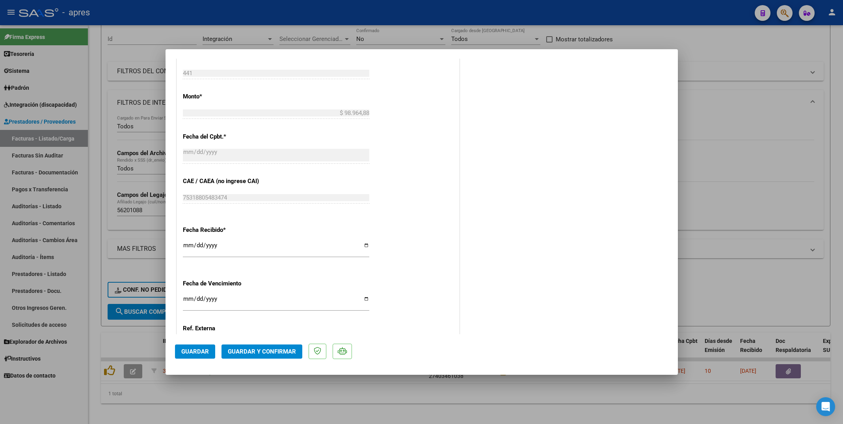
scroll to position [487, 0]
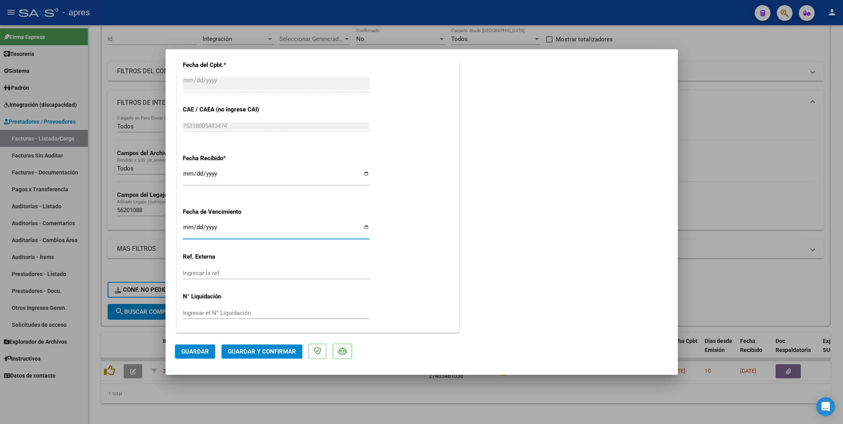
click at [186, 227] on input "Ingresar la fecha" at bounding box center [276, 230] width 186 height 13
click at [277, 355] on button "Guardar y Confirmar" at bounding box center [261, 352] width 81 height 14
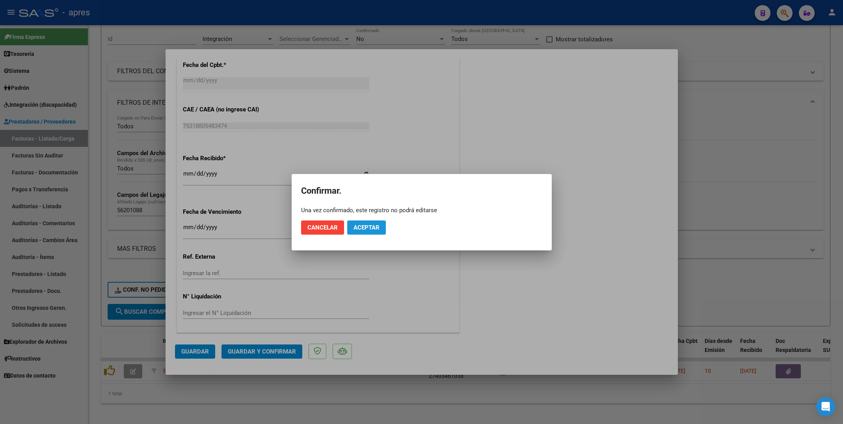
click at [362, 224] on span "Aceptar" at bounding box center [367, 227] width 26 height 7
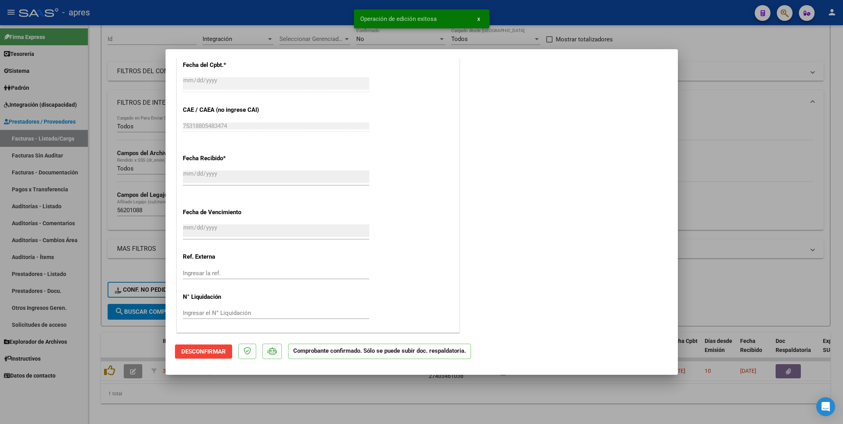
click at [173, 405] on div at bounding box center [421, 212] width 843 height 424
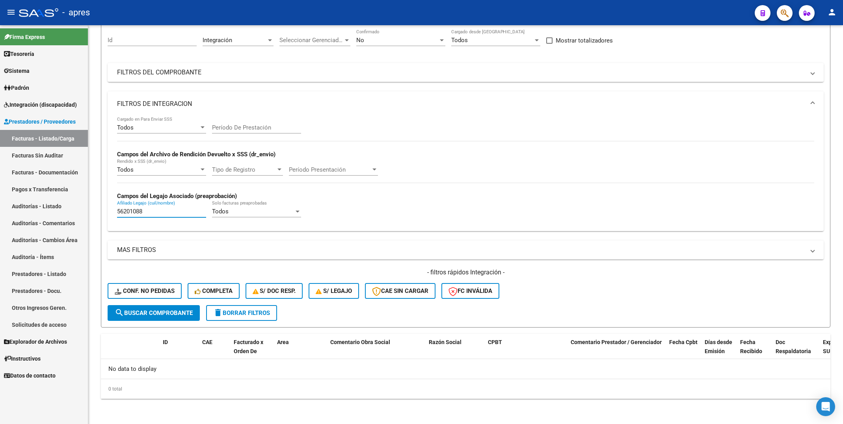
drag, startPoint x: 152, startPoint y: 211, endPoint x: 60, endPoint y: 219, distance: 92.6
click at [60, 219] on mat-sidenav-container "Firma Express Tesorería Extractos Procesados (csv) Extractos Originales (pdf) S…" at bounding box center [421, 224] width 843 height 399
paste input "4912301"
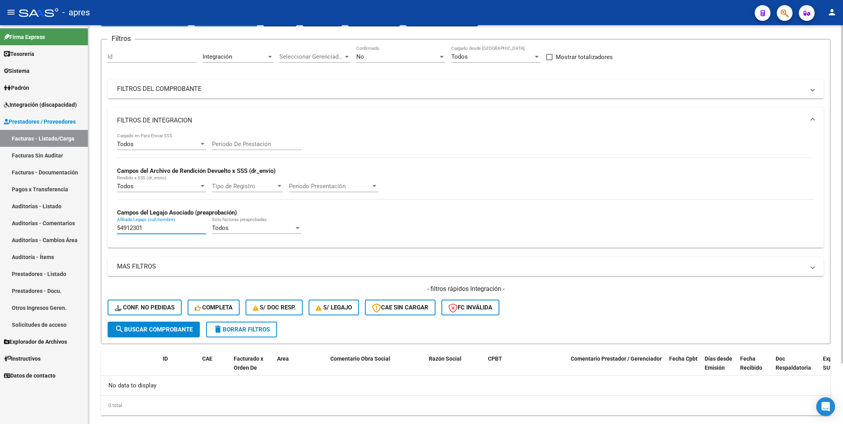
scroll to position [72, 0]
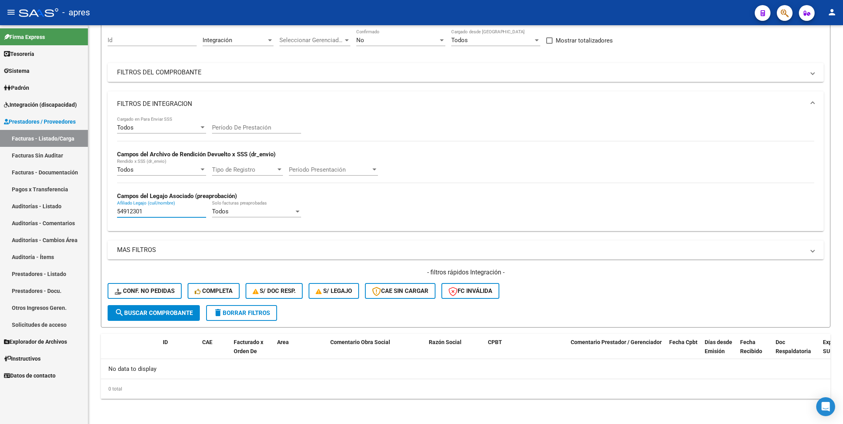
drag, startPoint x: 143, startPoint y: 214, endPoint x: 39, endPoint y: 212, distance: 104.1
click at [39, 212] on mat-sidenav-container "Firma Express Tesorería Extractos Procesados (csv) Extractos Originales (pdf) S…" at bounding box center [421, 224] width 843 height 399
paste input "60278"
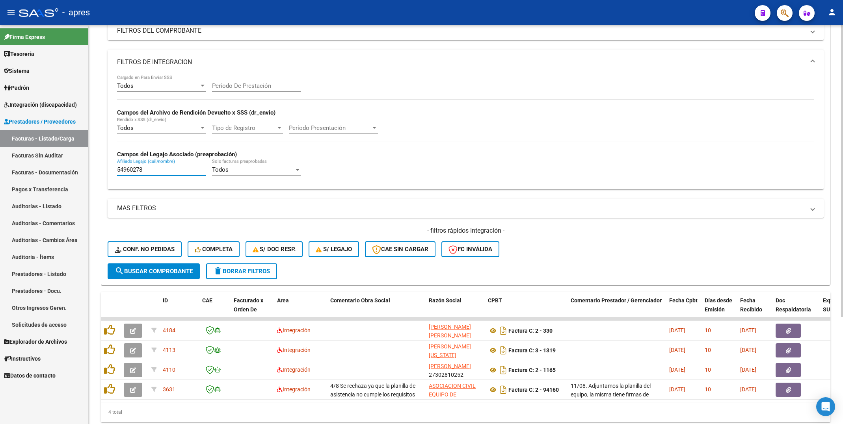
scroll to position [147, 0]
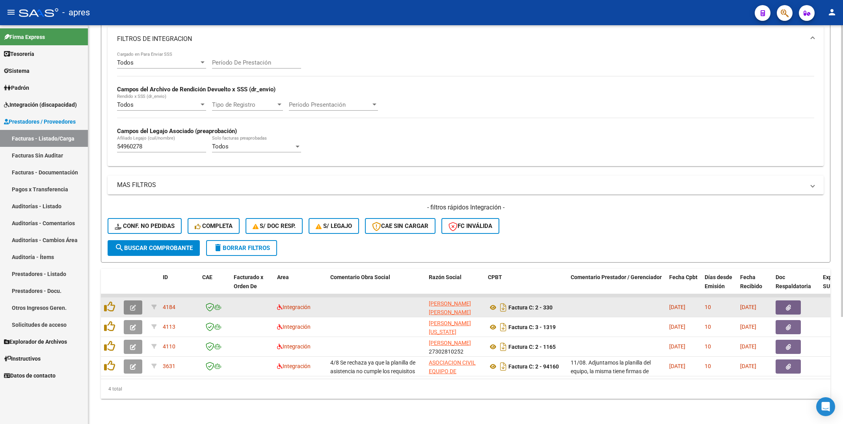
click at [136, 304] on button "button" at bounding box center [133, 308] width 19 height 14
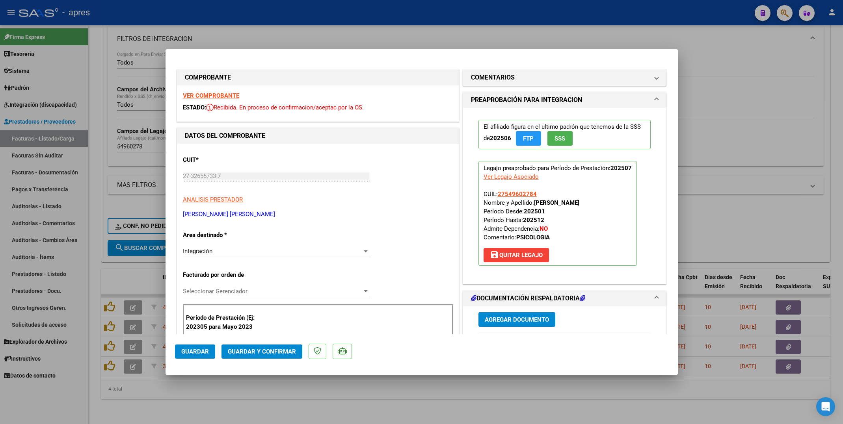
click at [204, 93] on strong "VER COMPROBANTE" at bounding box center [211, 95] width 56 height 7
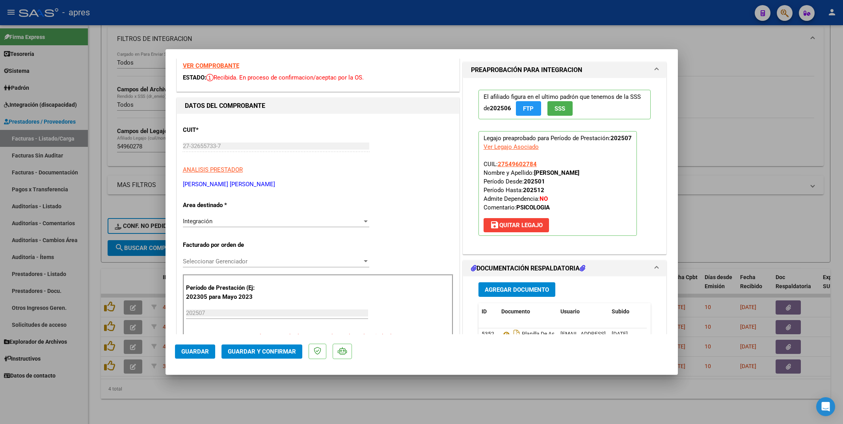
scroll to position [59, 0]
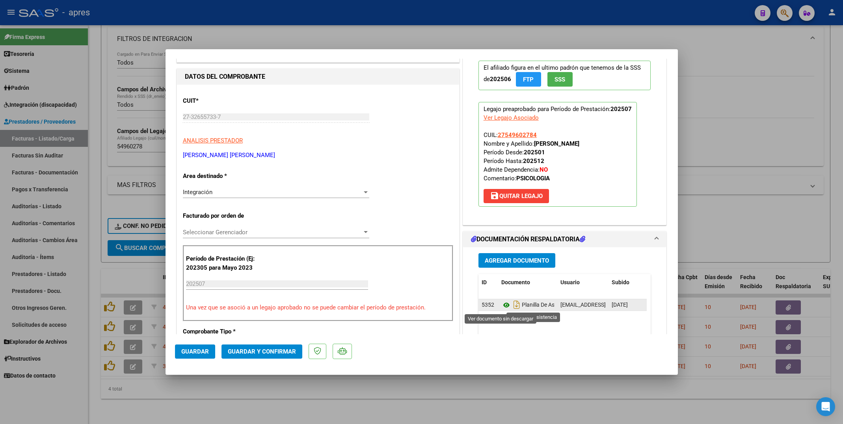
click at [502, 305] on icon at bounding box center [506, 305] width 10 height 9
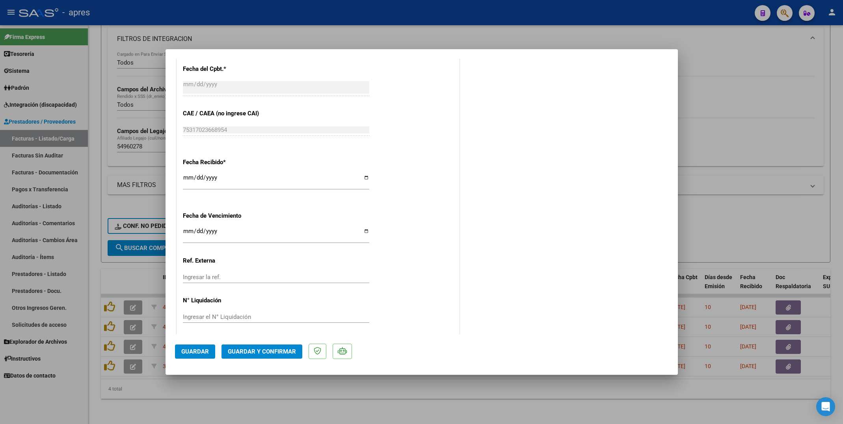
scroll to position [487, 0]
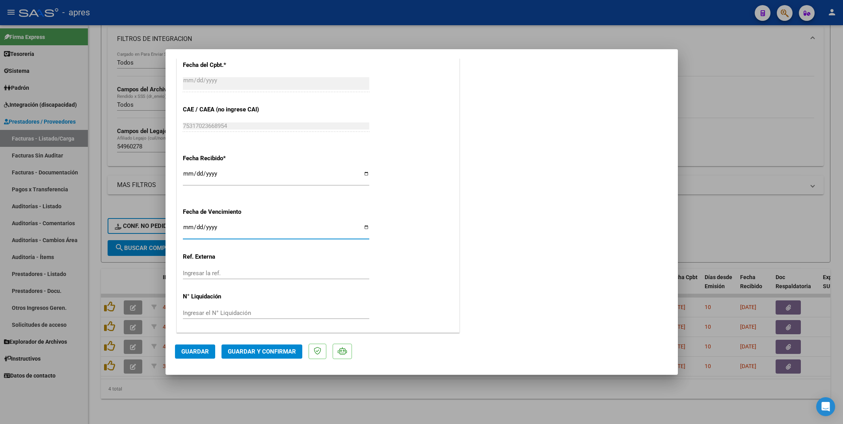
click at [185, 230] on input "Ingresar la fecha" at bounding box center [276, 230] width 186 height 13
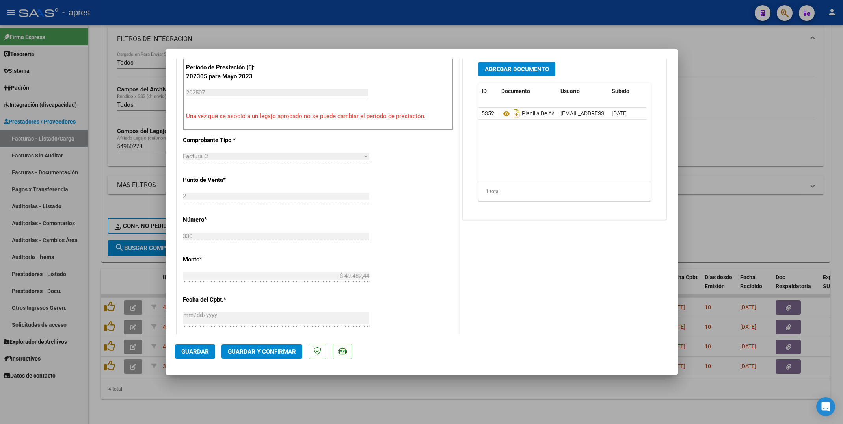
scroll to position [132, 0]
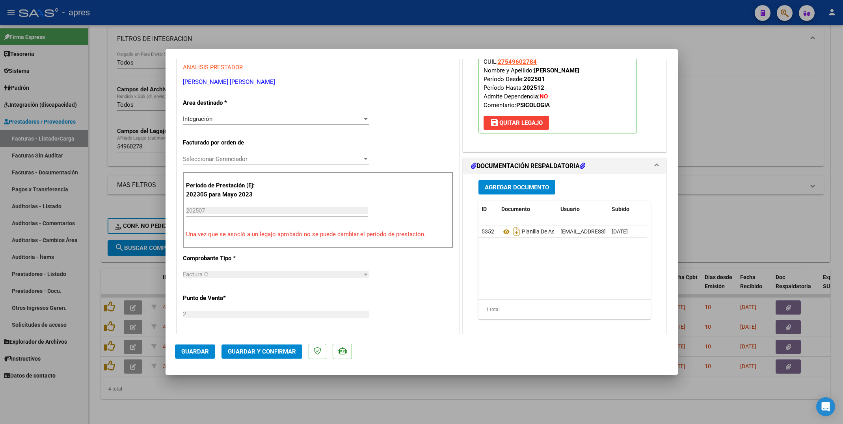
click at [453, 192] on div "CUIT * 27-32655733-7 Ingresar CUIT ANALISIS PRESTADOR [PERSON_NAME] [PERSON_NAM…" at bounding box center [318, 348] width 282 height 674
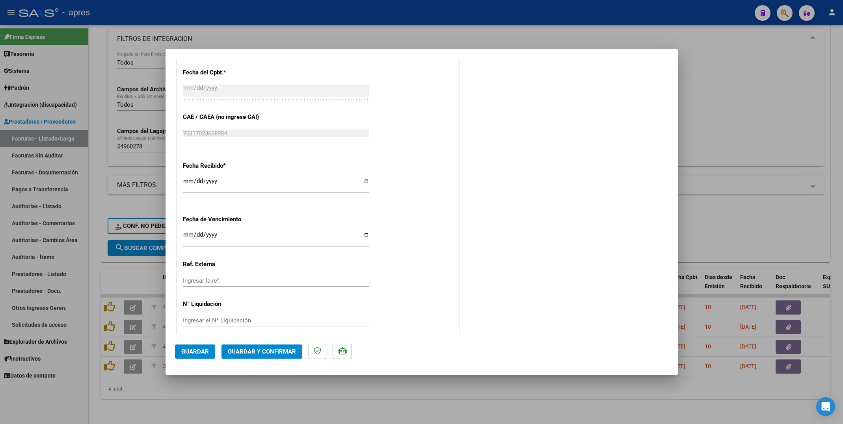
scroll to position [487, 0]
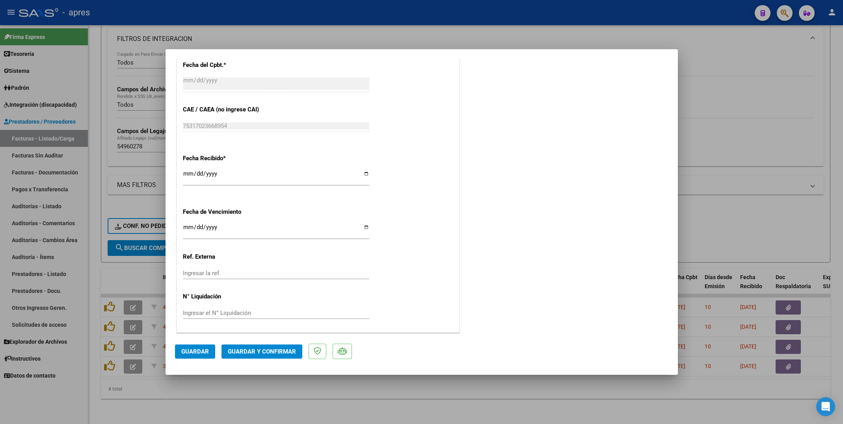
click at [262, 353] on span "Guardar y Confirmar" at bounding box center [262, 351] width 68 height 7
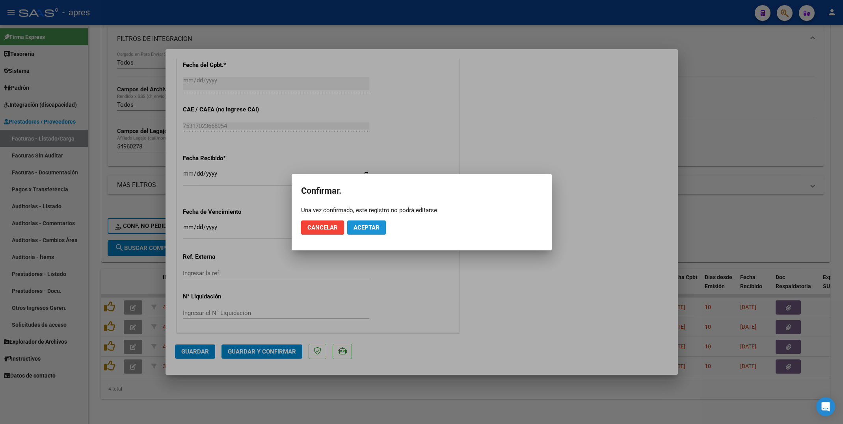
click at [376, 228] on span "Aceptar" at bounding box center [367, 227] width 26 height 7
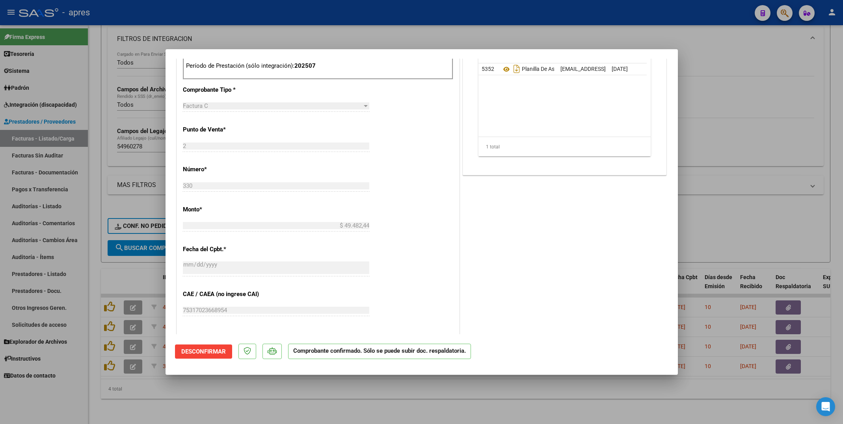
scroll to position [320, 0]
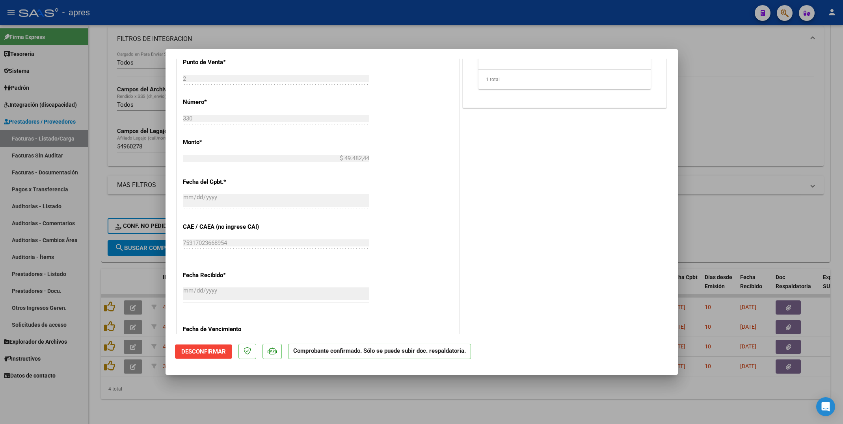
click at [266, 402] on div at bounding box center [421, 212] width 843 height 424
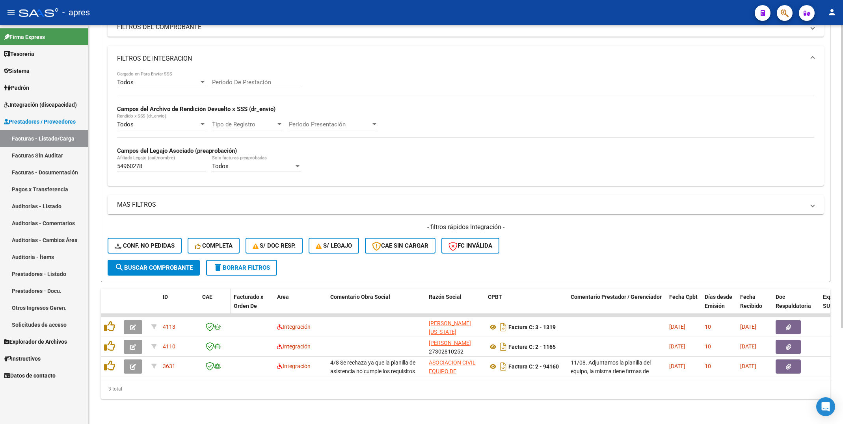
scroll to position [127, 0]
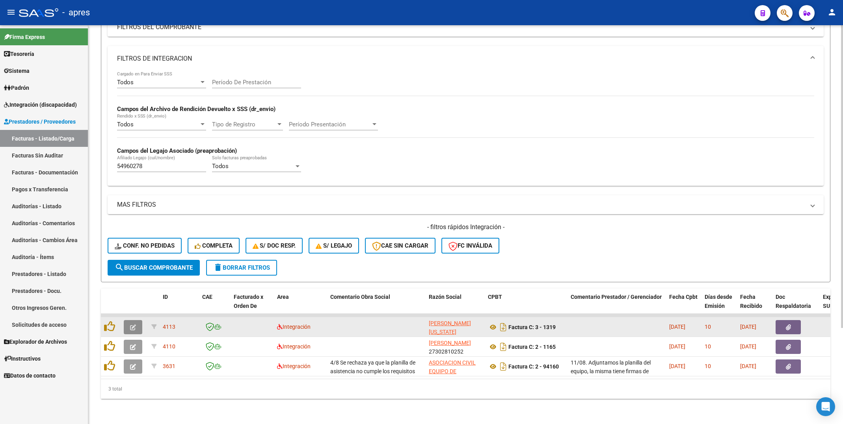
click at [132, 320] on button "button" at bounding box center [133, 327] width 19 height 14
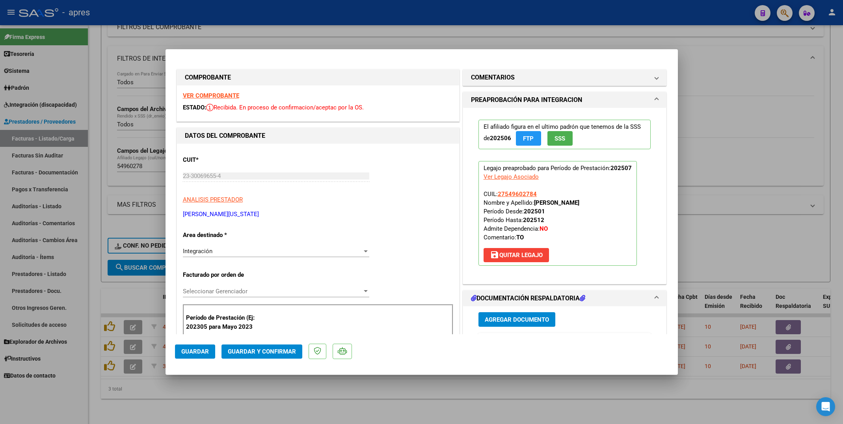
click at [206, 96] on strong "VER COMPROBANTE" at bounding box center [211, 95] width 56 height 7
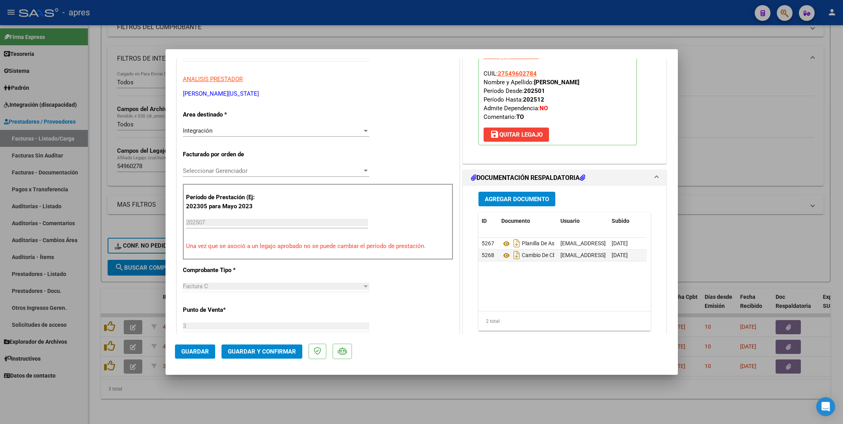
scroll to position [236, 0]
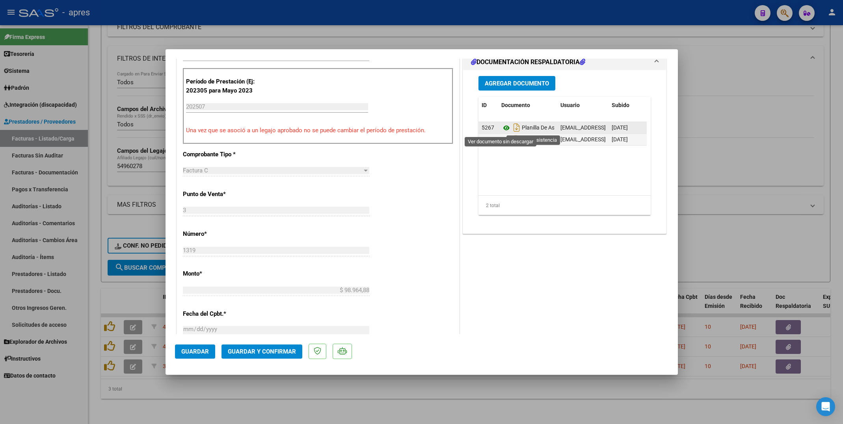
click at [501, 129] on icon at bounding box center [506, 127] width 10 height 9
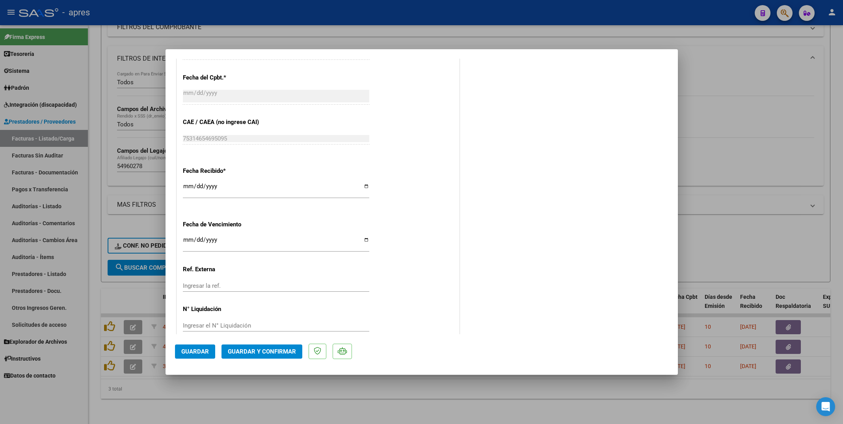
click at [187, 238] on input "Ingresar la fecha" at bounding box center [276, 243] width 186 height 13
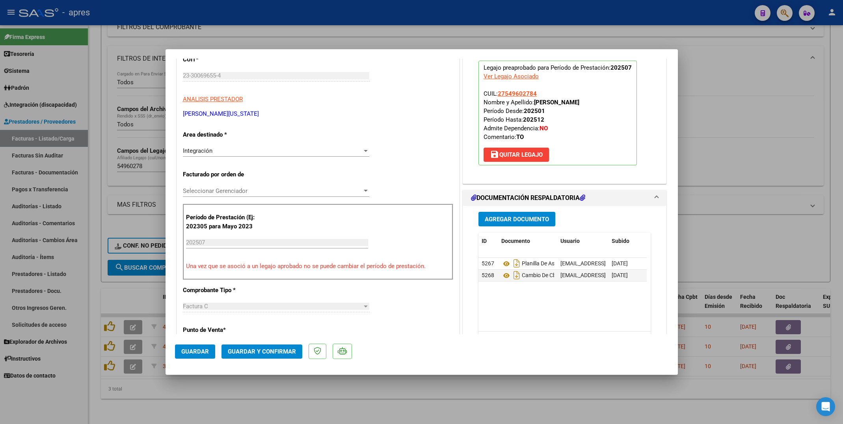
scroll to position [0, 0]
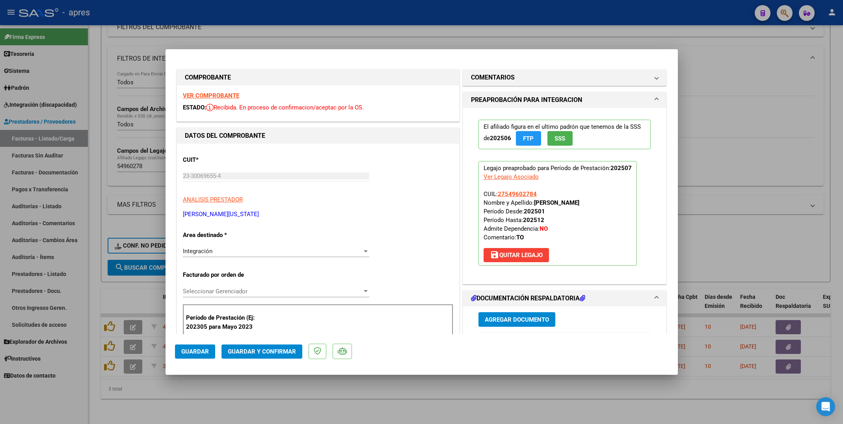
click at [247, 331] on p "Período de Prestación (Ej: 202305 para Mayo 2023" at bounding box center [225, 323] width 79 height 18
click at [246, 357] on button "Guardar y Confirmar" at bounding box center [261, 352] width 81 height 14
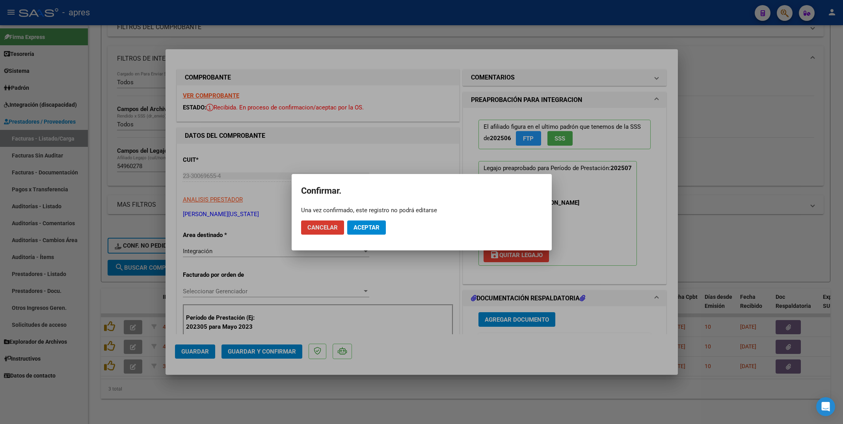
click at [374, 221] on button "Aceptar" at bounding box center [366, 228] width 39 height 14
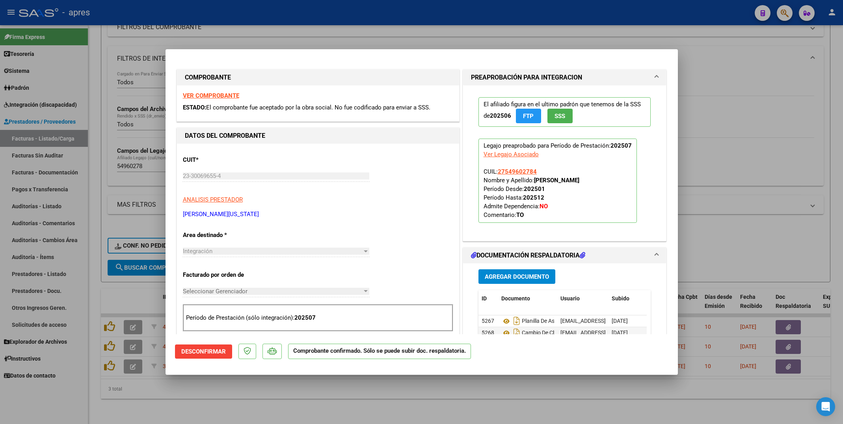
click at [200, 402] on div at bounding box center [421, 212] width 843 height 424
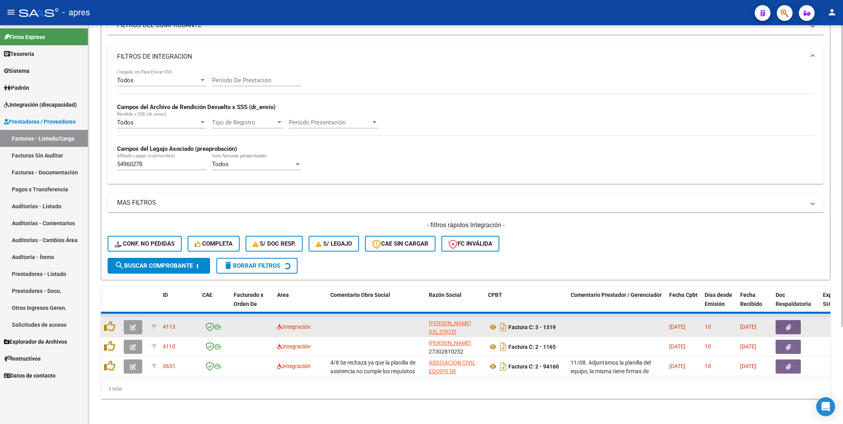
scroll to position [107, 0]
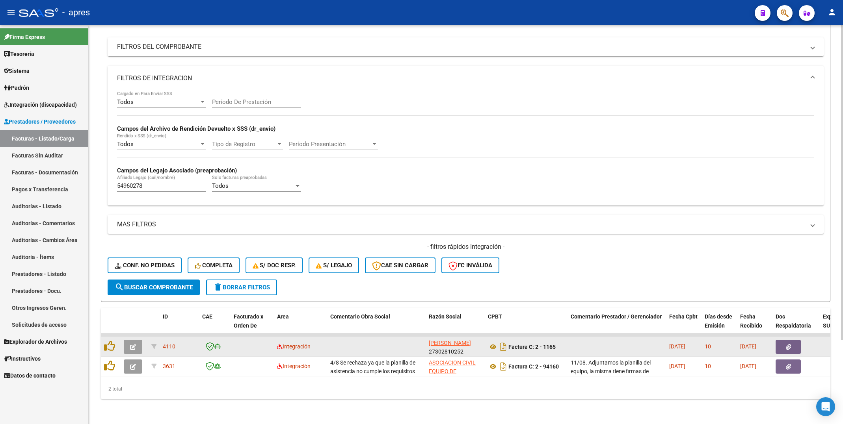
click at [132, 344] on span "button" at bounding box center [133, 347] width 6 height 7
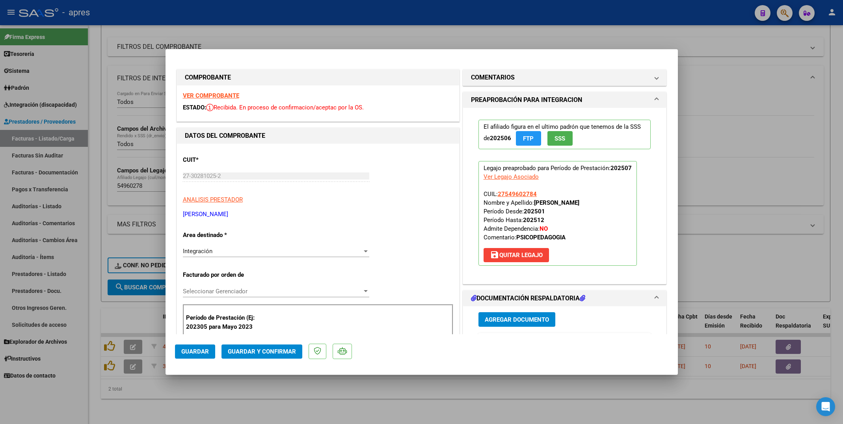
click at [230, 97] on strong "VER COMPROBANTE" at bounding box center [211, 95] width 56 height 7
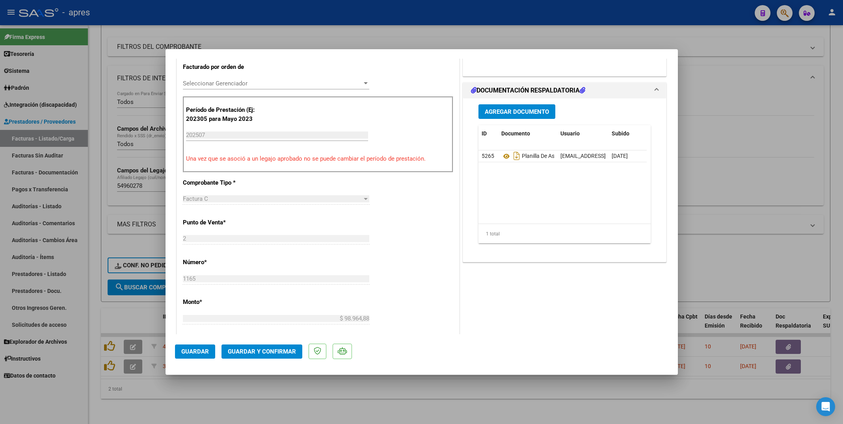
scroll to position [236, 0]
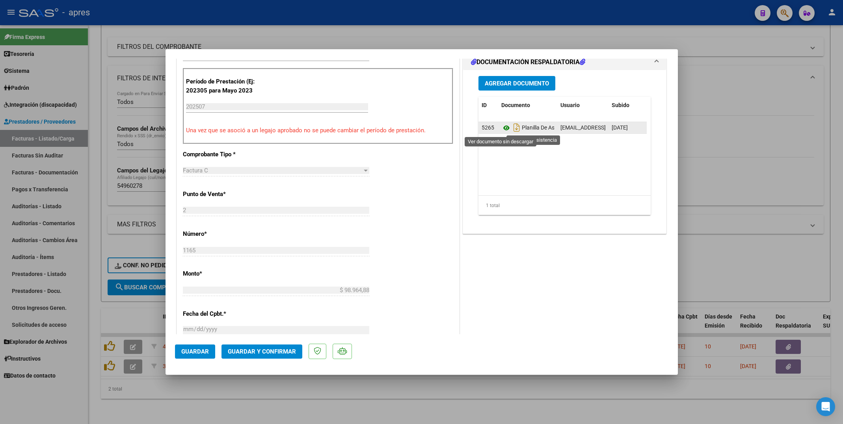
click at [501, 127] on icon at bounding box center [506, 127] width 10 height 9
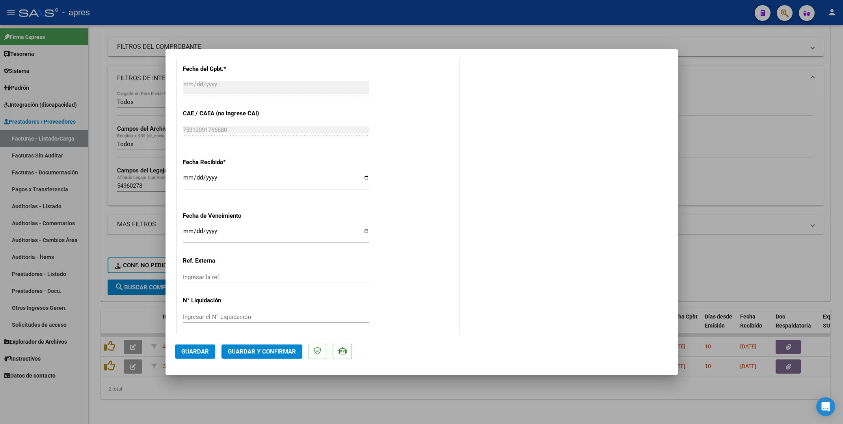
scroll to position [487, 0]
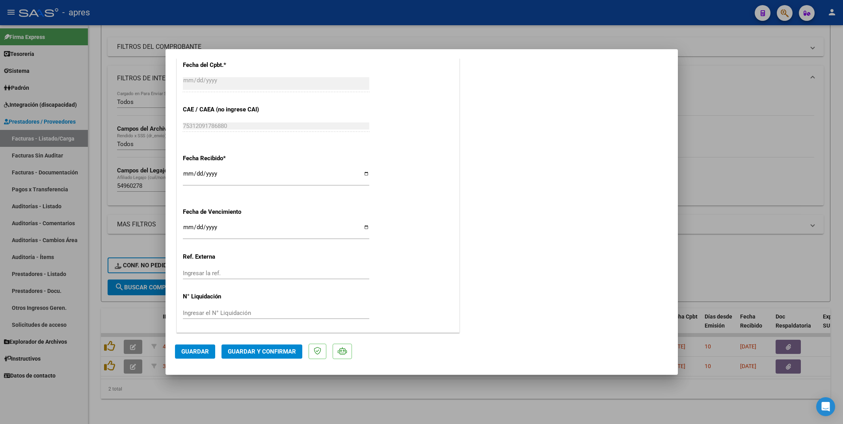
click at [187, 230] on input "Ingresar la fecha" at bounding box center [276, 230] width 186 height 13
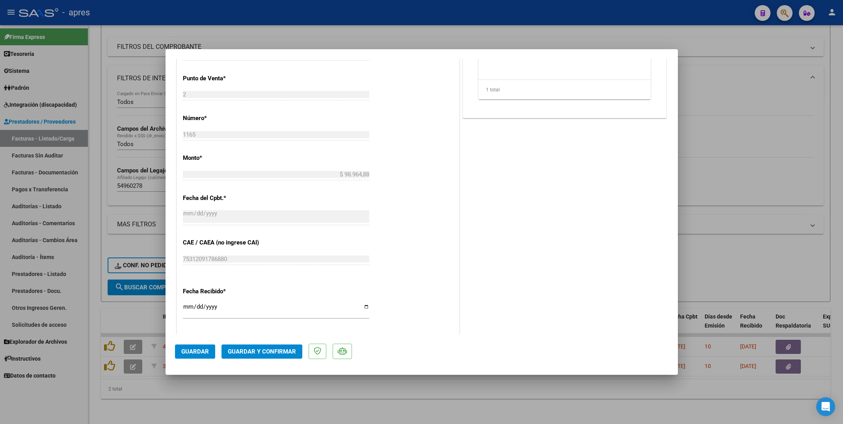
scroll to position [428, 0]
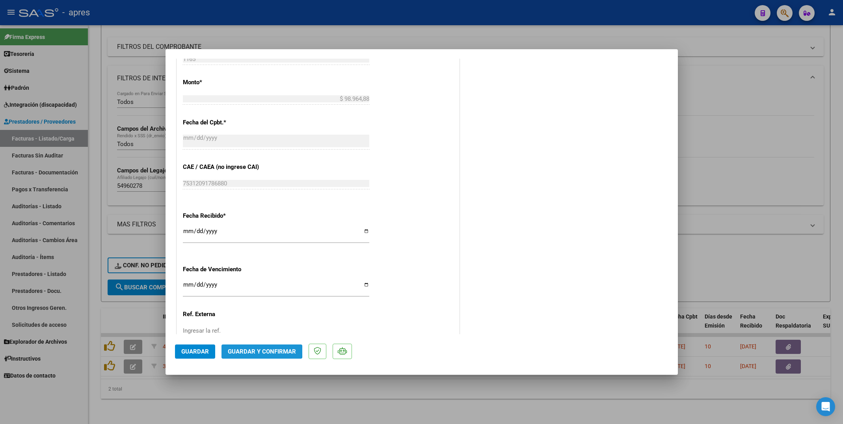
click at [252, 351] on span "Guardar y Confirmar" at bounding box center [262, 351] width 68 height 7
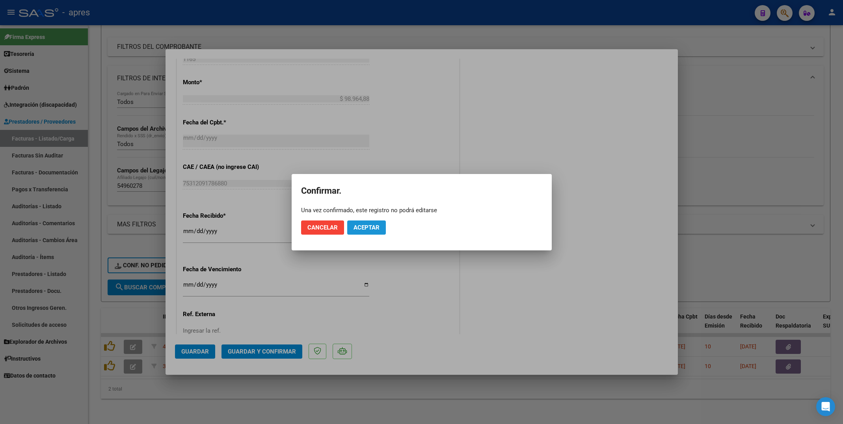
click at [376, 232] on button "Aceptar" at bounding box center [366, 228] width 39 height 14
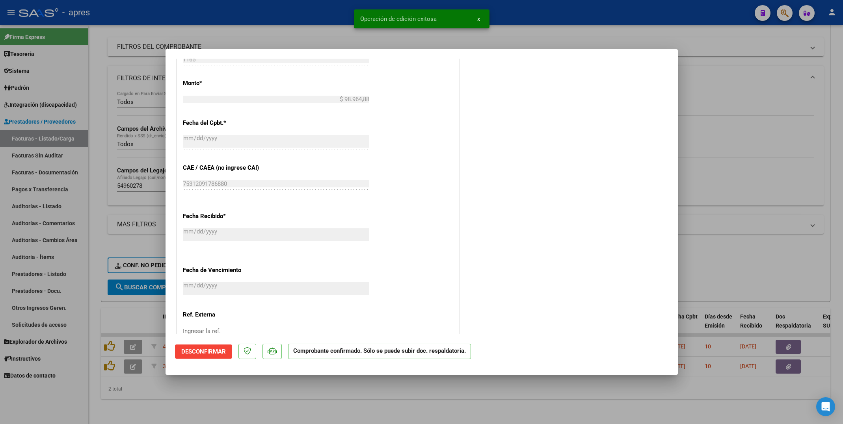
click at [234, 401] on div at bounding box center [421, 212] width 843 height 424
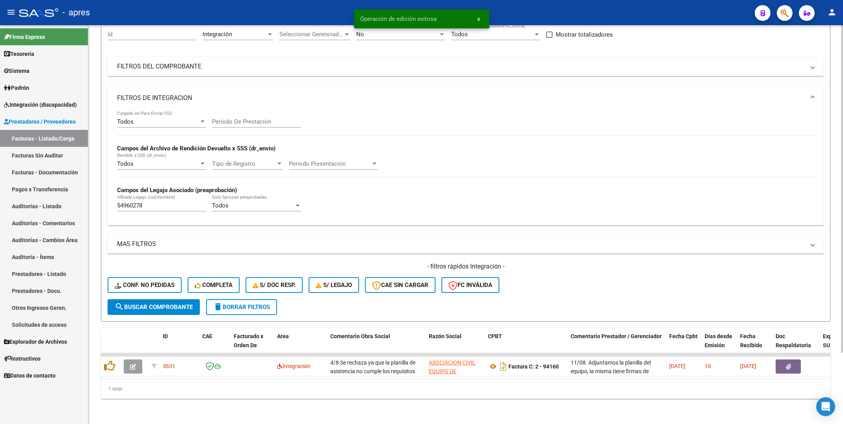
scroll to position [87, 0]
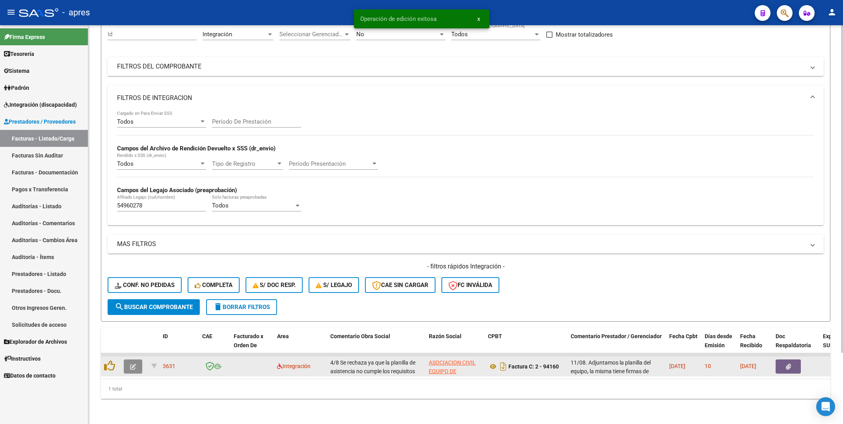
click at [132, 360] on button "button" at bounding box center [133, 367] width 19 height 14
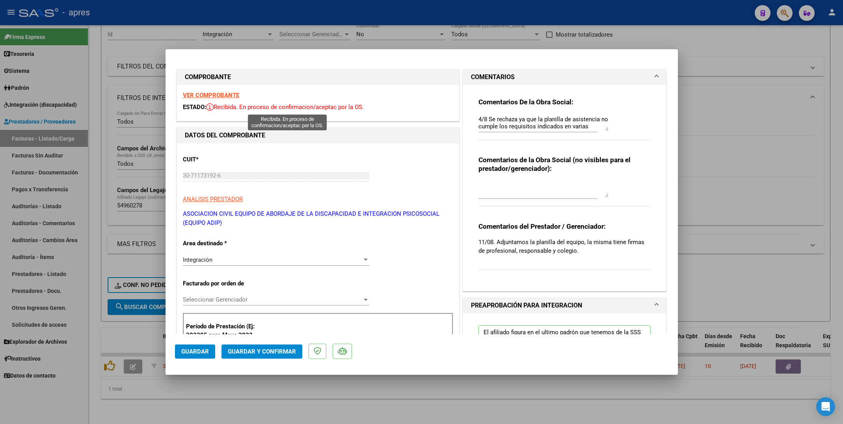
scroll to position [0, 0]
click at [228, 93] on strong "VER COMPROBANTE" at bounding box center [211, 95] width 56 height 7
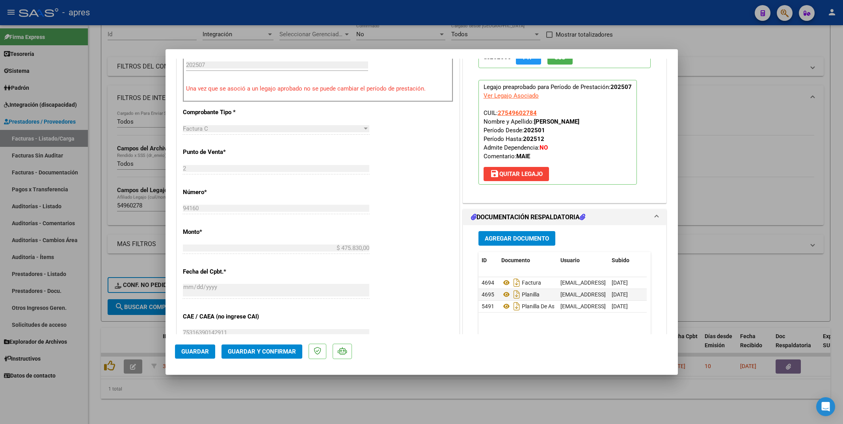
scroll to position [296, 0]
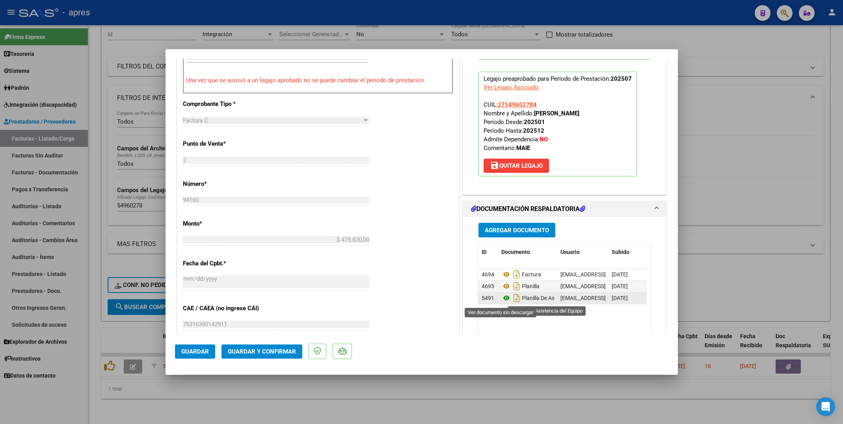
click at [501, 300] on icon at bounding box center [506, 298] width 10 height 9
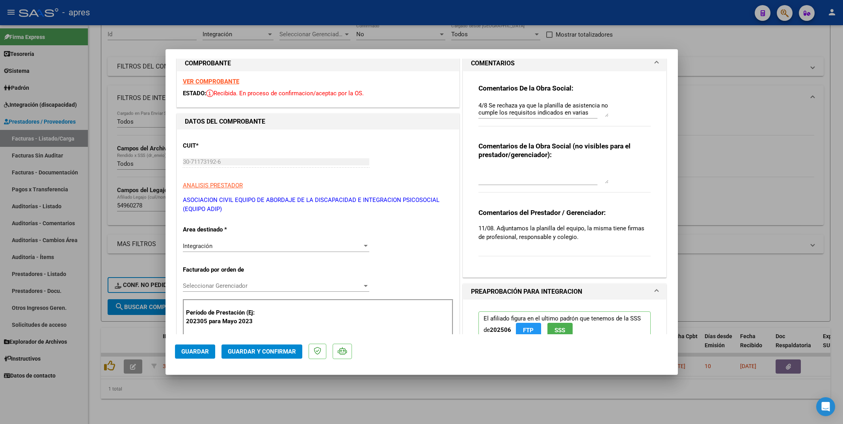
scroll to position [0, 0]
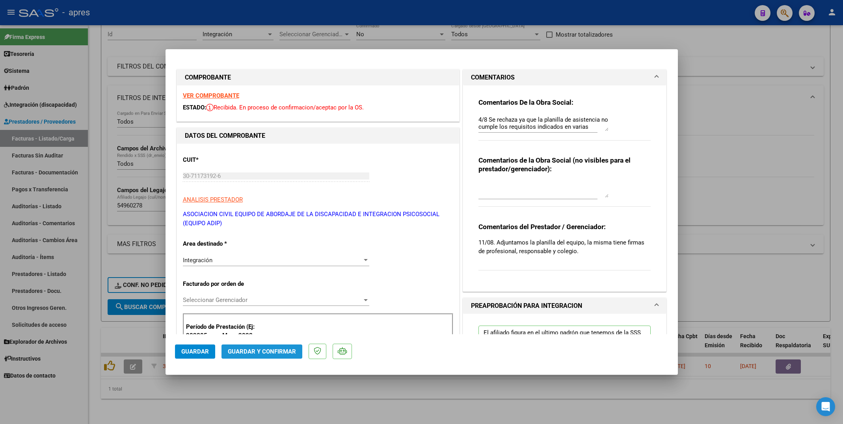
click at [263, 351] on span "Guardar y Confirmar" at bounding box center [262, 351] width 68 height 7
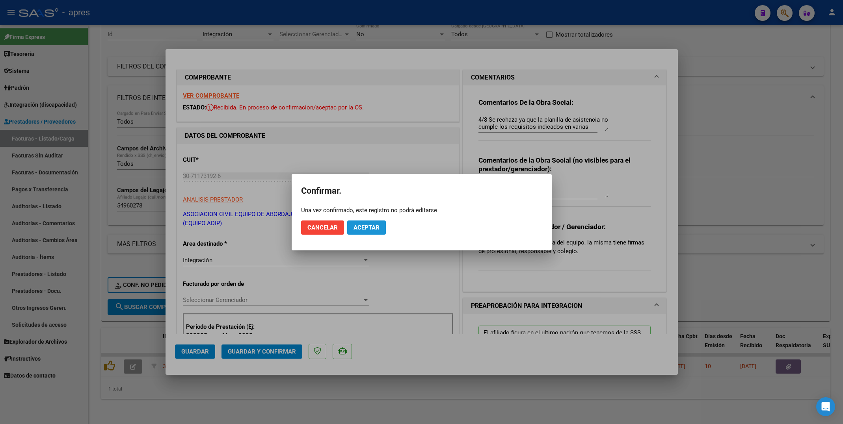
click at [361, 227] on span "Aceptar" at bounding box center [367, 227] width 26 height 7
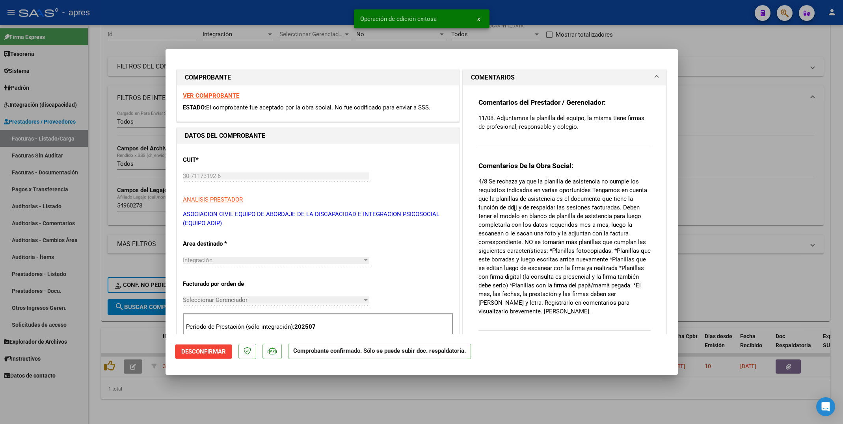
click at [337, 402] on div at bounding box center [421, 212] width 843 height 424
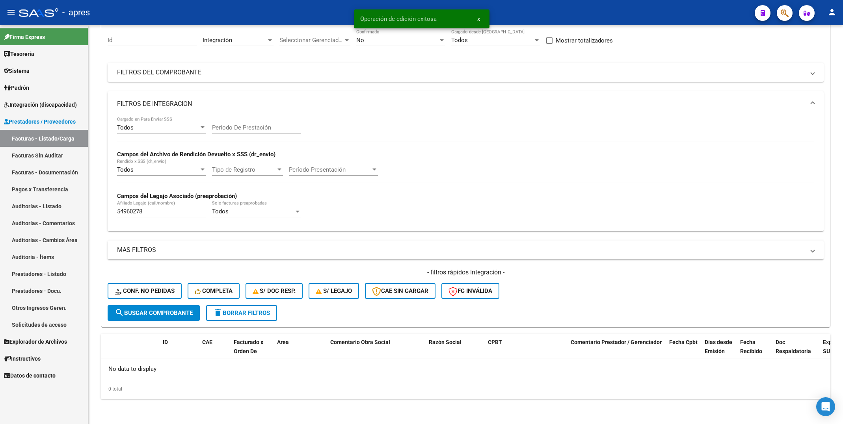
scroll to position [72, 0]
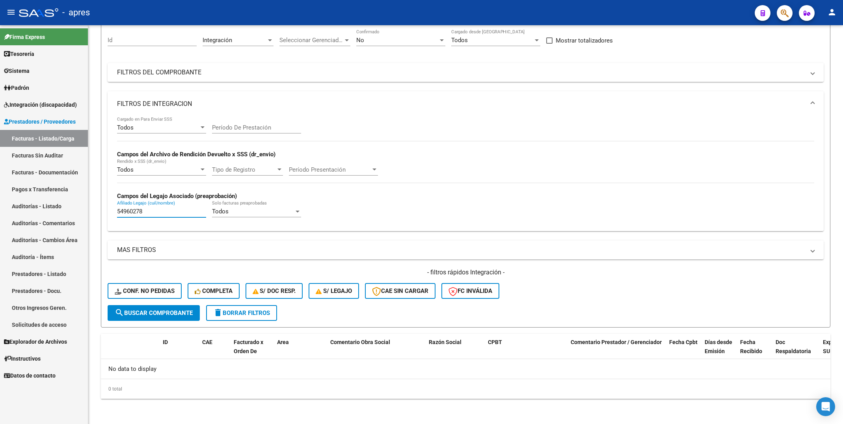
drag, startPoint x: 160, startPoint y: 213, endPoint x: 64, endPoint y: 206, distance: 96.5
click at [64, 206] on mat-sidenav-container "Firma Express Tesorería Extractos Procesados (csv) Extractos Originales (pdf) S…" at bounding box center [421, 224] width 843 height 399
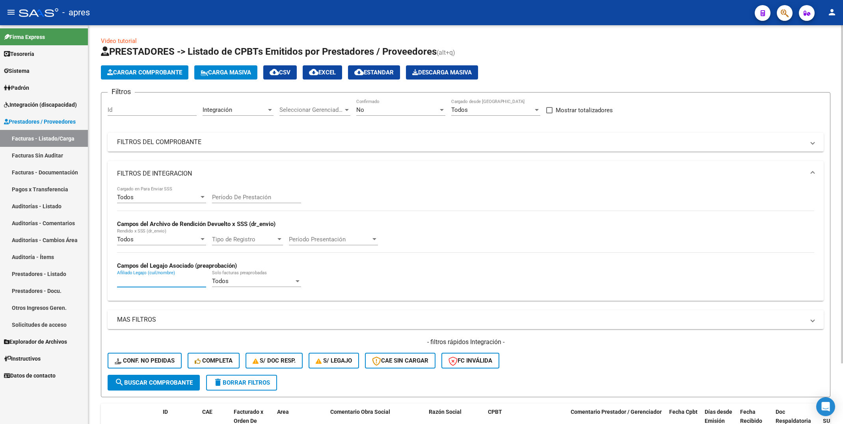
scroll to position [0, 0]
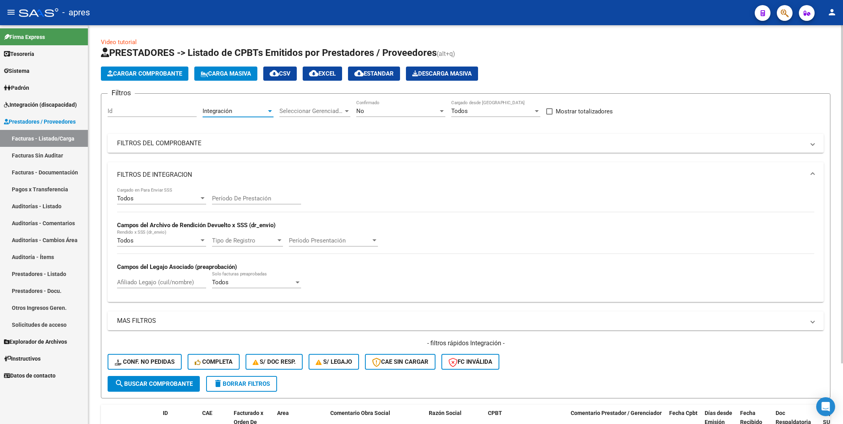
click at [243, 108] on div "Integración" at bounding box center [235, 111] width 64 height 7
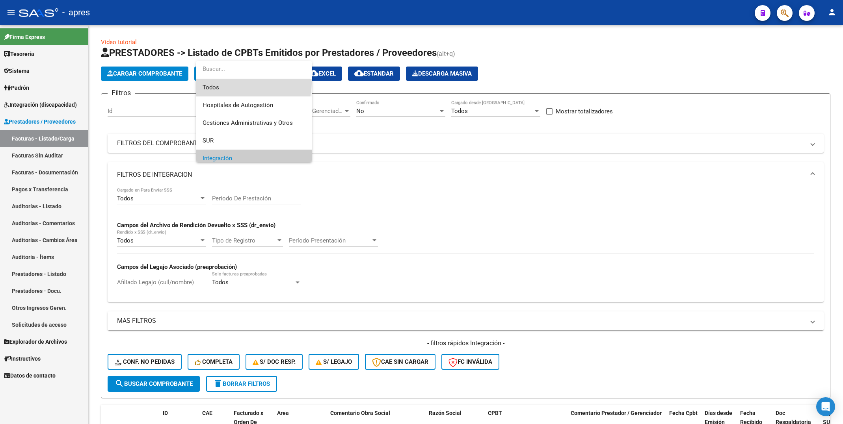
click at [244, 83] on span "Todos" at bounding box center [254, 88] width 103 height 18
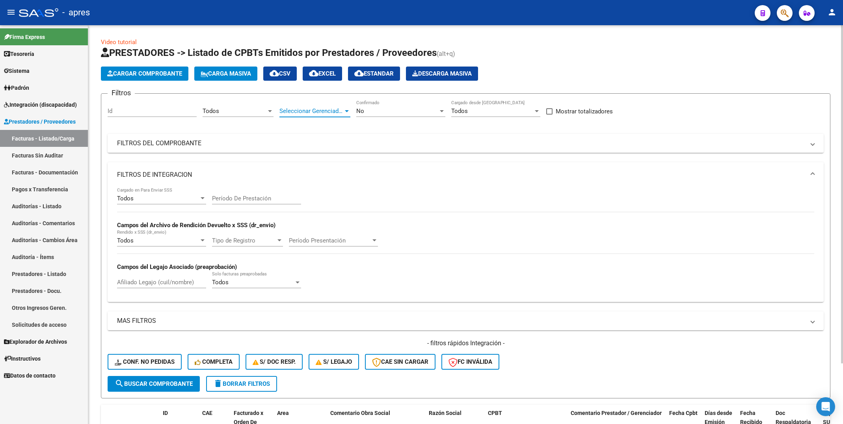
click at [309, 110] on span "Seleccionar Gerenciador" at bounding box center [311, 111] width 64 height 7
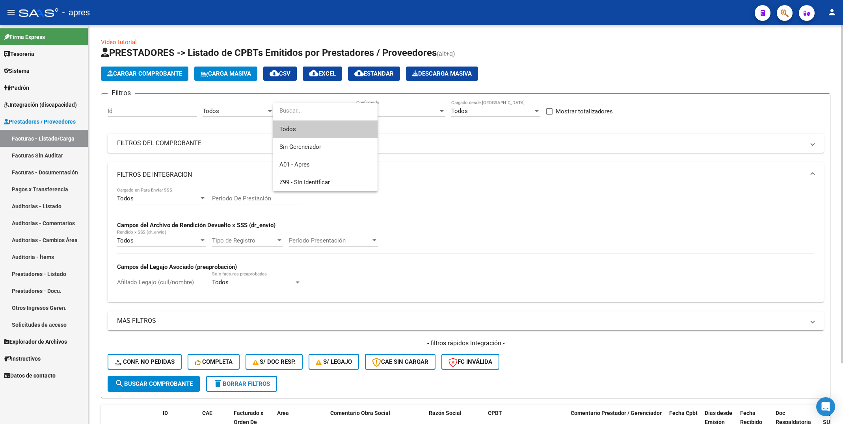
drag, startPoint x: 311, startPoint y: 128, endPoint x: 344, endPoint y: 118, distance: 34.5
click at [312, 128] on span "Todos" at bounding box center [325, 130] width 92 height 18
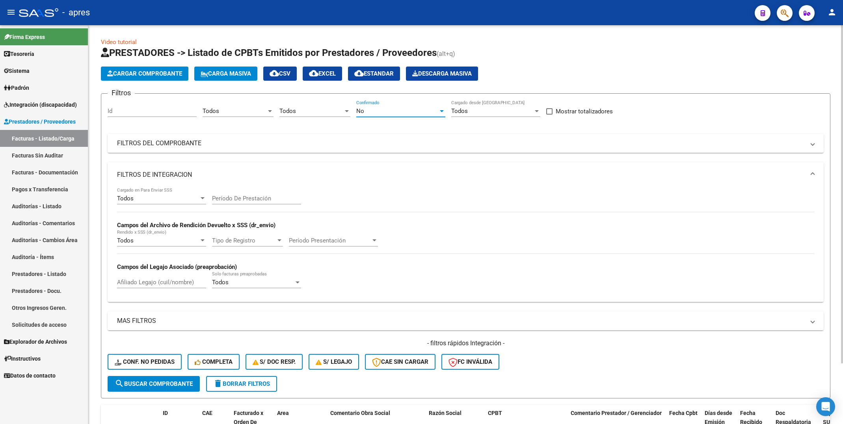
click at [356, 111] on span "No" at bounding box center [360, 111] width 8 height 7
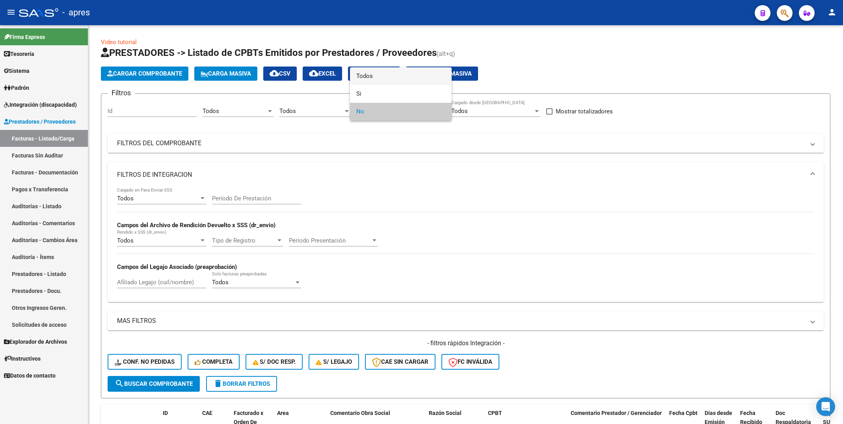
click at [375, 78] on span "Todos" at bounding box center [400, 76] width 89 height 18
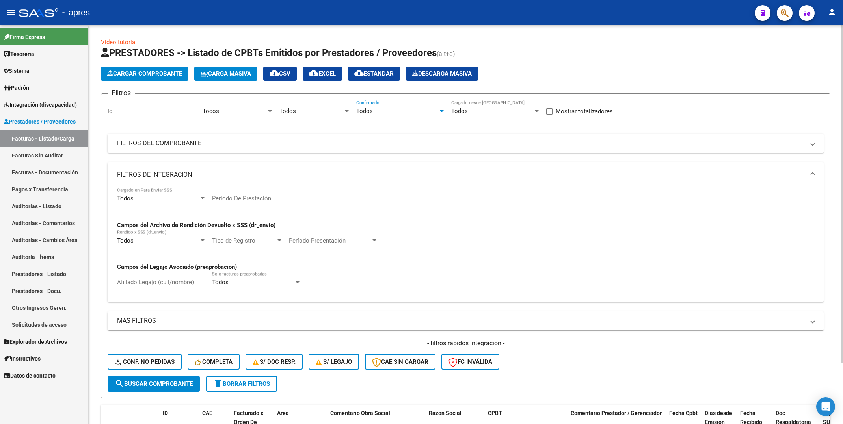
click at [346, 148] on mat-expansion-panel-header "FILTROS DEL COMPROBANTE" at bounding box center [466, 143] width 716 height 19
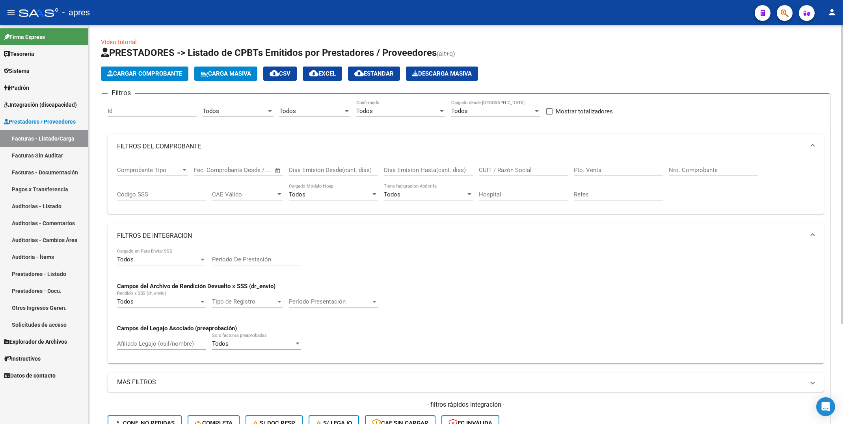
click at [514, 166] on div "CUIT / Razón Social" at bounding box center [523, 167] width 89 height 17
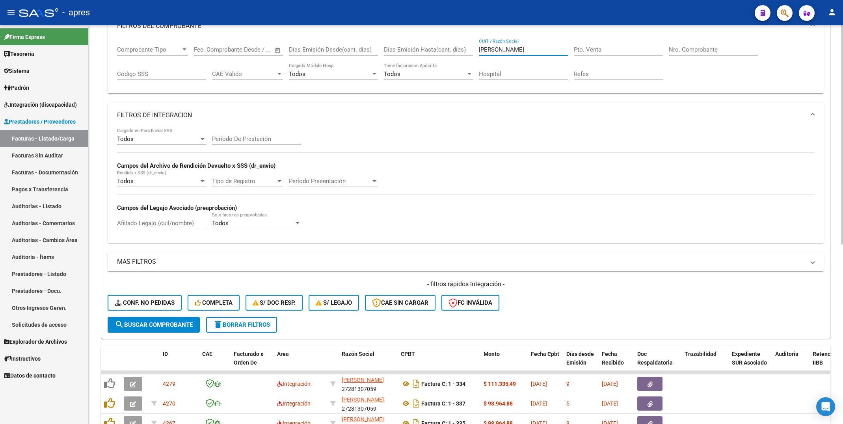
scroll to position [118, 0]
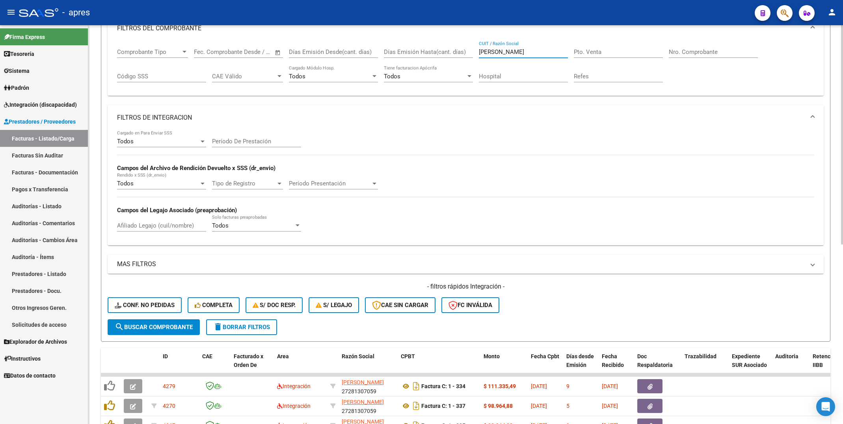
click at [562, 96] on div "Comprobante Tipo Comprobante Tipo Start date – End date Fec. Comprobante Desde …" at bounding box center [466, 68] width 716 height 55
click at [554, 105] on div "Filtros Id Todos Area Todos Seleccionar Gerenciador Todos Confirmado Todos Carg…" at bounding box center [466, 151] width 716 height 338
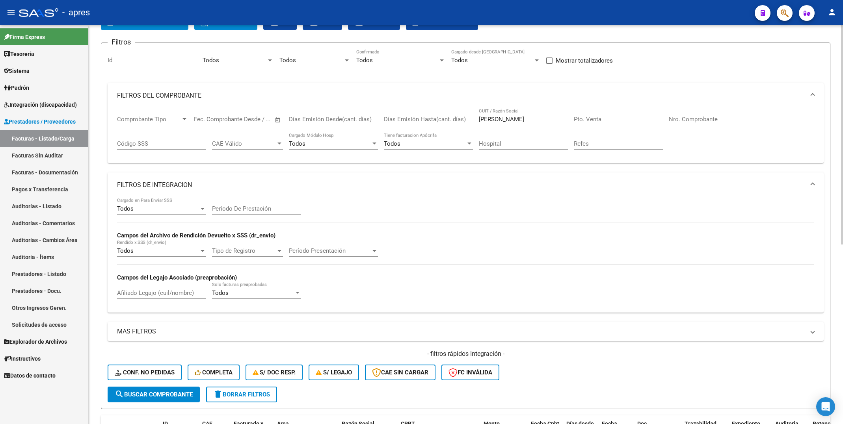
scroll to position [0, 0]
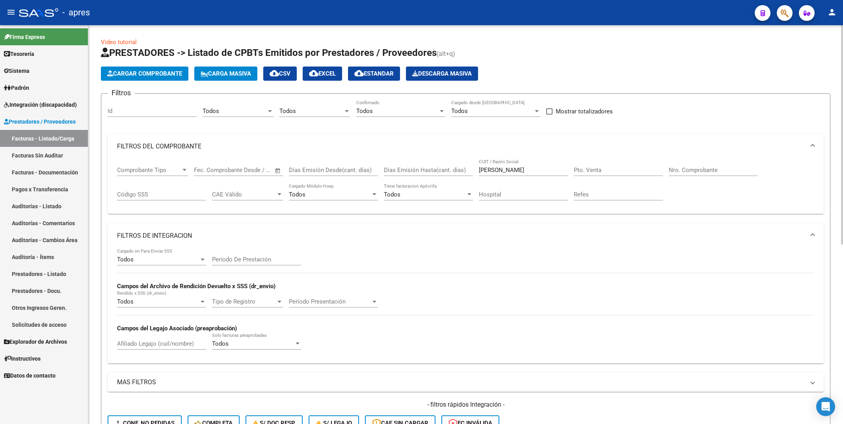
drag, startPoint x: 524, startPoint y: 164, endPoint x: 479, endPoint y: 164, distance: 44.5
click at [479, 164] on div "[PERSON_NAME] CUIT / Razón Social" at bounding box center [523, 167] width 89 height 17
paste input "27-28130705-9"
drag, startPoint x: 335, startPoint y: 170, endPoint x: 310, endPoint y: 170, distance: 24.4
click at [310, 170] on div "Comprobante Tipo Comprobante Tipo Start date – End date Fec. Comprobante Desde …" at bounding box center [465, 183] width 697 height 49
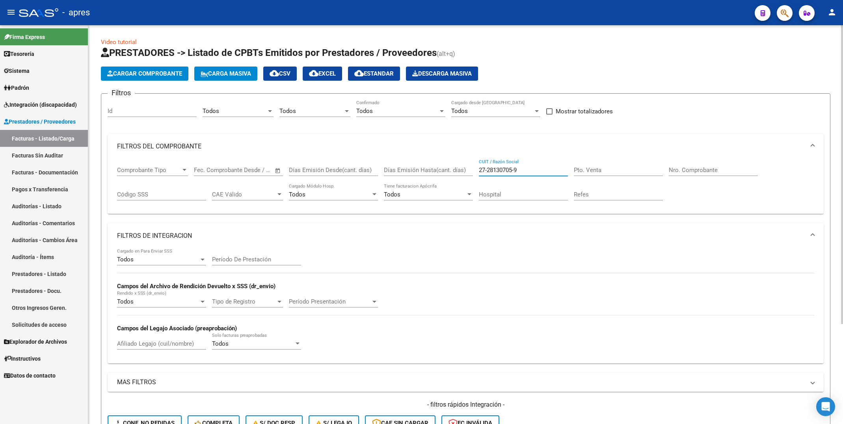
click at [515, 171] on input "27-28130705-9" at bounding box center [523, 170] width 89 height 7
click at [488, 169] on input "27-281307059" at bounding box center [523, 170] width 89 height 7
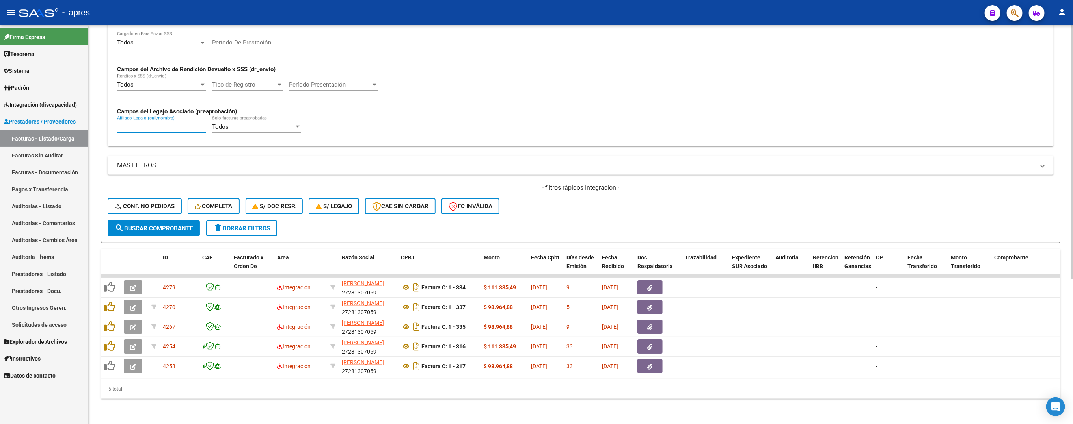
click at [117, 123] on input "Afiliado Legajo (cuil/nombre)" at bounding box center [161, 126] width 89 height 7
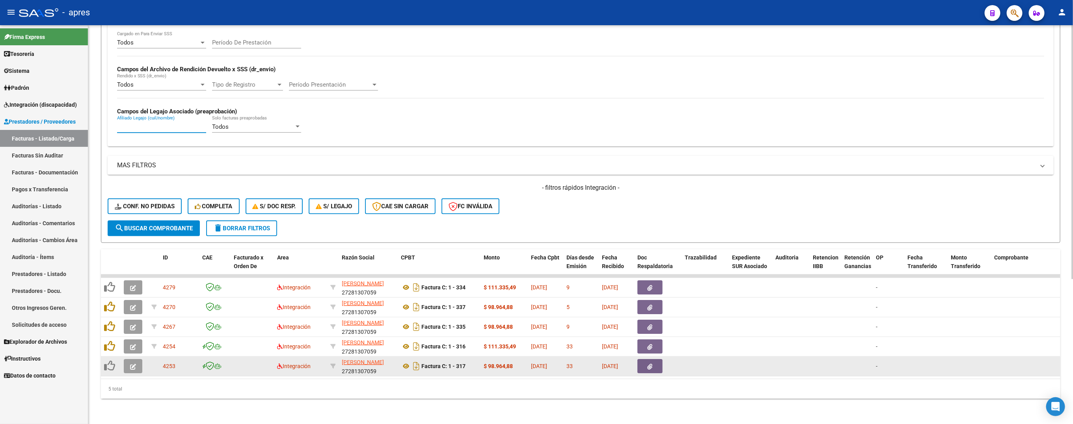
click at [138, 359] on button "button" at bounding box center [133, 366] width 19 height 14
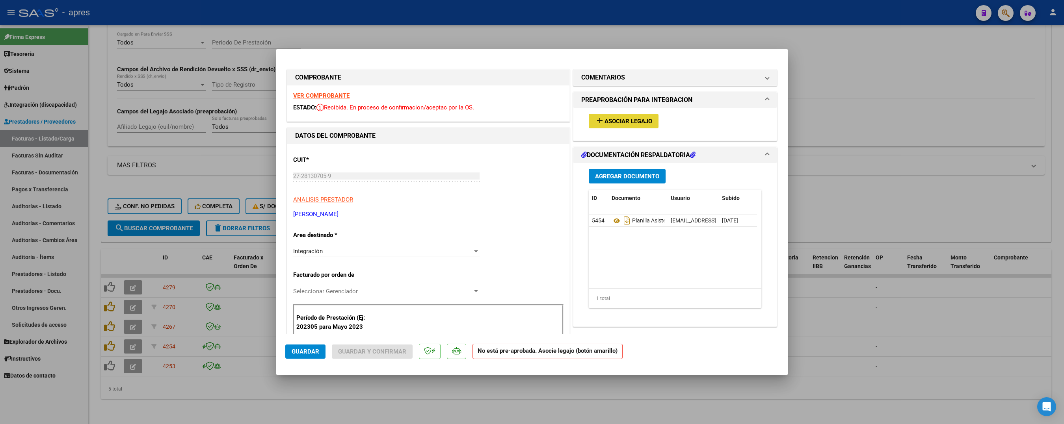
click at [607, 123] on span "Asociar Legajo" at bounding box center [629, 121] width 48 height 7
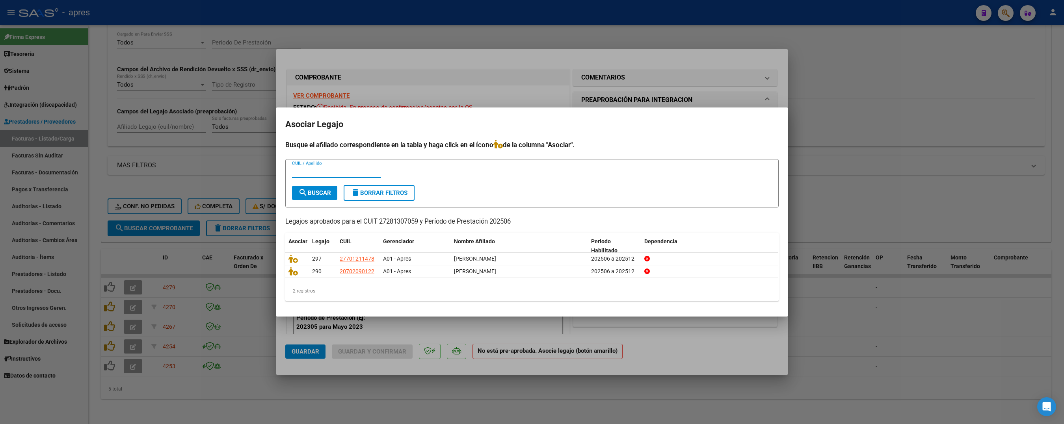
click at [301, 376] on div at bounding box center [532, 212] width 1064 height 424
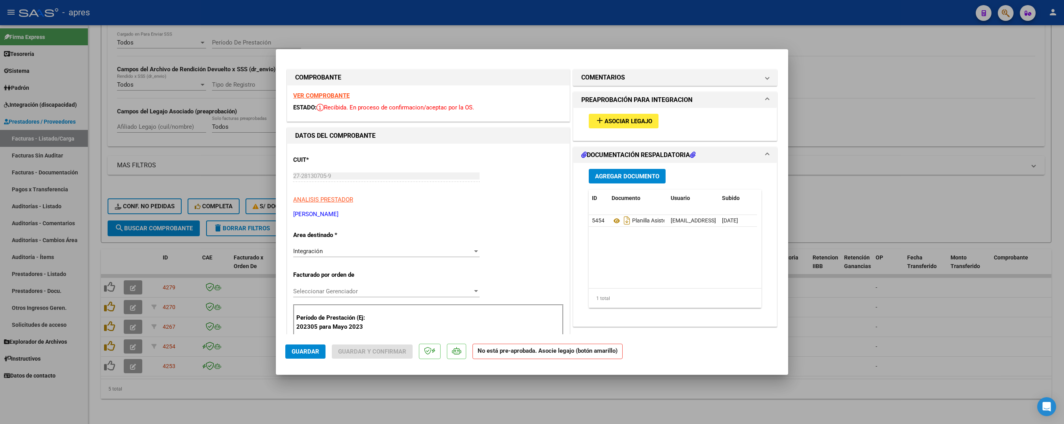
click at [242, 393] on div at bounding box center [532, 212] width 1064 height 424
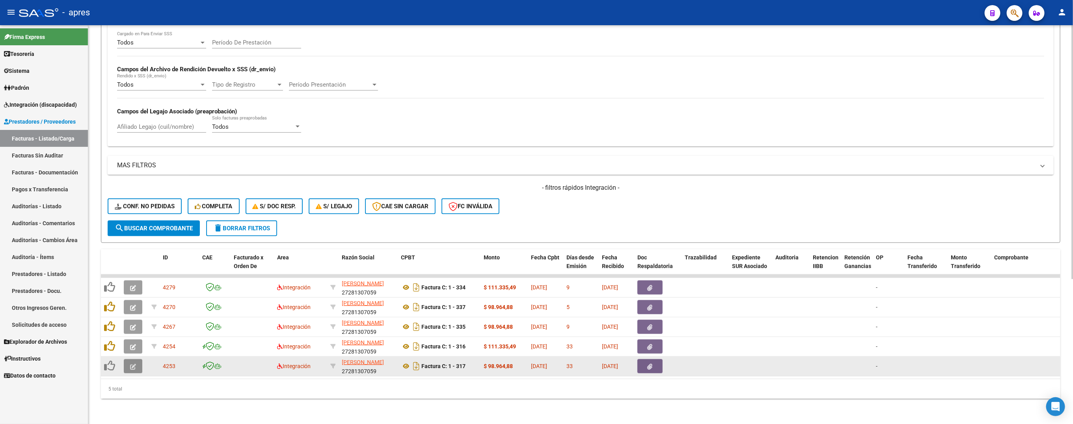
click at [130, 364] on icon "button" at bounding box center [133, 367] width 6 height 6
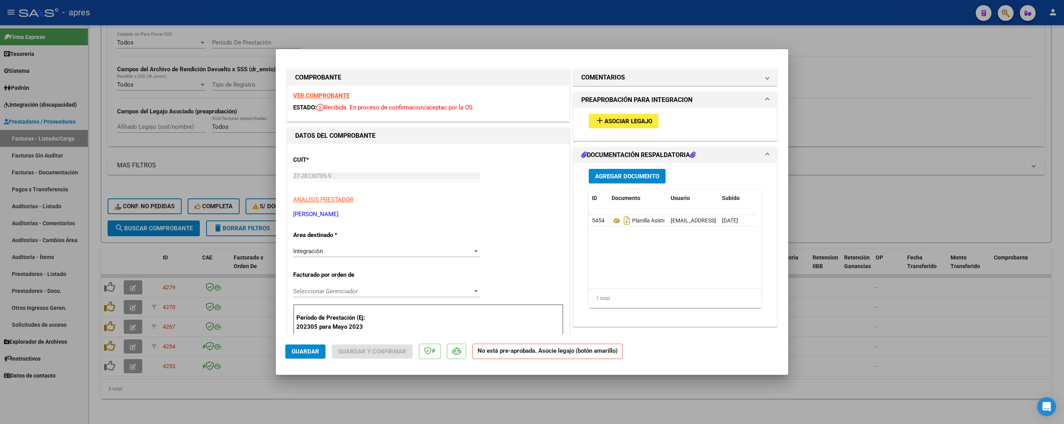
click at [317, 92] on strong "VER COMPROBANTE" at bounding box center [321, 95] width 56 height 7
click at [629, 119] on span "Asociar Legajo" at bounding box center [629, 121] width 48 height 7
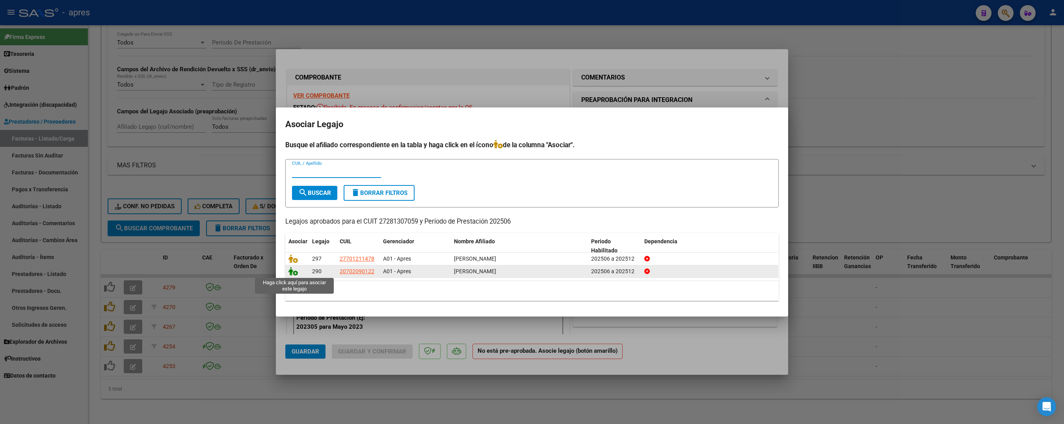
click at [294, 272] on icon at bounding box center [292, 271] width 9 height 9
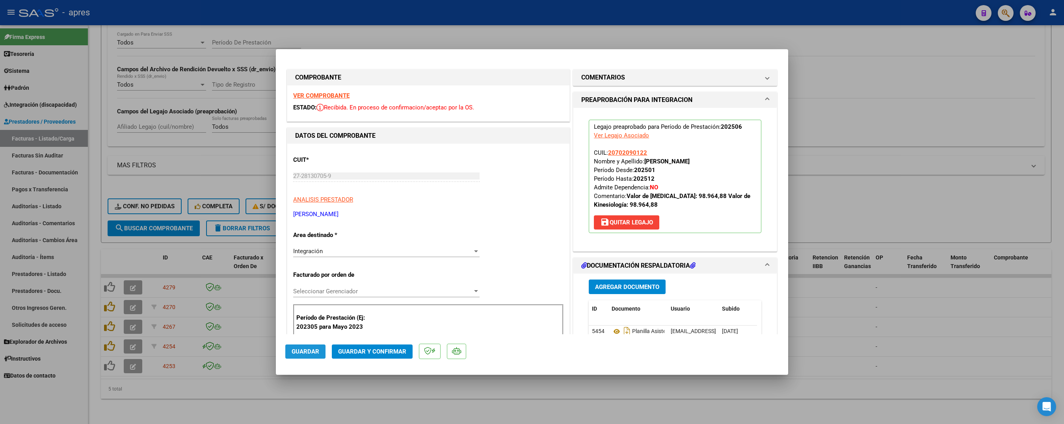
click at [318, 354] on span "Guardar" at bounding box center [306, 351] width 28 height 7
click at [335, 412] on div at bounding box center [532, 212] width 1064 height 424
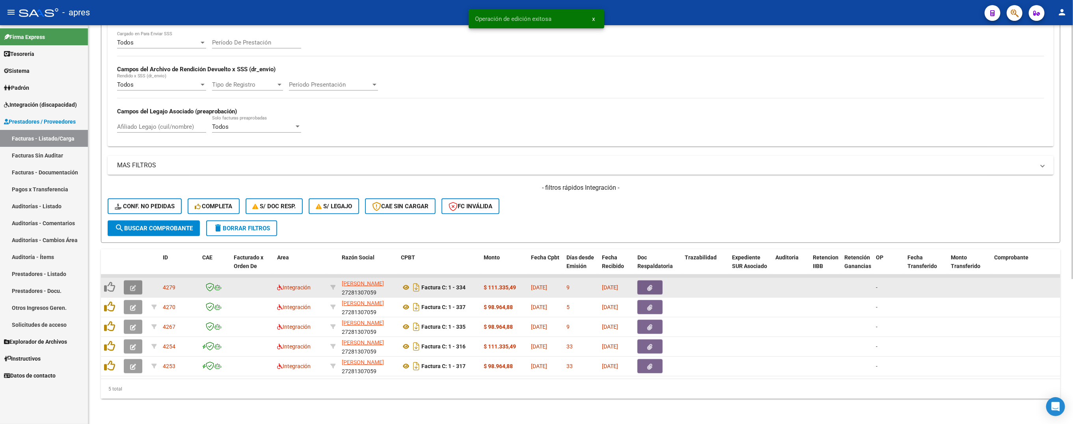
click at [134, 285] on icon "button" at bounding box center [133, 288] width 6 height 6
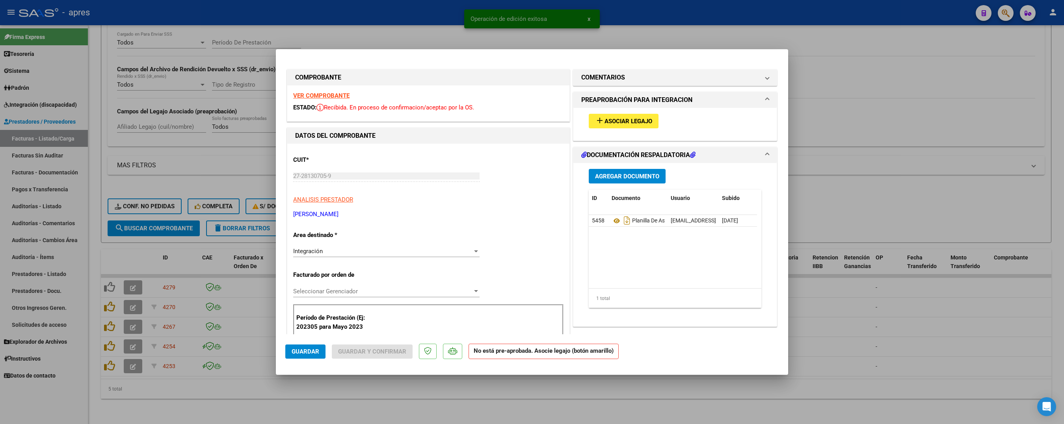
click at [321, 93] on strong "VER COMPROBANTE" at bounding box center [321, 95] width 56 height 7
click at [605, 125] on span "Asociar Legajo" at bounding box center [629, 121] width 48 height 7
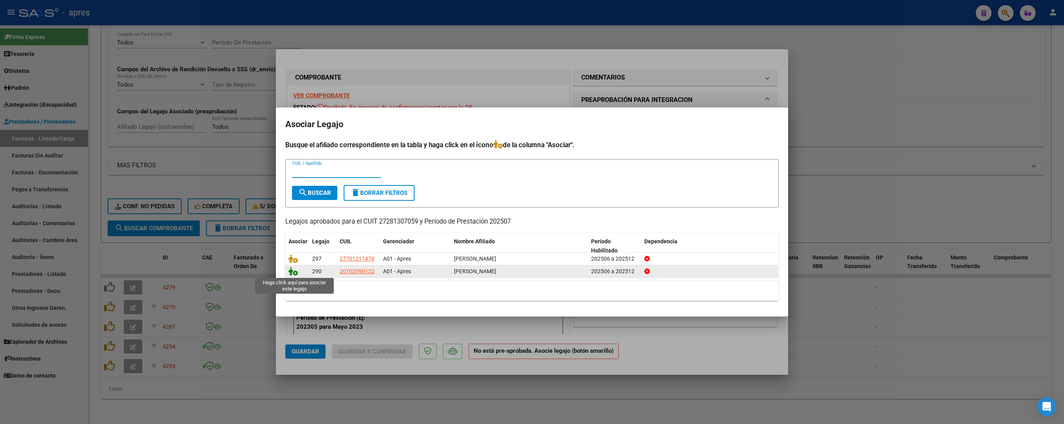
click at [296, 275] on icon at bounding box center [292, 271] width 9 height 9
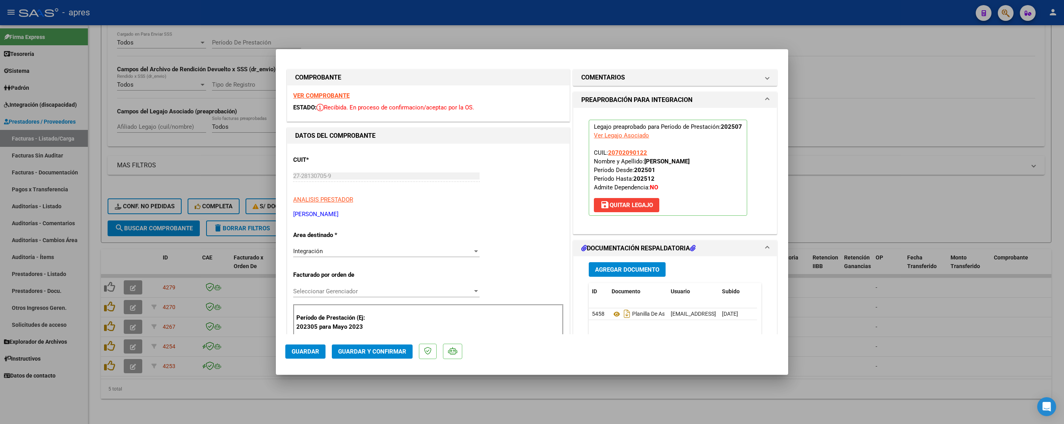
click at [304, 352] on span "Guardar" at bounding box center [306, 351] width 28 height 7
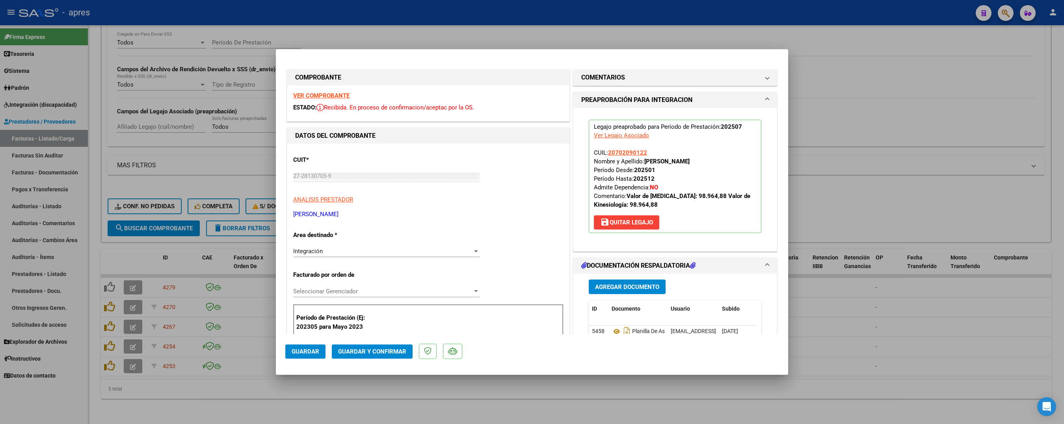
click at [317, 352] on span "Guardar" at bounding box center [306, 351] width 28 height 7
click at [332, 380] on div at bounding box center [532, 212] width 1064 height 424
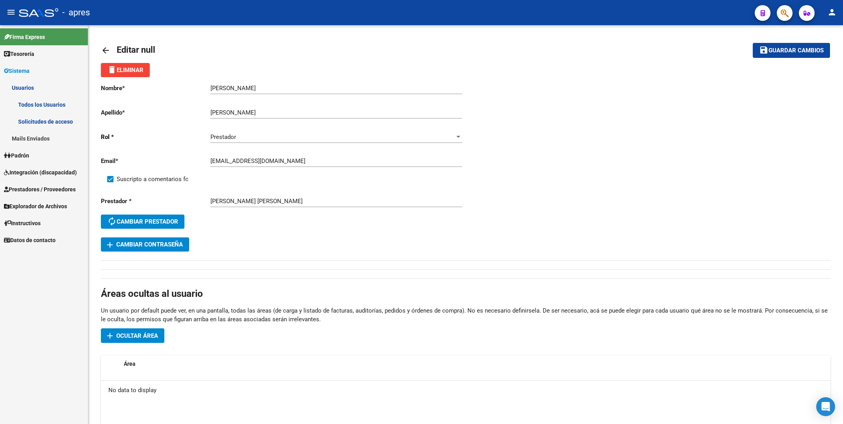
click at [48, 104] on link "Todos los Usuarios" at bounding box center [44, 104] width 88 height 17
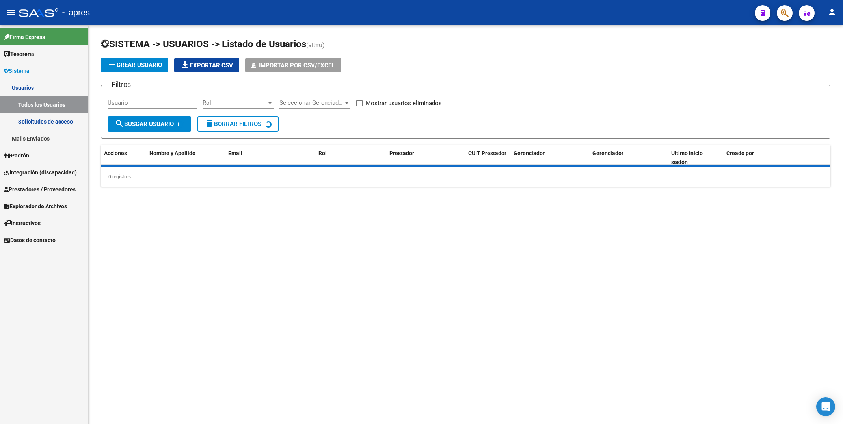
click at [158, 102] on input "Usuario" at bounding box center [152, 102] width 89 height 7
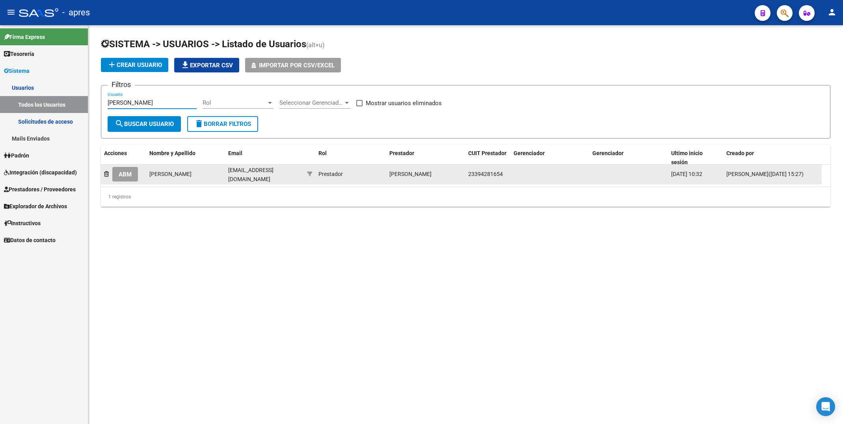
type input "ledesma"
click at [123, 180] on button "ABM" at bounding box center [125, 174] width 26 height 15
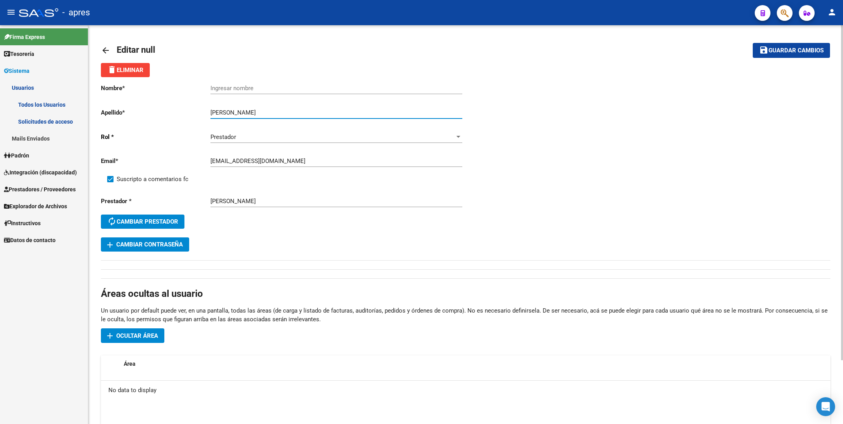
drag, startPoint x: 236, startPoint y: 112, endPoint x: 195, endPoint y: 112, distance: 41.4
click at [195, 112] on app-form-text-field "Apellido * Antonella Ledesma Ingresar apellido" at bounding box center [281, 112] width 361 height 7
type input "Ledesma"
click at [213, 91] on input "Ingresar nombre" at bounding box center [336, 88] width 252 height 7
paste input "Antonella"
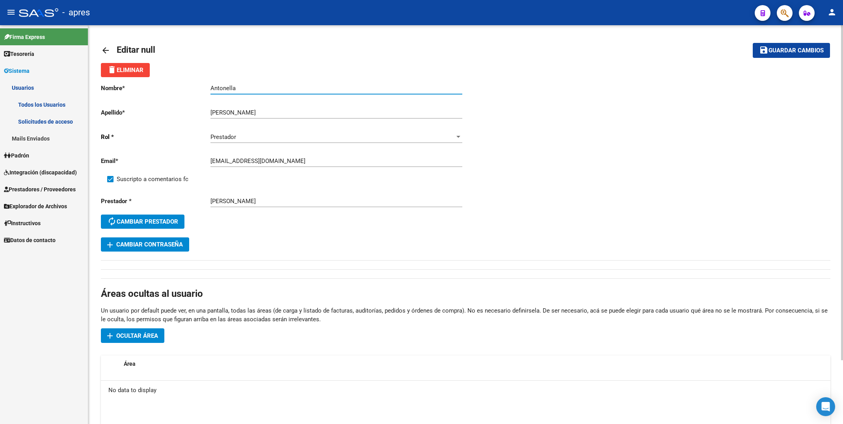
type input "Antonella"
click at [800, 45] on button "save Guardar cambios" at bounding box center [791, 50] width 77 height 15
click at [106, 49] on mat-icon "arrow_back" at bounding box center [105, 50] width 9 height 9
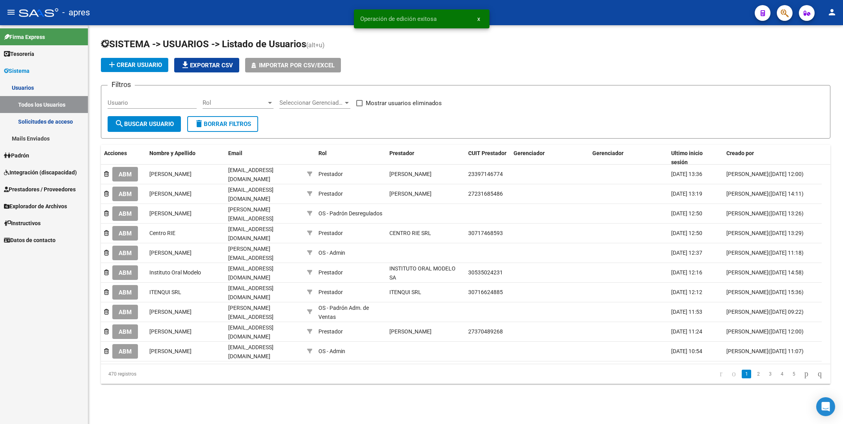
click at [112, 102] on input "Usuario" at bounding box center [152, 102] width 89 height 7
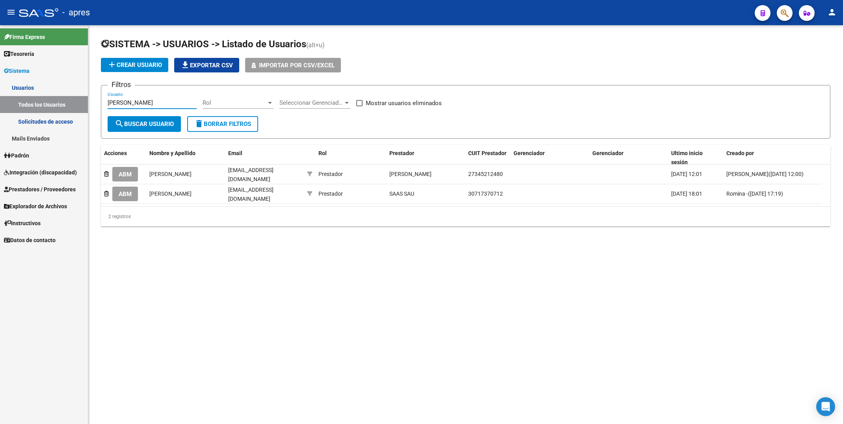
type input "acuña"
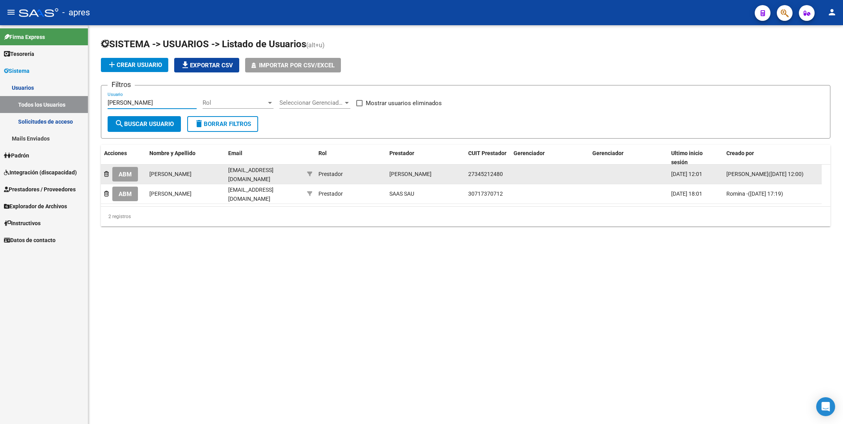
click at [121, 169] on button "ABM" at bounding box center [125, 174] width 26 height 15
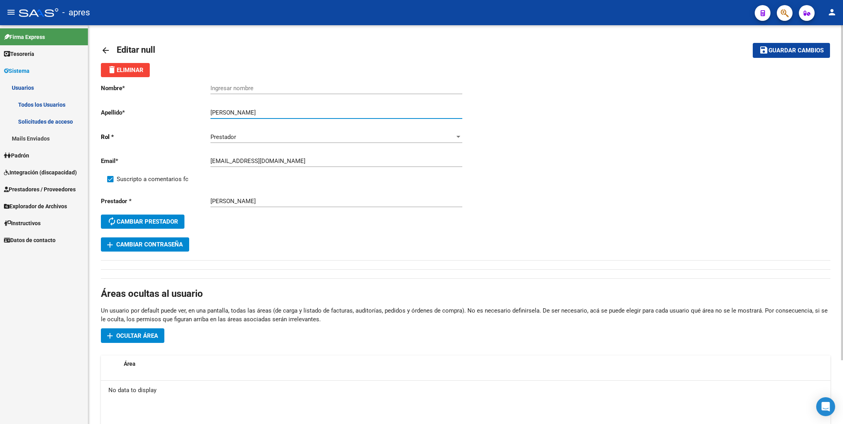
drag, startPoint x: 229, startPoint y: 112, endPoint x: 317, endPoint y: 108, distance: 88.0
click at [317, 108] on div "Acuña Julieta Ingresar apellido" at bounding box center [336, 110] width 252 height 17
type input "Acuña"
click at [245, 89] on input "Ingresar nombre" at bounding box center [336, 88] width 252 height 7
paste input "Julieta"
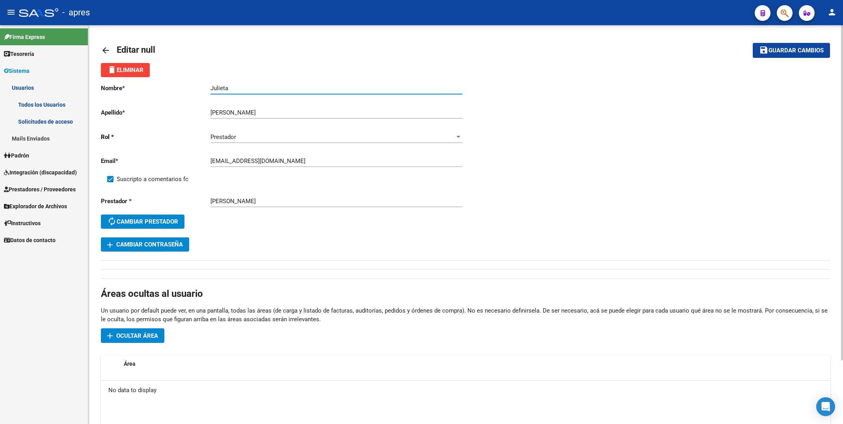
type input "Julieta"
click at [773, 49] on span "Guardar cambios" at bounding box center [795, 50] width 55 height 7
drag, startPoint x: 774, startPoint y: 50, endPoint x: 570, endPoint y: 48, distance: 203.4
click at [773, 50] on span "Guardar cambios" at bounding box center [795, 50] width 55 height 7
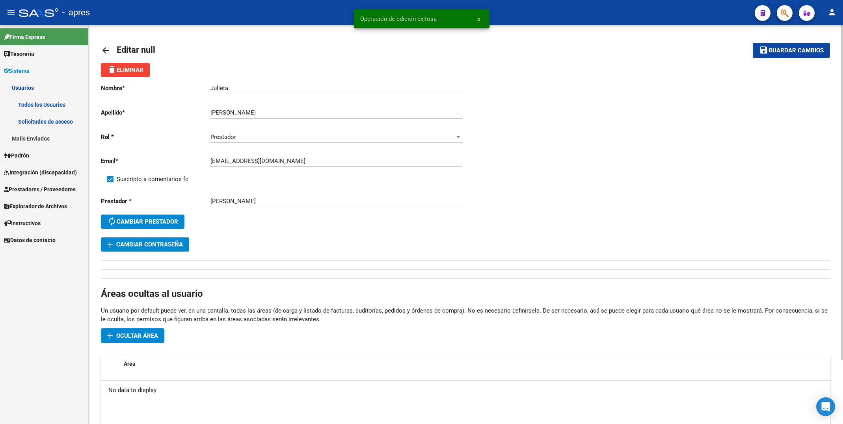
click at [104, 51] on mat-icon "arrow_back" at bounding box center [105, 50] width 9 height 9
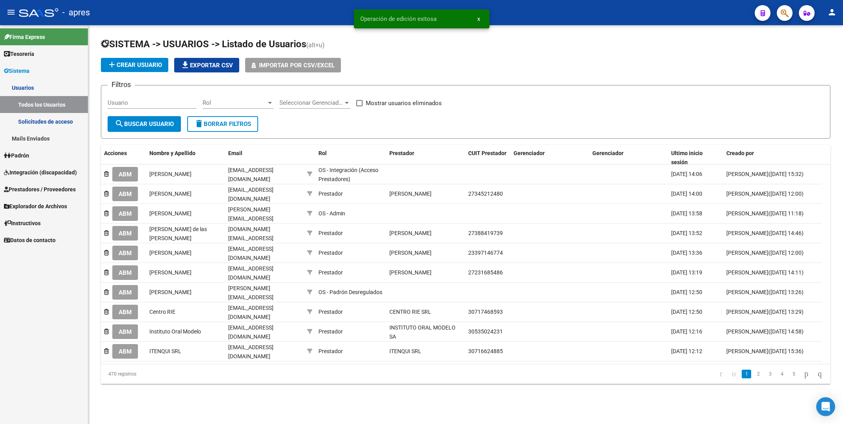
click at [34, 167] on link "Integración (discapacidad)" at bounding box center [44, 172] width 88 height 17
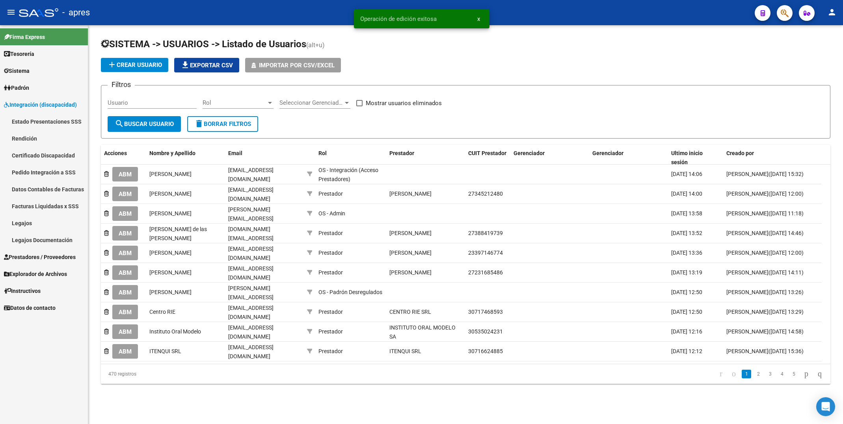
click at [42, 222] on link "Legajos" at bounding box center [44, 223] width 88 height 17
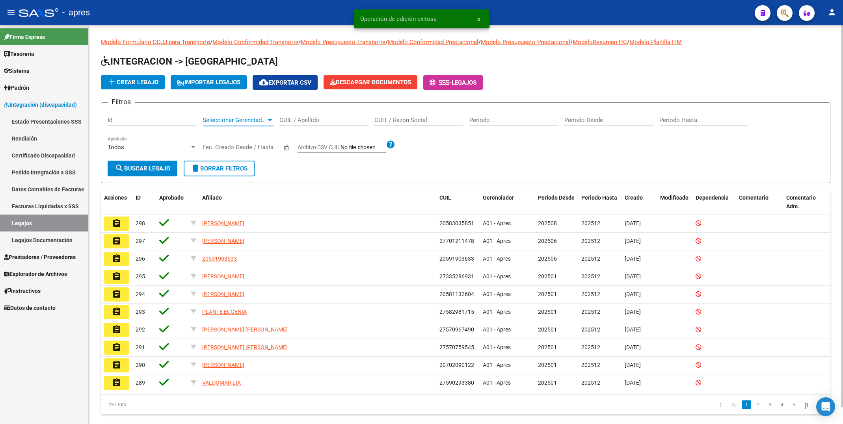
click at [212, 118] on span "Seleccionar Gerenciador" at bounding box center [235, 120] width 64 height 7
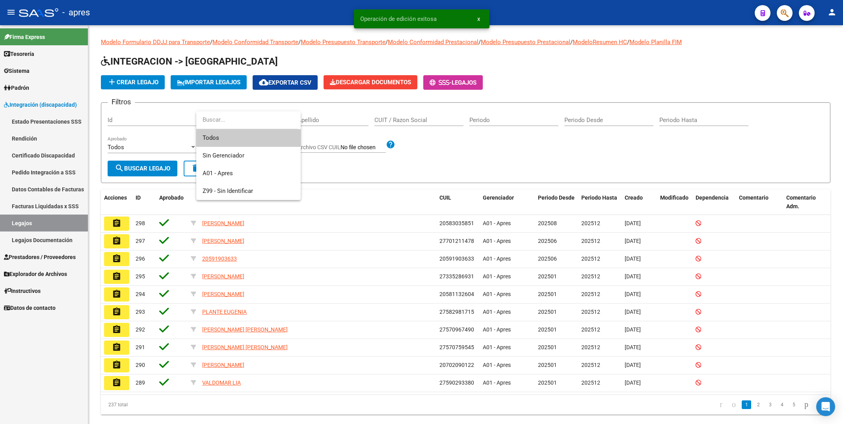
click at [311, 116] on div at bounding box center [421, 212] width 843 height 424
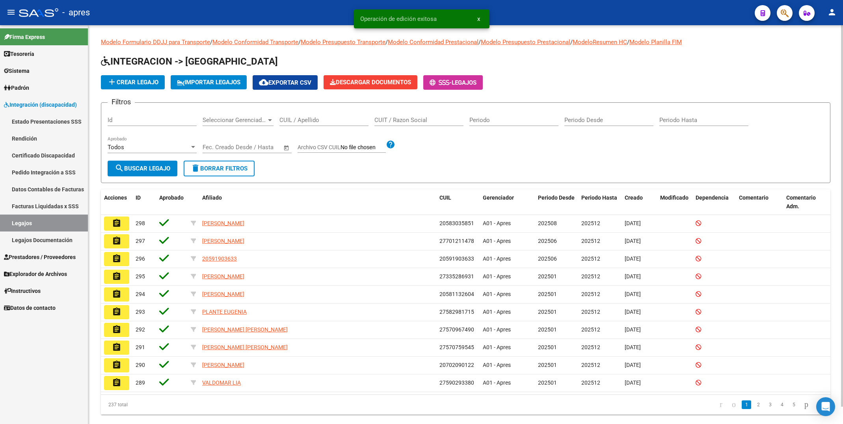
click at [314, 121] on input "CUIL / Apellido" at bounding box center [323, 120] width 89 height 7
paste input "58655477"
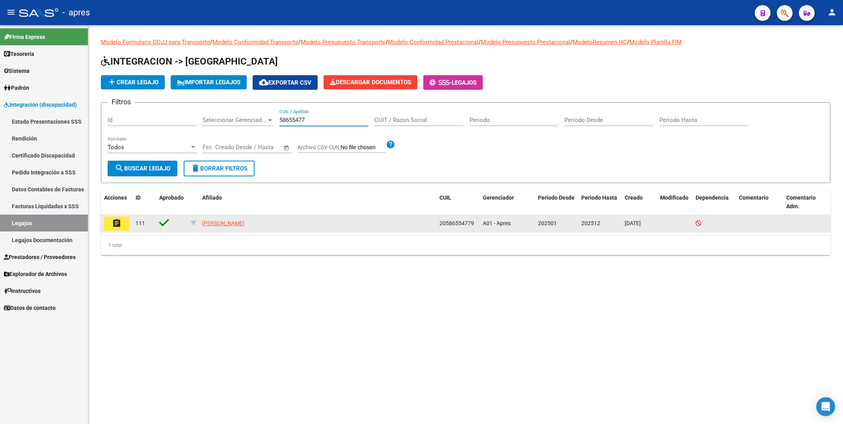
type input "58655477"
click at [125, 226] on button "assignment" at bounding box center [116, 224] width 25 height 14
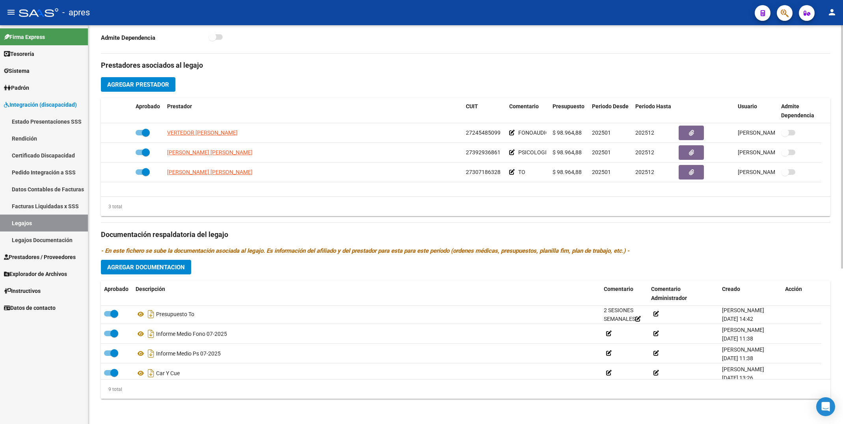
scroll to position [106, 0]
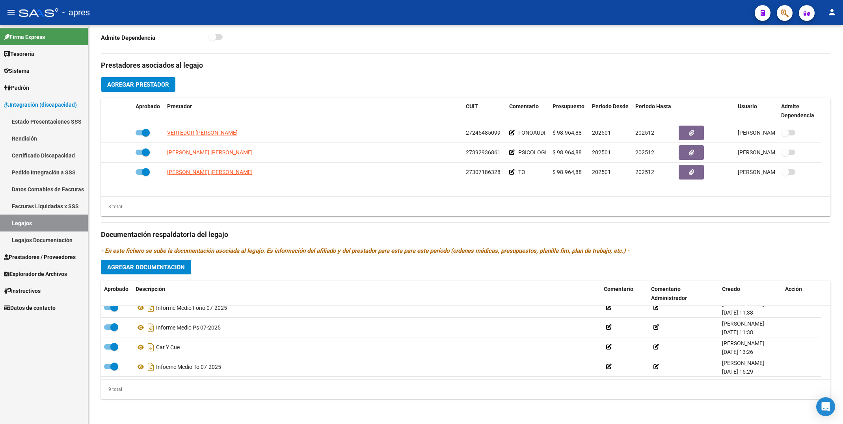
click at [53, 102] on span "Integración (discapacidad)" at bounding box center [40, 104] width 73 height 9
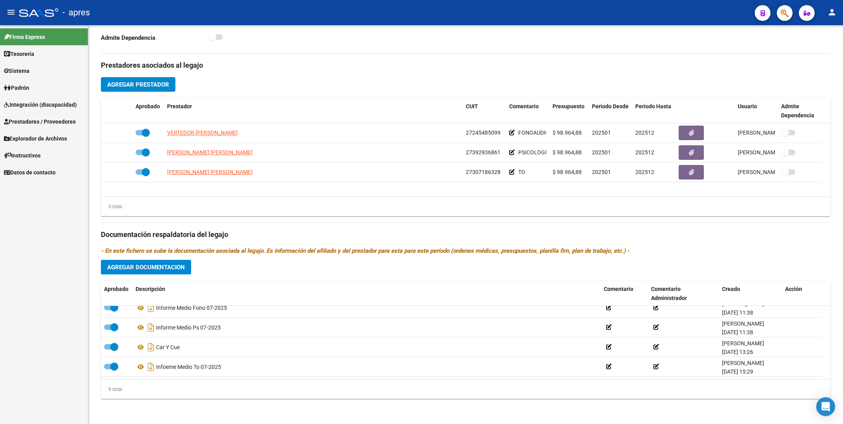
click at [45, 56] on link "Tesorería" at bounding box center [44, 53] width 88 height 17
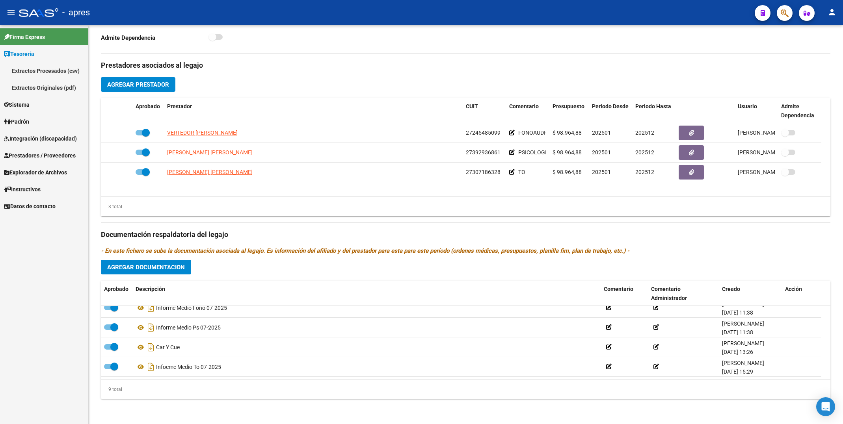
click at [30, 100] on span "Sistema" at bounding box center [17, 104] width 26 height 9
click at [28, 91] on link "Usuarios" at bounding box center [44, 87] width 88 height 17
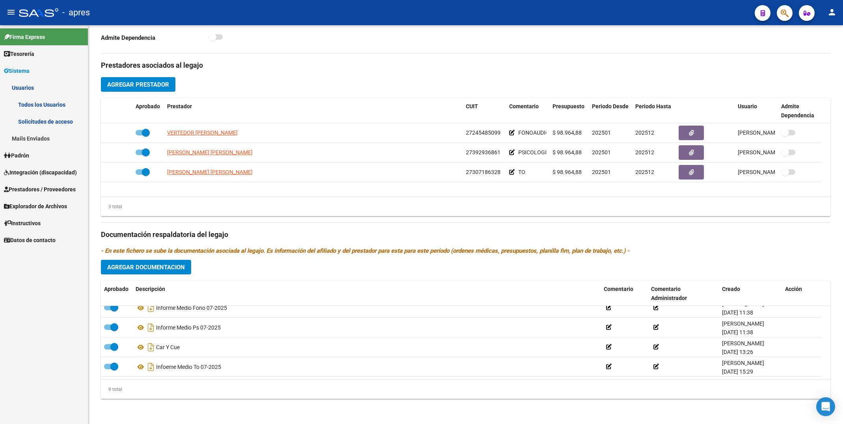
click at [52, 106] on link "Todos los Usuarios" at bounding box center [44, 104] width 88 height 17
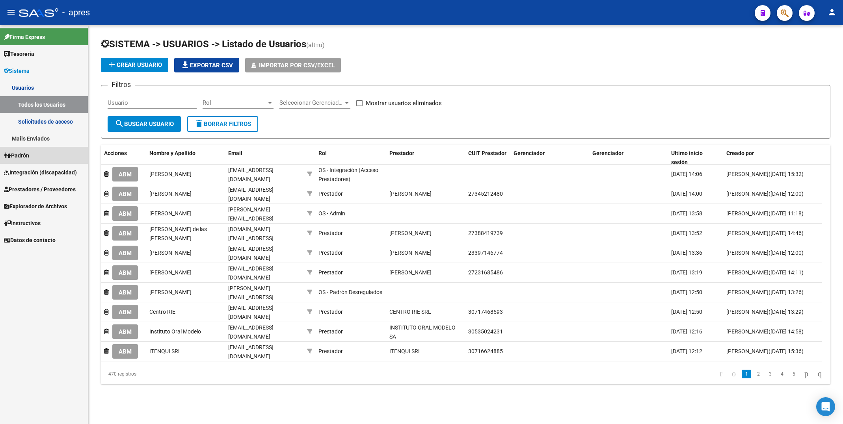
click at [43, 158] on link "Padrón" at bounding box center [44, 155] width 88 height 17
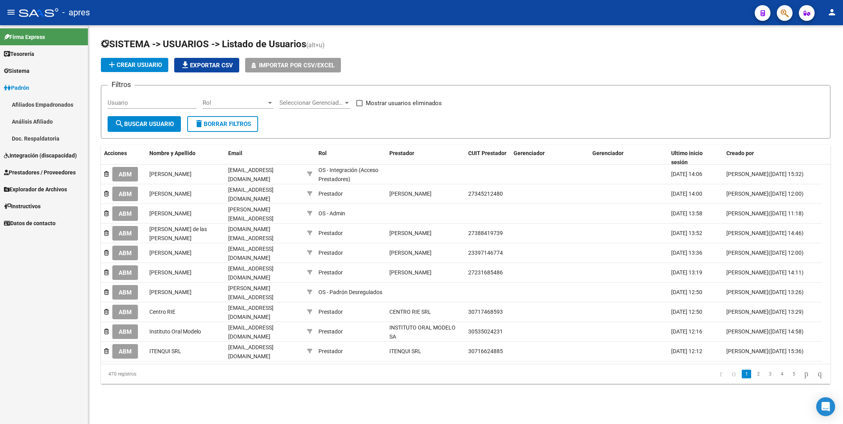
click at [51, 155] on span "Integración (discapacidad)" at bounding box center [40, 155] width 73 height 9
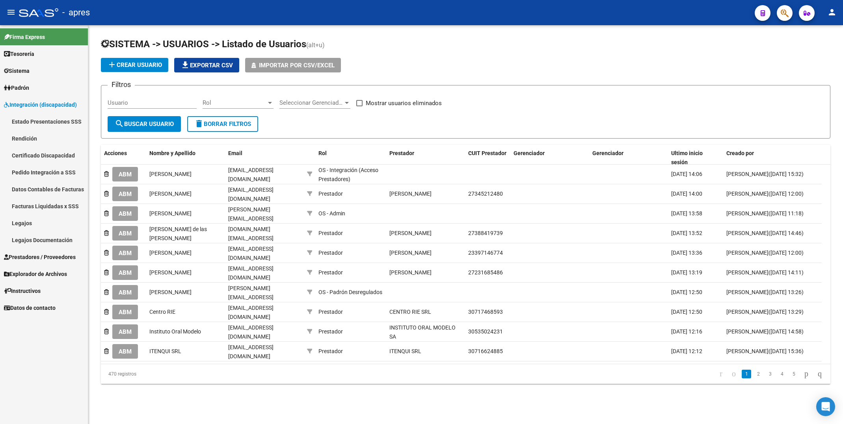
click at [41, 220] on link "Legajos" at bounding box center [44, 223] width 88 height 17
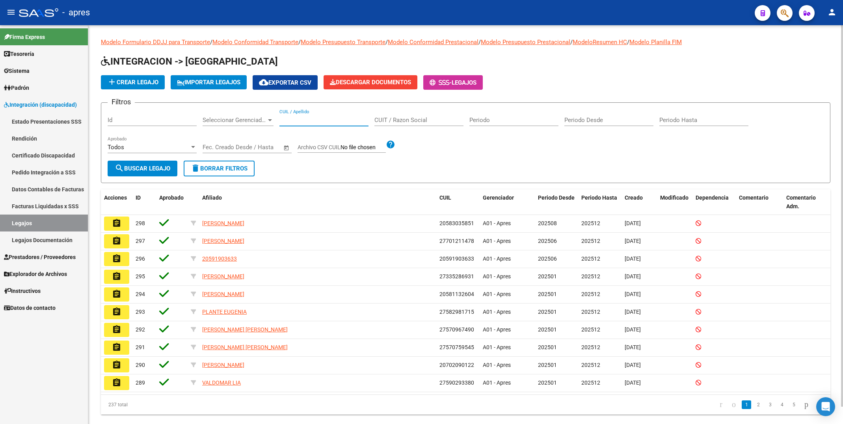
click at [296, 118] on input "CUIL / Apellido" at bounding box center [323, 120] width 89 height 7
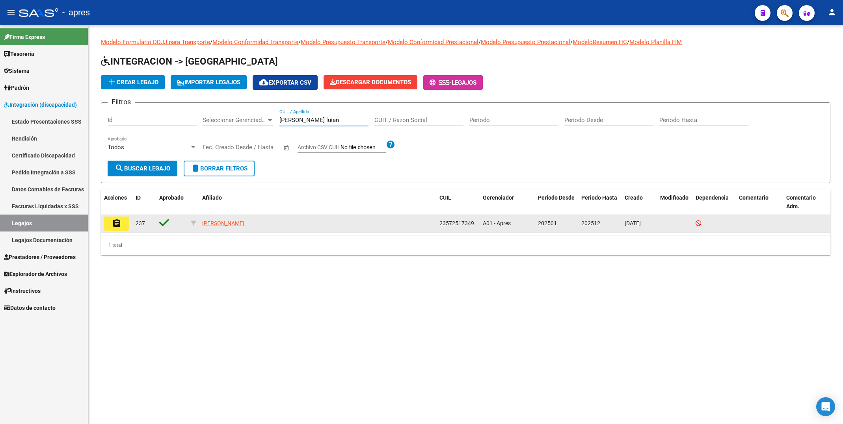
type input "dominguez luian"
click at [123, 226] on button "assignment" at bounding box center [116, 224] width 25 height 14
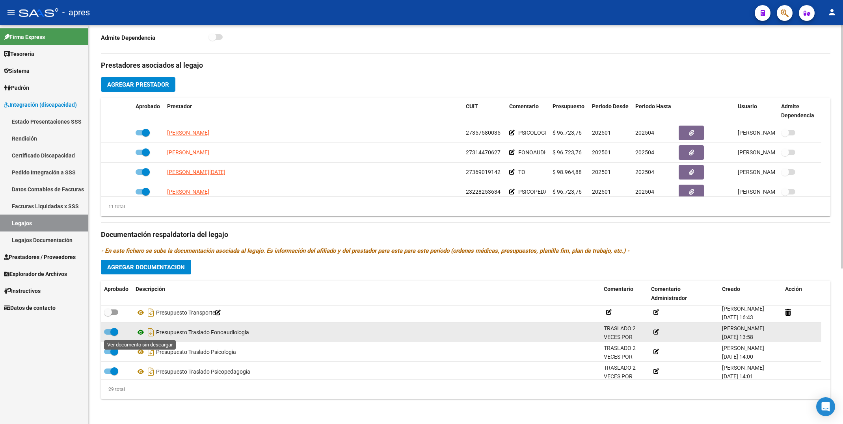
scroll to position [82, 0]
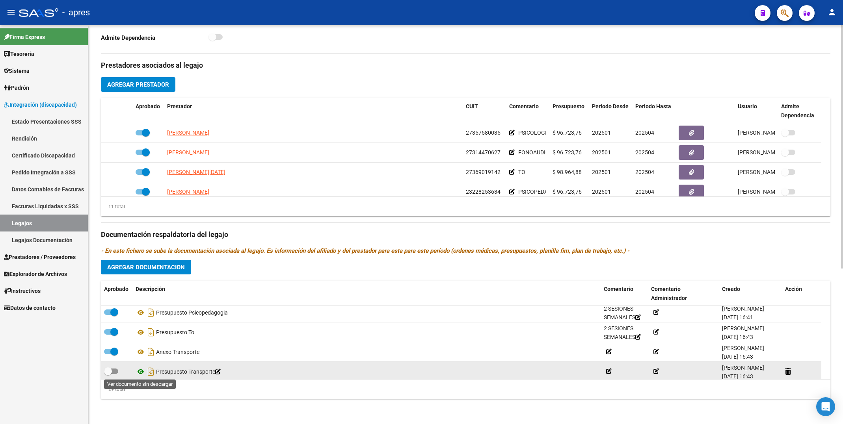
click at [141, 370] on icon at bounding box center [141, 371] width 10 height 9
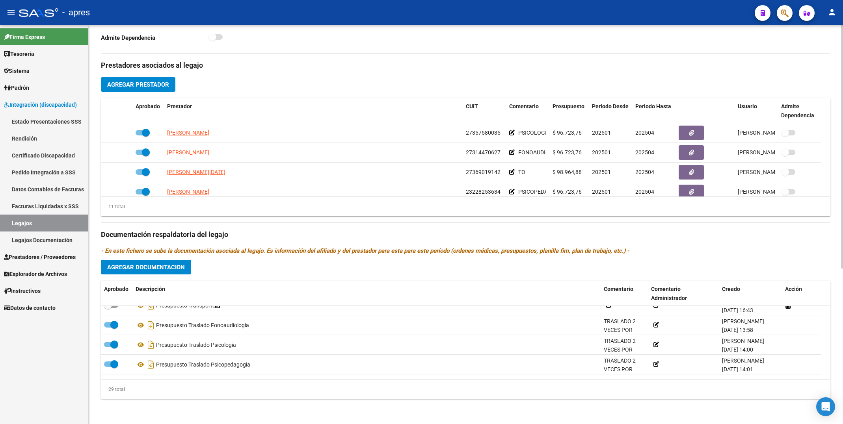
scroll to position [141, 0]
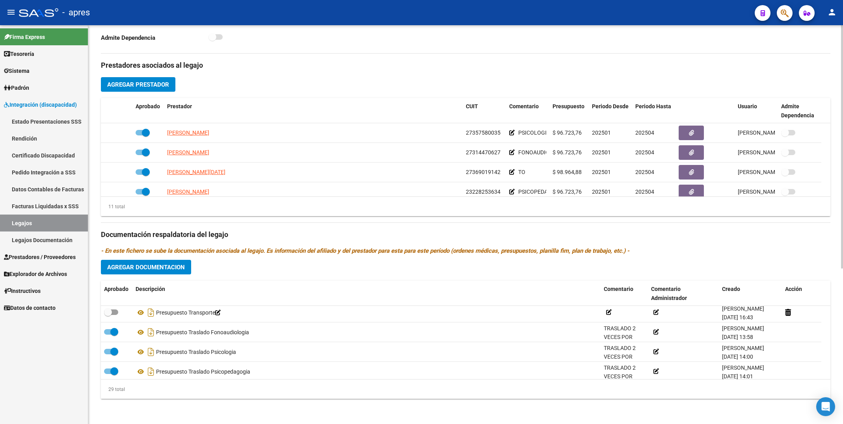
click at [101, 275] on div "Prestadores asociados al legajo Agregar Prestador Aprobado Prestador CUIT Comen…" at bounding box center [465, 230] width 729 height 352
click at [34, 67] on link "Sistema" at bounding box center [44, 70] width 88 height 17
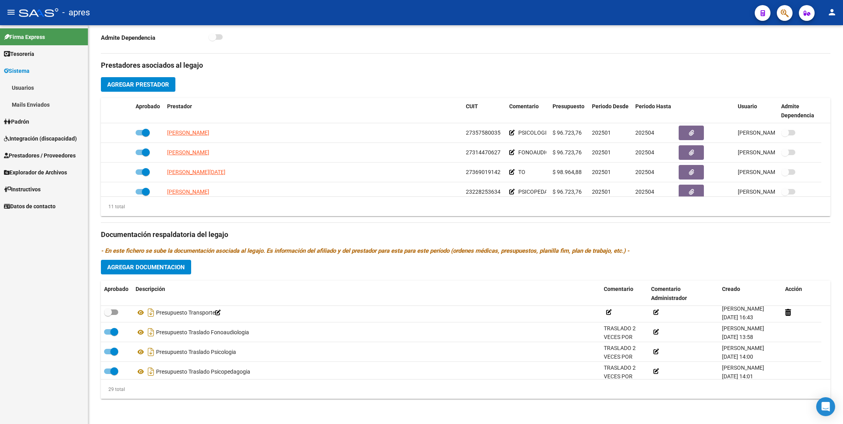
click at [34, 82] on link "Usuarios" at bounding box center [44, 87] width 88 height 17
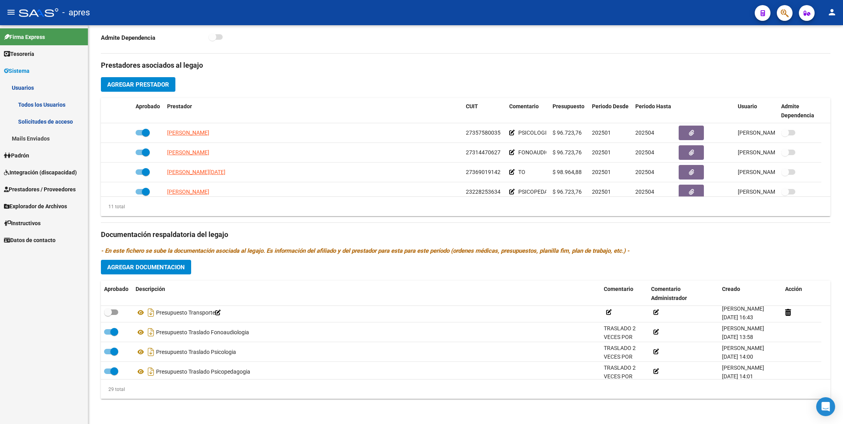
click at [53, 102] on link "Todos los Usuarios" at bounding box center [44, 104] width 88 height 17
